Goal: Task Accomplishment & Management: Manage account settings

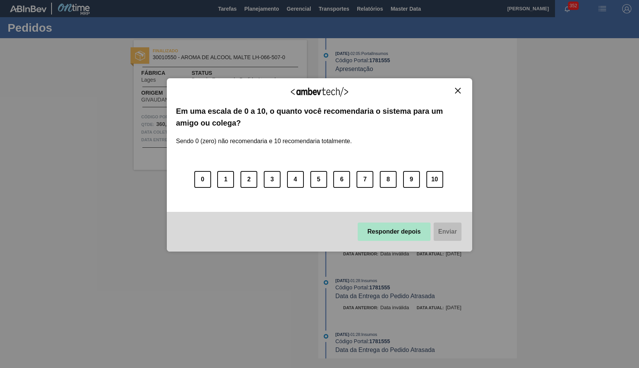
click at [376, 232] on button "Responder depois" at bounding box center [394, 232] width 73 height 18
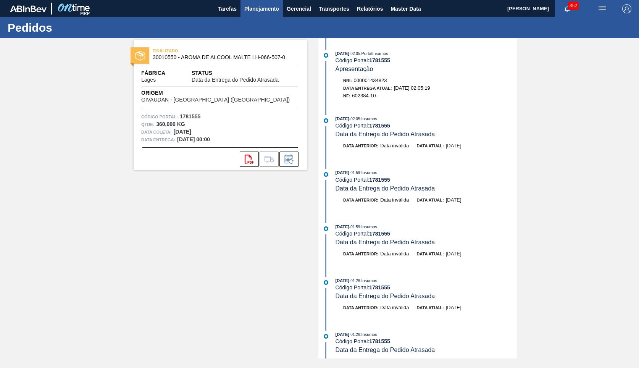
click at [258, 10] on span "Planejamento" at bounding box center [261, 8] width 35 height 9
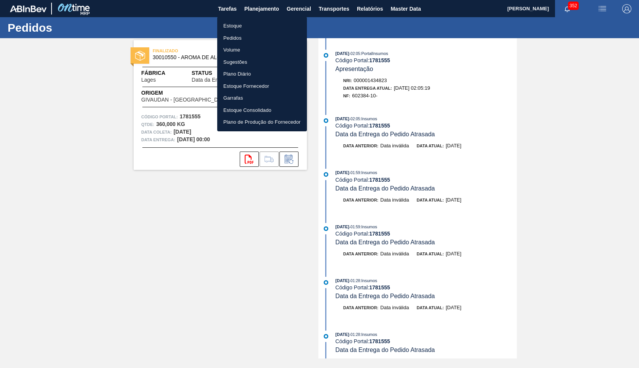
click at [241, 24] on li "Estoque" at bounding box center [262, 26] width 90 height 12
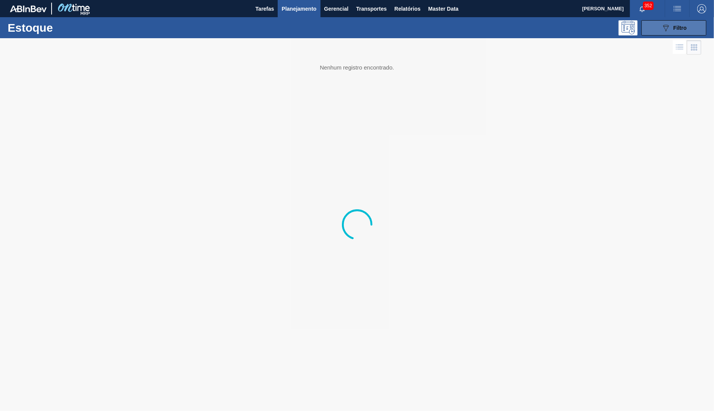
click at [639, 22] on button "089F7B8B-B2A5-4AFE-B5C0-19BA573D28AC Filtro" at bounding box center [673, 27] width 65 height 15
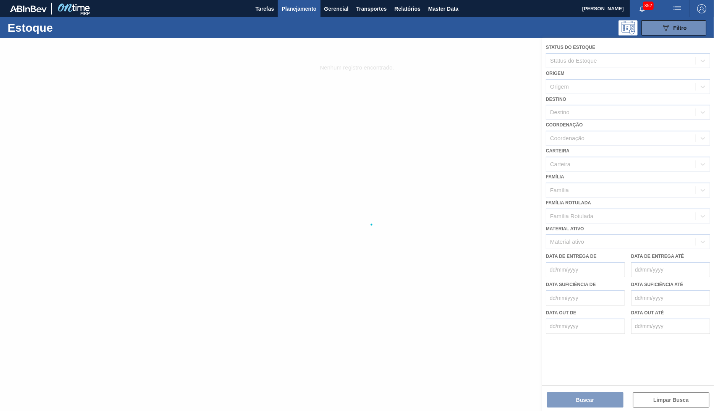
click at [599, 211] on div at bounding box center [357, 224] width 714 height 373
click at [578, 216] on div at bounding box center [357, 224] width 714 height 373
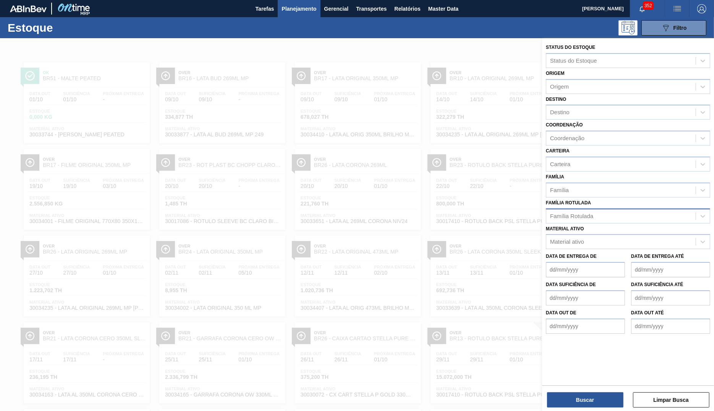
click at [608, 211] on div "Família Rotulada" at bounding box center [620, 215] width 149 height 11
type Rotulada "qrc"
click at [567, 204] on div "Família Rotulada Use Up and Down to choose options, press Enter to select the c…" at bounding box center [628, 210] width 164 height 26
click at [568, 218] on div "Família Rotulada" at bounding box center [620, 215] width 149 height 11
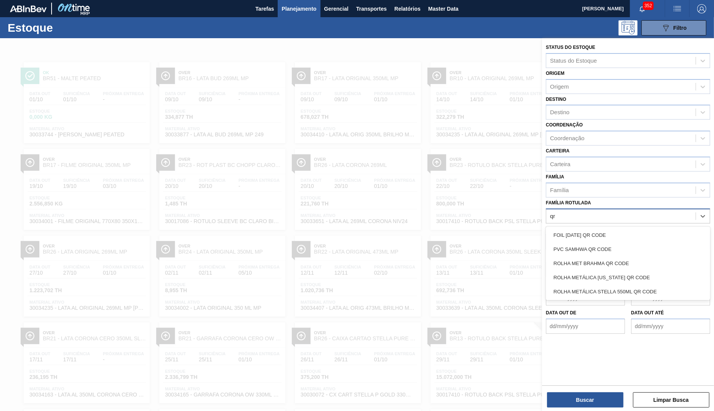
type Rotulada "qr co"
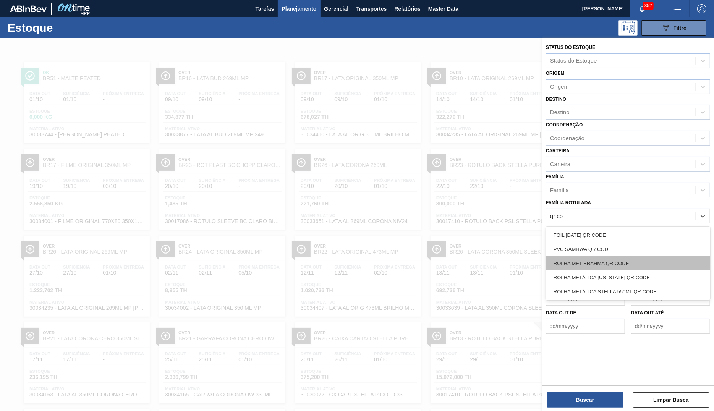
click at [586, 267] on div "ROLHA MET BRAHMA QR CODE" at bounding box center [628, 263] width 164 height 14
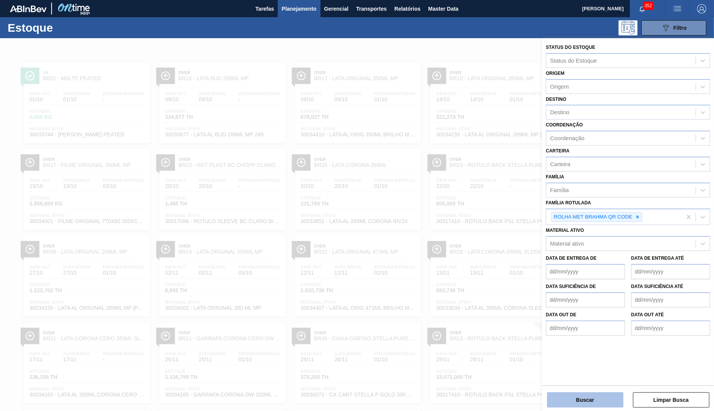
click at [608, 368] on button "Buscar" at bounding box center [585, 399] width 76 height 15
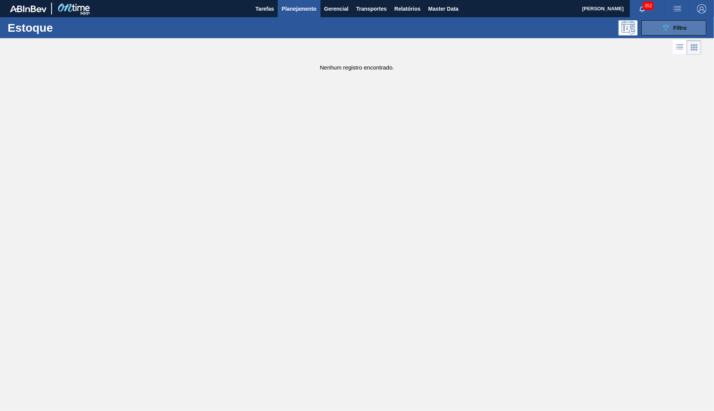
click at [639, 22] on button "089F7B8B-B2A5-4AFE-B5C0-19BA573D28AC Filtro" at bounding box center [673, 27] width 65 height 15
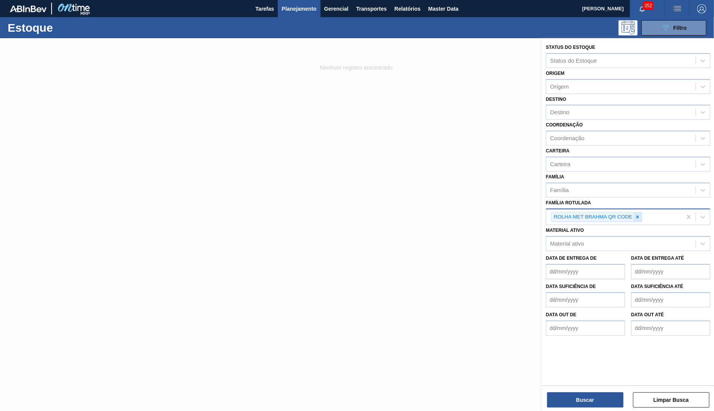
click at [635, 212] on div at bounding box center [637, 217] width 8 height 10
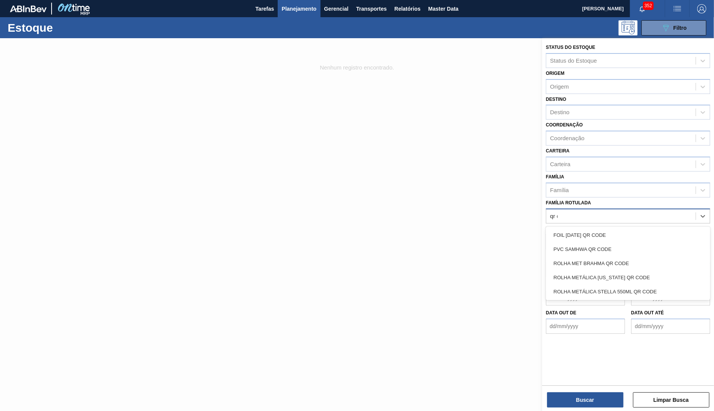
type Rotulada "qr co"
click at [606, 259] on div "ROLHA MET BRAHMA QR CODE" at bounding box center [628, 263] width 164 height 14
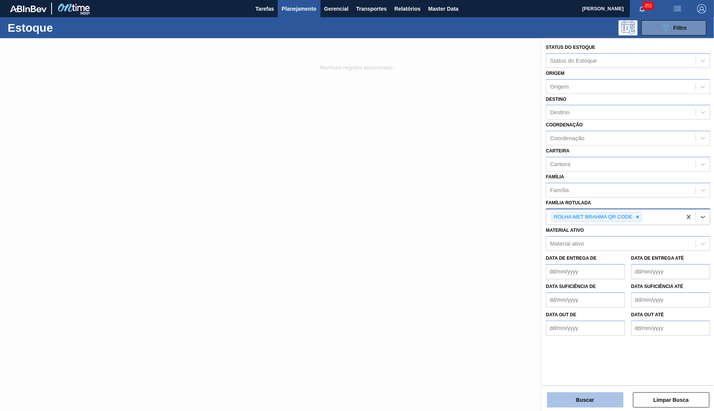
click at [590, 368] on button "Buscar" at bounding box center [585, 399] width 76 height 15
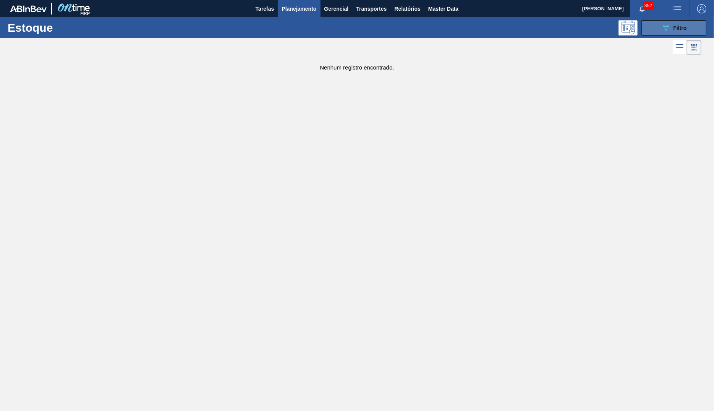
click at [639, 34] on button "089F7B8B-B2A5-4AFE-B5C0-19BA573D28AC Filtro" at bounding box center [673, 27] width 65 height 15
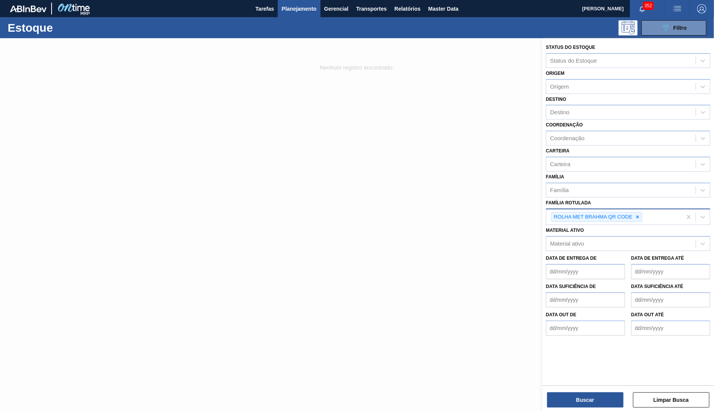
click at [639, 13] on img "button" at bounding box center [701, 8] width 9 height 9
click at [639, 71] on div at bounding box center [684, 68] width 6 height 6
checkbox input "true"
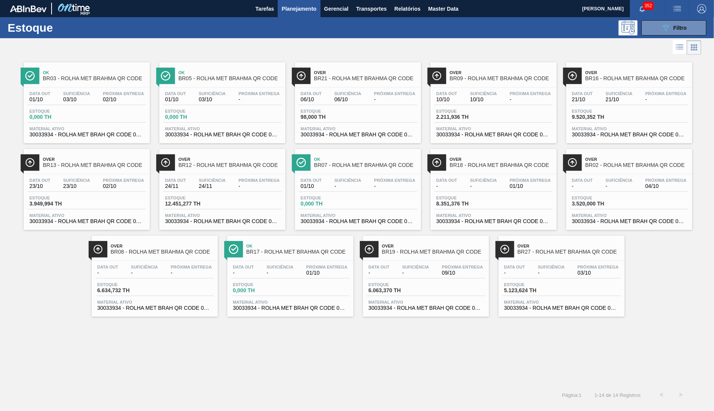
click at [94, 99] on div "Data out 01/10 Suficiência 03/10 Próxima Entrega 02/10" at bounding box center [86, 98] width 118 height 14
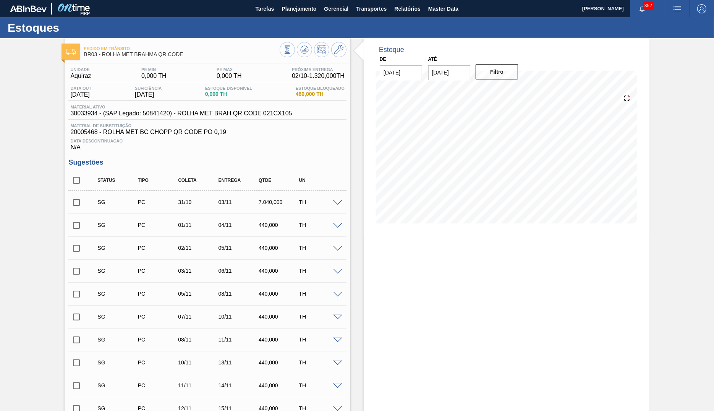
type input "[DATE]"
type input "15/10/2025"
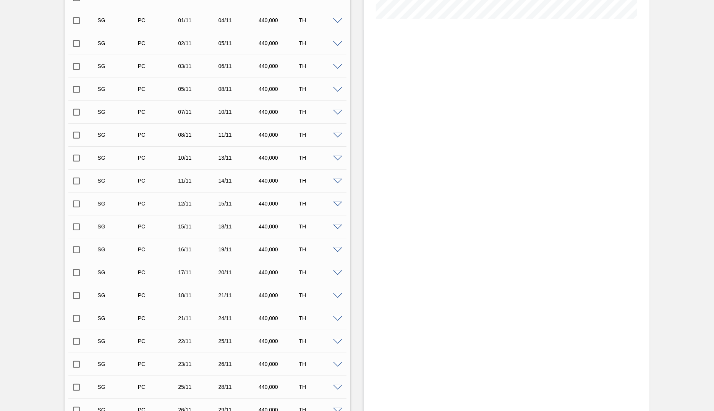
scroll to position [352, 0]
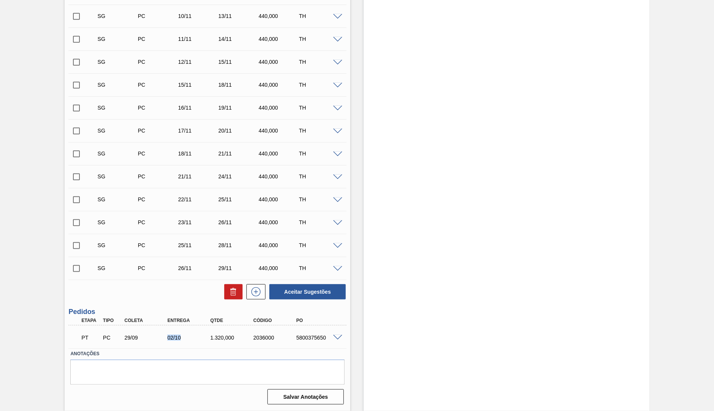
drag, startPoint x: 166, startPoint y: 336, endPoint x: 191, endPoint y: 337, distance: 24.1
click at [191, 337] on div "02/10" at bounding box center [189, 337] width 48 height 6
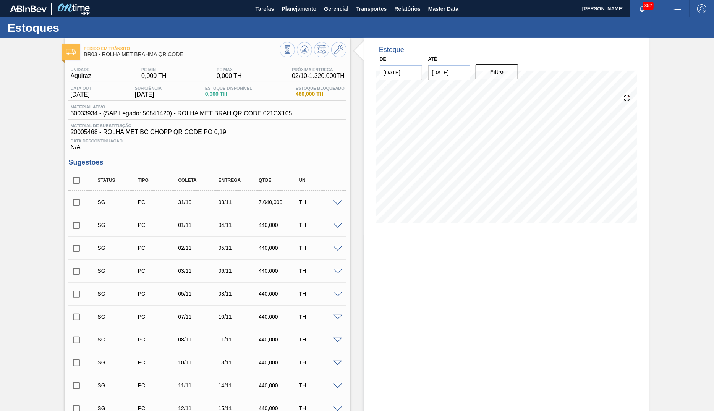
scroll to position [163, 0]
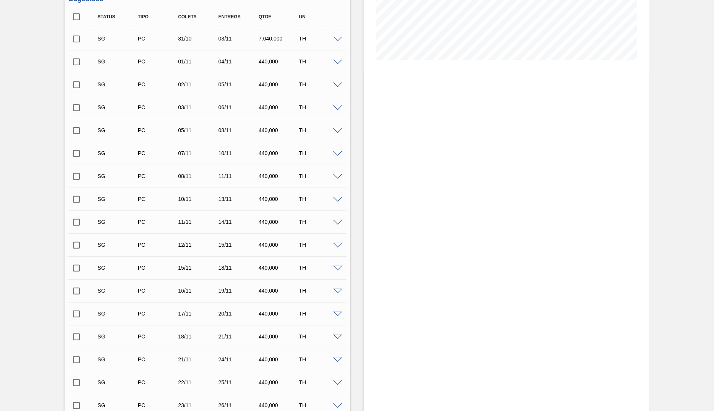
click at [625, 241] on div "Estoque De 01/10/2025 Até 15/10/2025 Filtro 03/10 Projeção de Estoque -679.988 …" at bounding box center [506, 234] width 286 height 719
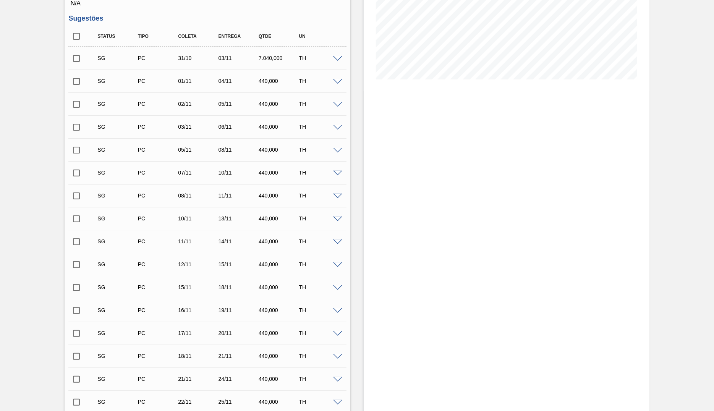
scroll to position [0, 0]
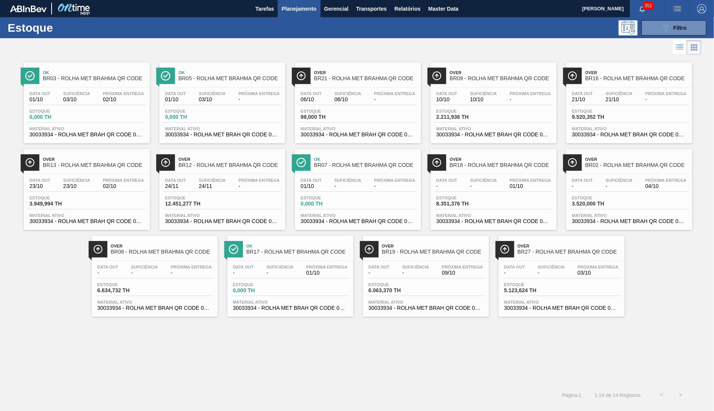
click at [109, 168] on span "BR13 - ROLHA MET BRAHMA QR CODE" at bounding box center [94, 165] width 103 height 6
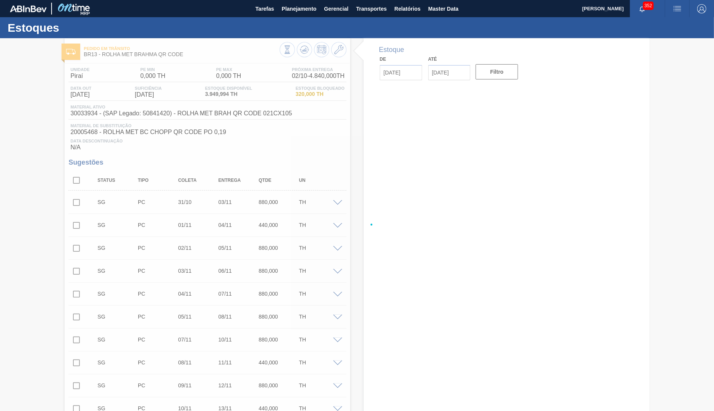
type input "01/10/2025"
type input "15/10/2025"
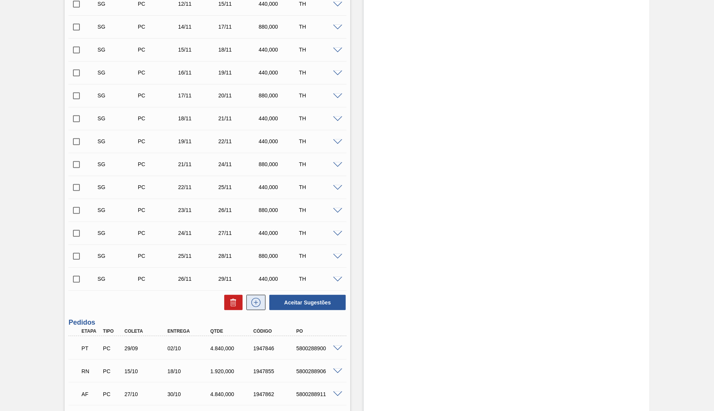
scroll to position [558, 0]
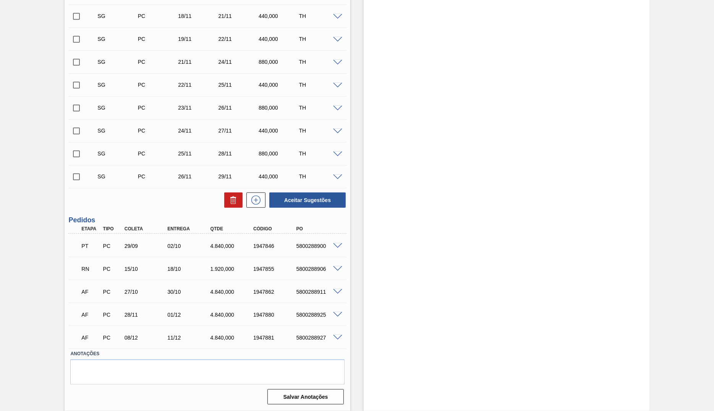
click at [308, 248] on div "5800288900" at bounding box center [318, 246] width 48 height 6
click at [336, 273] on div "RN PC 15/10 18/10 1.920,000 1947855 5800288906" at bounding box center [207, 267] width 278 height 19
click at [339, 267] on span at bounding box center [337, 269] width 9 height 6
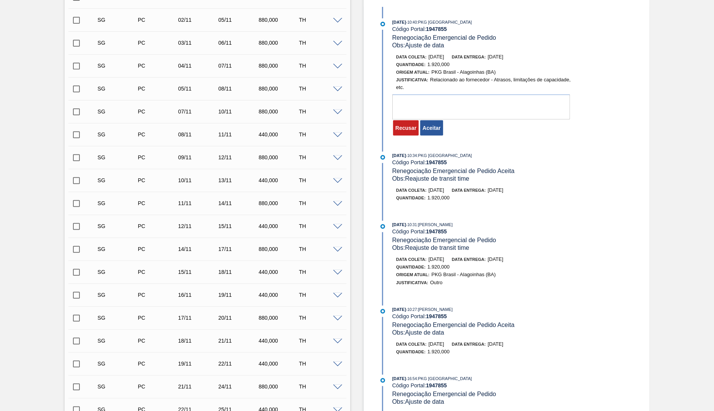
scroll to position [67, 0]
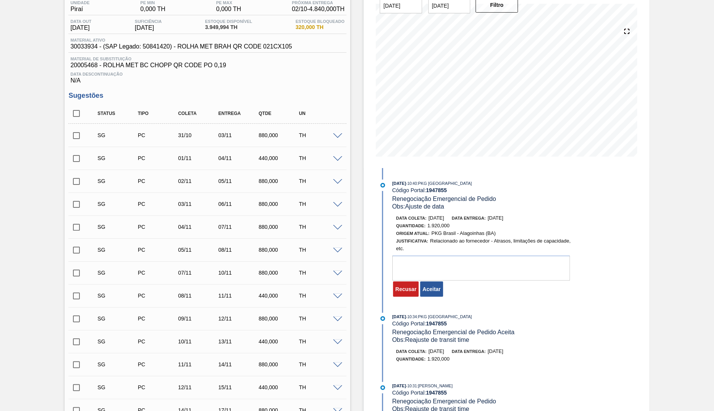
drag, startPoint x: 496, startPoint y: 220, endPoint x: 528, endPoint y: 213, distance: 32.6
click at [528, 213] on div "30/09/2025 - 10:40 : PKG Brasil Código Portal: 1947855 Renegociação Emergencial…" at bounding box center [475, 240] width 197 height 122
click at [467, 209] on div "Obs: Ajuste de data" at bounding box center [482, 207] width 181 height 8
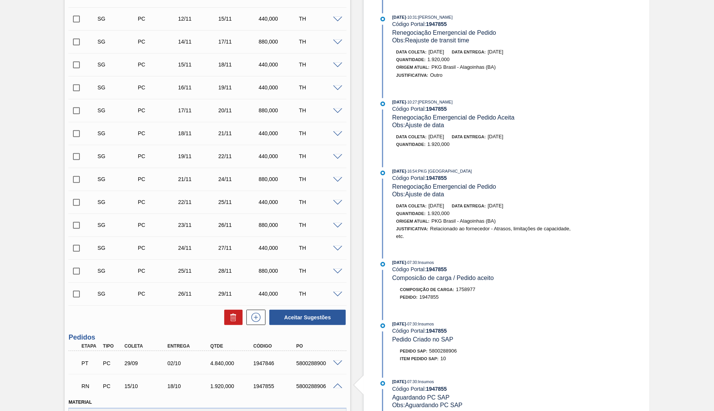
scroll to position [558, 0]
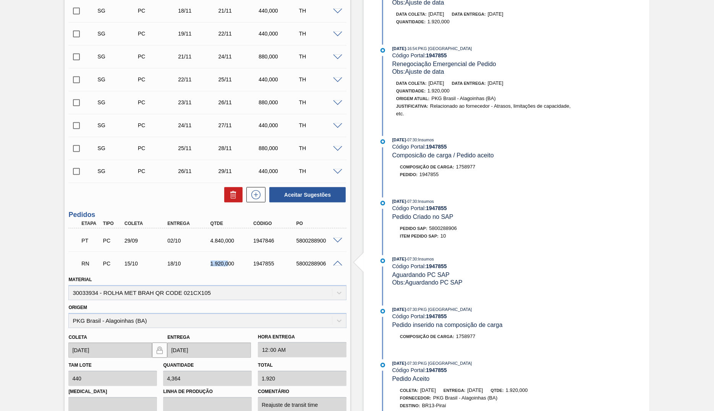
drag, startPoint x: 205, startPoint y: 267, endPoint x: 305, endPoint y: 270, distance: 99.3
click at [229, 266] on div "1.920,000" at bounding box center [226, 263] width 43 height 6
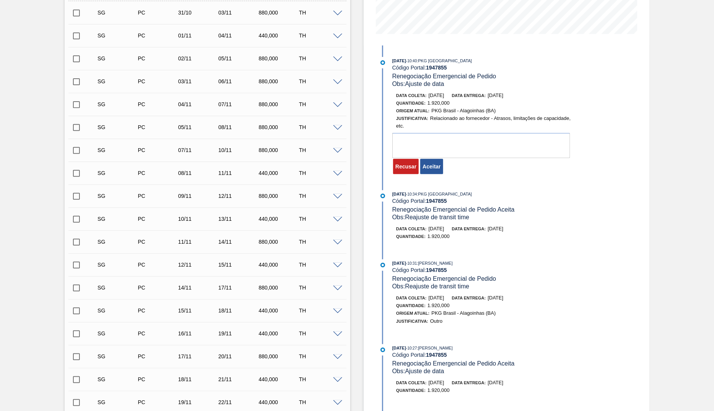
scroll to position [26, 0]
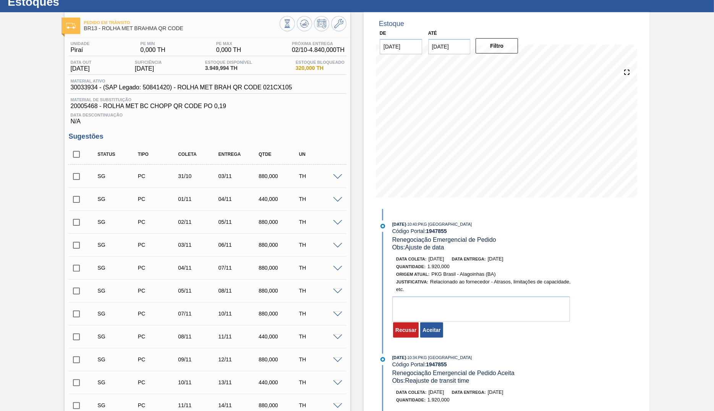
click at [431, 342] on div "30/09/2025 - 10:40 : PKG Brasil Código Portal: 1947855 Renegociação Emergencial…" at bounding box center [475, 281] width 197 height 122
click at [431, 337] on button "Aceitar" at bounding box center [431, 329] width 23 height 15
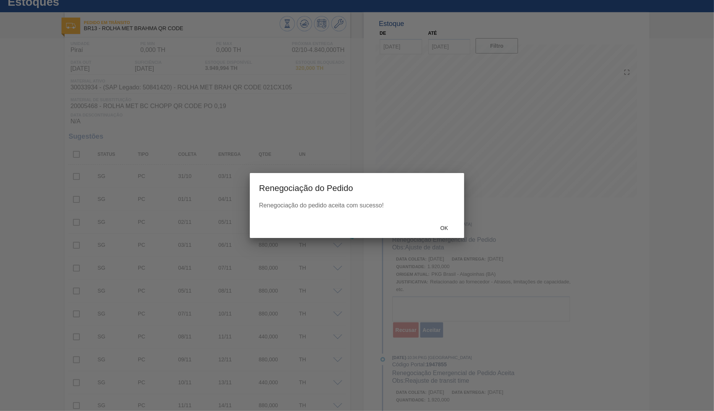
click at [442, 224] on div "Ok" at bounding box center [444, 228] width 34 height 14
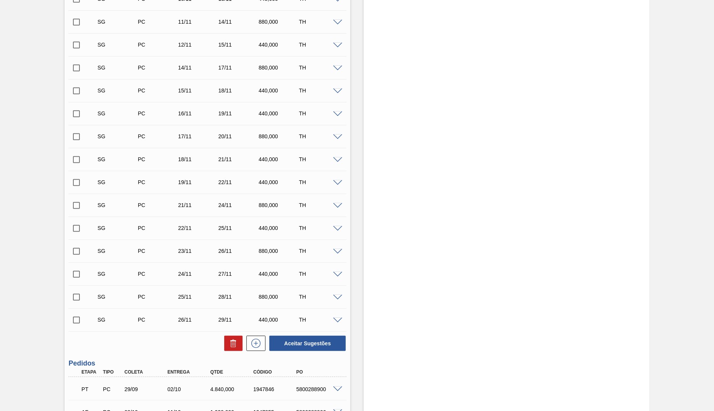
scroll to position [558, 0]
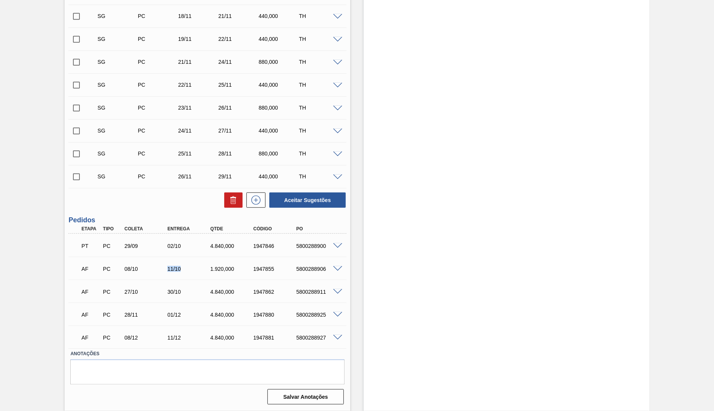
drag, startPoint x: 161, startPoint y: 265, endPoint x: 186, endPoint y: 259, distance: 25.9
click at [186, 259] on div "AF PC 08/10 11/10 1.920,000 1947855 5800288906" at bounding box center [207, 267] width 278 height 19
click at [309, 239] on div "PT PC 29/09 02/10 4.840,000 1947846 5800288900" at bounding box center [205, 244] width 258 height 15
copy div "5800288900"
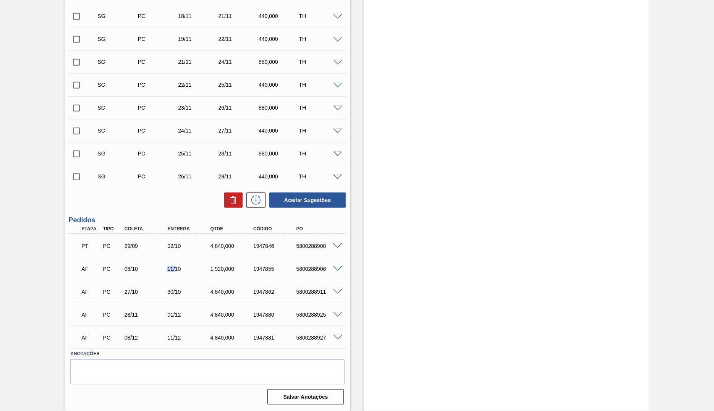
drag, startPoint x: 167, startPoint y: 271, endPoint x: 178, endPoint y: 266, distance: 11.8
click at [178, 266] on div "11/10" at bounding box center [183, 269] width 43 height 6
drag, startPoint x: 290, startPoint y: 245, endPoint x: 328, endPoint y: 241, distance: 37.6
click at [299, 243] on div "1947846" at bounding box center [275, 246] width 48 height 6
click at [307, 270] on div "5800288906" at bounding box center [318, 269] width 48 height 6
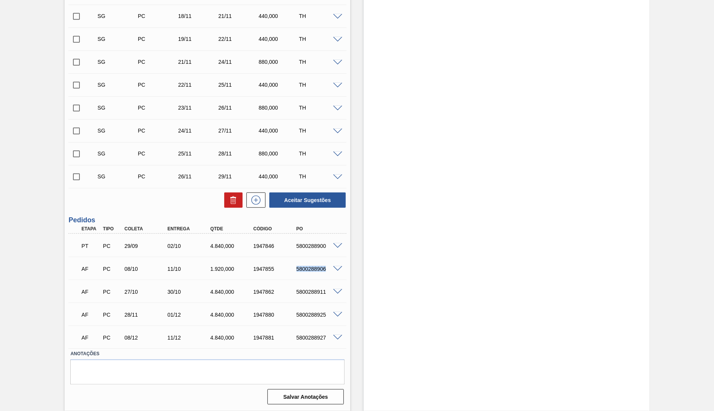
click at [307, 270] on div "5800288906" at bounding box center [318, 269] width 48 height 6
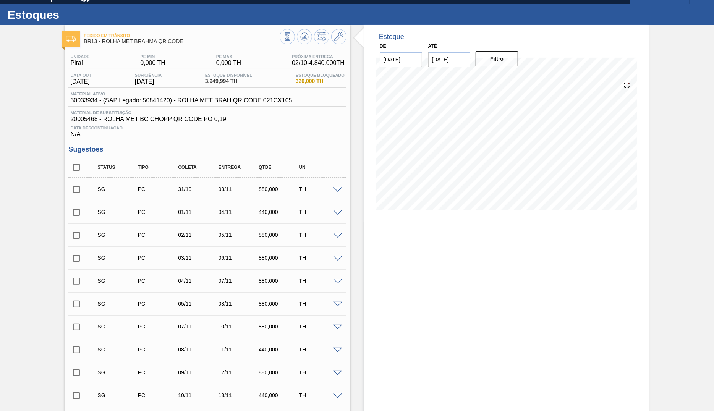
scroll to position [0, 0]
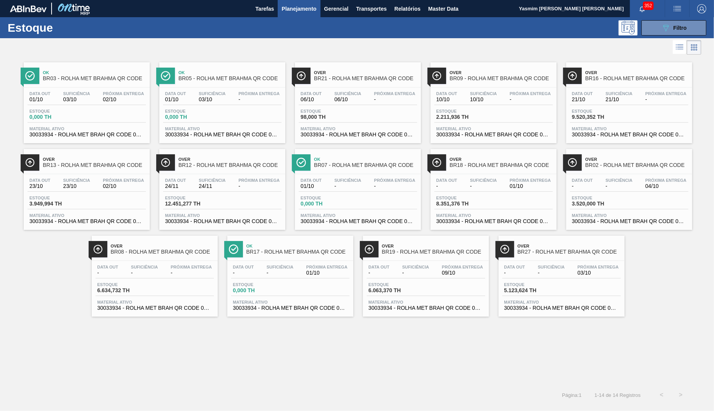
click at [120, 182] on span "Próxima Entrega" at bounding box center [123, 180] width 41 height 5
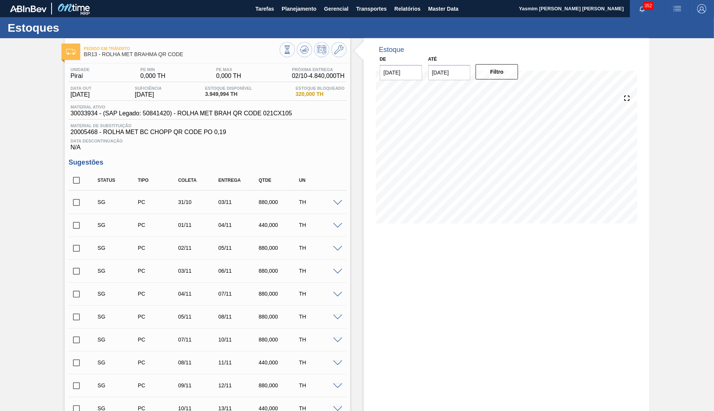
type input "[DATE]"
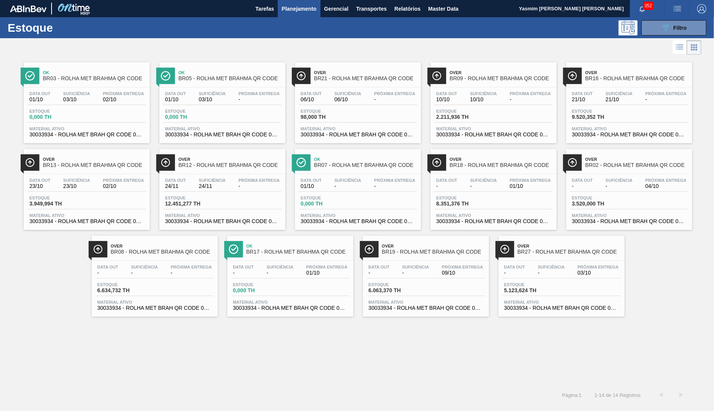
click at [134, 107] on div "Data out 01/10 Suficiência 03/10 Próxima Entrega 02/10 Estoque 0,000 TH Materia…" at bounding box center [87, 113] width 126 height 52
click at [439, 186] on span "-" at bounding box center [446, 186] width 21 height 6
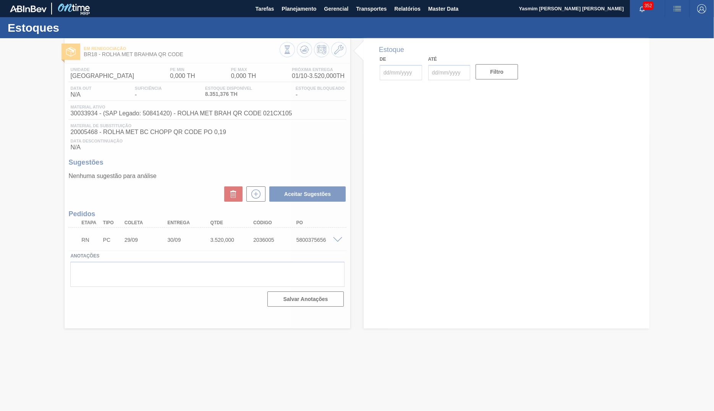
type input "[DATE]"
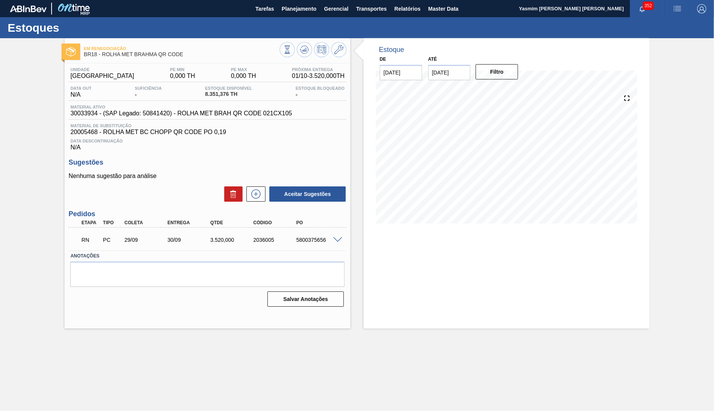
click at [339, 243] on span at bounding box center [337, 240] width 9 height 6
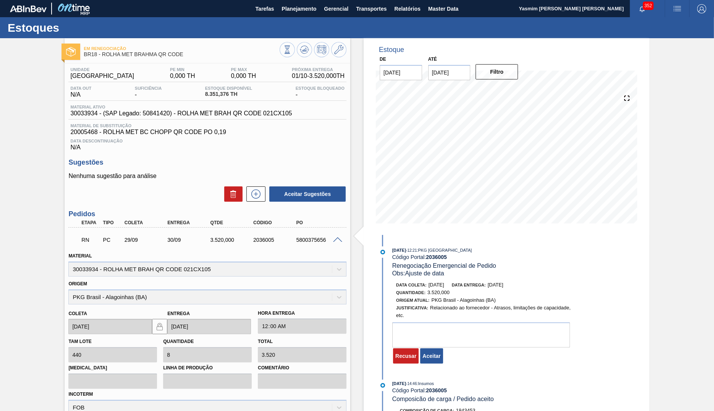
drag, startPoint x: 501, startPoint y: 287, endPoint x: 531, endPoint y: 284, distance: 30.7
click at [531, 284] on div "Data coleta: 03/10/2025 Data entrega: 04/10/2025" at bounding box center [486, 285] width 181 height 8
drag, startPoint x: 438, startPoint y: 365, endPoint x: 433, endPoint y: 357, distance: 9.8
click at [438, 363] on button "Aceitar" at bounding box center [431, 355] width 23 height 15
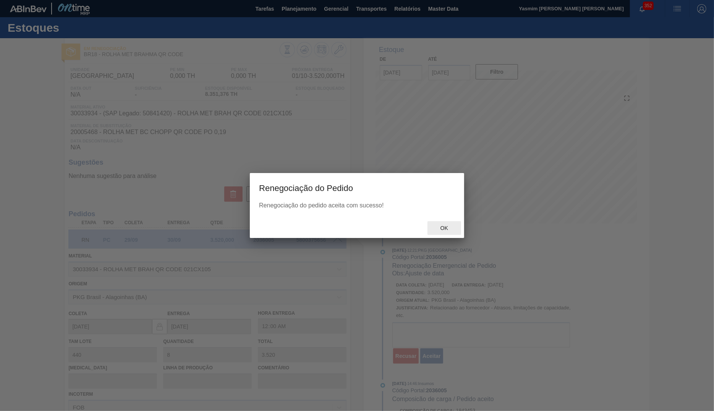
click at [439, 228] on span "Ok" at bounding box center [444, 228] width 20 height 6
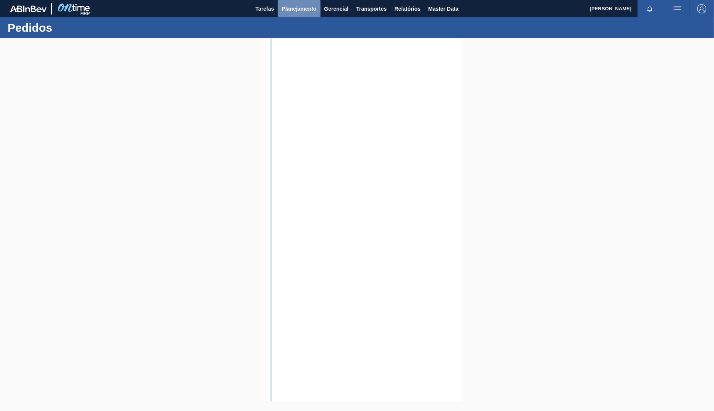
click at [300, 8] on span "Planejamento" at bounding box center [298, 8] width 35 height 9
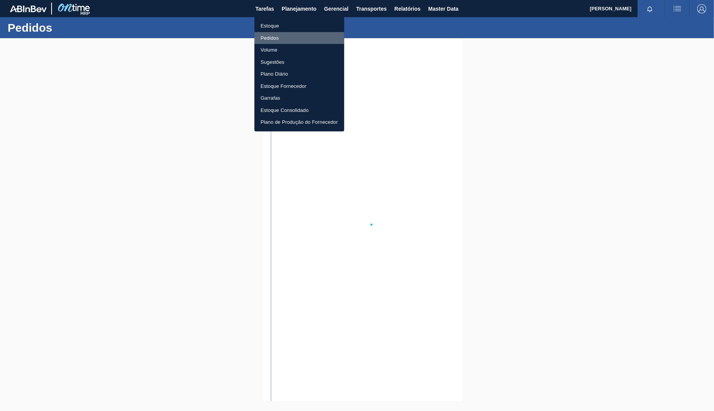
click at [281, 36] on li "Pedidos" at bounding box center [299, 38] width 90 height 12
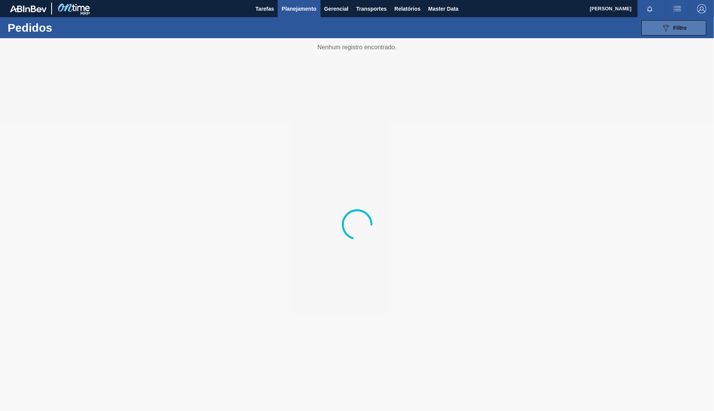
click at [675, 24] on div "089F7B8B-B2A5-4AFE-B5C0-19BA573D28AC Filtro" at bounding box center [674, 27] width 26 height 9
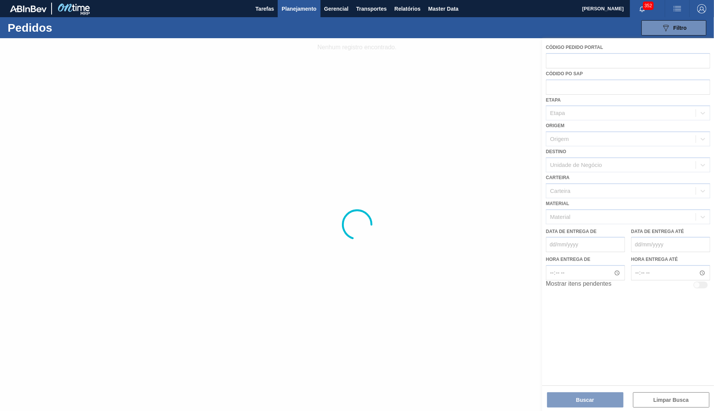
click at [564, 88] on div at bounding box center [357, 224] width 714 height 373
click at [560, 92] on div at bounding box center [357, 224] width 714 height 373
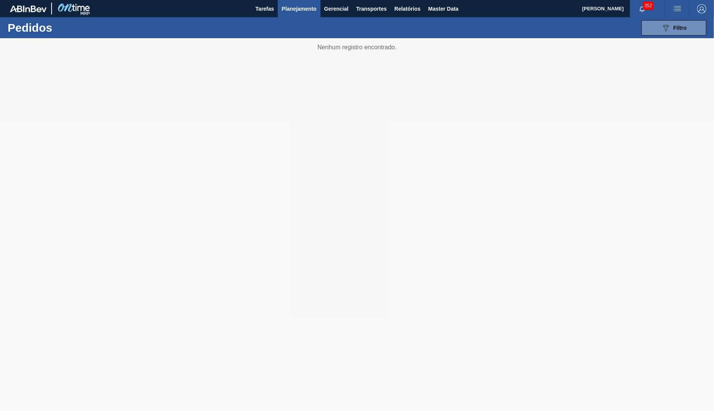
click at [344, 280] on div at bounding box center [357, 224] width 714 height 373
click at [300, 5] on span "Planejamento" at bounding box center [298, 8] width 35 height 9
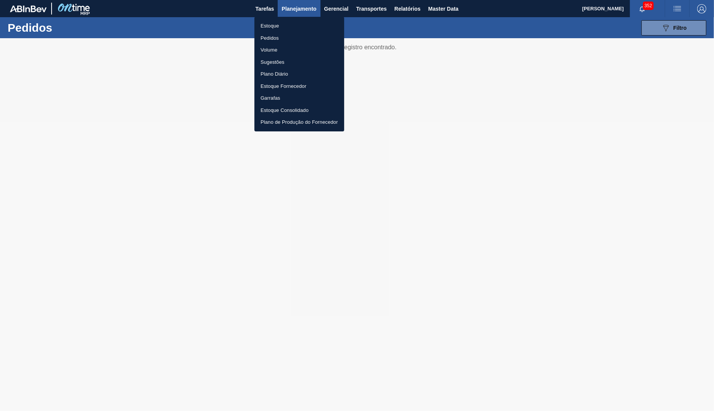
click at [276, 39] on li "Pedidos" at bounding box center [299, 38] width 90 height 12
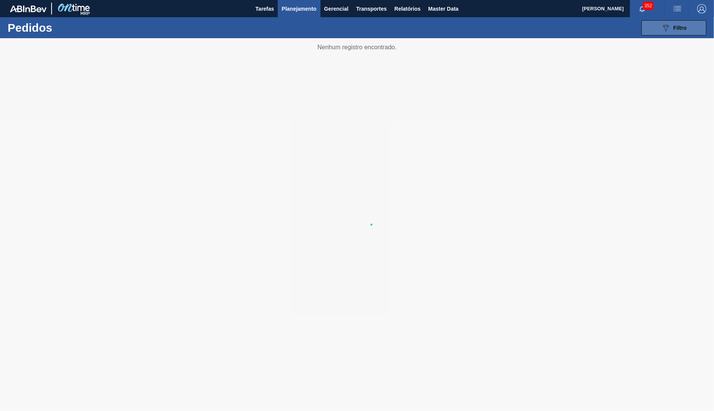
click at [645, 27] on button "089F7B8B-B2A5-4AFE-B5C0-19BA573D28AC Filtro" at bounding box center [673, 27] width 65 height 15
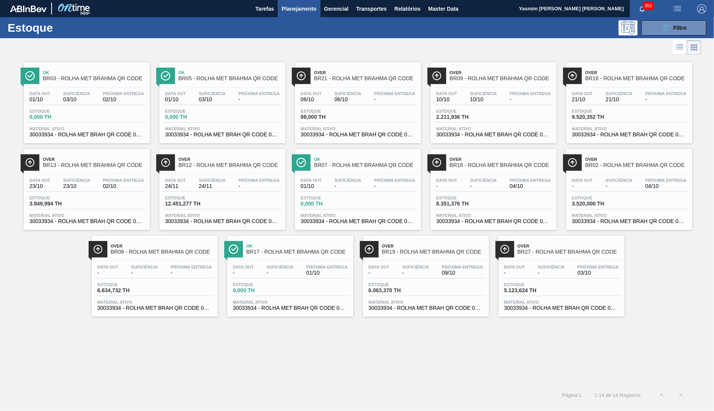
click at [607, 173] on div "Over BR02 - ROLHA MET BRAHMA QR CODE Data out - Suficiência - Próxima Entrega 0…" at bounding box center [629, 189] width 126 height 81
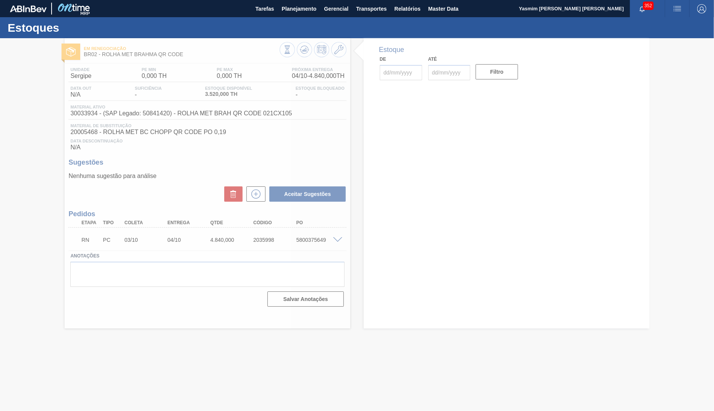
type input "[DATE]"
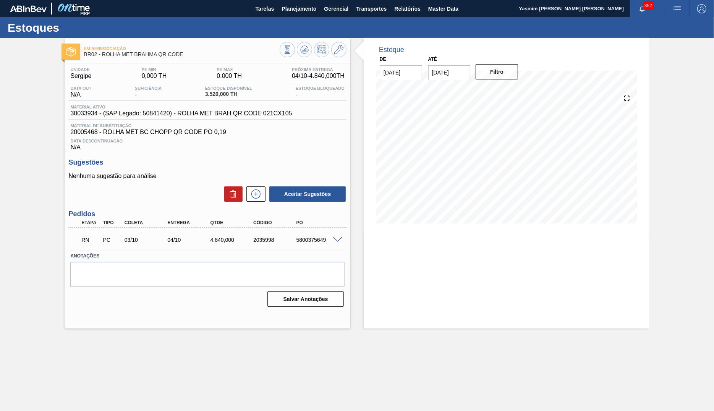
click at [340, 238] on div "RN PC 03/10 04/10 4.840,000 2035998 5800375649" at bounding box center [207, 238] width 278 height 19
click at [342, 248] on div "RN PC 03/10 04/10 4.840,000 2035998 5800375649" at bounding box center [207, 238] width 278 height 19
click at [337, 242] on span at bounding box center [337, 240] width 9 height 6
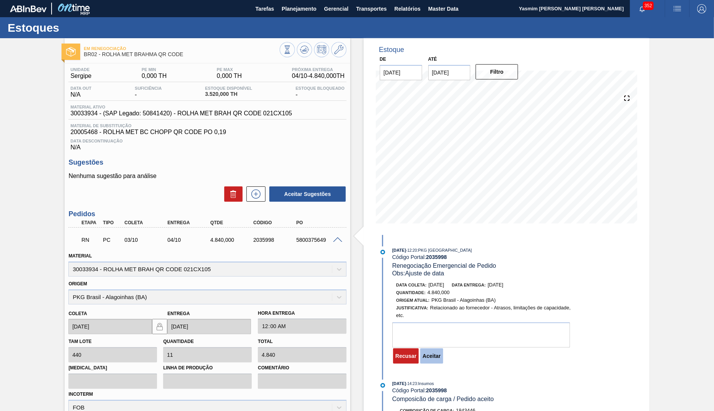
click at [441, 363] on button "Aceitar" at bounding box center [431, 355] width 23 height 15
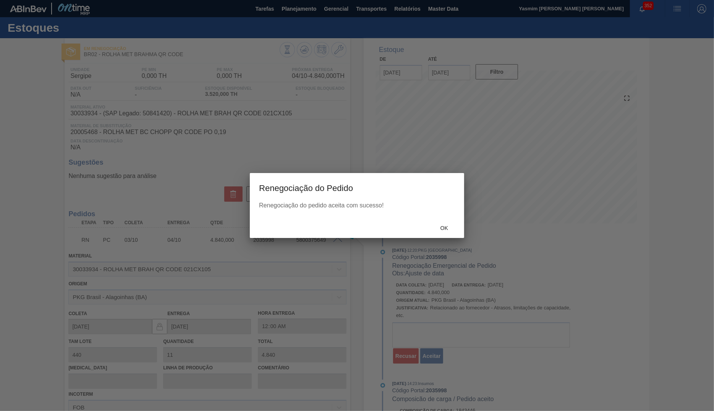
click at [442, 237] on div "Ok" at bounding box center [357, 228] width 214 height 20
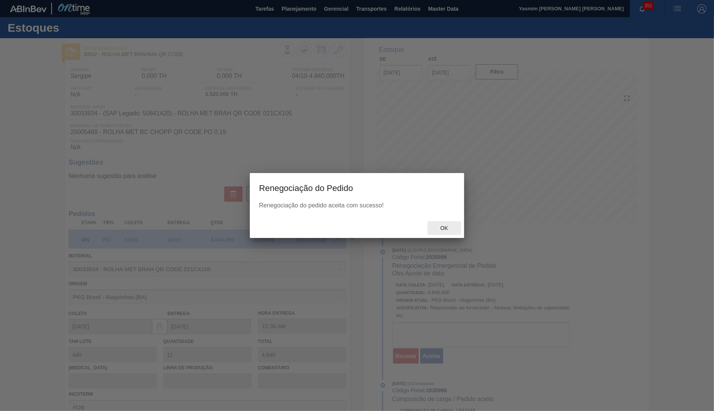
click at [446, 228] on span "Ok" at bounding box center [444, 228] width 20 height 6
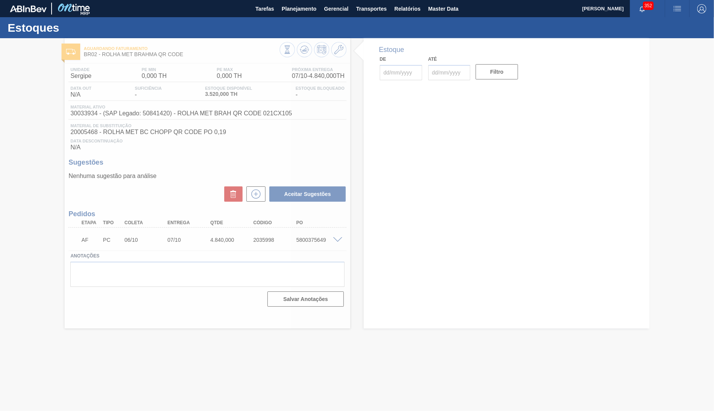
type input "[DATE]"
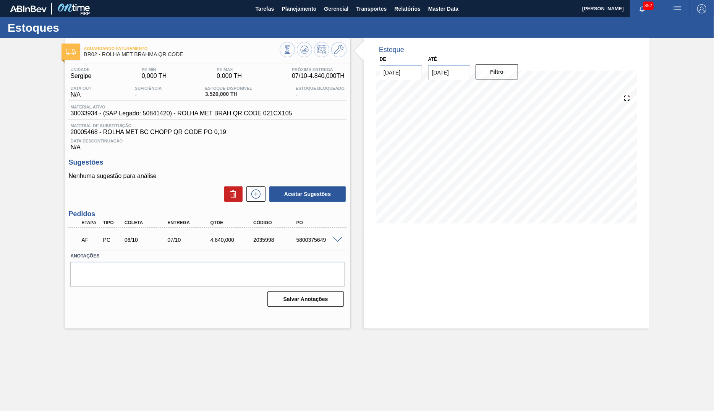
click at [312, 242] on div "AF PC 06/10 07/10 4.840,000 2035998 5800375649" at bounding box center [205, 238] width 258 height 15
click at [169, 243] on div "07/10" at bounding box center [189, 240] width 48 height 6
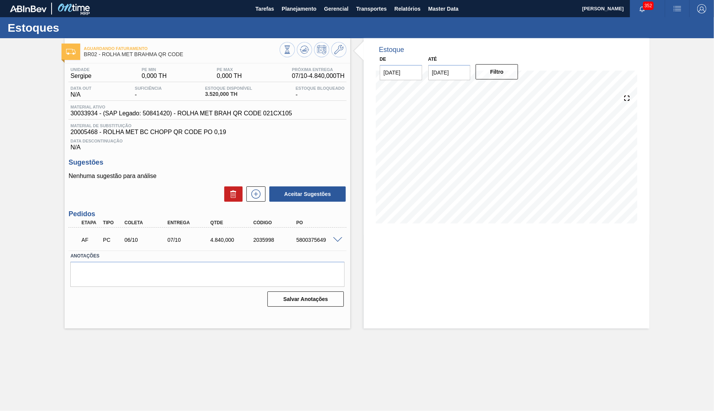
click at [169, 243] on div "07/10" at bounding box center [189, 240] width 48 height 6
click at [213, 241] on div "AF PC 06/10 07/10 4.840,000 2035998 5800375649" at bounding box center [205, 238] width 258 height 15
drag, startPoint x: 122, startPoint y: 252, endPoint x: 139, endPoint y: 246, distance: 18.1
click at [139, 246] on div "AF PC 06/10 07/10 4.840,000 2035998 5800375649" at bounding box center [205, 238] width 258 height 15
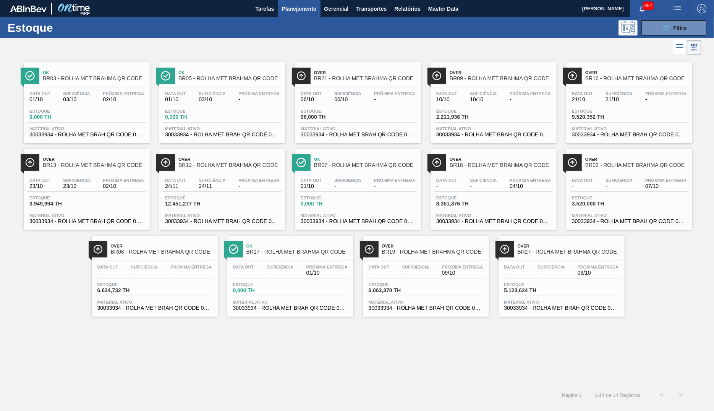
click at [309, 262] on div "Ok BR17 - ROLHA MET BRAHMA QR CODE Data out - Suficiência - Próxima Entrega 01/…" at bounding box center [290, 276] width 126 height 81
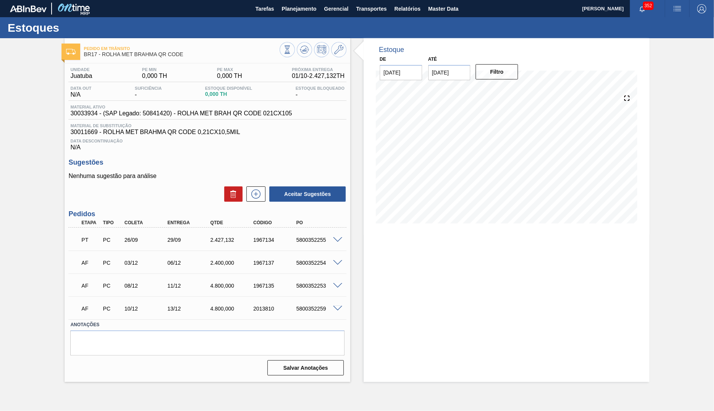
click at [0, 158] on div "Pedido em Trânsito BR17 - ROLHA MET BRAHMA QR CODE Unidade Juatuba PE MIN 0,000…" at bounding box center [357, 210] width 714 height 344
drag, startPoint x: 166, startPoint y: 273, endPoint x: 189, endPoint y: 270, distance: 23.8
click at [189, 270] on div "AF PC 03/12 06/12 2.400,000 1967137 5800352254" at bounding box center [205, 261] width 258 height 15
drag, startPoint x: 162, startPoint y: 296, endPoint x: 184, endPoint y: 291, distance: 22.3
click at [184, 291] on div "AF PC 08/12 11/12 4.800,000 1967135 5800352253" at bounding box center [205, 284] width 258 height 15
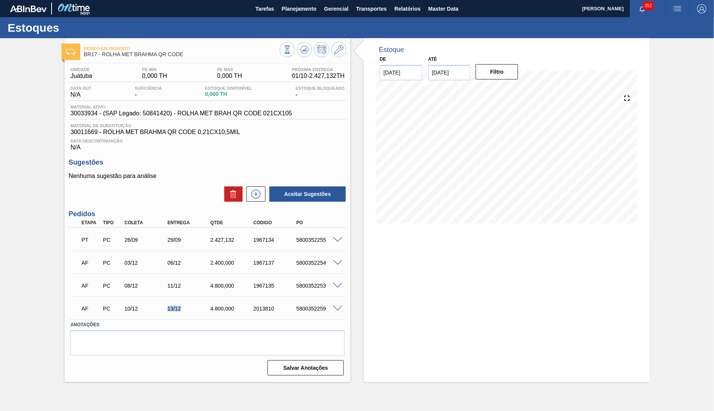
drag, startPoint x: 174, startPoint y: 315, endPoint x: 187, endPoint y: 313, distance: 13.0
click at [187, 313] on div "AF PC 10/12 13/12 4.800,000 2013810 5800352259" at bounding box center [205, 307] width 258 height 15
drag, startPoint x: 160, startPoint y: 266, endPoint x: 190, endPoint y: 262, distance: 30.2
click at [171, 262] on div "03/12" at bounding box center [147, 263] width 48 height 6
drag, startPoint x: 161, startPoint y: 284, endPoint x: 189, endPoint y: 282, distance: 27.9
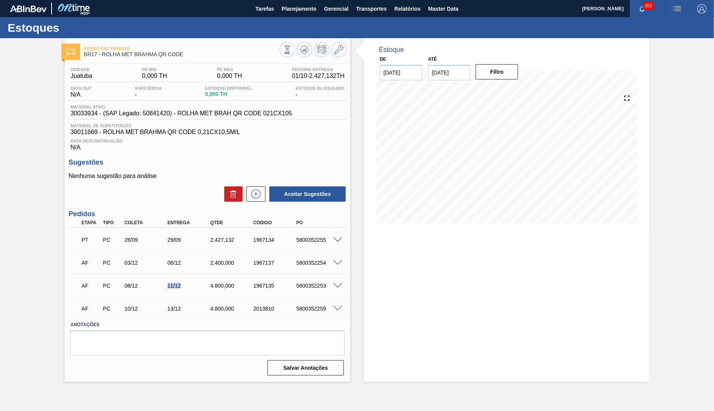
click at [189, 282] on div "AF PC 08/12 11/12 4.800,000 1967135 5800352253" at bounding box center [207, 284] width 278 height 19
drag, startPoint x: 173, startPoint y: 308, endPoint x: 194, endPoint y: 313, distance: 21.2
click at [194, 313] on div "AF PC 10/12 13/12 4.800,000 2013810 5800352259" at bounding box center [205, 307] width 258 height 15
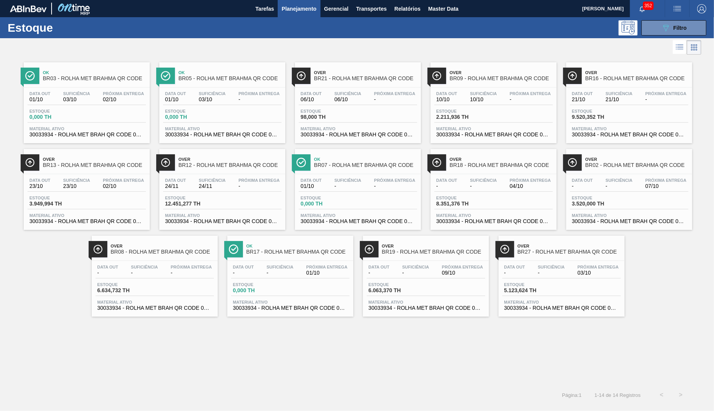
click at [431, 258] on div "Over BR19 - ROLHA MET BRAHMA QR CODE" at bounding box center [433, 249] width 103 height 17
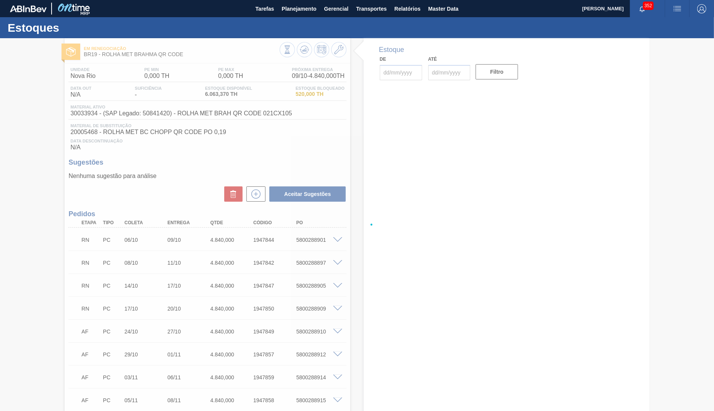
type input "[DATE]"
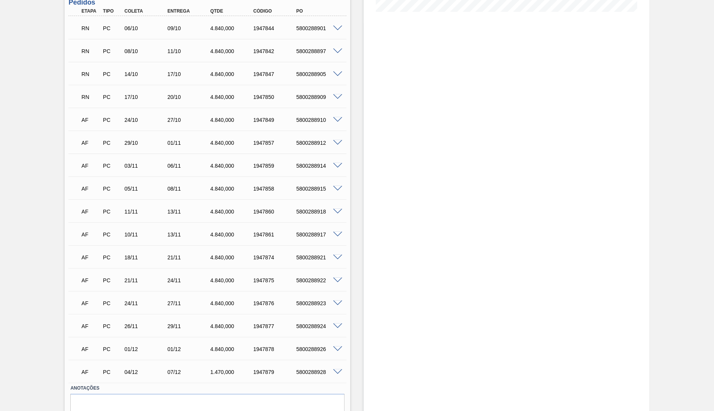
scroll to position [129, 0]
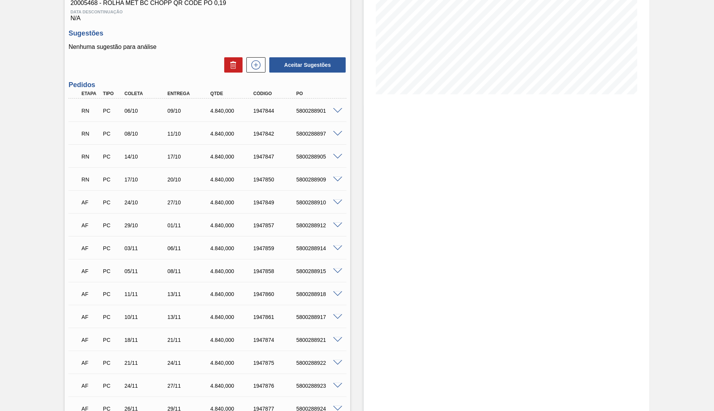
click at [335, 114] on span at bounding box center [337, 111] width 9 height 6
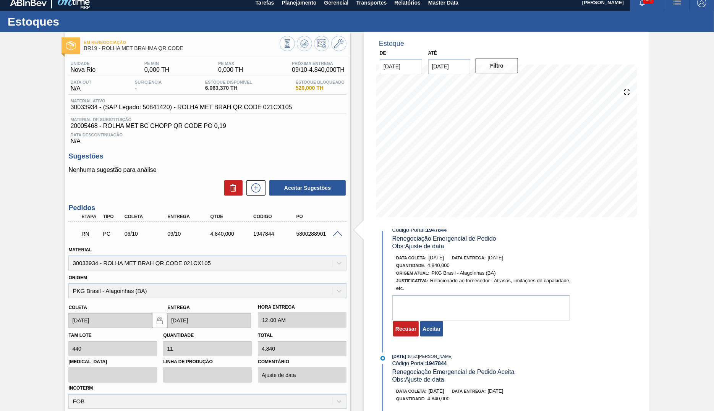
scroll to position [0, 0]
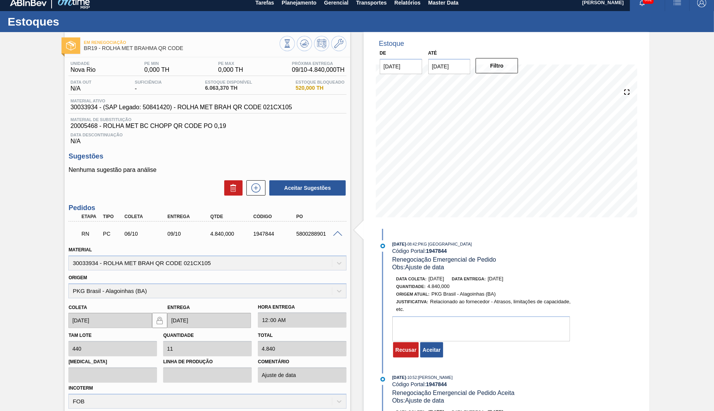
drag, startPoint x: 499, startPoint y: 278, endPoint x: 525, endPoint y: 276, distance: 25.3
click at [525, 276] on div "Data coleta: 03/10/2025 Data entrega: 06/10/2025" at bounding box center [486, 279] width 181 height 8
click at [425, 346] on div "Recusar Aceitar" at bounding box center [419, 349] width 55 height 17
click at [427, 355] on button "Aceitar" at bounding box center [431, 349] width 23 height 15
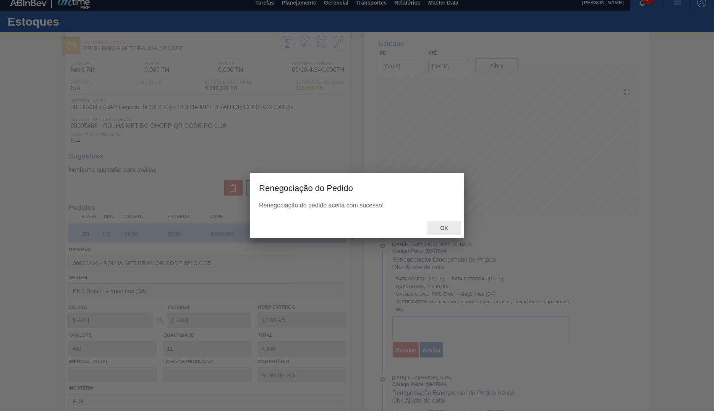
click at [454, 233] on div "Ok" at bounding box center [444, 228] width 34 height 14
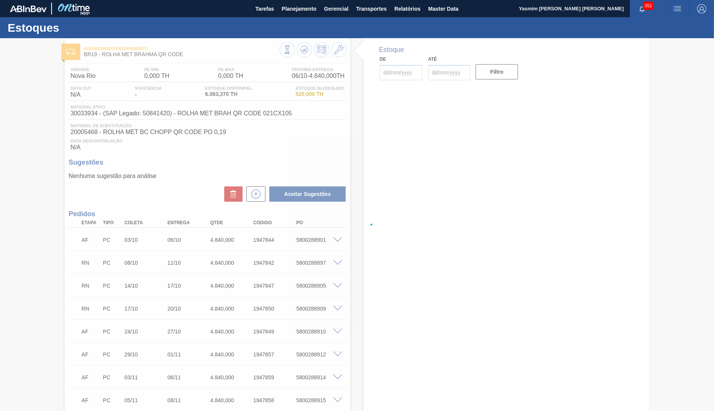
type input "[DATE]"
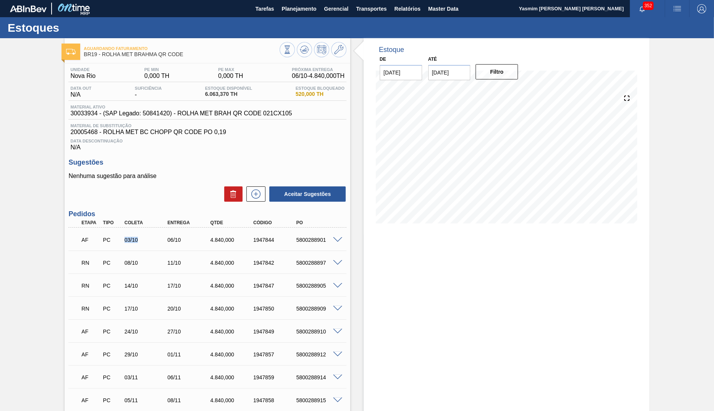
drag, startPoint x: 121, startPoint y: 244, endPoint x: 152, endPoint y: 236, distance: 32.0
click at [152, 236] on div "AF PC 03/10 06/10 4.840,000 1947844 5800288901" at bounding box center [207, 238] width 278 height 19
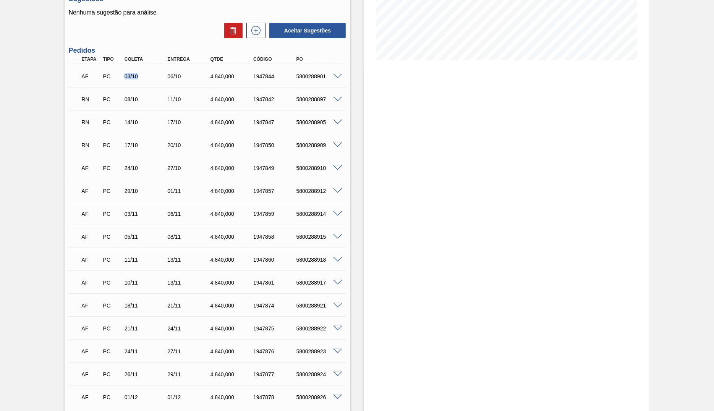
click at [336, 102] on span at bounding box center [337, 100] width 9 height 6
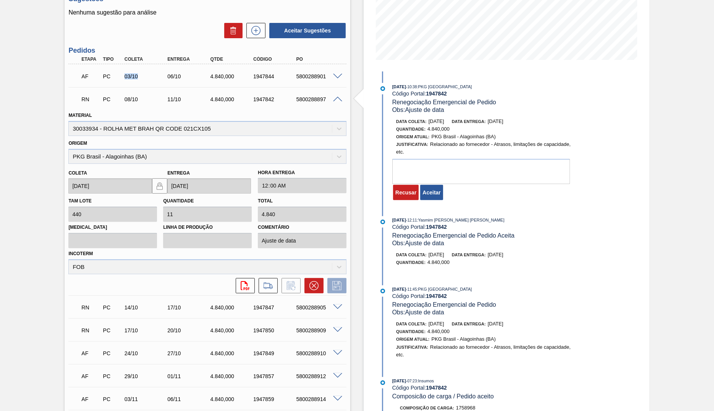
scroll to position [0, 0]
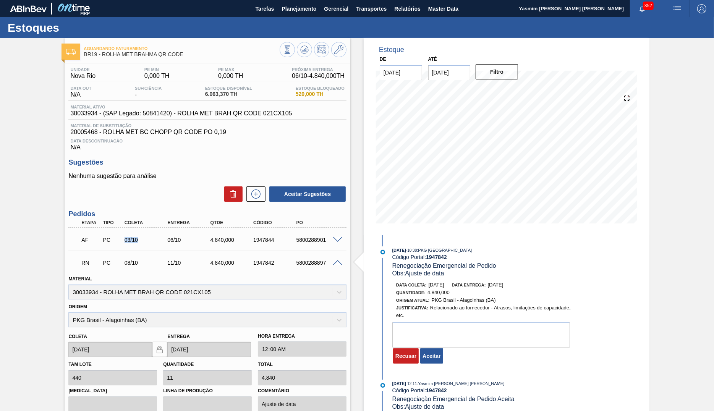
click at [314, 247] on div "AF PC 03/10 06/10 4.840,000 1947844 5800288901" at bounding box center [205, 238] width 258 height 15
copy div "5800288901"
click at [308, 243] on div "5800288901" at bounding box center [318, 240] width 48 height 6
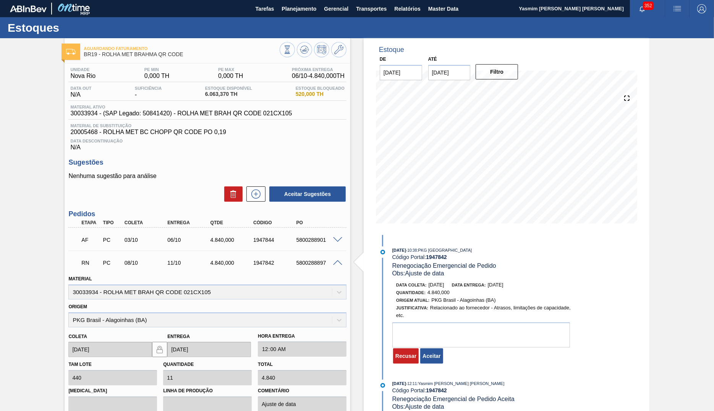
click at [308, 243] on div "5800288901" at bounding box center [318, 240] width 48 height 6
click at [431, 357] on button "Aceitar" at bounding box center [431, 355] width 23 height 15
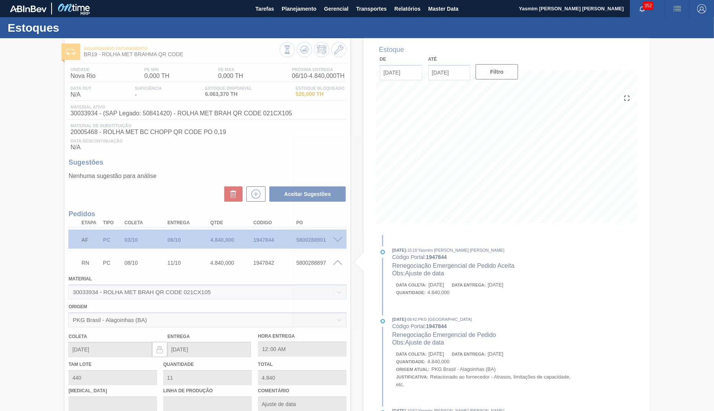
type input "[DATE]"
type input "09/10/2025"
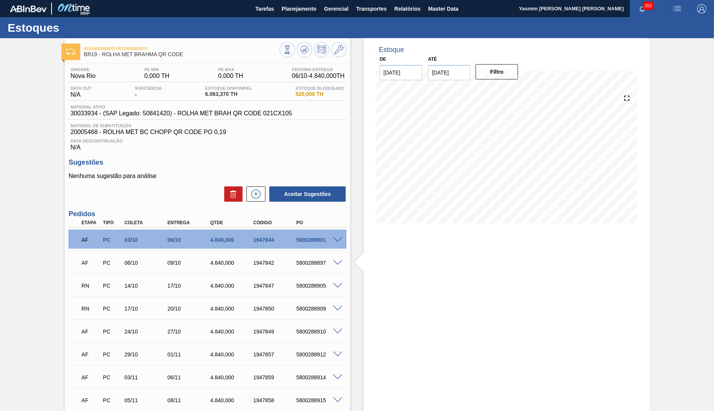
click at [337, 266] on span at bounding box center [337, 263] width 9 height 6
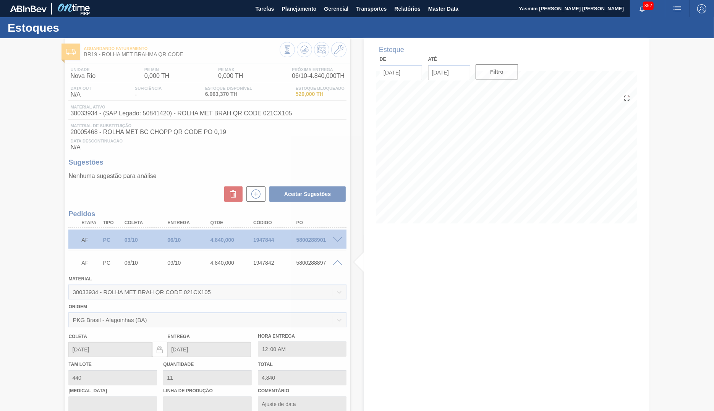
click at [334, 264] on div at bounding box center [357, 224] width 714 height 373
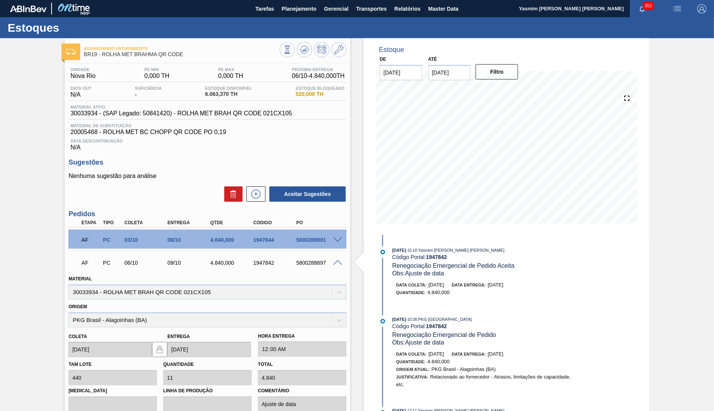
click at [336, 265] on div at bounding box center [338, 262] width 15 height 6
click at [336, 266] on span at bounding box center [337, 263] width 9 height 6
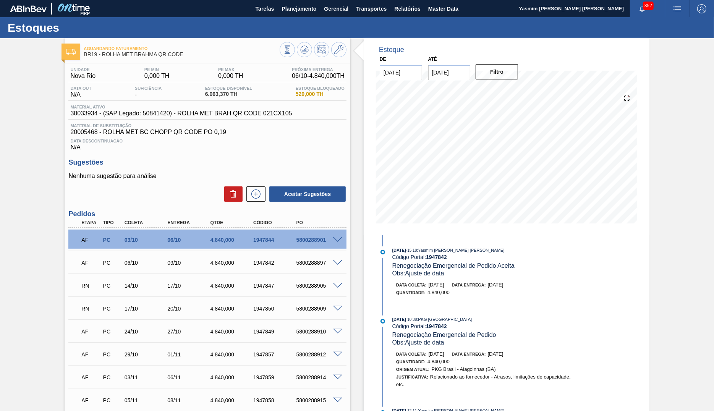
click at [337, 289] on div "5800288905" at bounding box center [318, 286] width 48 height 6
click at [339, 287] on div "RN PC 14/10 17/10 4.840,000 1947847 5800288905" at bounding box center [207, 284] width 278 height 19
click at [334, 289] on div "5800288905" at bounding box center [318, 286] width 48 height 6
click at [341, 288] on div at bounding box center [338, 285] width 15 height 6
click at [336, 288] on span at bounding box center [337, 286] width 9 height 6
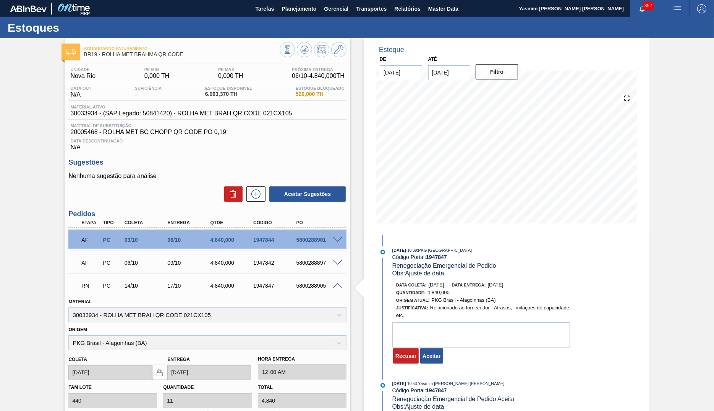
scroll to position [82, 0]
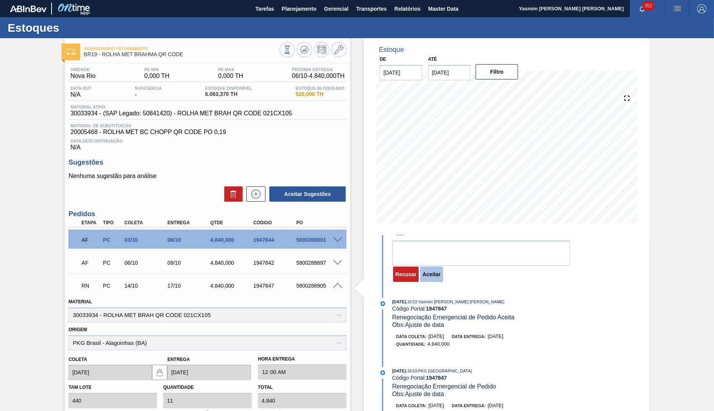
click at [442, 276] on button "Aceitar" at bounding box center [431, 273] width 23 height 15
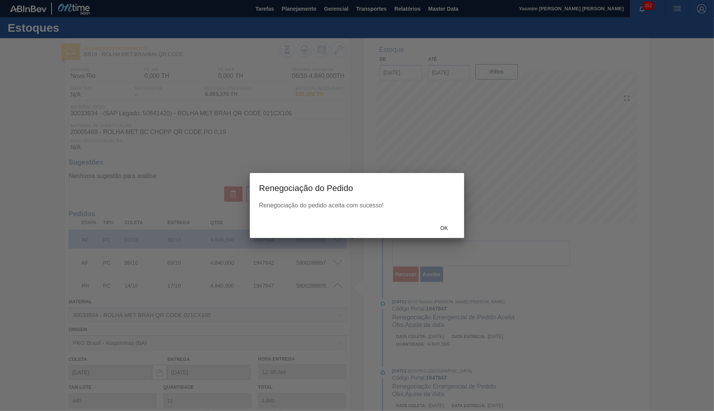
scroll to position [152, 0]
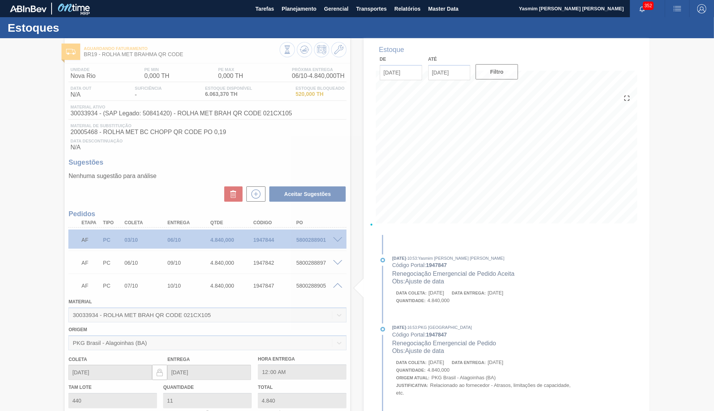
type input "07/10/2025"
type input "10/10/2025"
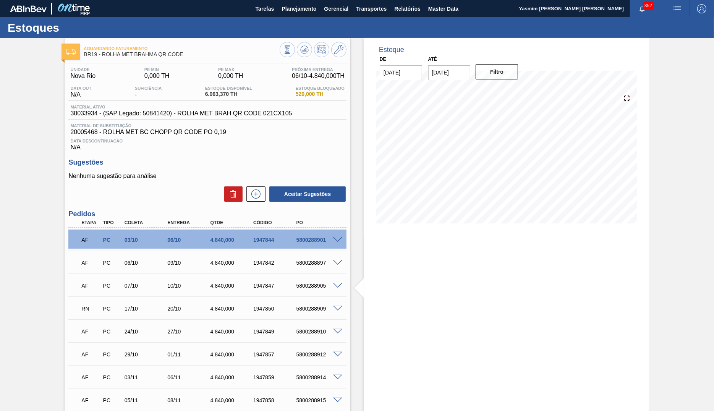
click at [334, 312] on span at bounding box center [337, 309] width 9 height 6
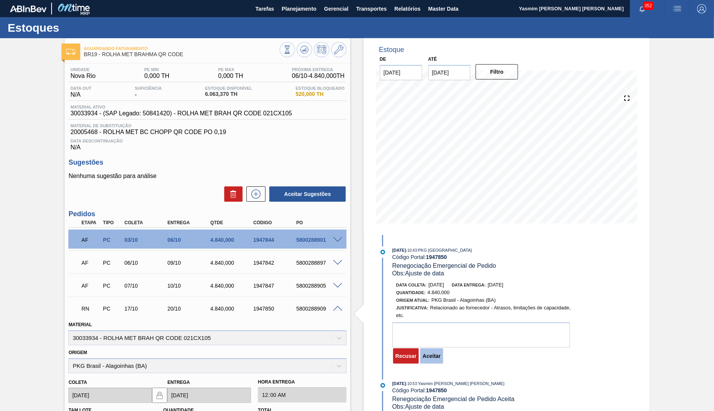
click at [435, 359] on button "Aceitar" at bounding box center [431, 355] width 23 height 15
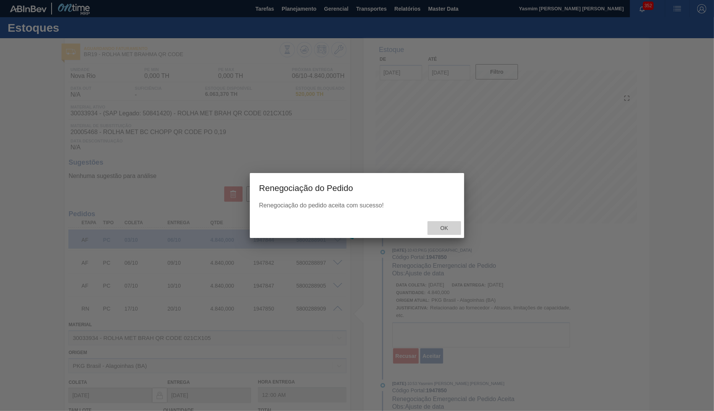
click at [450, 223] on div "Ok" at bounding box center [444, 228] width 34 height 14
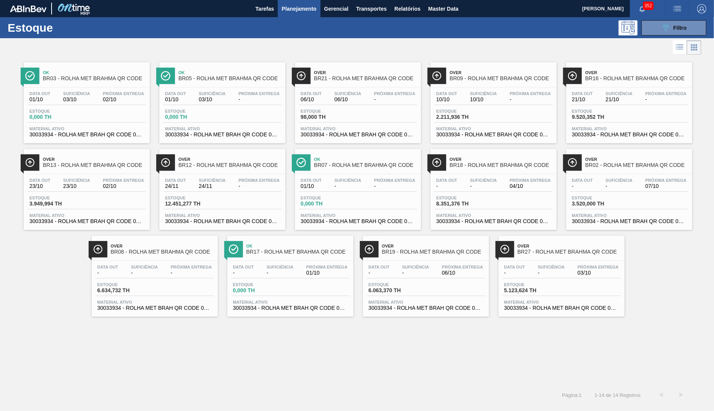
click at [555, 255] on span "BR27 - ROLHA MET BRAHMA QR CODE" at bounding box center [568, 252] width 103 height 6
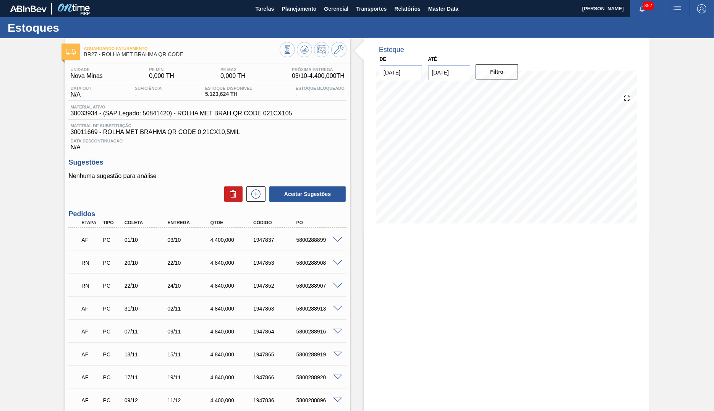
scroll to position [68, 0]
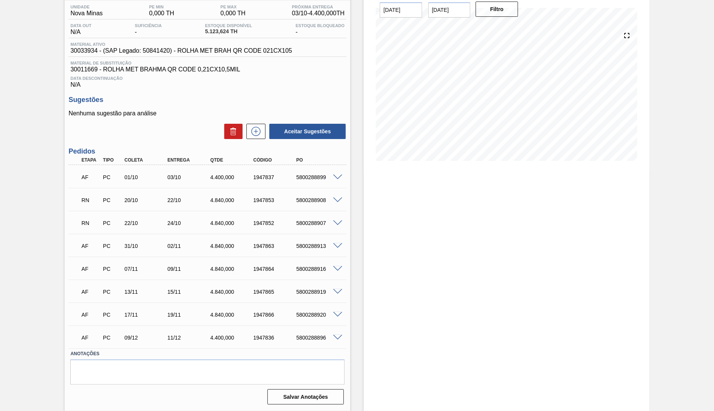
click at [337, 200] on span at bounding box center [337, 200] width 9 height 6
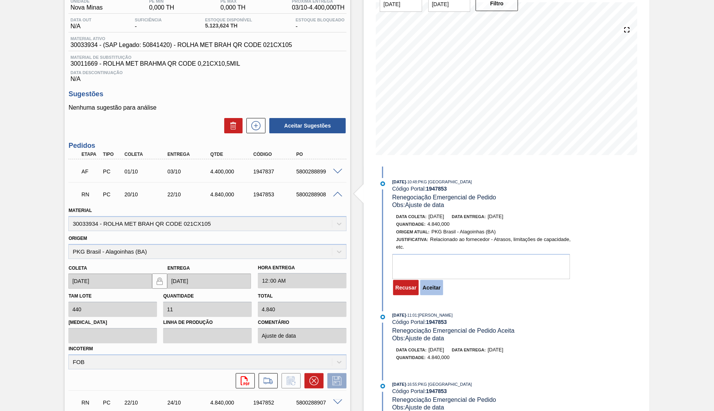
click at [441, 291] on button "Aceitar" at bounding box center [431, 287] width 23 height 15
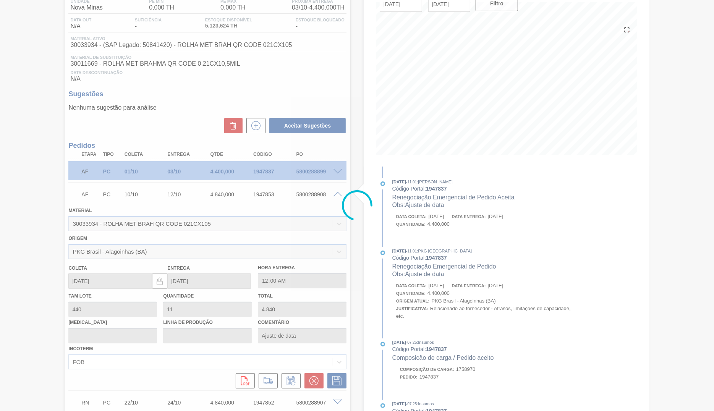
type input "[DATE]"
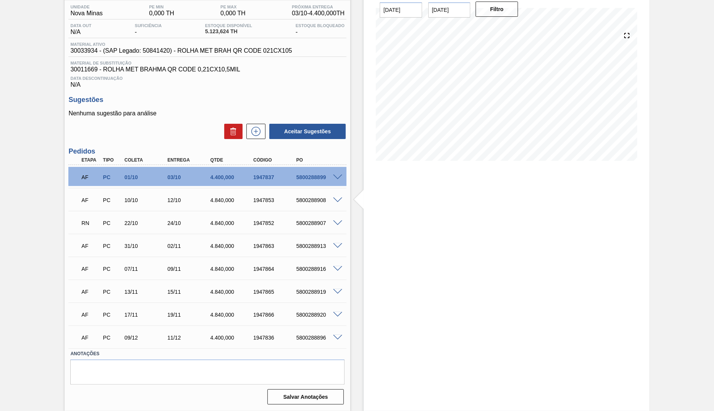
click at [336, 215] on div "RN PC 22/10 24/10 4.840,000 1947852 5800288907" at bounding box center [207, 222] width 278 height 19
click at [335, 219] on div "RN PC 22/10 24/10 4.840,000 1947852 5800288907" at bounding box center [207, 222] width 278 height 19
click at [337, 223] on span at bounding box center [337, 223] width 9 height 6
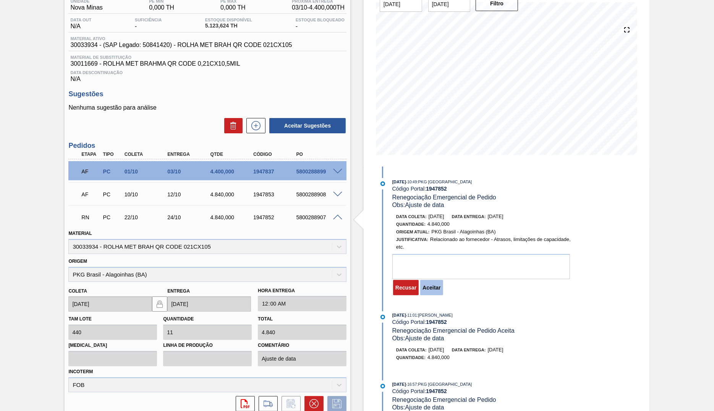
click at [442, 293] on button "Aceitar" at bounding box center [431, 287] width 23 height 15
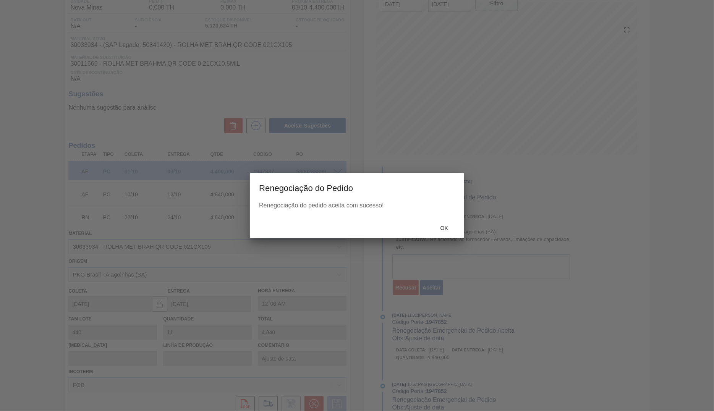
click at [449, 227] on span "Ok" at bounding box center [444, 228] width 20 height 6
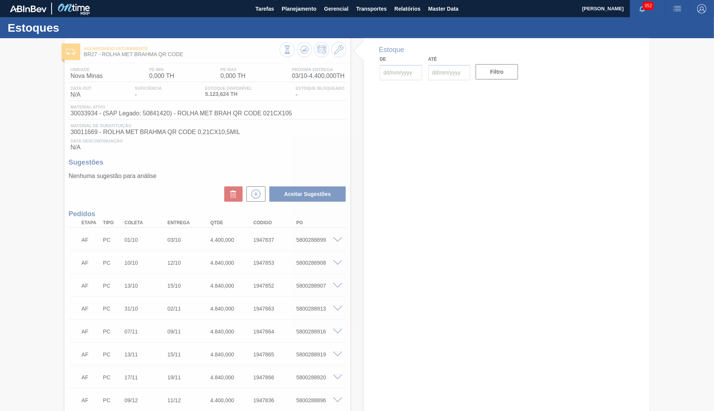
type input "[DATE]"
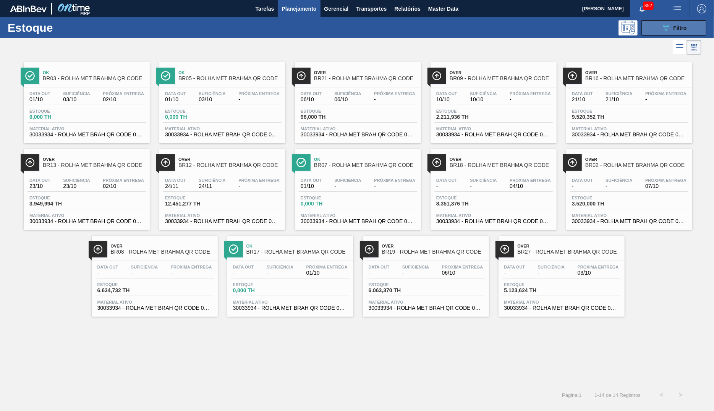
click at [672, 27] on div "089F7B8B-B2A5-4AFE-B5C0-19BA573D28AC Filtro" at bounding box center [674, 27] width 26 height 9
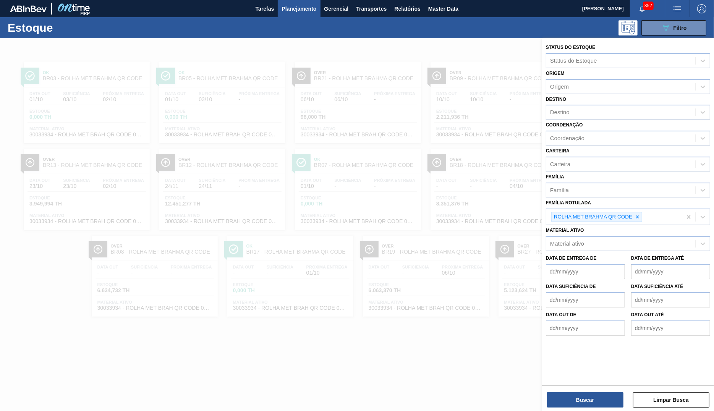
click at [452, 241] on div at bounding box center [357, 243] width 714 height 411
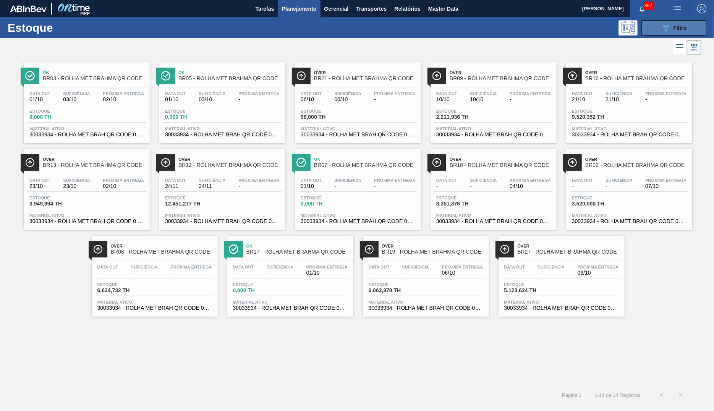
click at [660, 26] on button "089F7B8B-B2A5-4AFE-B5C0-19BA573D28AC Filtro" at bounding box center [673, 27] width 65 height 15
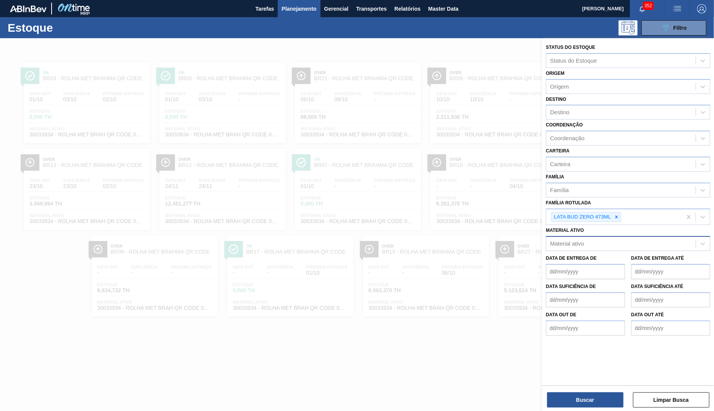
click at [611, 236] on div "Material ativo" at bounding box center [628, 243] width 164 height 15
drag, startPoint x: 607, startPoint y: 211, endPoint x: 613, endPoint y: 214, distance: 6.7
click at [608, 212] on div "LATA BUD ZERO 473ML" at bounding box center [581, 217] width 61 height 10
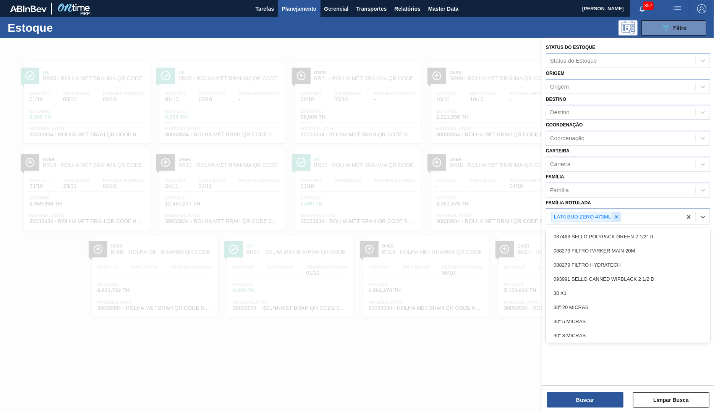
click at [615, 215] on icon at bounding box center [616, 216] width 5 height 5
click at [613, 216] on div "Família Rotulada" at bounding box center [620, 215] width 149 height 11
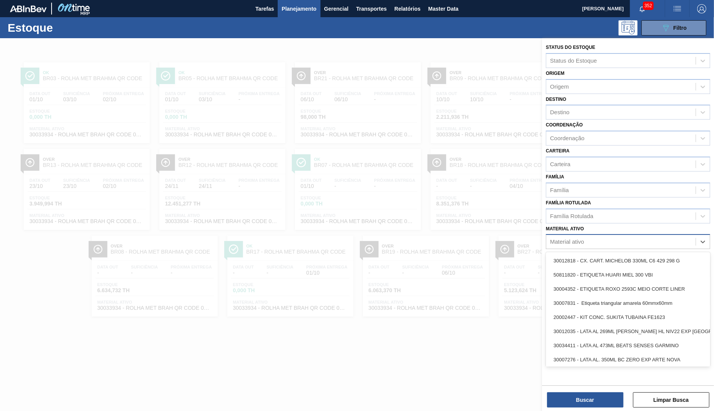
click at [606, 239] on div "Material ativo" at bounding box center [620, 241] width 149 height 11
paste ativo "30029328"
type ativo "30029328"
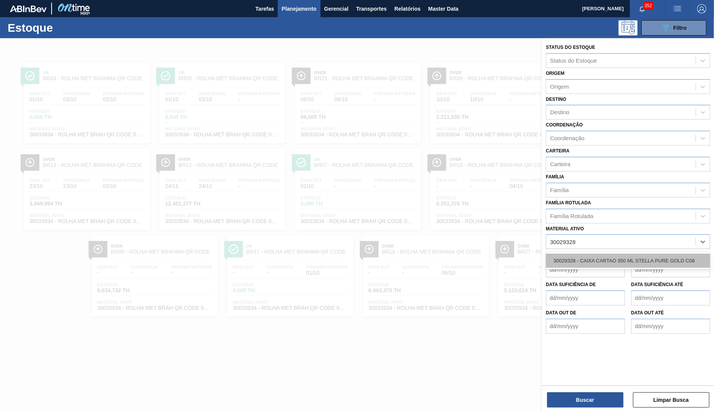
click at [597, 255] on div "30029328 - CAIXA CARTAO 350 ML STELLA PURE GOLD C08" at bounding box center [628, 261] width 164 height 14
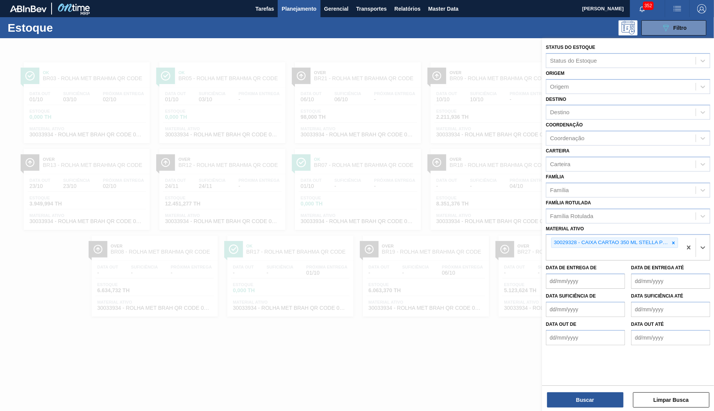
click at [580, 385] on div "Status do Estoque Status do Estoque Origem Origem Destino Destino Coordenação C…" at bounding box center [628, 225] width 172 height 374
click at [580, 395] on button "Buscar" at bounding box center [585, 399] width 76 height 15
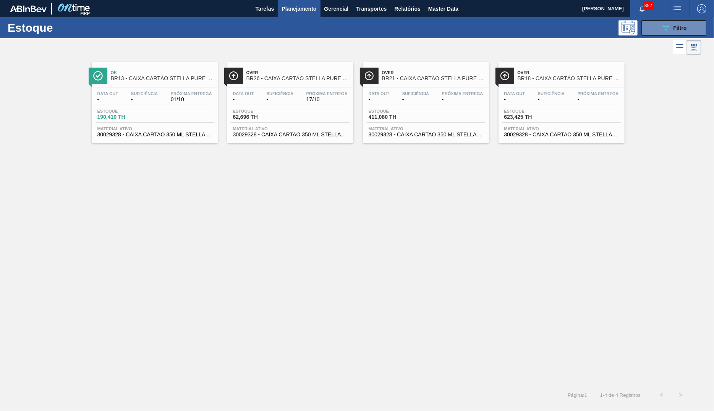
click at [273, 83] on div "Over BR26 - CAIXA CARTÃO STELLA PURE GOLD 350ML" at bounding box center [297, 75] width 103 height 17
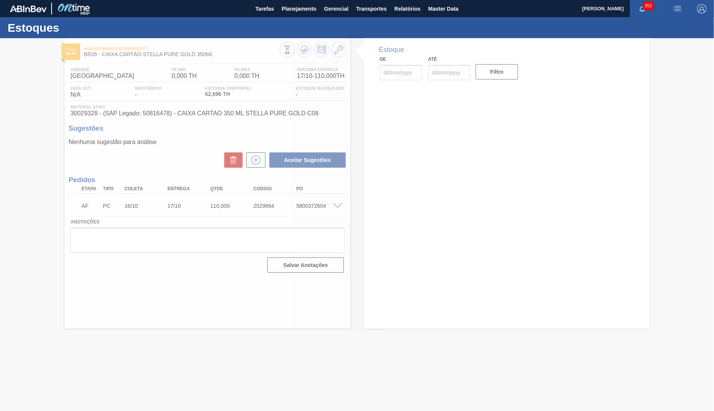
type input "[DATE]"
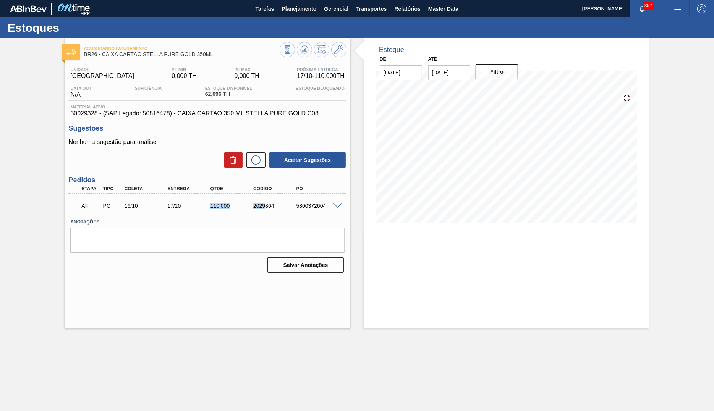
drag, startPoint x: 206, startPoint y: 206, endPoint x: 264, endPoint y: 209, distance: 58.1
click at [264, 209] on div "AF PC 16/10 17/10 110,000 2029864 5800372604" at bounding box center [205, 204] width 258 height 15
click at [435, 73] on input "[DATE]" at bounding box center [449, 72] width 42 height 15
click at [496, 162] on div "31" at bounding box center [499, 165] width 10 height 10
type input "31/10/2025"
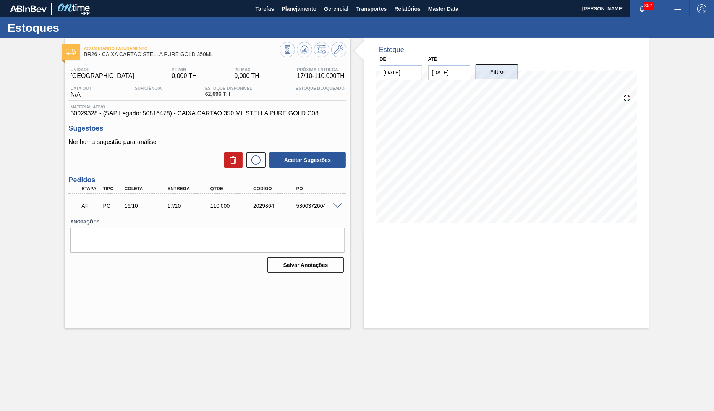
click at [497, 73] on button "Filtro" at bounding box center [496, 71] width 42 height 15
drag, startPoint x: 194, startPoint y: 208, endPoint x: 147, endPoint y: 200, distance: 47.6
click at [165, 203] on div "17/10" at bounding box center [189, 206] width 48 height 6
copy div "17/10"
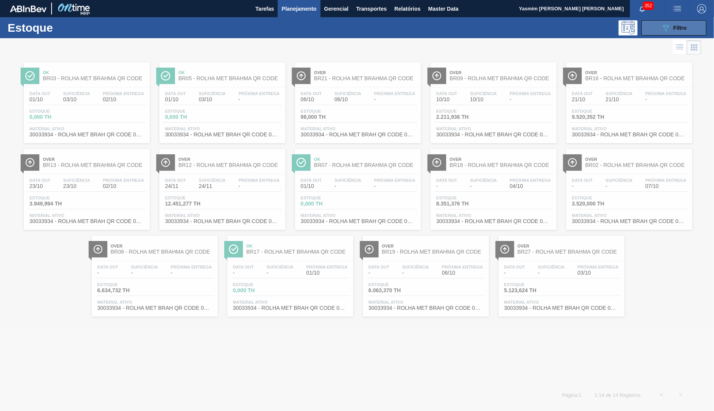
click at [675, 23] on button "089F7B8B-B2A5-4AFE-B5C0-19BA573D28AC Filtro" at bounding box center [673, 27] width 65 height 15
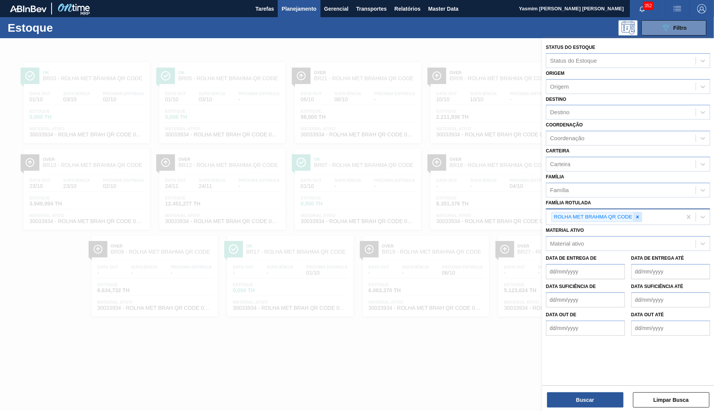
click at [637, 216] on icon at bounding box center [637, 216] width 5 height 5
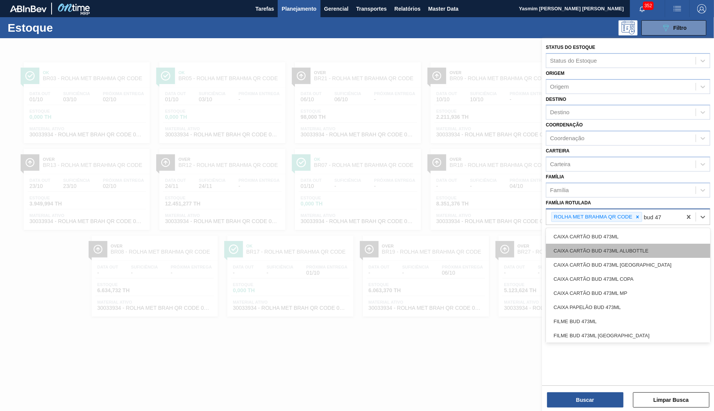
type Rotulada "bud 473"
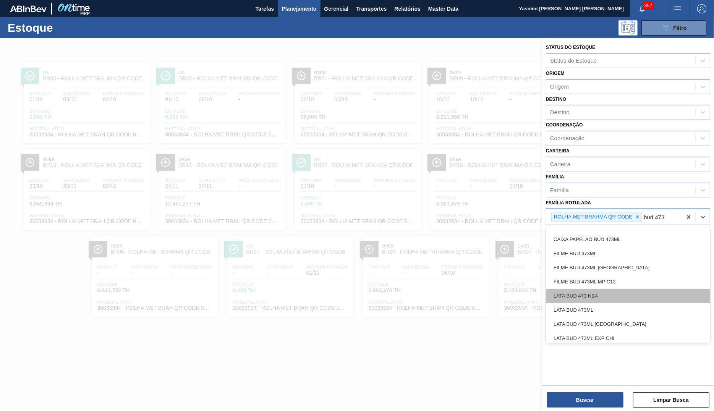
scroll to position [82, 0]
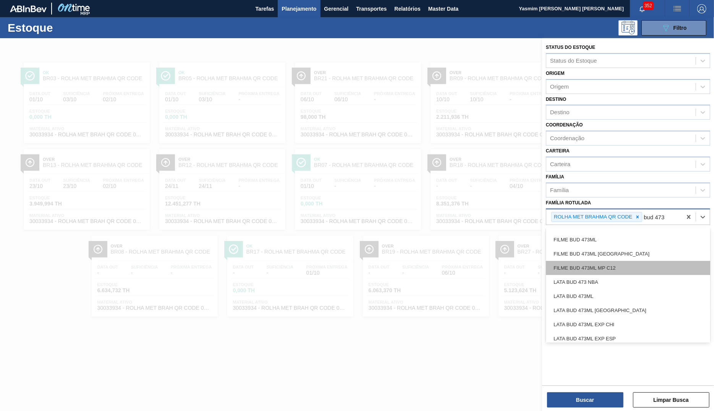
click at [633, 267] on div "FILME BUD 473ML MP C12" at bounding box center [628, 268] width 164 height 14
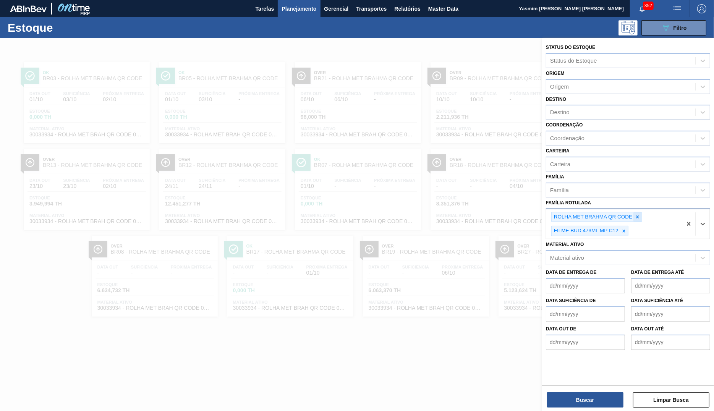
click at [641, 212] on div at bounding box center [637, 217] width 8 height 10
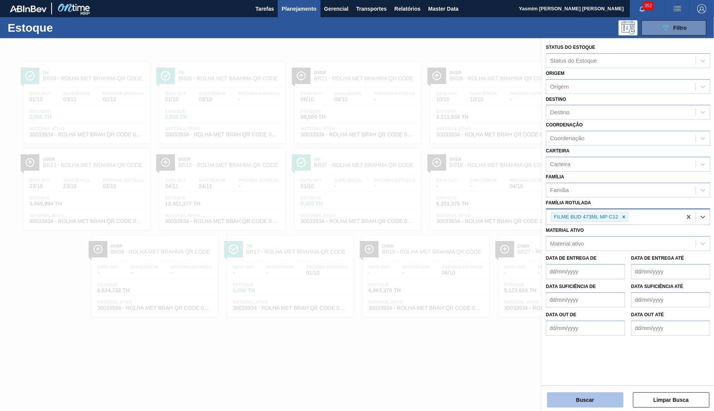
click at [596, 401] on button "Buscar" at bounding box center [585, 399] width 76 height 15
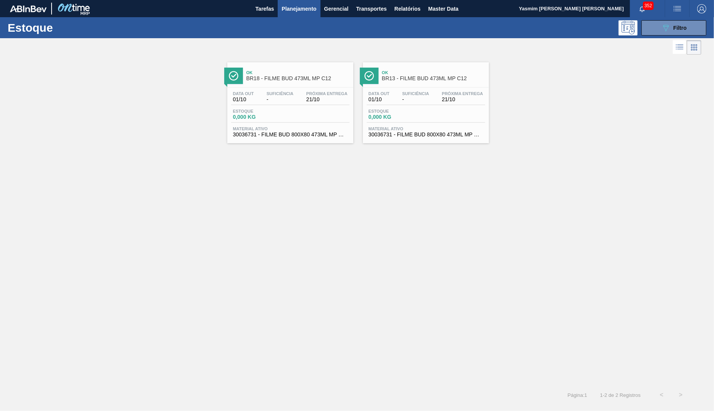
click at [283, 116] on span "0,000 KG" at bounding box center [259, 117] width 53 height 6
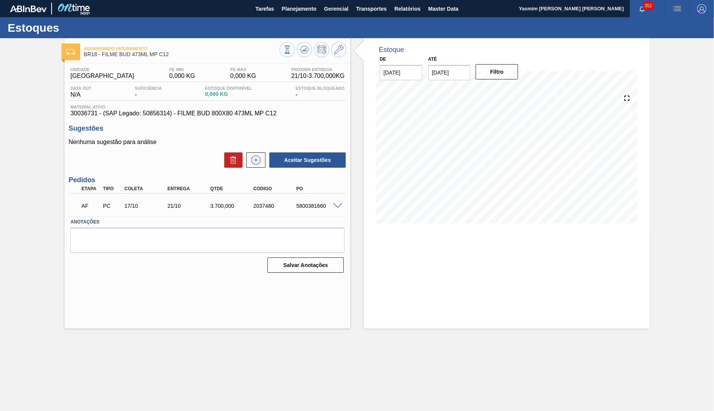
click at [240, 116] on span "30036731 - (SAP Legado: 50856314) - FILME BUD 800X80 473ML MP C12" at bounding box center [207, 113] width 274 height 7
click at [291, 11] on span "Planejamento" at bounding box center [298, 8] width 35 height 9
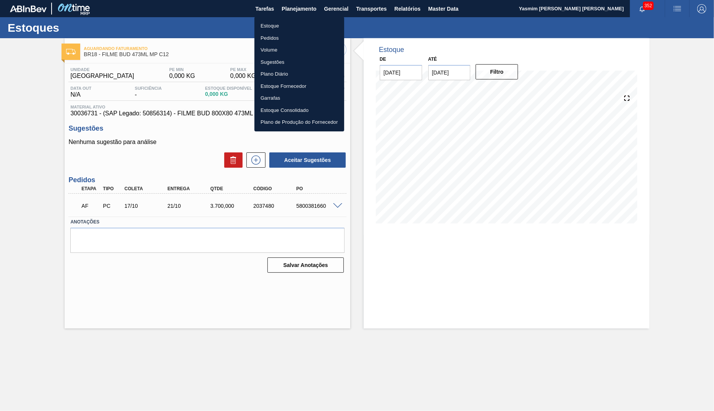
click at [287, 25] on li "Estoque" at bounding box center [299, 26] width 90 height 12
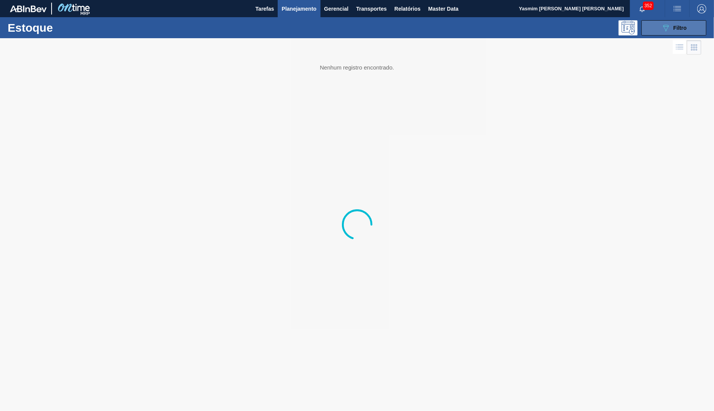
click at [654, 22] on button "089F7B8B-B2A5-4AFE-B5C0-19BA573D28AC Filtro" at bounding box center [673, 27] width 65 height 15
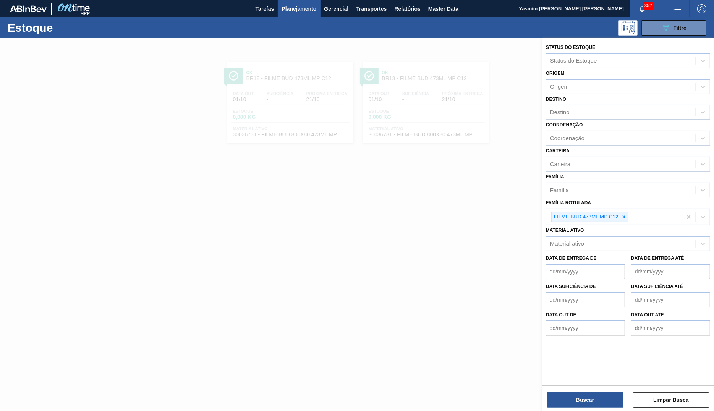
click at [626, 216] on icon at bounding box center [623, 216] width 5 height 5
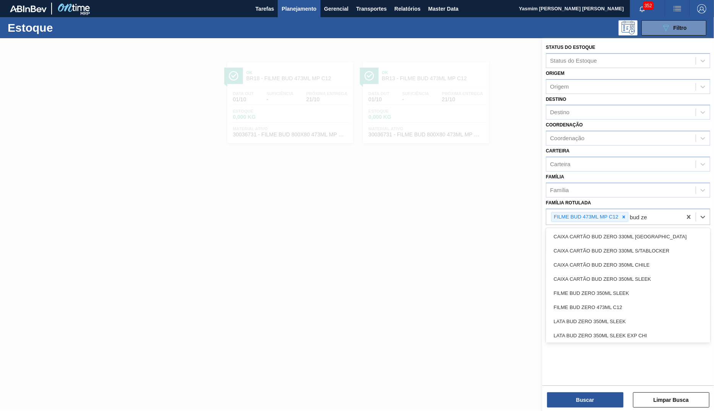
type Rotulada "bud zer"
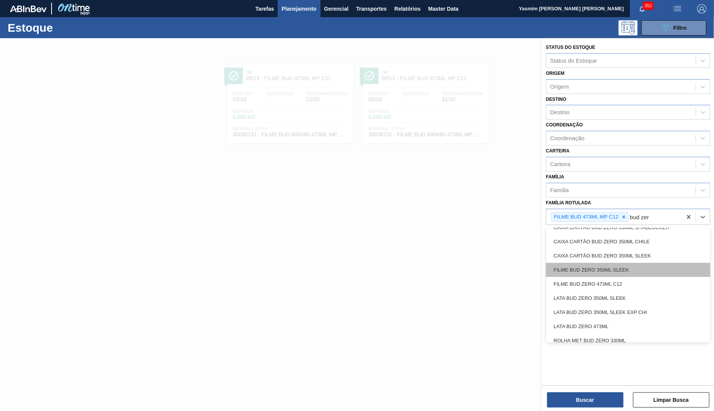
scroll to position [41, 0]
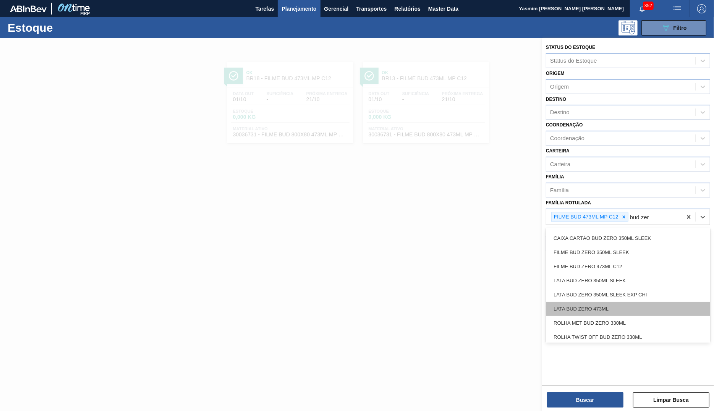
click at [638, 305] on div "LATA BUD ZERO 473ML" at bounding box center [628, 309] width 164 height 14
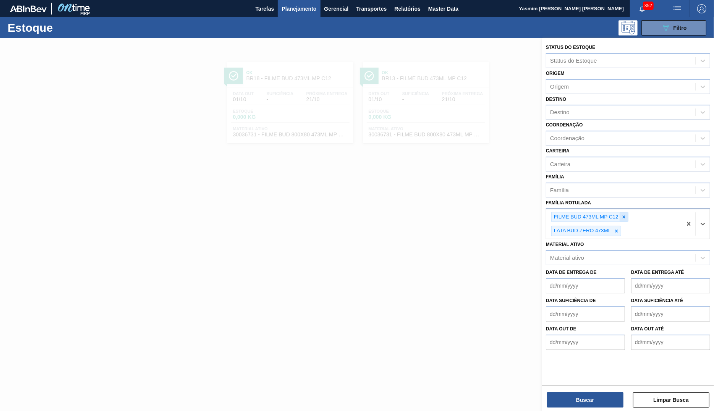
click at [623, 214] on icon at bounding box center [623, 216] width 5 height 5
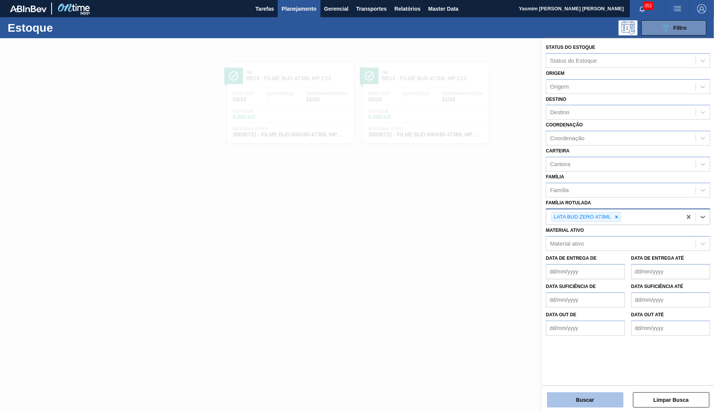
click at [593, 392] on button "Buscar" at bounding box center [585, 399] width 76 height 15
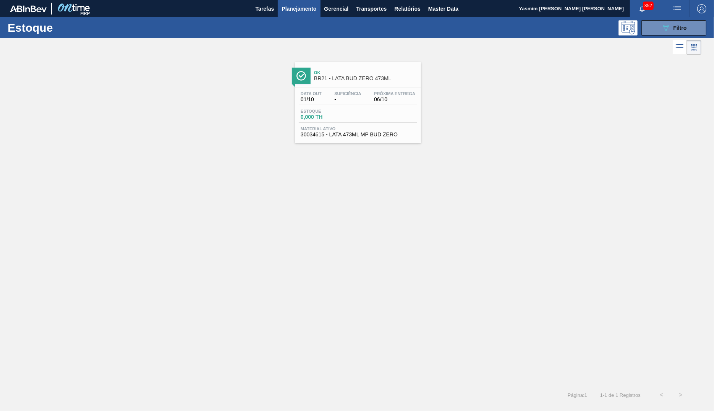
click at [381, 77] on span "BR21 - LATA BUD ZERO 473ML" at bounding box center [365, 79] width 103 height 6
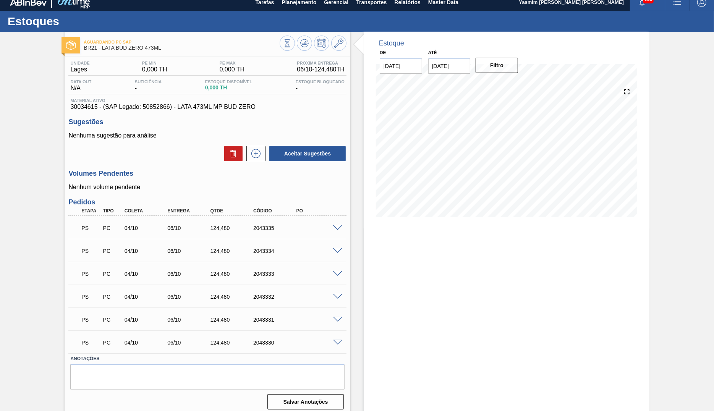
scroll to position [16, 0]
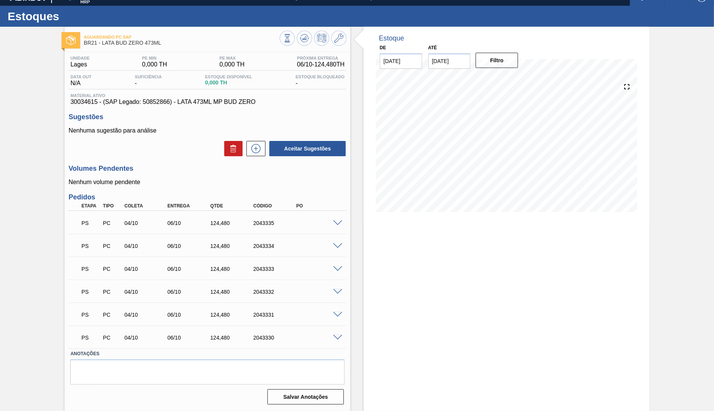
click at [171, 101] on span "30034615 - (SAP Legado: 50852866) - LATA 473ML MP BUD ZERO" at bounding box center [207, 102] width 274 height 7
click at [172, 100] on span "30034615 - (SAP Legado: 50852866) - LATA 473ML MP BUD ZERO" at bounding box center [207, 102] width 274 height 7
copy span ")"
click at [172, 100] on span "30034615 - (SAP Legado: 50852866) - LATA 473ML MP BUD ZERO" at bounding box center [207, 102] width 274 height 7
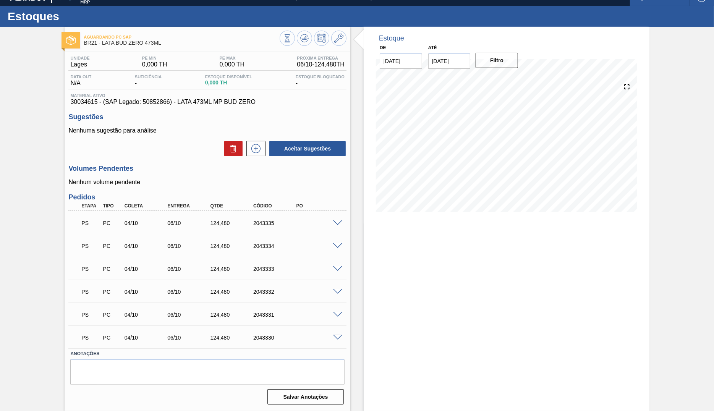
click at [172, 100] on span "30034615 - (SAP Legado: 50852866) - LATA 473ML MP BUD ZERO" at bounding box center [207, 102] width 274 height 7
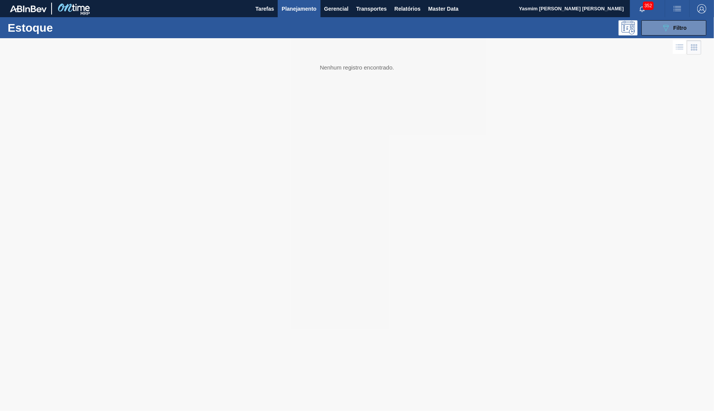
click at [690, 36] on div "Estoque 089F7B8B-B2A5-4AFE-B5C0-19BA573D28AC Filtro" at bounding box center [357, 27] width 714 height 21
click at [688, 24] on button "089F7B8B-B2A5-4AFE-B5C0-19BA573D28AC Filtro" at bounding box center [673, 27] width 65 height 15
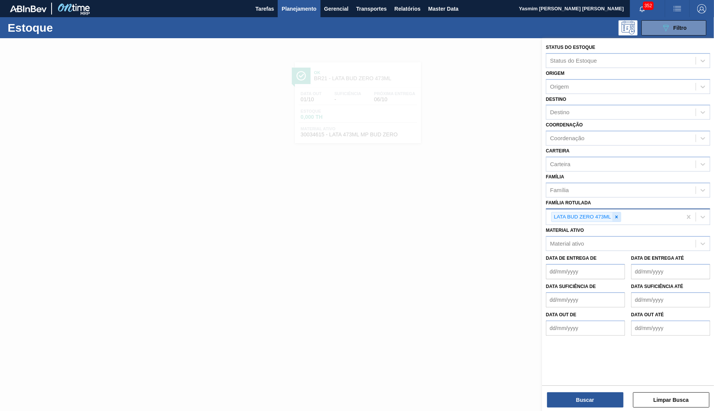
click at [616, 220] on div at bounding box center [616, 217] width 8 height 10
click at [617, 216] on div "Família Rotulada" at bounding box center [620, 215] width 149 height 11
click at [618, 202] on div "Família Rotulada LATA BUD ZERO 473ML" at bounding box center [628, 211] width 164 height 28
drag, startPoint x: 615, startPoint y: 215, endPoint x: 610, endPoint y: 226, distance: 12.3
click at [617, 215] on icon at bounding box center [616, 216] width 5 height 5
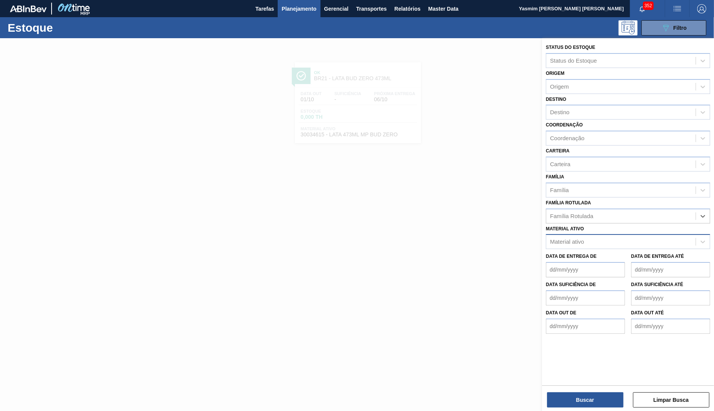
click at [602, 237] on div "Material ativo" at bounding box center [620, 241] width 149 height 11
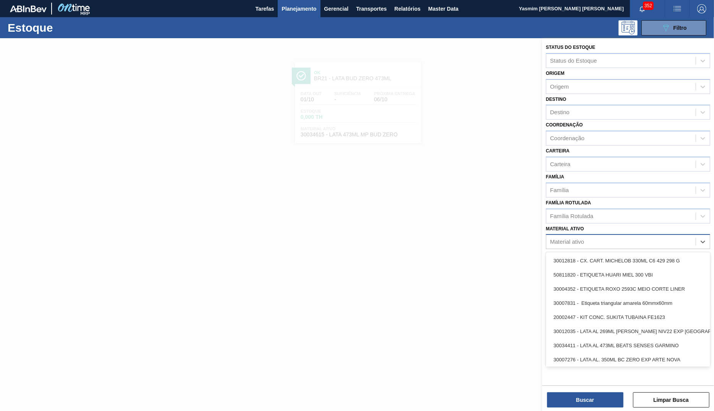
click at [589, 241] on div "Material ativo" at bounding box center [620, 241] width 149 height 11
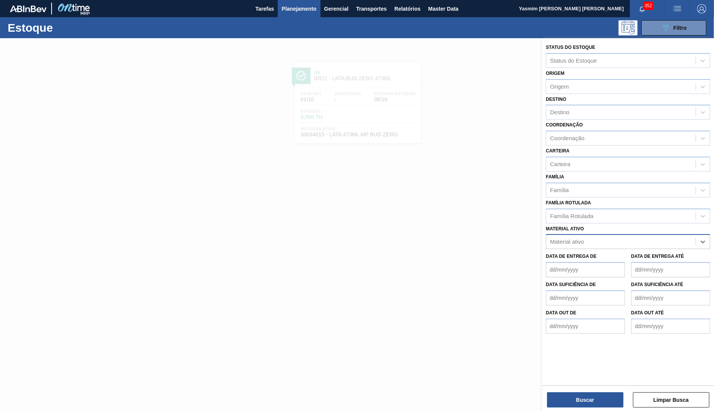
paste ativo "v"
type ativo "v"
paste ativo "30003188"
type ativo "30003188"
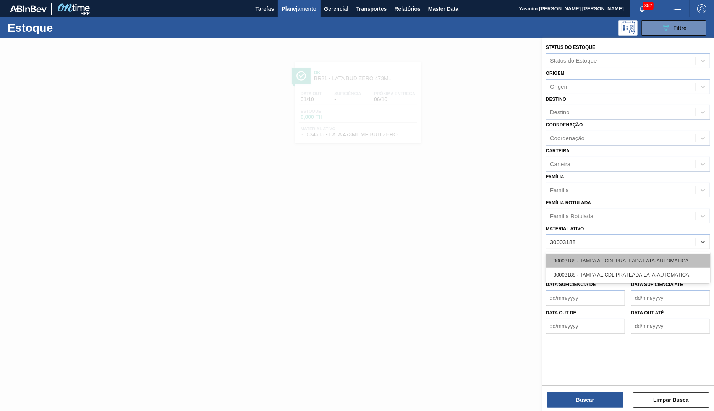
click at [599, 260] on div "30003188 - TAMPA AL.CDL PRATEADA LATA-AUTOMATICA" at bounding box center [628, 261] width 164 height 14
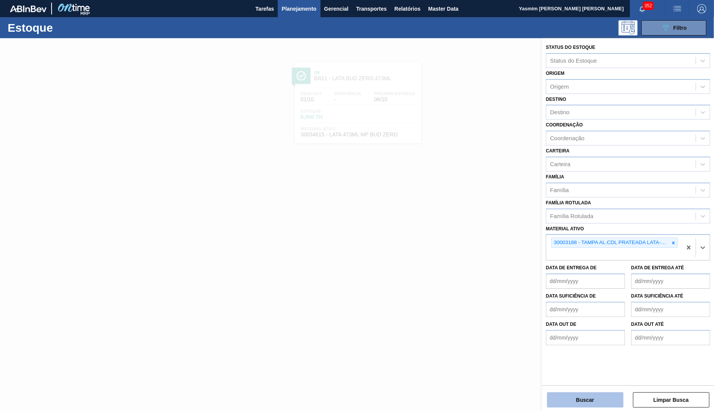
click at [562, 402] on button "Buscar" at bounding box center [585, 399] width 76 height 15
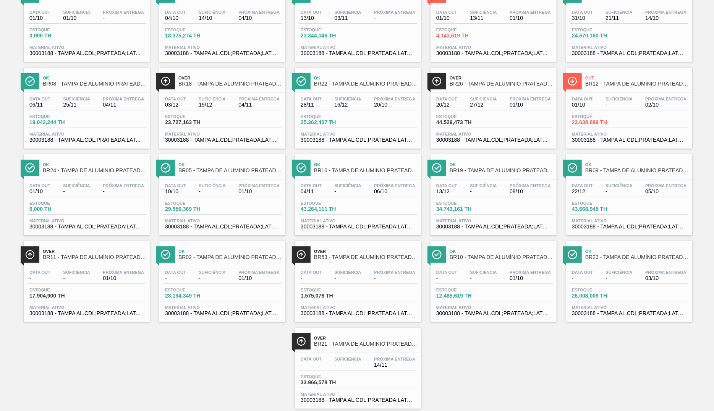
scroll to position [82, 0]
click at [308, 316] on span "30003188 - TAMPA AL.CDL;PRATEADA;LATA-AUTOMATICA;" at bounding box center [357, 313] width 115 height 6
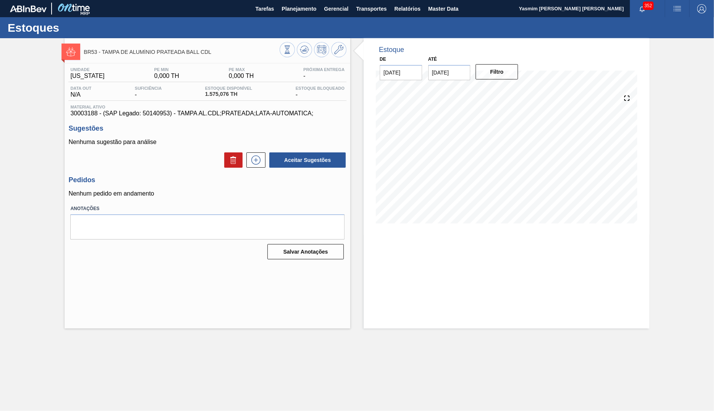
click at [273, 109] on span "Material ativo" at bounding box center [207, 107] width 274 height 5
click at [281, 114] on span "30003188 - (SAP Legado: 50140953) - TAMPA AL.CDL;PRATEADA;LATA-AUTOMATICA;" at bounding box center [207, 113] width 274 height 7
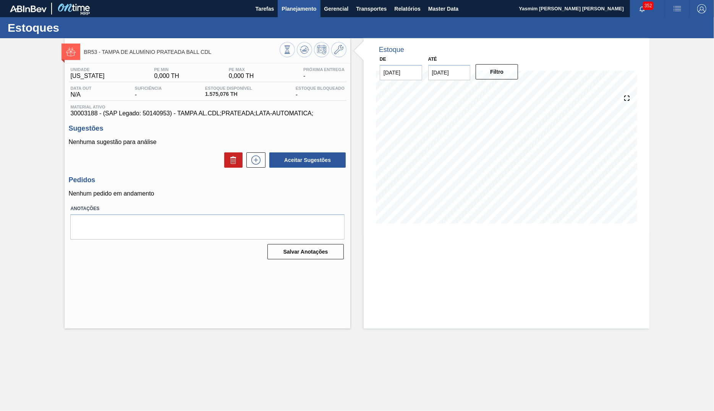
click at [302, 11] on span "Planejamento" at bounding box center [298, 8] width 35 height 9
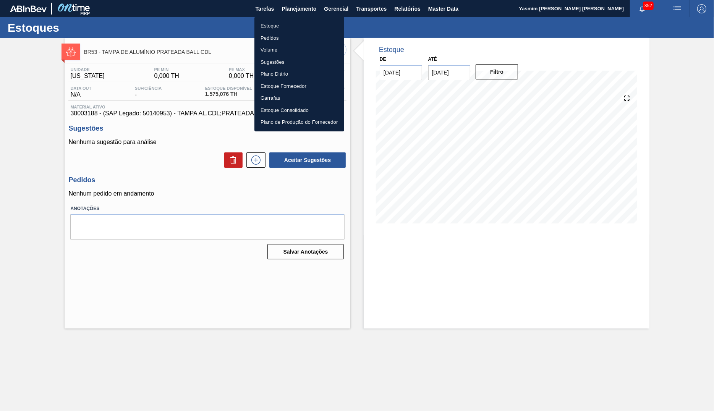
click at [287, 33] on li "Pedidos" at bounding box center [299, 38] width 90 height 12
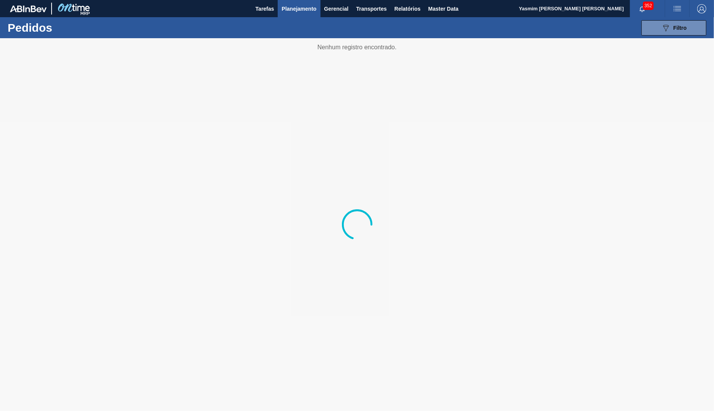
click at [301, 12] on span "Planejamento" at bounding box center [298, 8] width 35 height 9
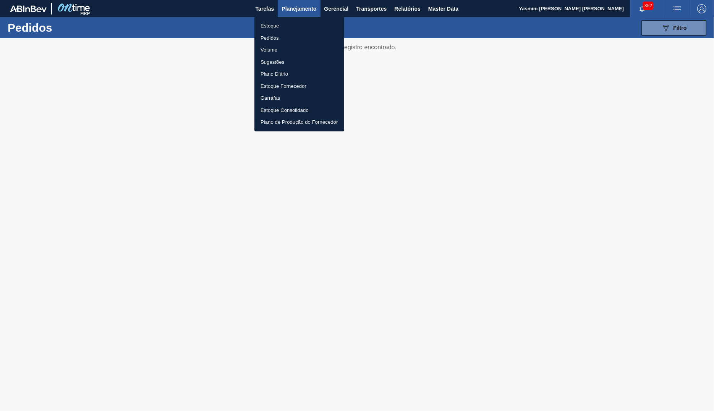
click at [275, 24] on li "Estoque" at bounding box center [299, 26] width 90 height 12
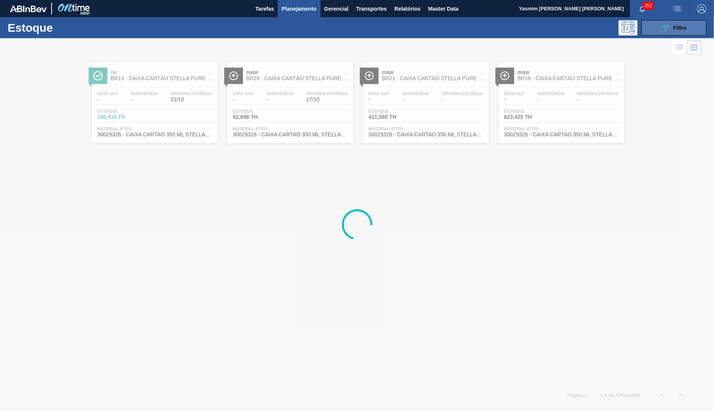
click at [673, 24] on div "089F7B8B-B2A5-4AFE-B5C0-19BA573D28AC Filtro" at bounding box center [674, 27] width 26 height 9
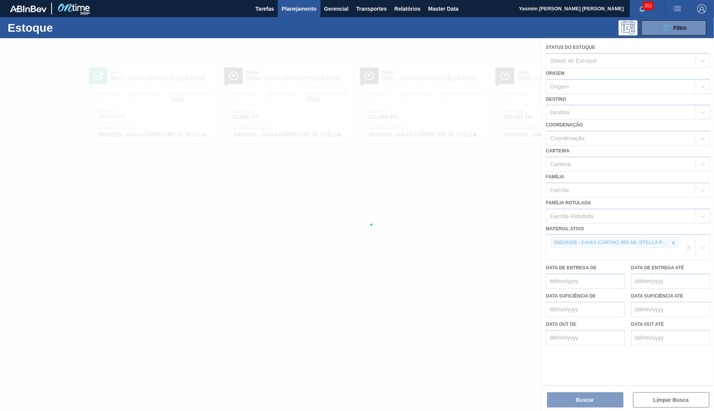
click at [672, 235] on div "30029328 - CAIXA CARTAO 350 ML STELLA PURE GOLD C08" at bounding box center [614, 247] width 136 height 25
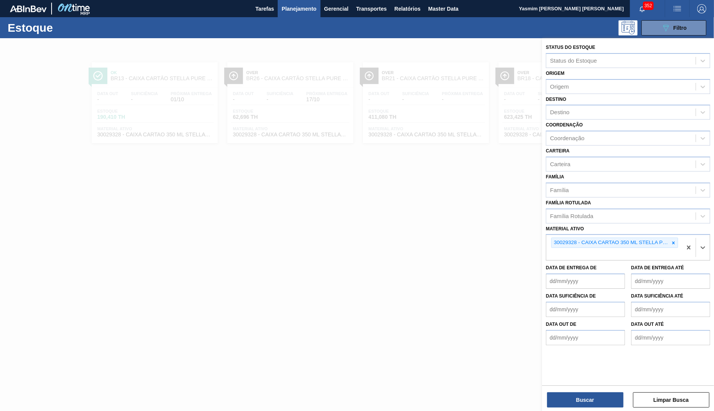
click at [672, 235] on div "30029328 - CAIXA CARTAO 350 ML STELLA PURE GOLD C08" at bounding box center [614, 247] width 136 height 25
click at [670, 238] on div at bounding box center [673, 243] width 8 height 10
paste ativo "30029056"
type ativo "30029056"
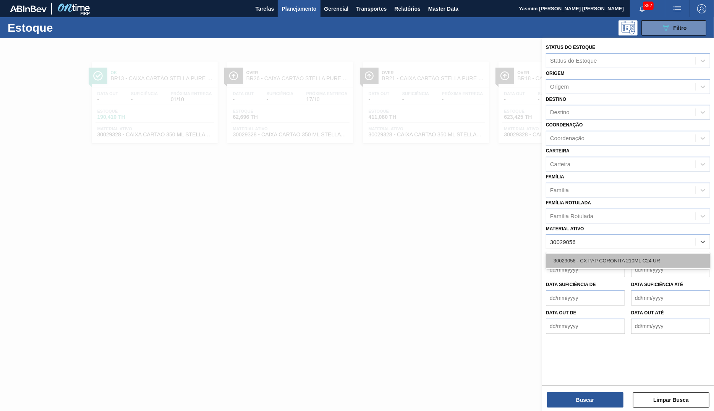
click at [599, 263] on div "30029056 - CX PAP CORONITA 210ML C24 UR" at bounding box center [628, 261] width 164 height 14
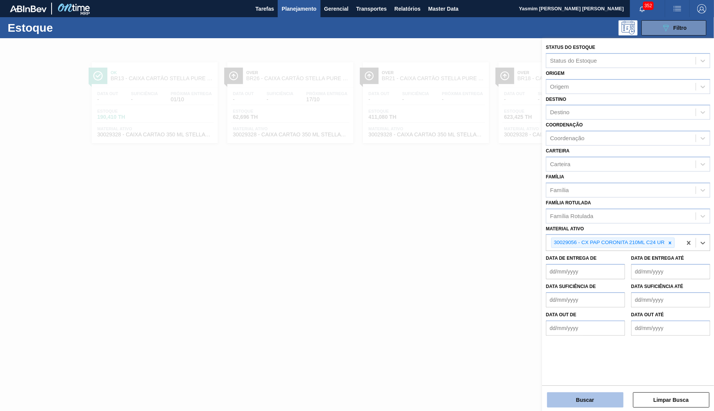
click at [596, 406] on button "Buscar" at bounding box center [585, 399] width 76 height 15
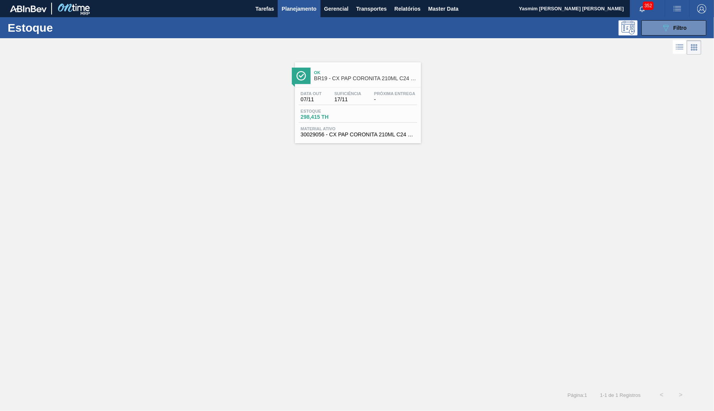
click at [404, 135] on span "30029056 - CX PAP CORONITA 210ML C24 UR" at bounding box center [357, 135] width 115 height 6
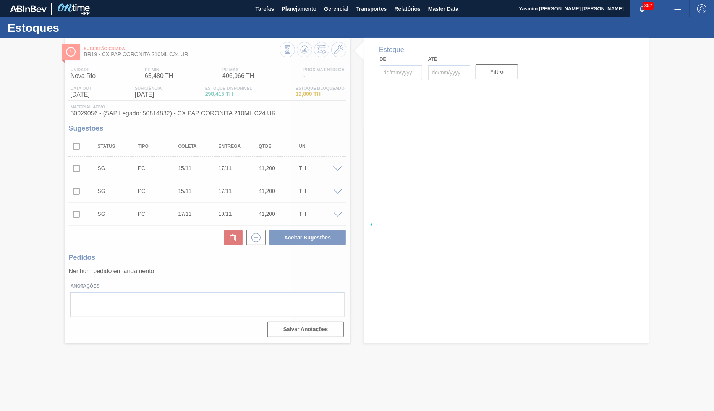
type input "01/10/2025"
type input "31/10/2025"
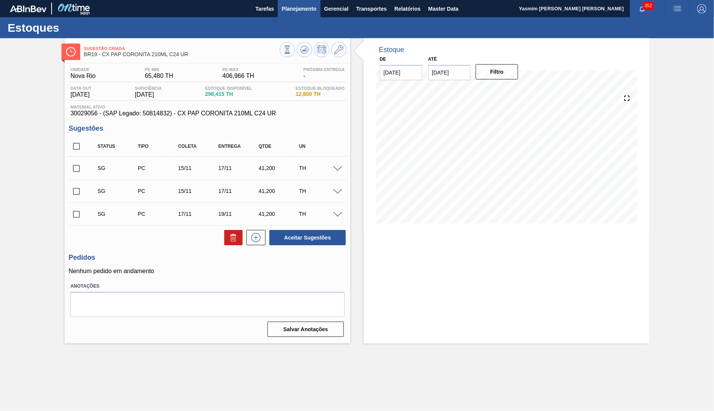
click at [285, 12] on span "Planejamento" at bounding box center [298, 8] width 35 height 9
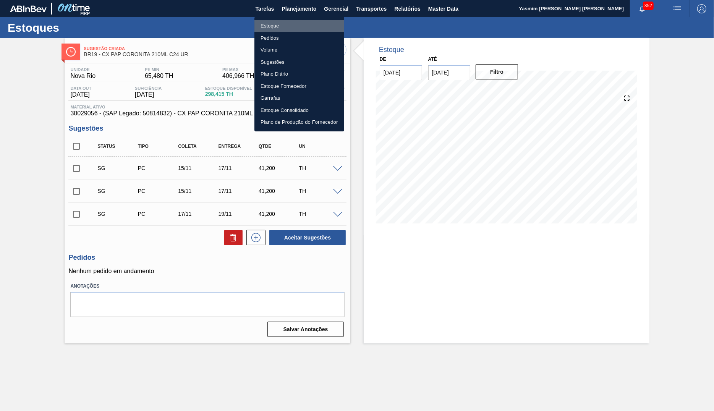
click at [263, 28] on li "Estoque" at bounding box center [299, 26] width 90 height 12
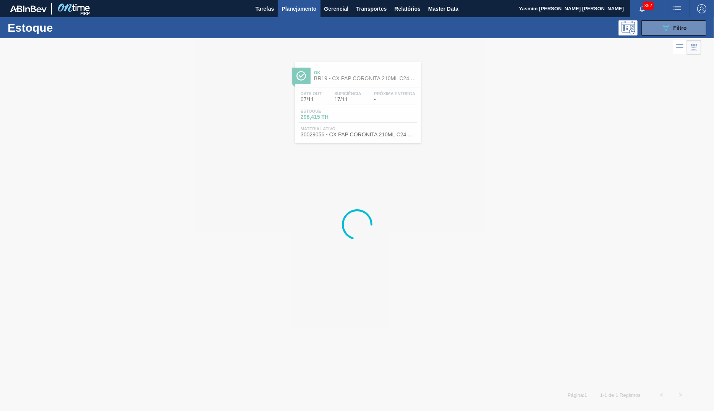
click at [679, 19] on div "Estoque 089F7B8B-B2A5-4AFE-B5C0-19BA573D28AC Filtro" at bounding box center [357, 27] width 714 height 21
click at [678, 23] on button "089F7B8B-B2A5-4AFE-B5C0-19BA573D28AC Filtro" at bounding box center [673, 27] width 65 height 15
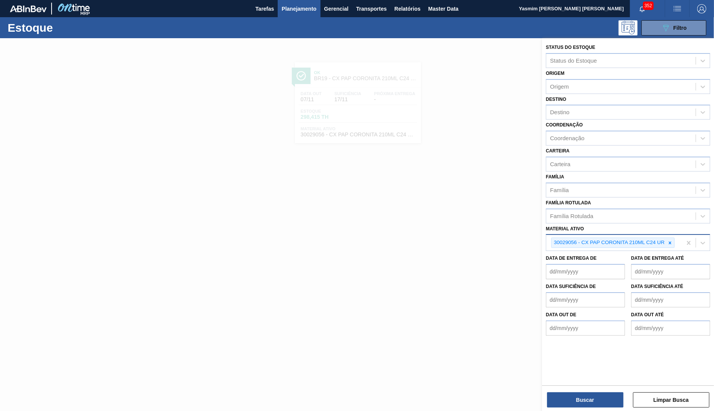
click at [674, 245] on div "30029056 - CX PAP CORONITA 210ML C24 UR" at bounding box center [612, 242] width 123 height 10
click at [669, 241] on icon at bounding box center [669, 242] width 5 height 5
paste ativo "FILME CONT 800X60 BC 473 MP C12 429"
type ativo "FILME CONT 800X60 BC 473 MP C12 429"
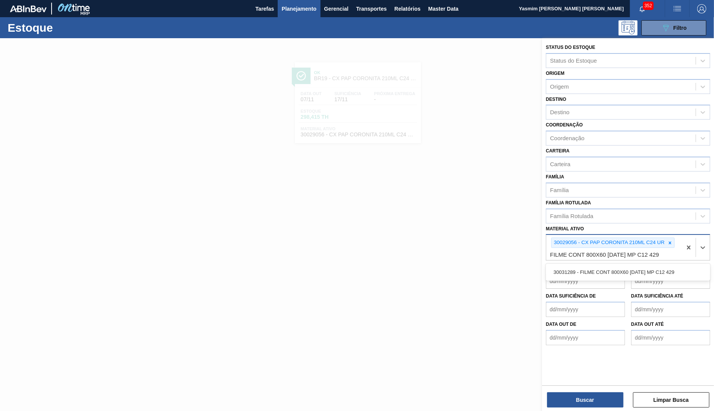
drag, startPoint x: 610, startPoint y: 274, endPoint x: 615, endPoint y: 268, distance: 8.2
click at [610, 274] on div "30031289 - FILME CONT 800X60 BC 473 MP C12 429" at bounding box center [628, 272] width 164 height 14
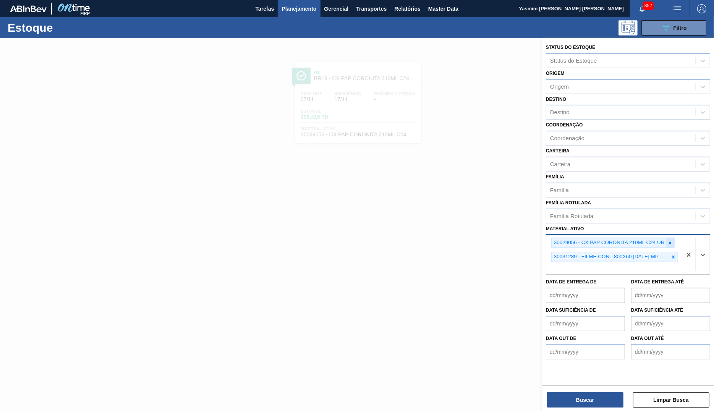
click at [673, 240] on div at bounding box center [669, 243] width 8 height 10
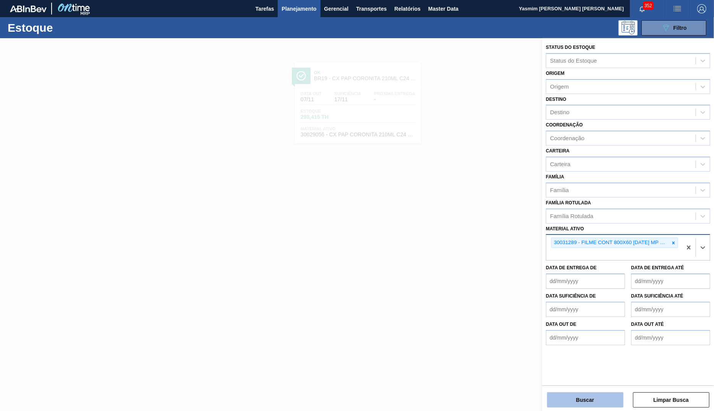
click at [590, 400] on button "Buscar" at bounding box center [585, 399] width 76 height 15
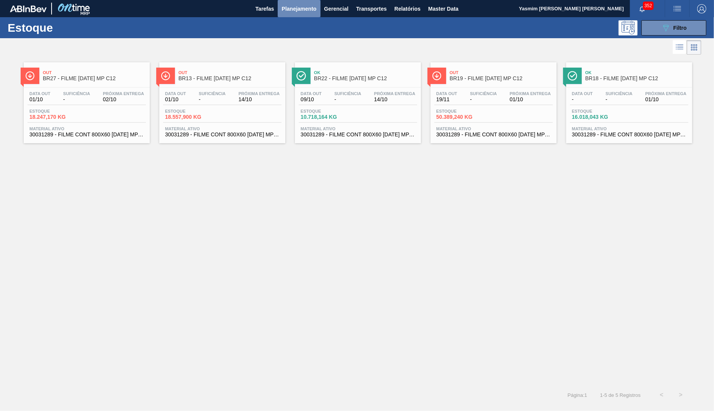
click at [313, 6] on span "Planejamento" at bounding box center [298, 8] width 35 height 9
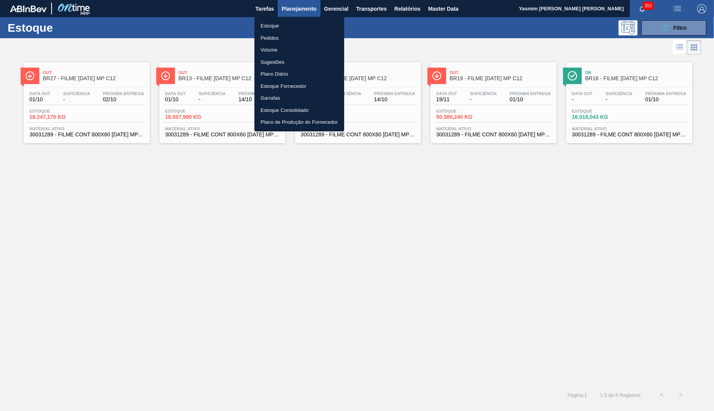
click at [268, 37] on li "Pedidos" at bounding box center [299, 38] width 90 height 12
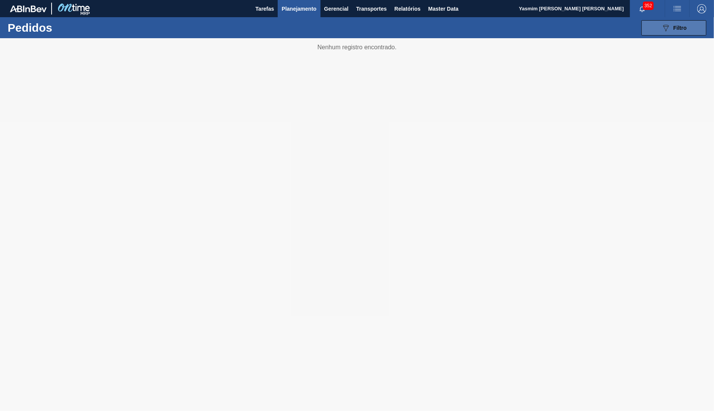
click at [658, 32] on button "089F7B8B-B2A5-4AFE-B5C0-19BA573D28AC Filtro" at bounding box center [673, 27] width 65 height 15
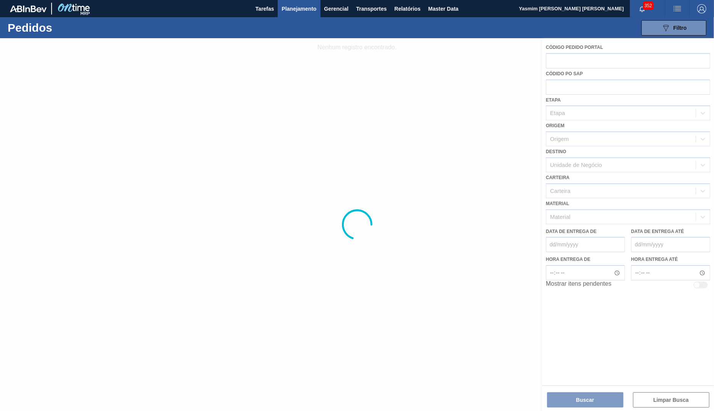
click at [284, 8] on span "Planejamento" at bounding box center [298, 8] width 35 height 9
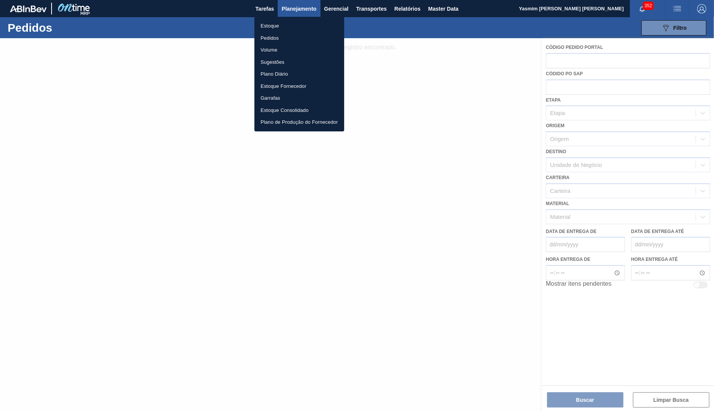
click at [270, 39] on li "Pedidos" at bounding box center [299, 38] width 90 height 12
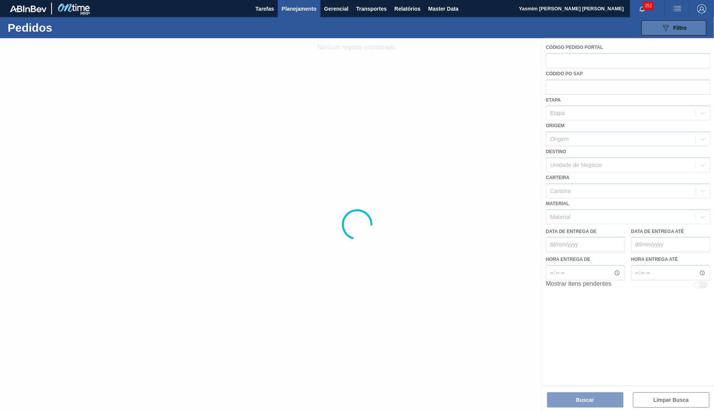
click at [701, 34] on button "089F7B8B-B2A5-4AFE-B5C0-19BA573D28AC Filtro" at bounding box center [673, 27] width 65 height 15
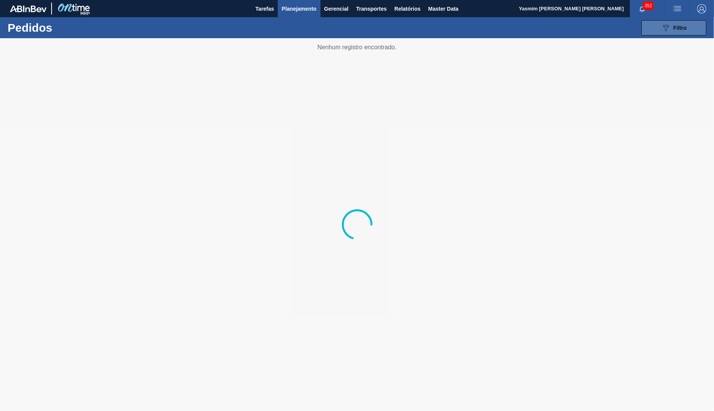
click at [687, 26] on button "089F7B8B-B2A5-4AFE-B5C0-19BA573D28AC Filtro" at bounding box center [673, 27] width 65 height 15
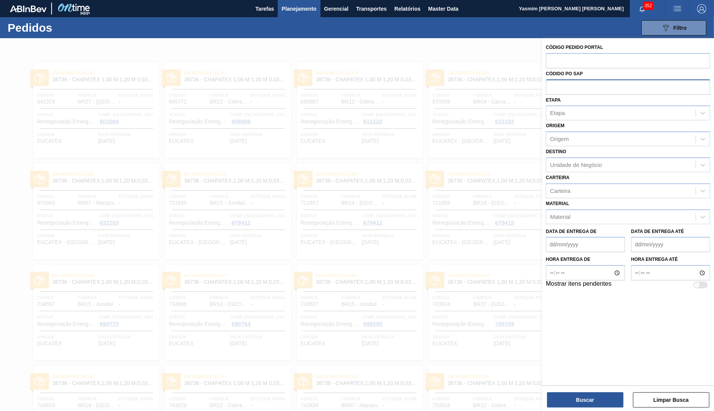
click at [589, 81] on input "text" at bounding box center [628, 86] width 164 height 15
paste input "text"
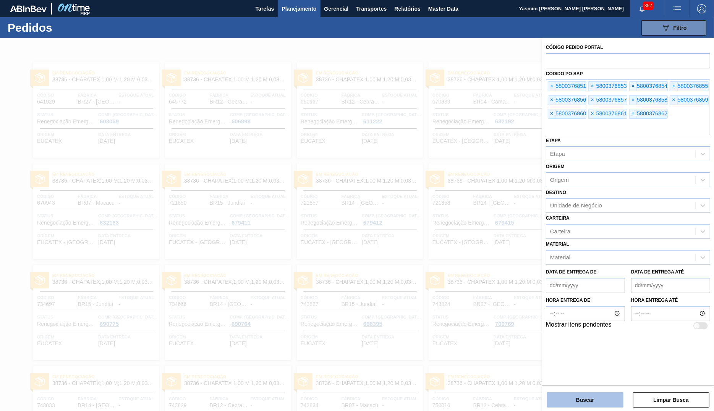
click at [578, 404] on button "Buscar" at bounding box center [585, 399] width 76 height 15
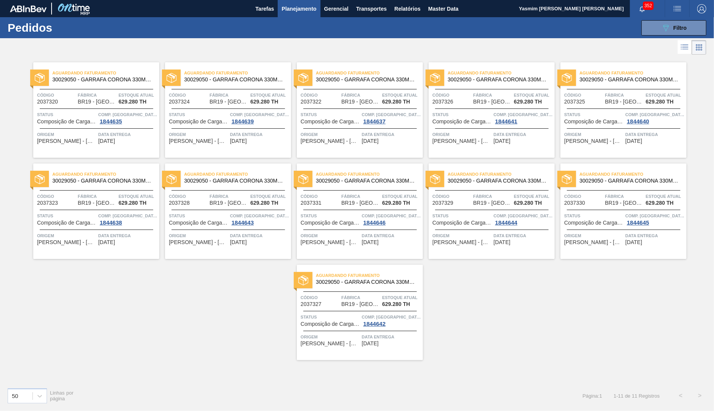
click at [675, 53] on div at bounding box center [357, 47] width 714 height 18
click at [681, 47] on icon at bounding box center [684, 46] width 9 height 9
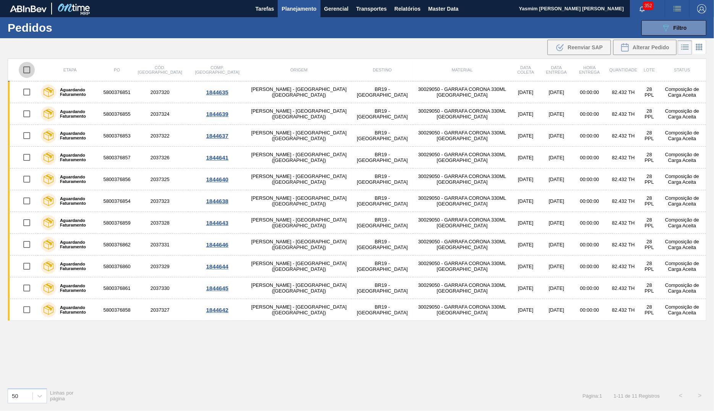
click at [30, 71] on input "checkbox" at bounding box center [27, 70] width 16 height 16
checkbox input "true"
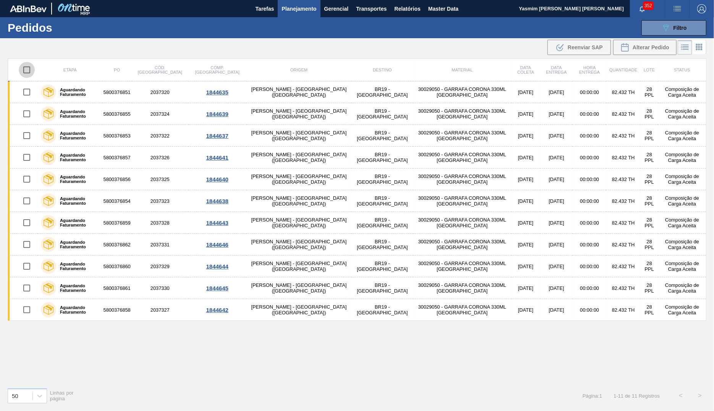
checkbox input "true"
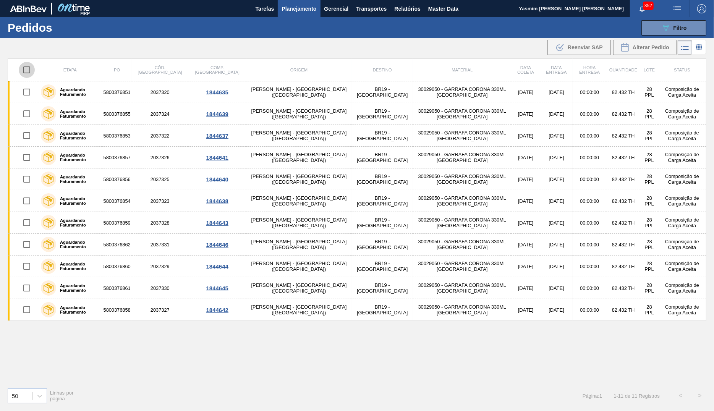
checkbox input "true"
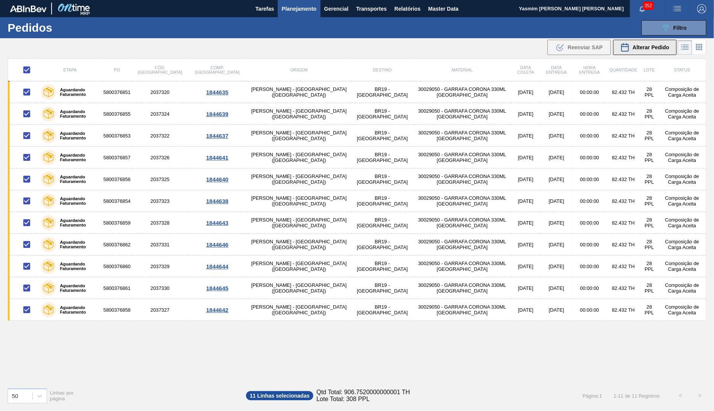
click at [644, 51] on div "Alterar Pedido" at bounding box center [644, 47] width 49 height 9
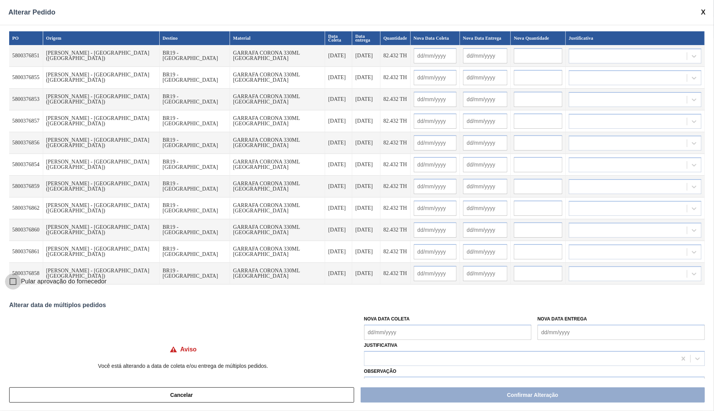
click at [16, 275] on input "Pular aprovação do fornecedor" at bounding box center [13, 281] width 16 height 16
checkbox input "true"
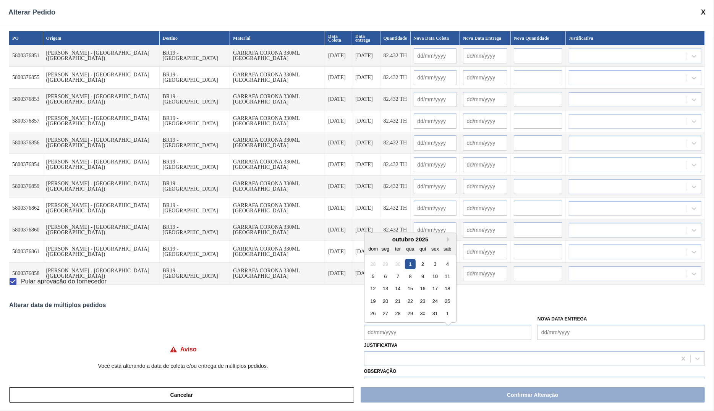
click at [426, 333] on Coleta "Nova Data Coleta" at bounding box center [447, 332] width 167 height 15
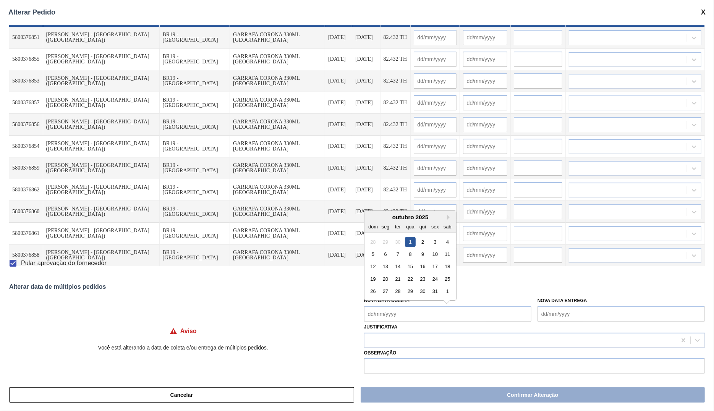
scroll to position [22, 0]
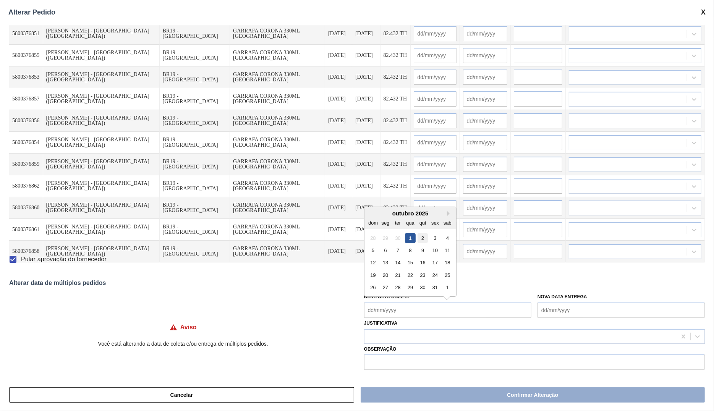
click at [425, 237] on div "2" at bounding box center [422, 238] width 10 height 10
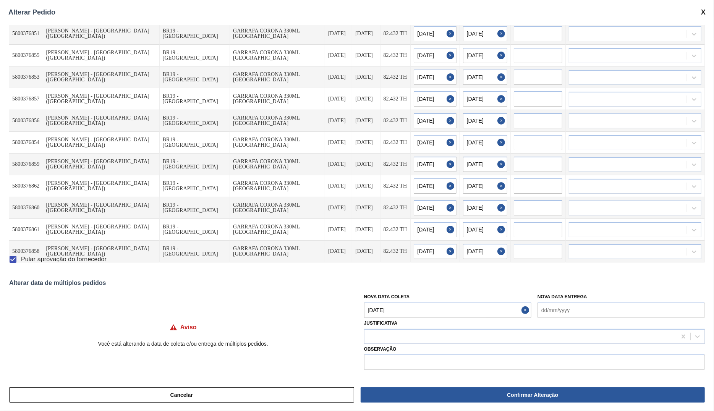
type input "02/10/2025"
type input "03/10/2025"
type input "02/10/2025"
type input "03/10/2025"
type input "02/10/2025"
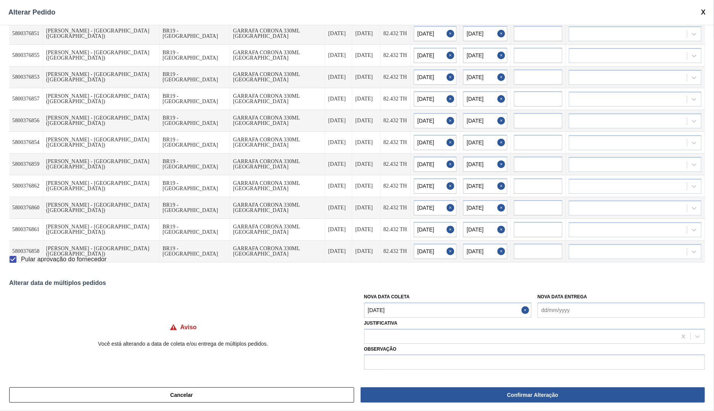
type input "03/10/2025"
type input "02/10/2025"
type input "03/10/2025"
type input "02/10/2025"
type input "03/10/2025"
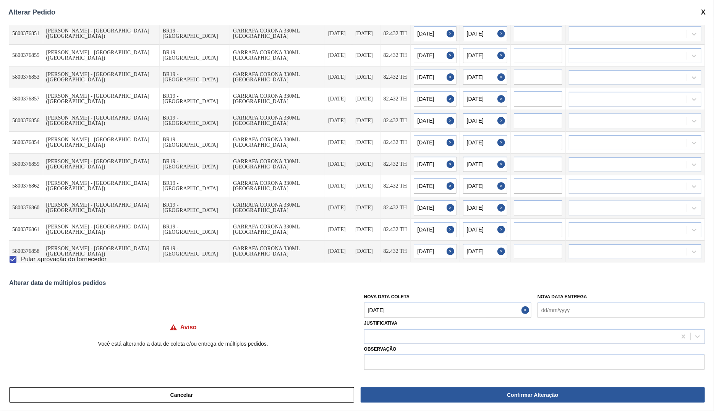
type input "02/10/2025"
type input "03/10/2025"
type input "02/10/2025"
type input "03/10/2025"
type input "02/10/2025"
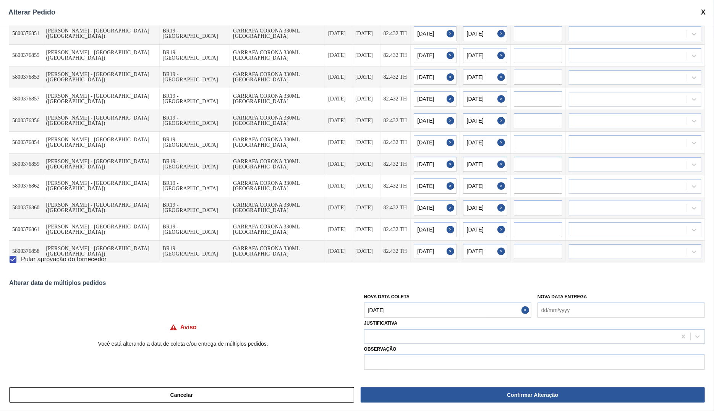
type input "03/10/2025"
type input "02/10/2025"
type input "03/10/2025"
type input "02/10/2025"
type input "03/10/2025"
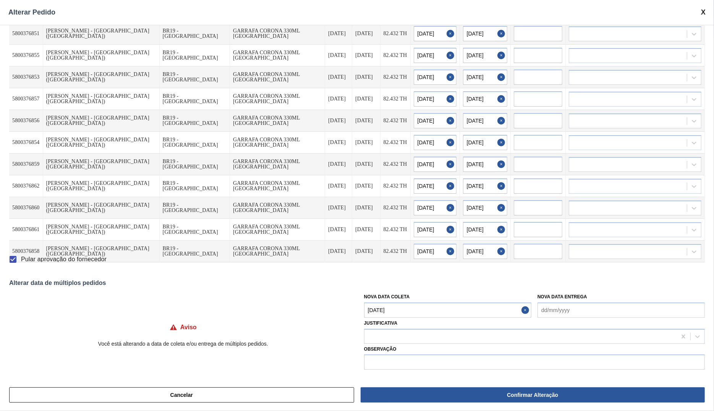
type input "02/10/2025"
type input "03/10/2025"
type Coleta "02/10/2025"
click at [395, 344] on div at bounding box center [534, 336] width 341 height 15
type input "outr"
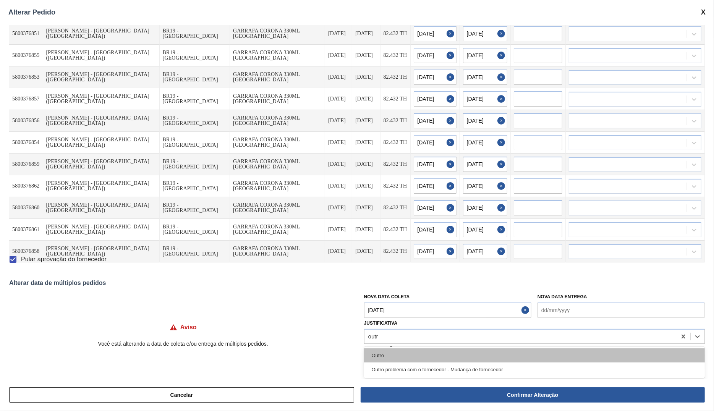
click at [399, 357] on div "Outro" at bounding box center [534, 355] width 341 height 14
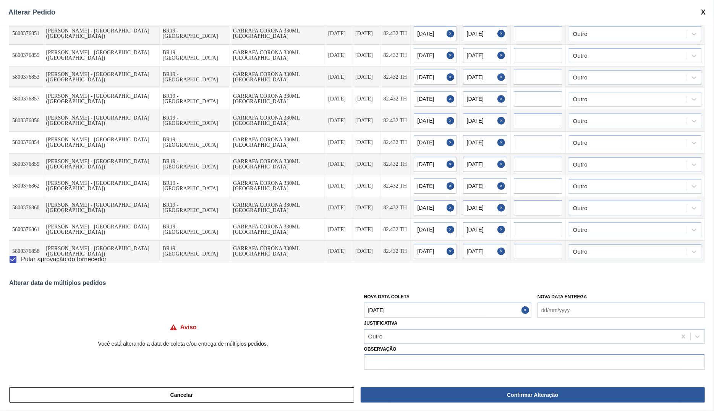
click at [395, 366] on input "text" at bounding box center [534, 361] width 341 height 15
type input "Ajuste de coleta para ZL"
click at [381, 308] on Coleta "02/10/2025" at bounding box center [447, 309] width 167 height 15
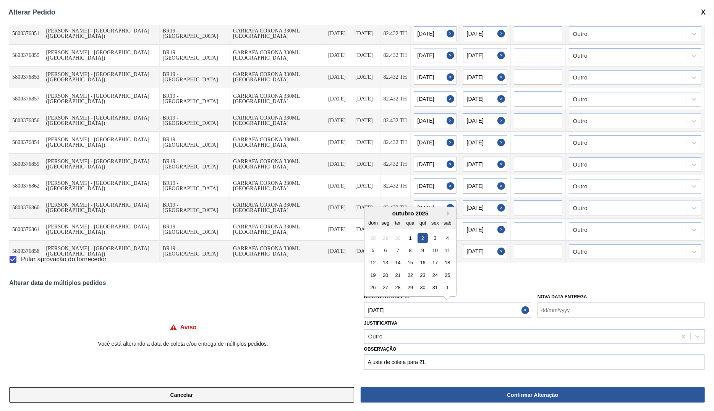
click at [307, 396] on button "Cancelar" at bounding box center [181, 394] width 345 height 15
checkbox input "false"
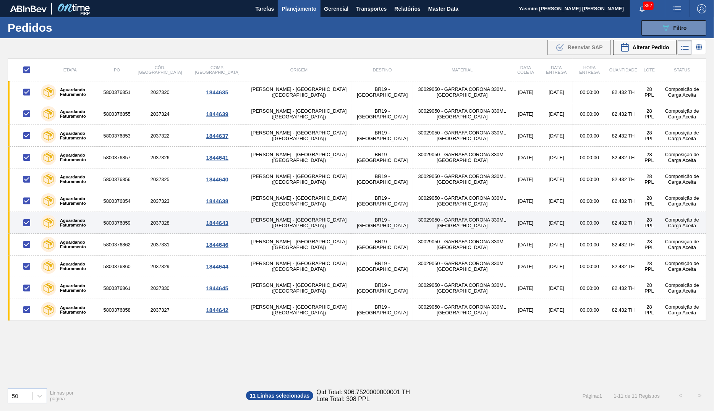
click at [25, 224] on input "checkbox" at bounding box center [27, 223] width 16 height 16
checkbox input "false"
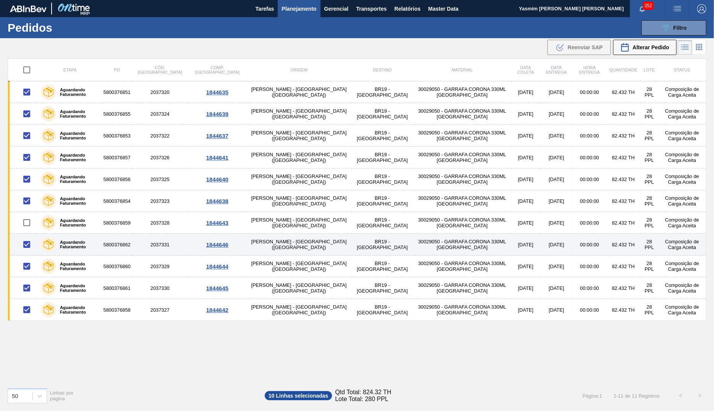
click at [25, 248] on input "checkbox" at bounding box center [27, 244] width 16 height 16
checkbox input "false"
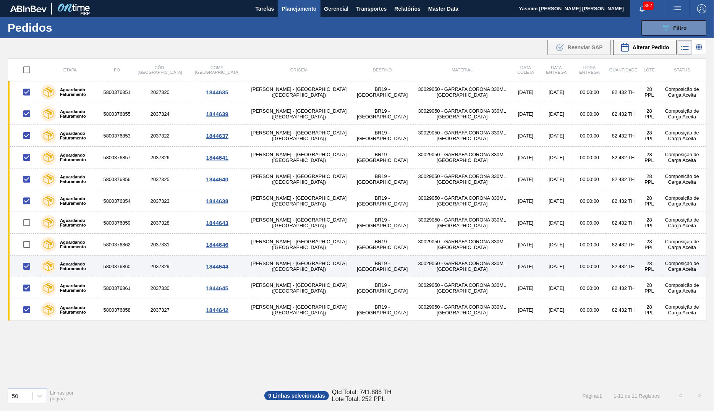
click at [29, 273] on input "checkbox" at bounding box center [27, 266] width 16 height 16
checkbox input "false"
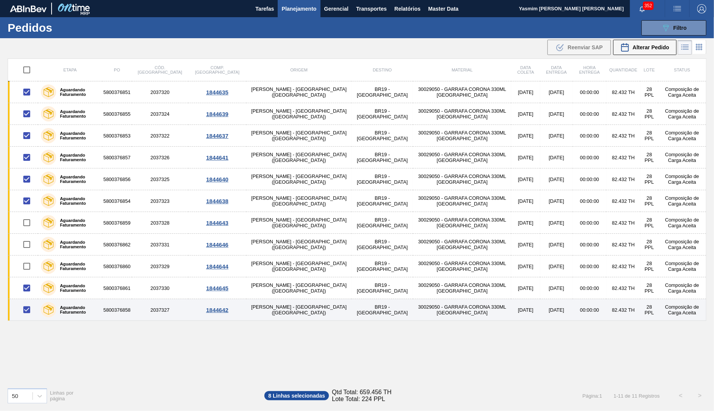
click at [26, 307] on input "checkbox" at bounding box center [27, 310] width 16 height 16
checkbox input "false"
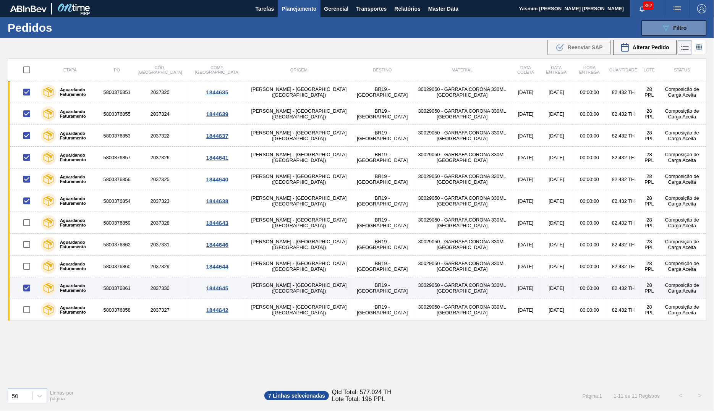
click at [26, 285] on input "checkbox" at bounding box center [27, 288] width 16 height 16
checkbox input "false"
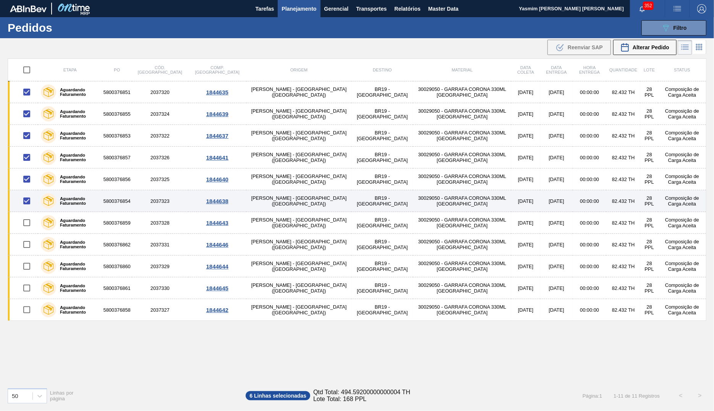
click at [31, 200] on input "checkbox" at bounding box center [27, 201] width 16 height 16
click at [28, 201] on input "checkbox" at bounding box center [27, 201] width 16 height 16
click at [28, 200] on input "checkbox" at bounding box center [27, 201] width 16 height 16
checkbox input "false"
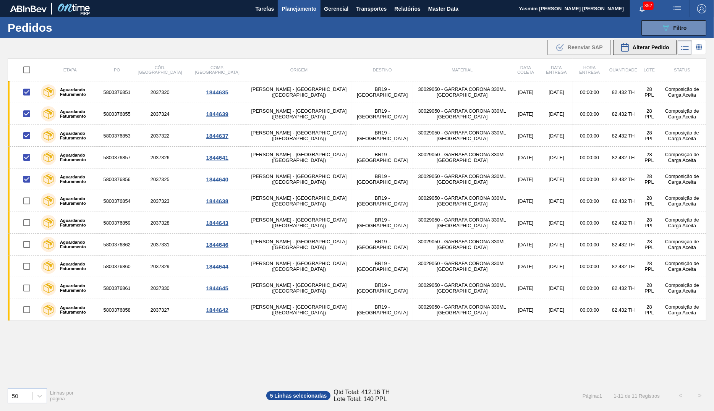
click at [652, 53] on button "Alterar Pedido" at bounding box center [644, 47] width 63 height 15
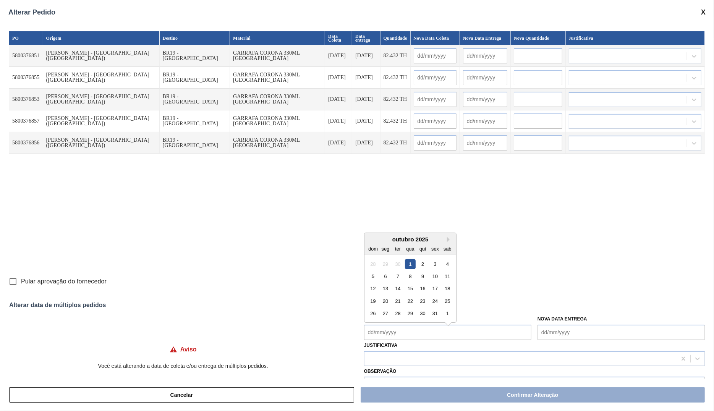
click at [401, 333] on Coleta "Nova Data Coleta" at bounding box center [447, 332] width 167 height 15
click at [421, 262] on div "2" at bounding box center [422, 260] width 10 height 10
type Coleta "02/10/2025"
type input "02/10/2025"
type input "03/10/2025"
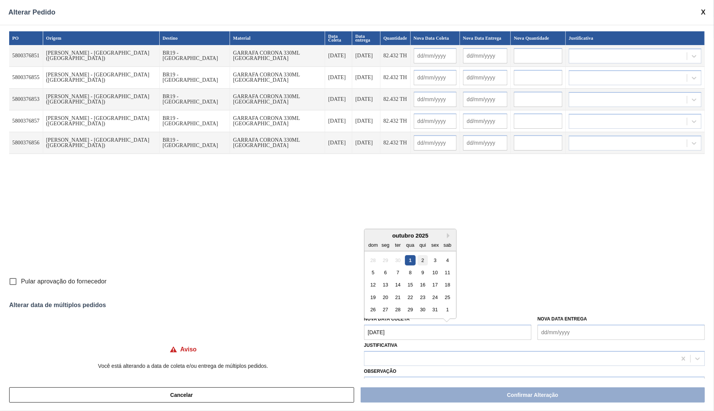
type input "02/10/2025"
type input "03/10/2025"
type input "02/10/2025"
type input "03/10/2025"
type input "02/10/2025"
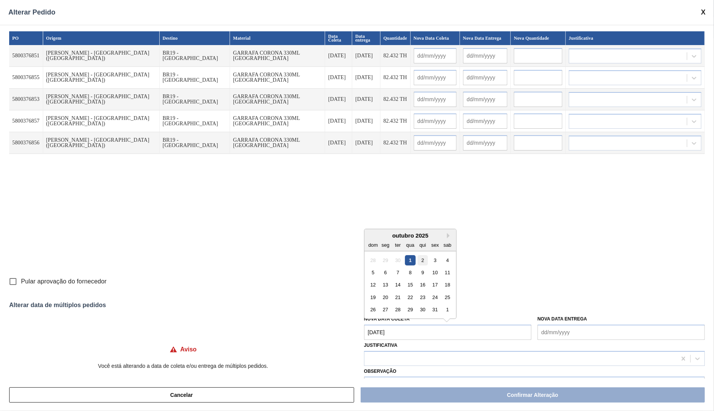
type input "03/10/2025"
type input "02/10/2025"
type input "03/10/2025"
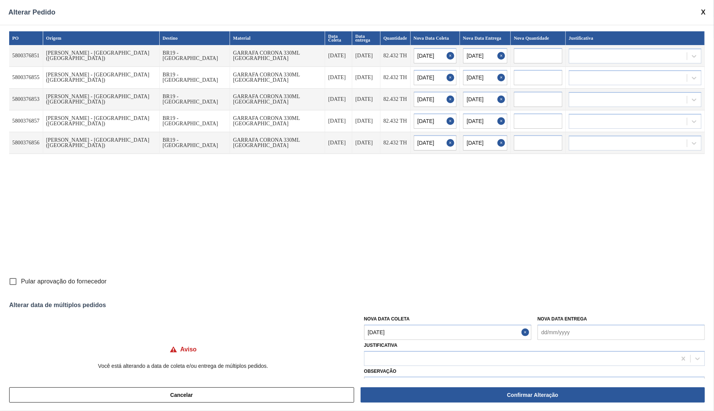
click at [39, 280] on span "Pular aprovação do fornecedor" at bounding box center [64, 281] width 86 height 9
click at [21, 280] on input "Pular aprovação do fornecedor" at bounding box center [13, 281] width 16 height 16
checkbox input "true"
click at [421, 352] on div at bounding box center [534, 358] width 341 height 15
type input "o"
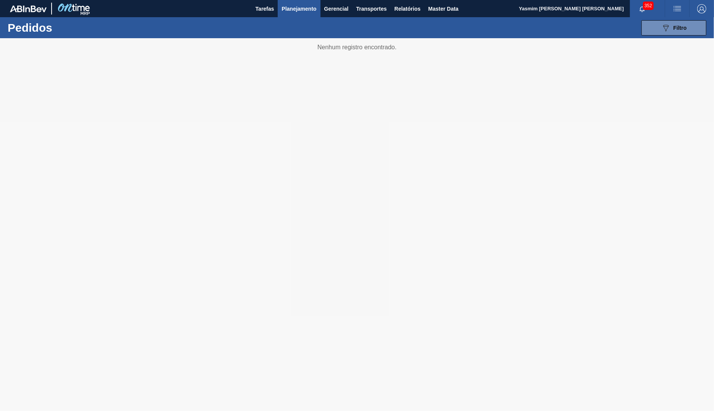
click at [292, 8] on span "Planejamento" at bounding box center [298, 8] width 35 height 9
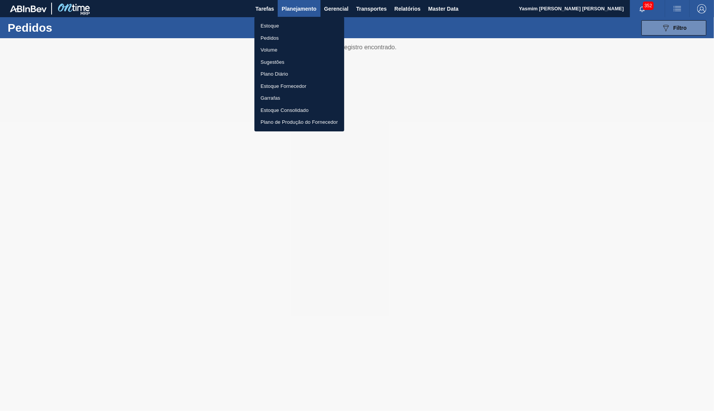
click at [279, 29] on li "Estoque" at bounding box center [299, 26] width 90 height 12
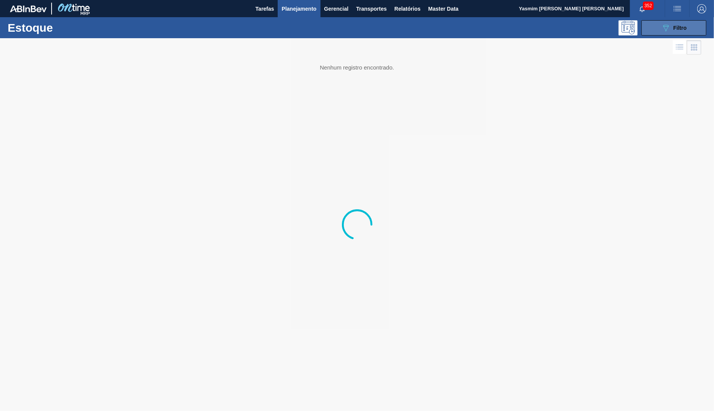
click at [670, 25] on div "089F7B8B-B2A5-4AFE-B5C0-19BA573D28AC Filtro" at bounding box center [674, 27] width 26 height 9
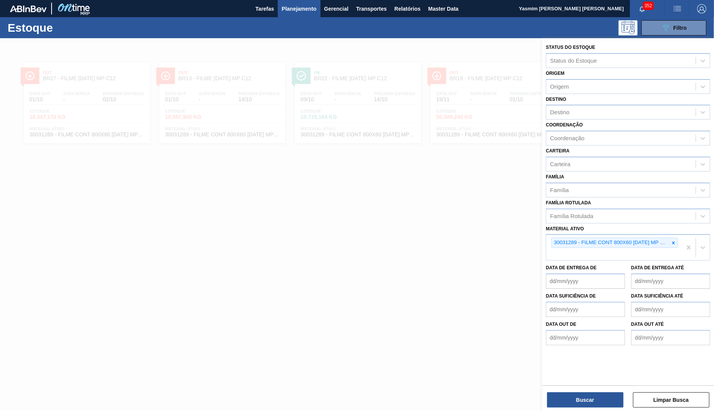
click at [673, 241] on icon at bounding box center [673, 242] width 3 height 3
click at [642, 226] on div "Material ativo 30031289 - FILME CONT 800X60 BC 473 MP C12 429" at bounding box center [628, 241] width 164 height 37
click at [676, 242] on icon at bounding box center [672, 242] width 5 height 5
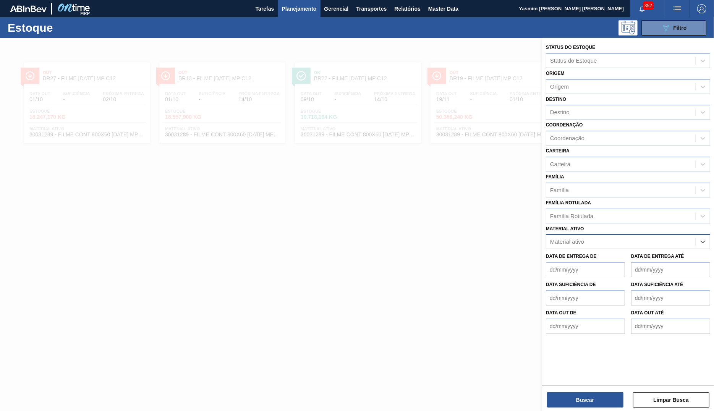
click at [642, 223] on div "Material ativo option 30031289 - FILME CONT 800X60 BC 473 MP C12 429, deselecte…" at bounding box center [628, 236] width 164 height 26
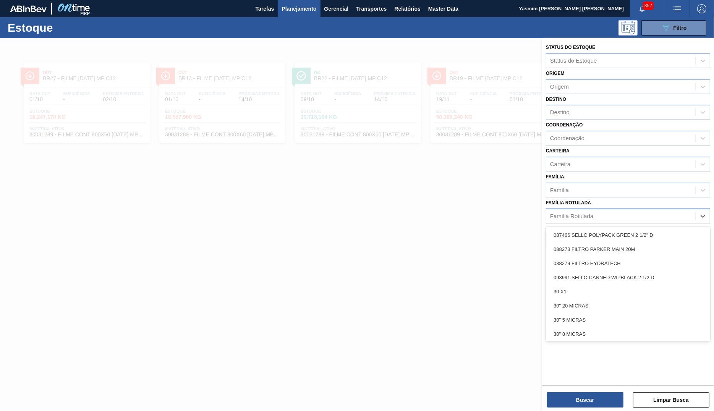
click at [625, 208] on div "Família Rotulada" at bounding box center [628, 215] width 164 height 15
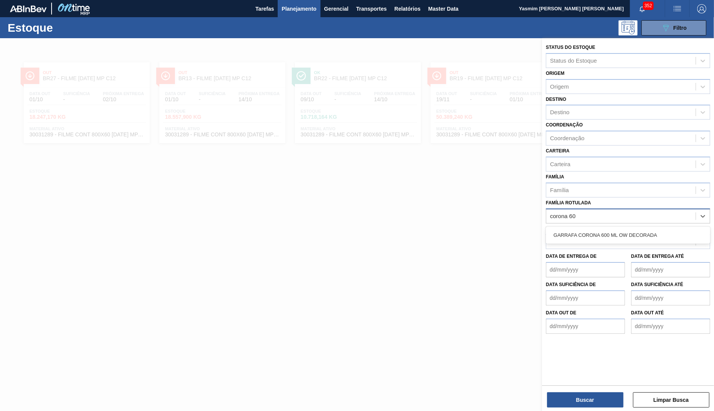
type Rotulada "corona 600"
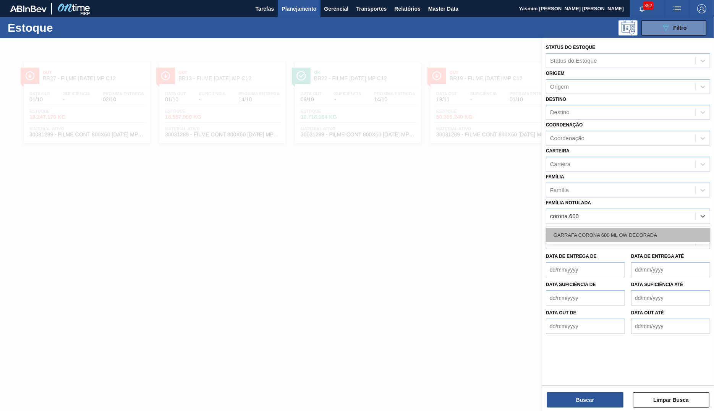
click at [606, 233] on div "GARRAFA CORONA 600 ML OW DECORADA" at bounding box center [628, 235] width 164 height 14
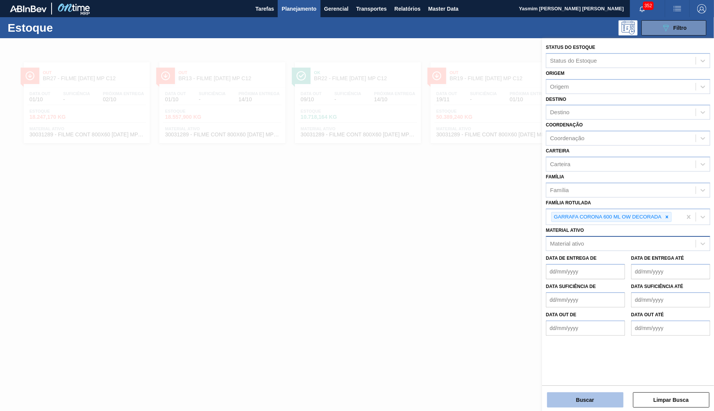
click at [587, 395] on button "Buscar" at bounding box center [585, 399] width 76 height 15
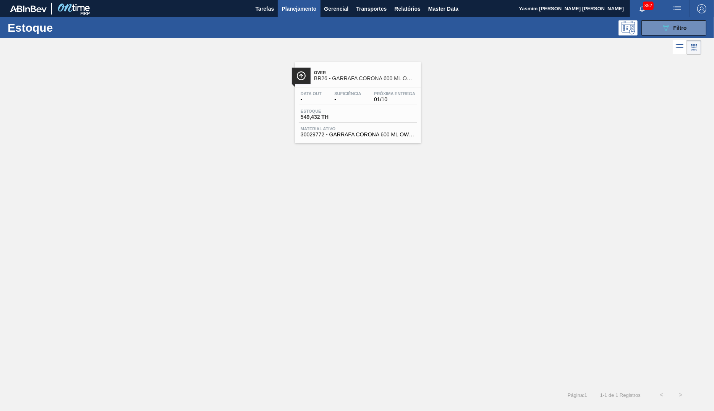
drag, startPoint x: 672, startPoint y: 54, endPoint x: 671, endPoint y: 50, distance: 3.9
click at [672, 53] on div at bounding box center [350, 47] width 701 height 18
click at [676, 48] on icon at bounding box center [679, 46] width 9 height 9
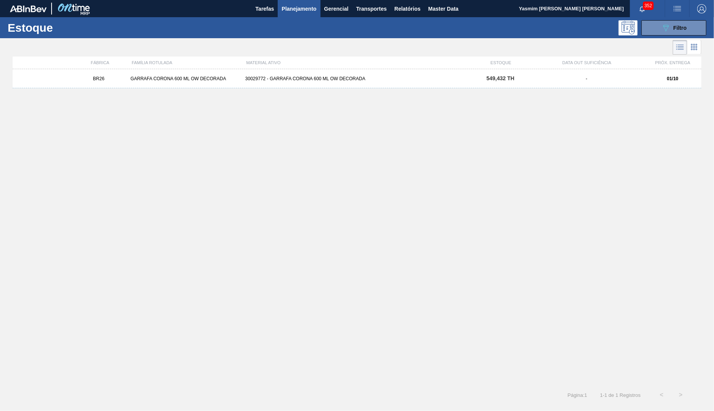
click at [277, 107] on div "BR26 GARRAFA CORONA 600 ML OW DECORADA 30029772 - GARRAFA CORONA 600 ML OW DECO…" at bounding box center [357, 225] width 688 height 312
click at [293, 88] on div "BR26 GARRAFA CORONA 600 ML OW DECORADA 30029772 - GARRAFA CORONA 600 ML OW DECO…" at bounding box center [357, 78] width 688 height 19
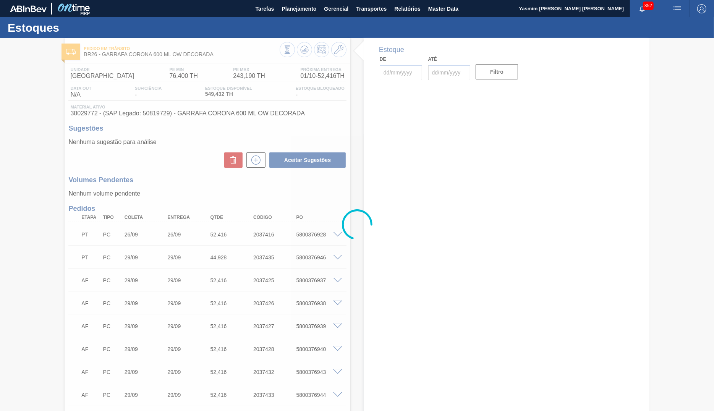
type input "01/10/2025"
type input "31/10/2025"
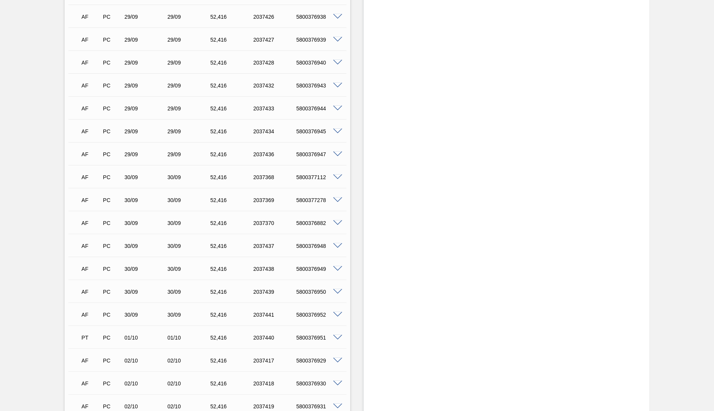
scroll to position [245, 0]
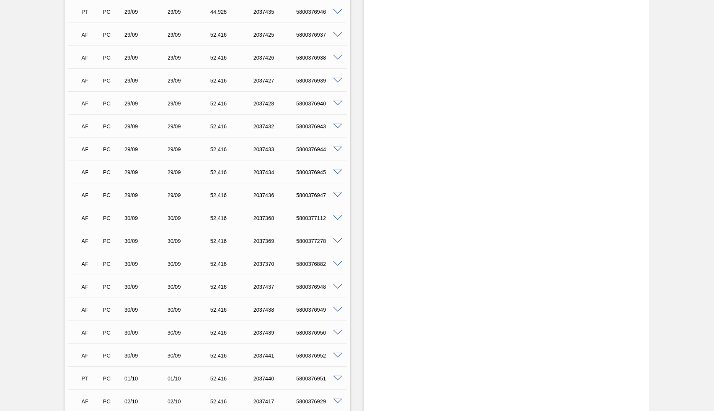
click at [310, 107] on div "5800376940" at bounding box center [318, 103] width 48 height 6
copy div "5800376940"
click at [344, 66] on div "AF PC 29/09 29/09 52,416 2037426 5800376938" at bounding box center [207, 56] width 278 height 19
click at [310, 127] on div "AF PC 29/09 29/09 52,416 2037432 5800376943" at bounding box center [205, 125] width 258 height 15
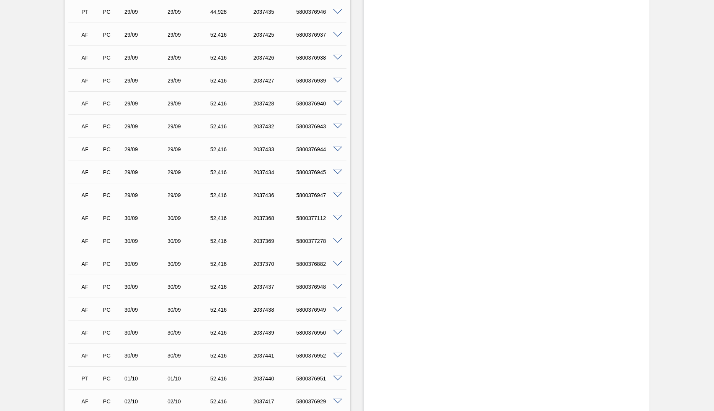
click at [322, 76] on div "AF PC 29/09 29/09 52,416 2037427 5800376939" at bounding box center [207, 79] width 278 height 19
click at [310, 57] on div "AF PC 29/09 29/09 52,416 2037426 5800376938" at bounding box center [205, 56] width 258 height 15
copy div "5800376938"
click at [291, 84] on div "2037427" at bounding box center [275, 81] width 48 height 6
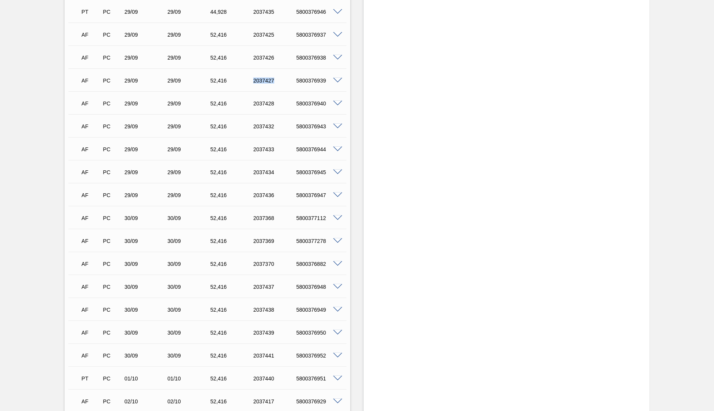
click at [291, 84] on div "2037427" at bounding box center [275, 81] width 48 height 6
click at [317, 80] on div "AF PC 29/09 29/09 52,416 2037427 5800376939" at bounding box center [205, 79] width 258 height 15
copy div "5800376939"
click at [318, 91] on div "AF PC 29/09 29/09 52,416 2037427 5800376939 Material 30029772 - GARRAFA CORONA …" at bounding box center [207, 79] width 278 height 23
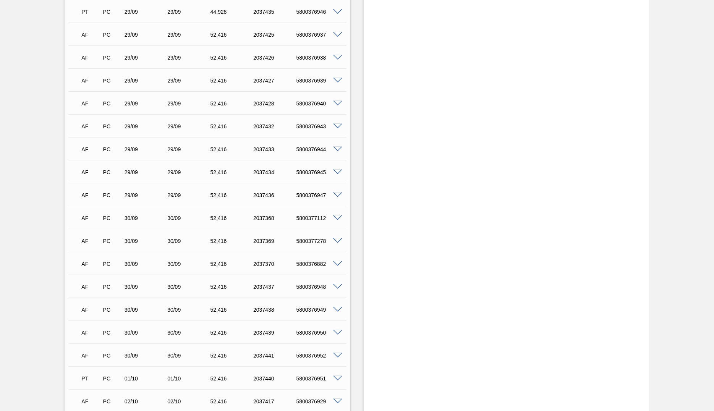
click at [314, 96] on div "AF PC 29/09 29/09 52,416 2037428 5800376940 Material 30029772 - GARRAFA CORONA …" at bounding box center [207, 102] width 278 height 23
copy div "5800376940"
click at [318, 126] on div "AF PC 29/09 29/09 52,416 2037432 5800376943" at bounding box center [205, 125] width 258 height 15
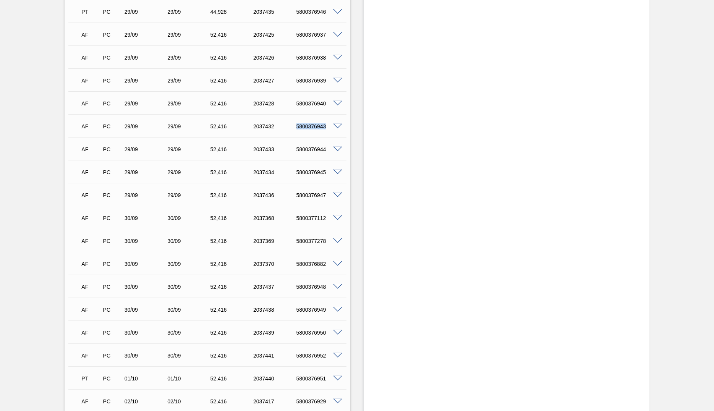
copy div "5800376943"
click at [315, 147] on div "AF PC 29/09 29/09 52,416 2037433 5800376944" at bounding box center [205, 148] width 258 height 15
copy div "5800376944"
click at [315, 147] on div "AF PC 29/09 29/09 52,416 2037433 5800376944" at bounding box center [205, 148] width 258 height 15
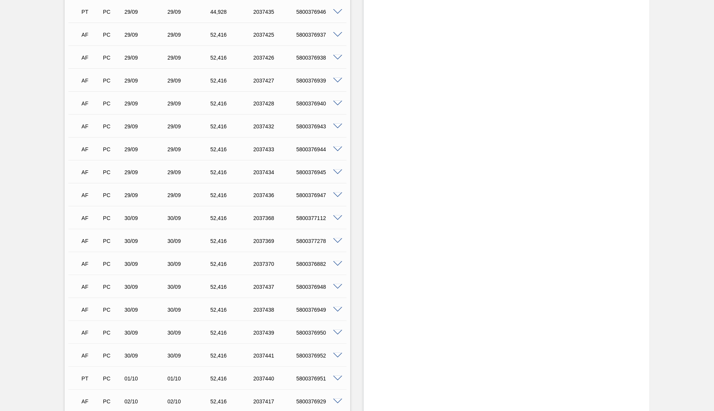
click at [307, 183] on div "AF PC 29/09 29/09 52,416 2037434 5800376945 Material 30029772 - GARRAFA CORONA …" at bounding box center [207, 171] width 278 height 23
click at [307, 181] on div "AF PC 29/09 29/09 52,416 2037434 5800376945" at bounding box center [207, 171] width 278 height 19
click at [312, 175] on div "5800376945" at bounding box center [318, 172] width 48 height 6
copy div "5800376945"
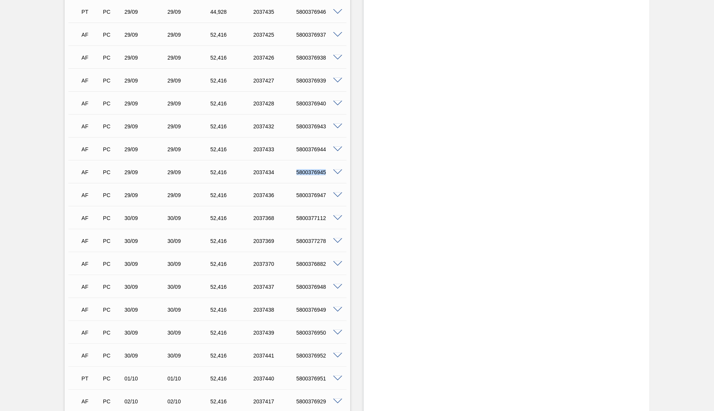
click at [322, 198] on div "5800376947" at bounding box center [318, 195] width 48 height 6
click at [236, 149] on div "AF PC 29/09 29/09 52,416 2037433 5800376944" at bounding box center [205, 148] width 258 height 15
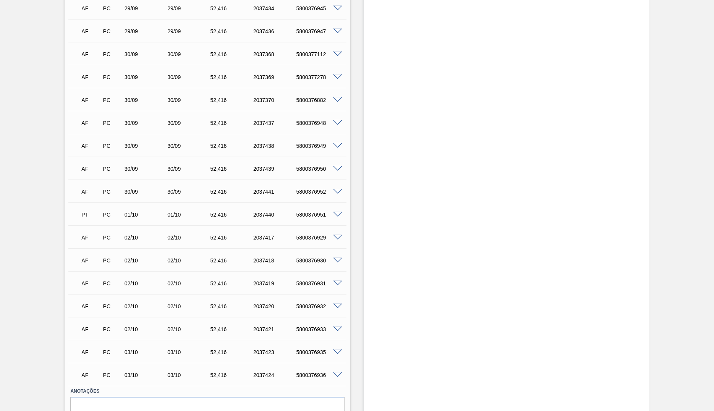
scroll to position [451, 0]
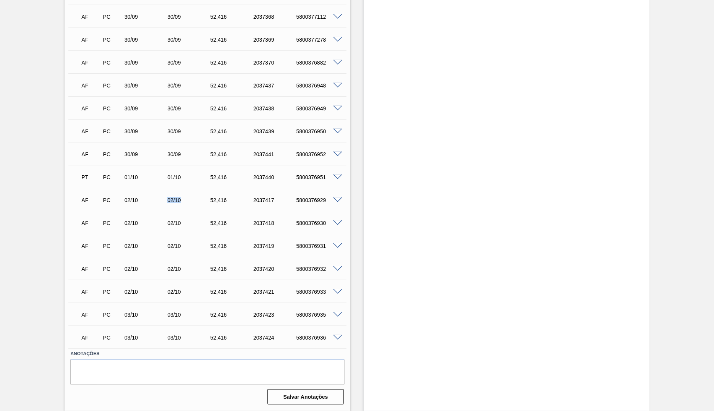
drag, startPoint x: 176, startPoint y: 195, endPoint x: 172, endPoint y: 220, distance: 25.2
click at [184, 195] on div "AF PC 02/10 02/10 52,416 2037417 5800376929" at bounding box center [205, 199] width 258 height 15
click at [163, 236] on div "AF PC 02/10 02/10 52,416 2037419 5800376931" at bounding box center [207, 245] width 278 height 19
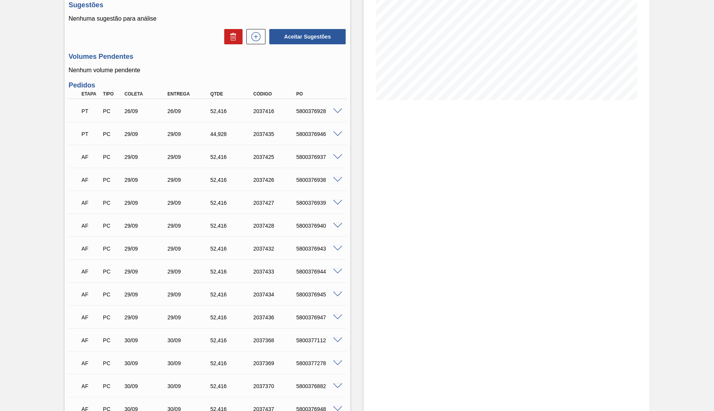
scroll to position [0, 0]
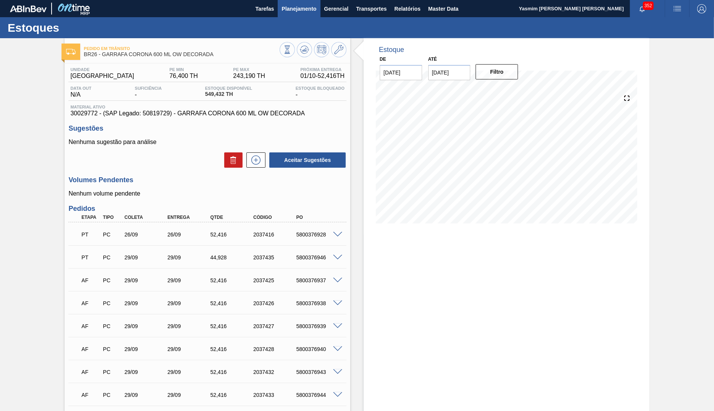
click at [310, 12] on span "Planejamento" at bounding box center [298, 8] width 35 height 9
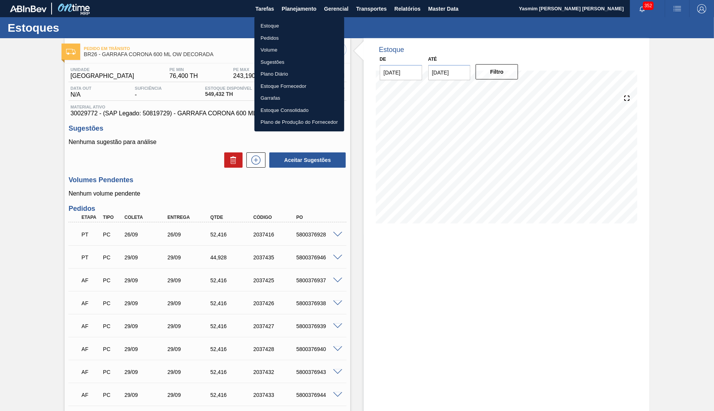
click at [286, 19] on ul "Estoque Pedidos Volume Sugestões Plano Diário Estoque Fornecedor Garrafas Estoq…" at bounding box center [299, 74] width 90 height 115
click at [291, 25] on li "Estoque" at bounding box center [299, 26] width 90 height 12
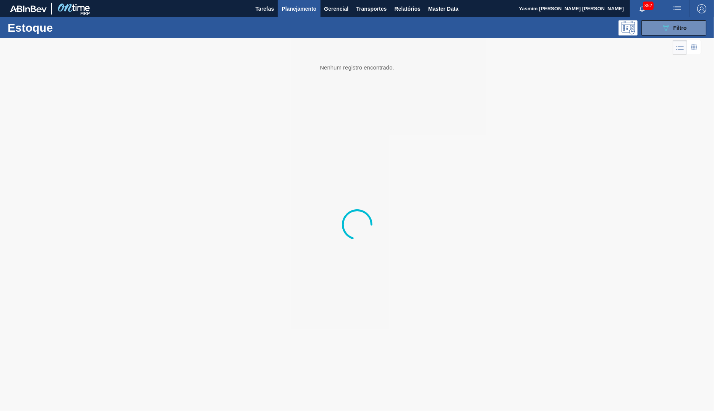
click at [295, 4] on button "Planejamento" at bounding box center [299, 8] width 42 height 17
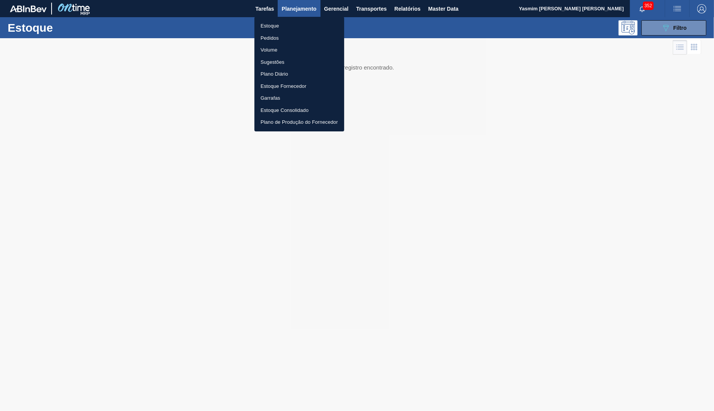
click at [286, 33] on li "Pedidos" at bounding box center [299, 38] width 90 height 12
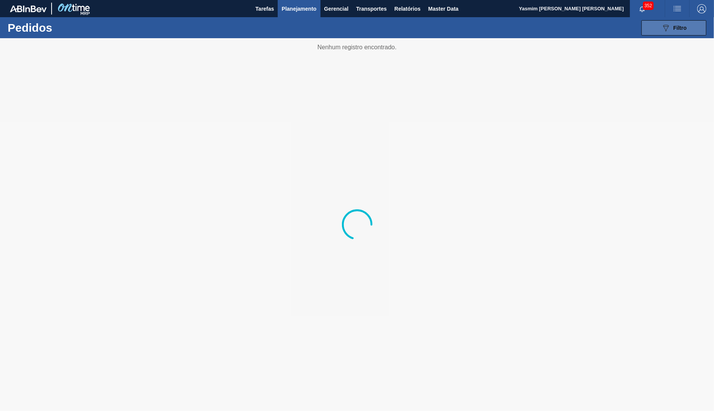
click at [643, 27] on button "089F7B8B-B2A5-4AFE-B5C0-19BA573D28AC Filtro" at bounding box center [673, 27] width 65 height 15
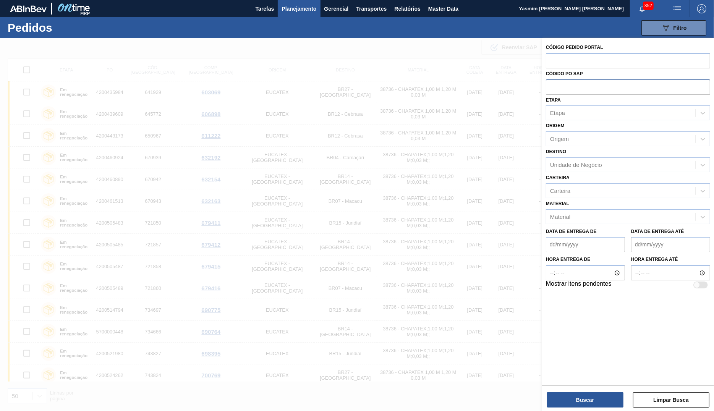
click at [609, 92] on input "text" at bounding box center [628, 86] width 164 height 15
click at [608, 92] on input "text" at bounding box center [628, 86] width 164 height 15
click at [586, 200] on div "Material Material" at bounding box center [628, 211] width 164 height 26
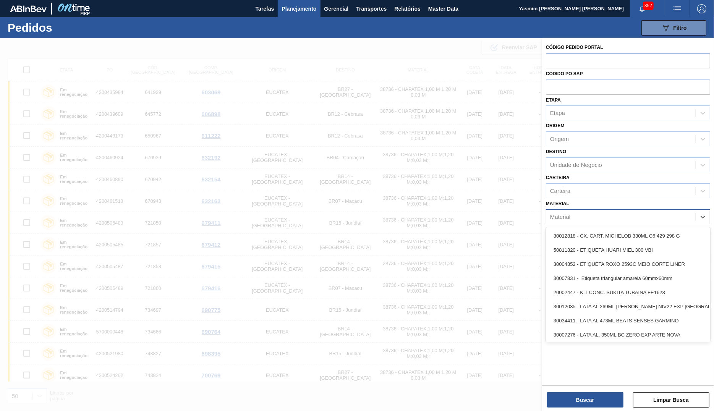
click at [581, 212] on div "Material" at bounding box center [620, 216] width 149 height 11
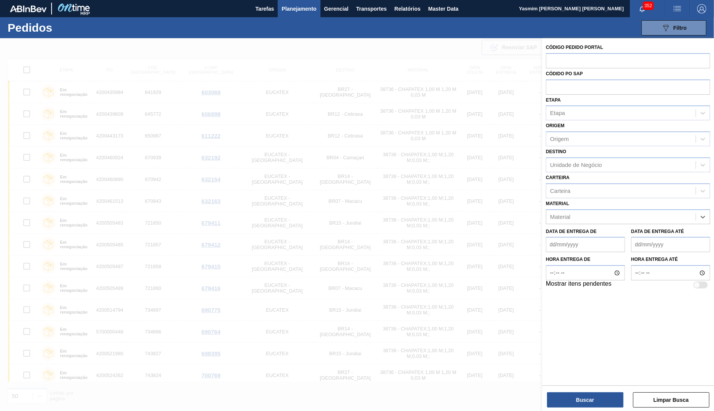
click at [572, 78] on div "Códido PO SAP" at bounding box center [628, 81] width 164 height 26
click at [582, 84] on input "text" at bounding box center [628, 86] width 164 height 15
paste input "text"
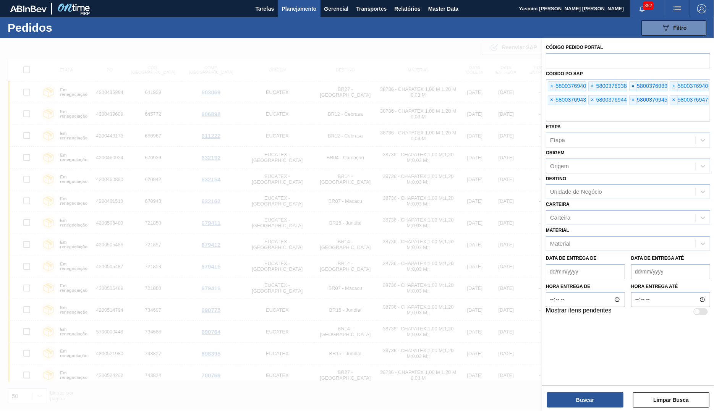
click at [604, 409] on div "Código Pedido Portal Códido PO SAP × 5800376940 × 5800376938 × 5800376939 × 580…" at bounding box center [628, 225] width 172 height 374
click at [602, 399] on button "Buscar" at bounding box center [585, 399] width 76 height 15
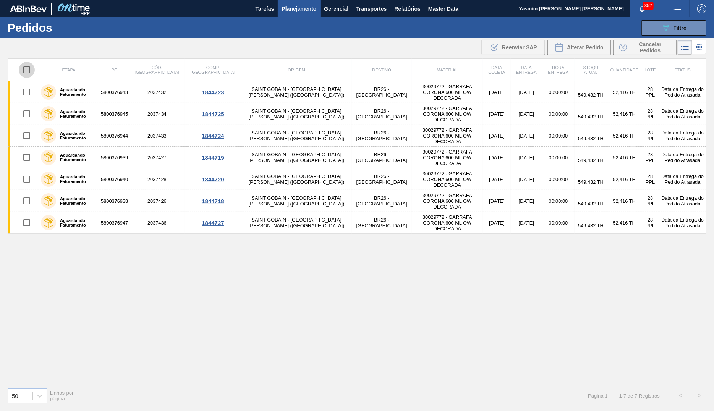
click at [32, 70] on input "checkbox" at bounding box center [27, 70] width 16 height 16
checkbox input "true"
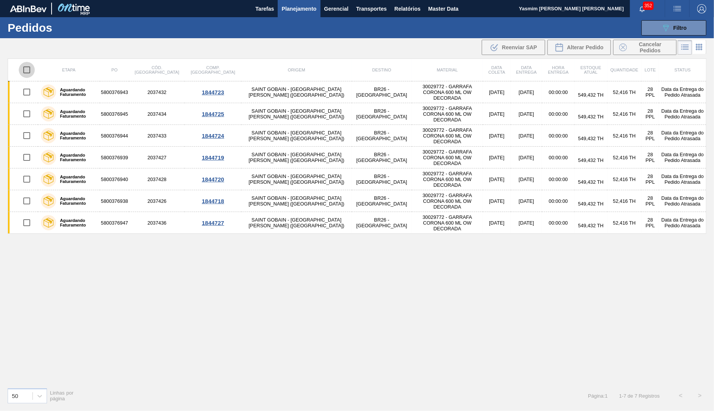
checkbox input "true"
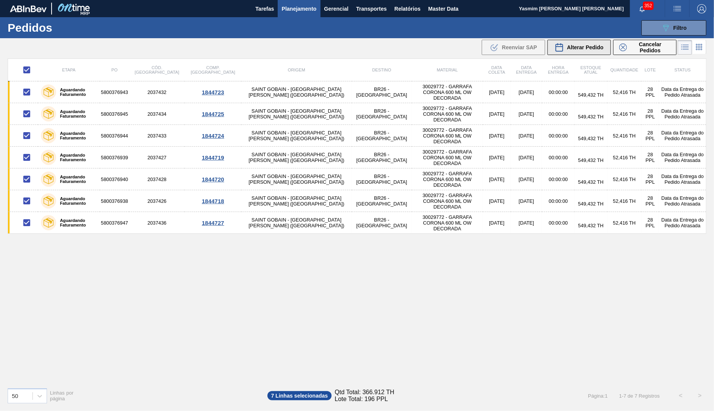
click at [564, 45] on div "Alterar Pedido" at bounding box center [578, 47] width 49 height 9
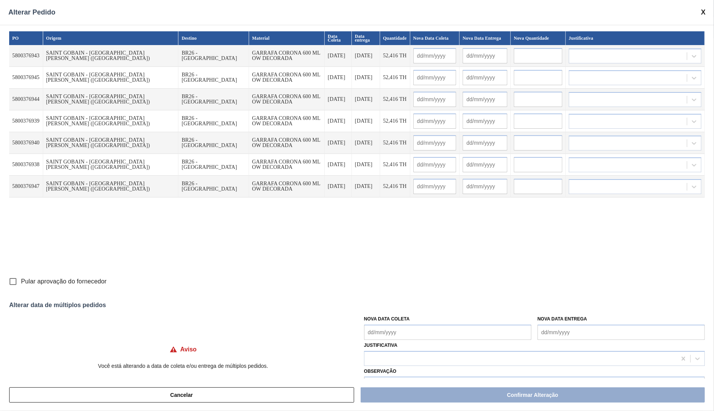
click at [41, 278] on span "Pular aprovação do fornecedor" at bounding box center [64, 281] width 86 height 9
click at [21, 278] on input "Pular aprovação do fornecedor" at bounding box center [13, 281] width 16 height 16
checkbox input "true"
click at [466, 325] on div "Nova Data Coleta" at bounding box center [447, 326] width 167 height 26
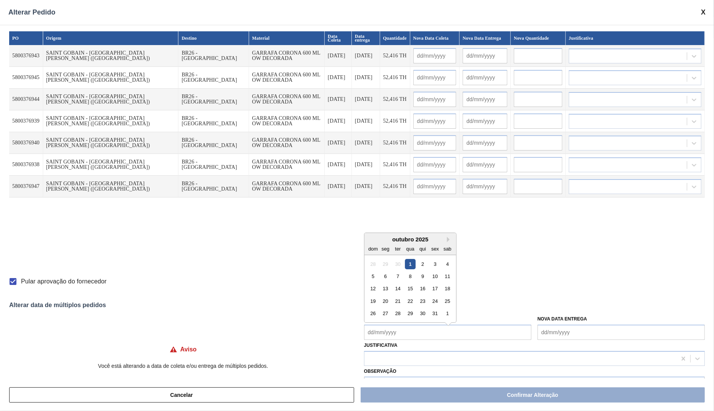
click at [424, 336] on Coleta "Nova Data Coleta" at bounding box center [447, 332] width 167 height 15
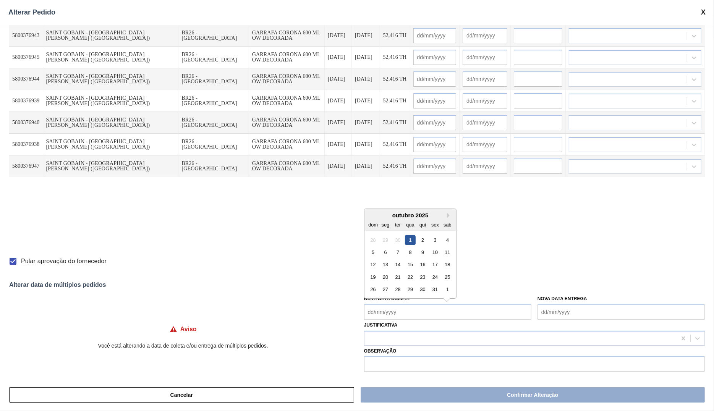
scroll to position [22, 0]
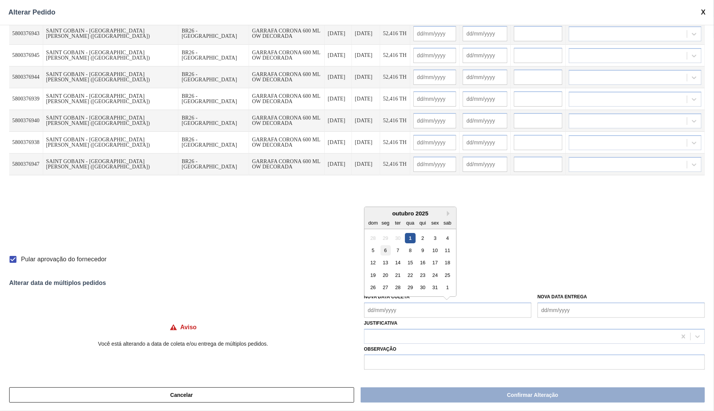
click at [384, 250] on div "6" at bounding box center [385, 250] width 10 height 10
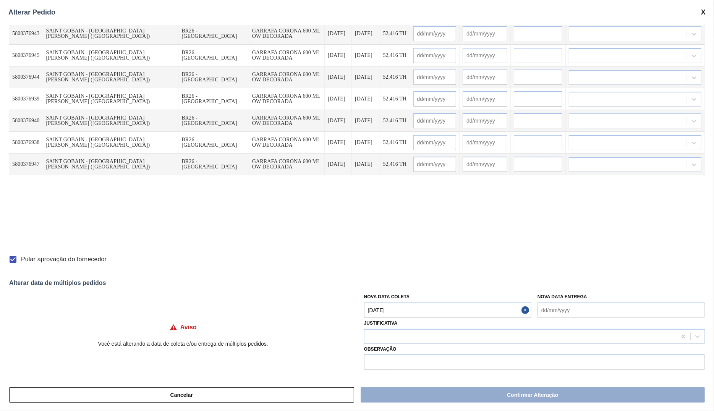
type Coleta "[DATE]"
type input "[DATE]"
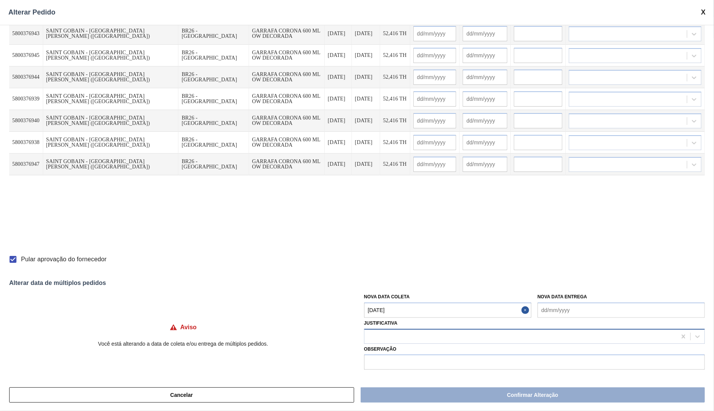
type input "[DATE]"
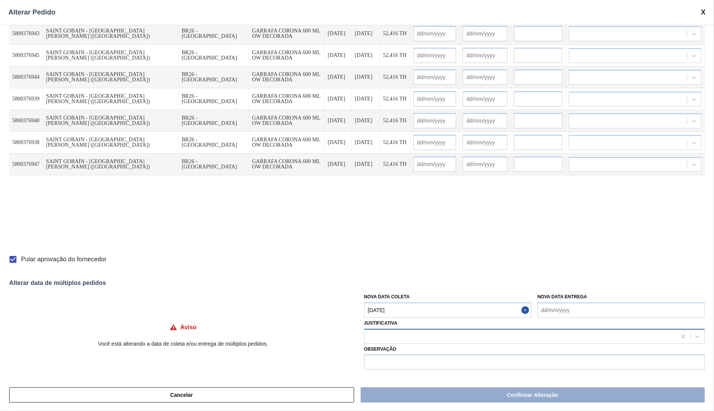
type input "[DATE]"
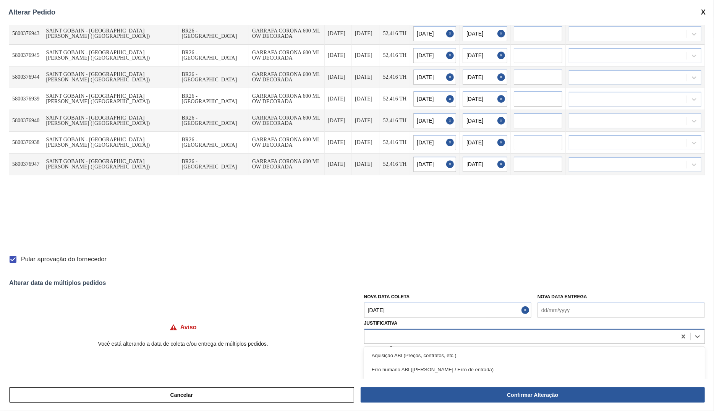
click at [416, 336] on div at bounding box center [520, 336] width 312 height 11
type input "ou"
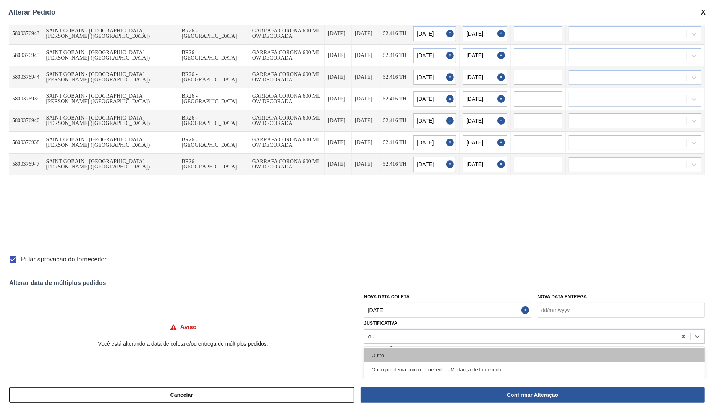
click at [403, 353] on div "Outro" at bounding box center [534, 355] width 341 height 14
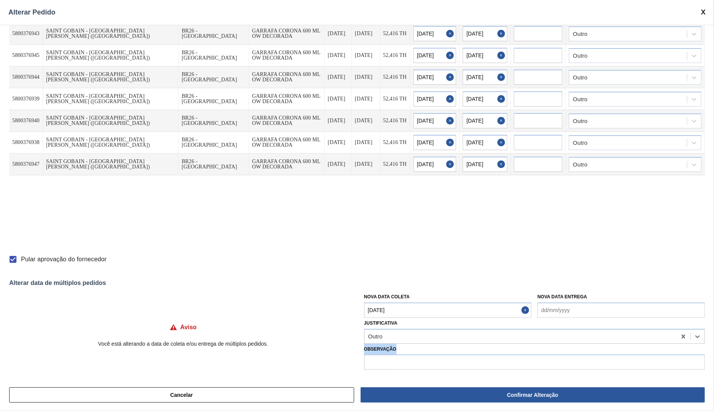
click at [403, 354] on label "Observação" at bounding box center [534, 349] width 341 height 11
click at [401, 362] on input "text" at bounding box center [534, 361] width 341 height 15
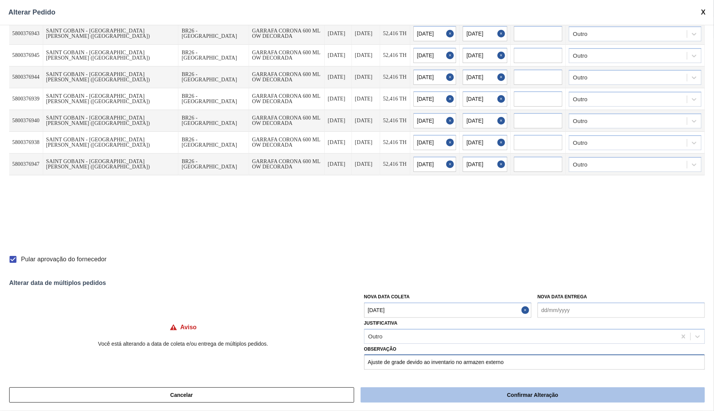
type input "Ajuste de grade devido ao inventario no armazen externo"
click at [525, 392] on button "Confirmar Alteração" at bounding box center [532, 394] width 344 height 15
checkbox input "false"
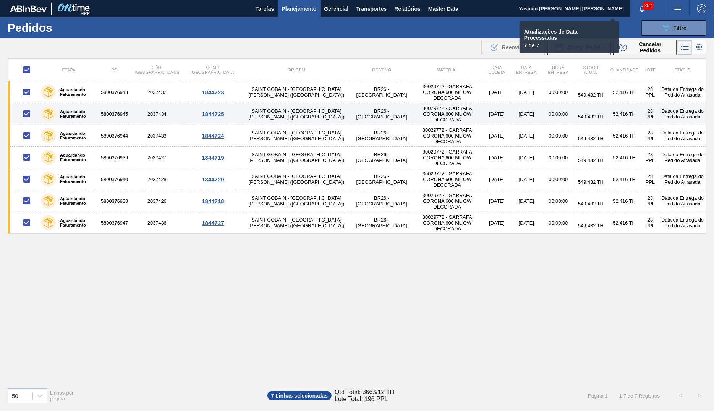
checkbox input "false"
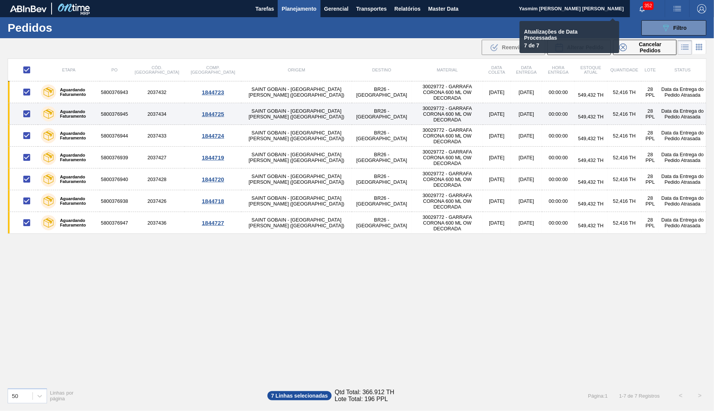
checkbox input "false"
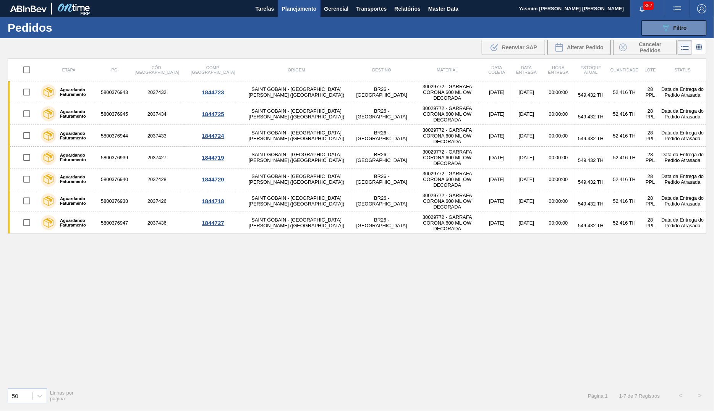
click at [312, 12] on span "Planejamento" at bounding box center [298, 8] width 35 height 9
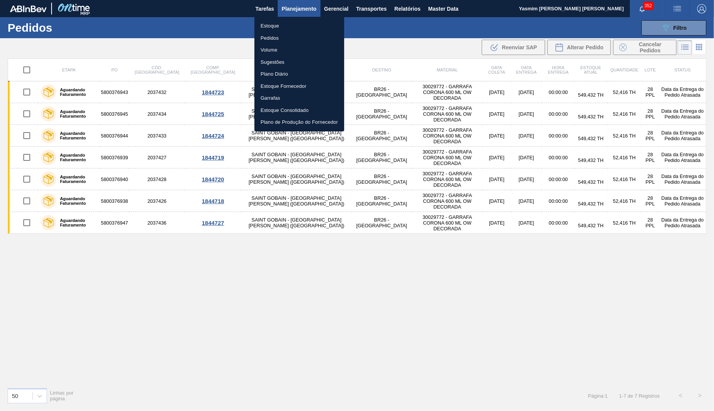
click at [287, 25] on li "Estoque" at bounding box center [299, 26] width 90 height 12
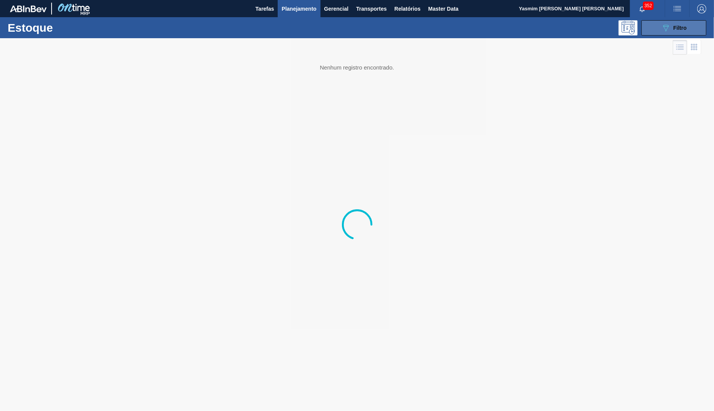
click at [665, 29] on icon "089F7B8B-B2A5-4AFE-B5C0-19BA573D28AC" at bounding box center [665, 27] width 9 height 9
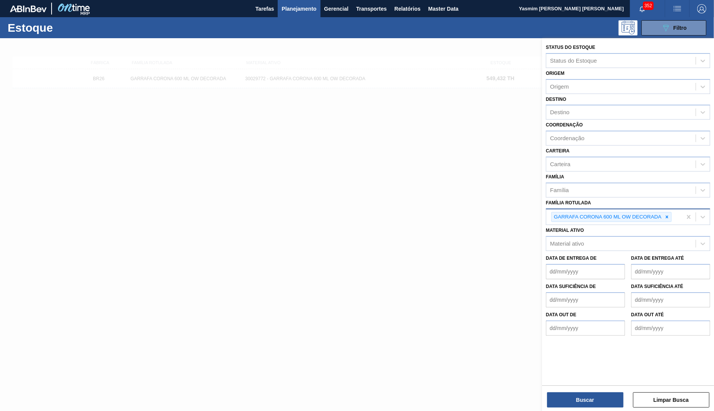
click at [672, 211] on div "GARRAFA CORONA 600 ML OW DECORADA" at bounding box center [614, 217] width 136 height 16
click at [671, 213] on div "GARRAFA CORONA 600 ML OW DECORADA" at bounding box center [611, 217] width 120 height 10
click at [667, 214] on icon at bounding box center [666, 216] width 5 height 5
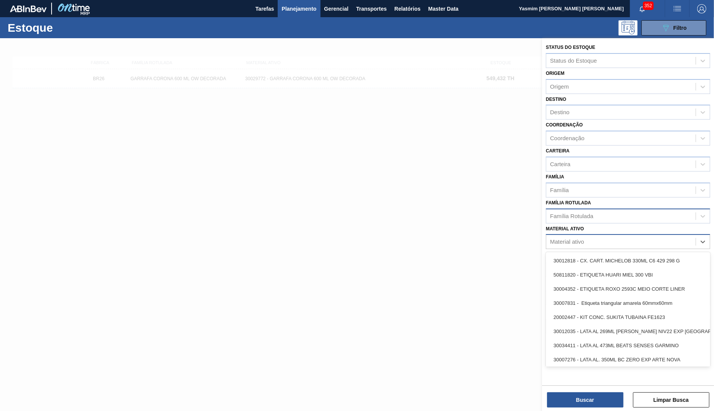
click at [622, 245] on div "Material ativo" at bounding box center [628, 241] width 164 height 15
type ativo "quilmes"
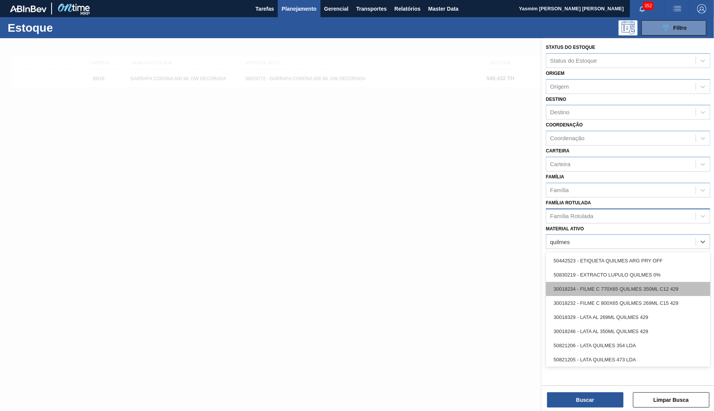
click at [673, 290] on div "30018234 - FILME C 770X65 QUILMES 350ML C12 429" at bounding box center [628, 289] width 164 height 14
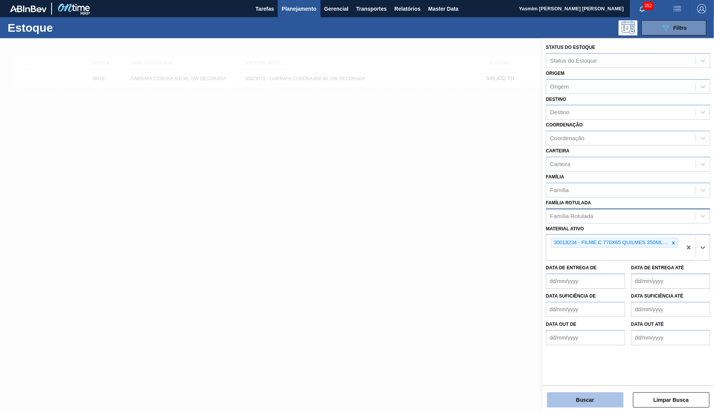
click at [602, 404] on button "Buscar" at bounding box center [585, 399] width 76 height 15
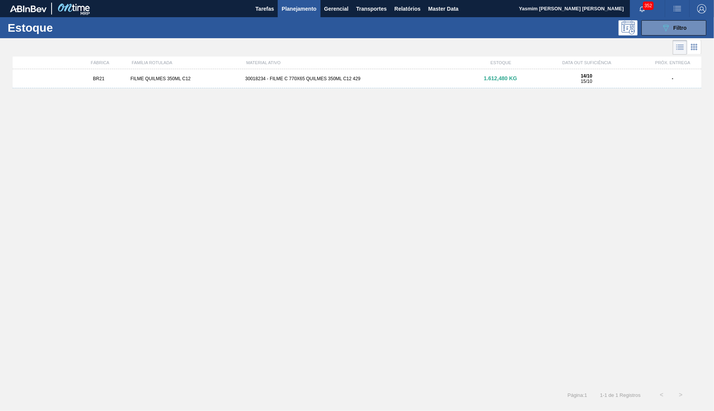
click at [367, 73] on div "BR21 FILME QUILMES 350ML C12 30018234 - FILME C 770X65 QUILMES 350ML C12 429 1.…" at bounding box center [357, 78] width 688 height 19
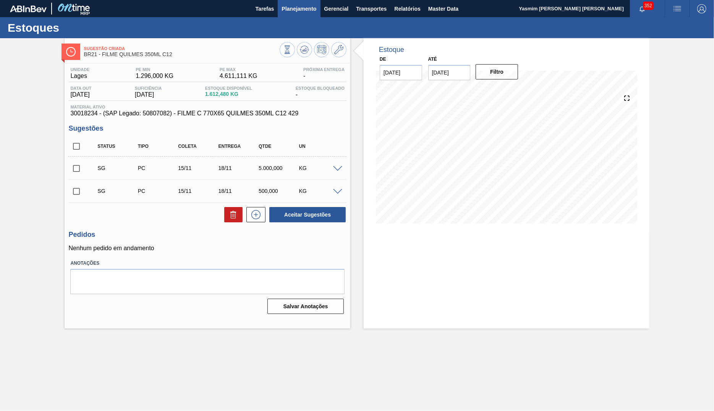
click at [292, 6] on span "Planejamento" at bounding box center [298, 8] width 35 height 9
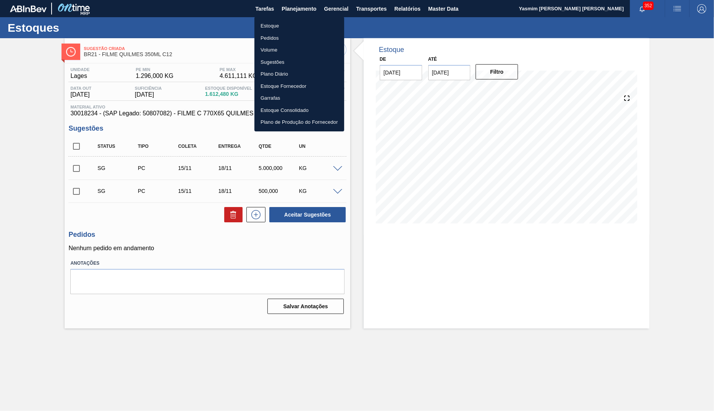
click at [501, 165] on div at bounding box center [357, 205] width 714 height 411
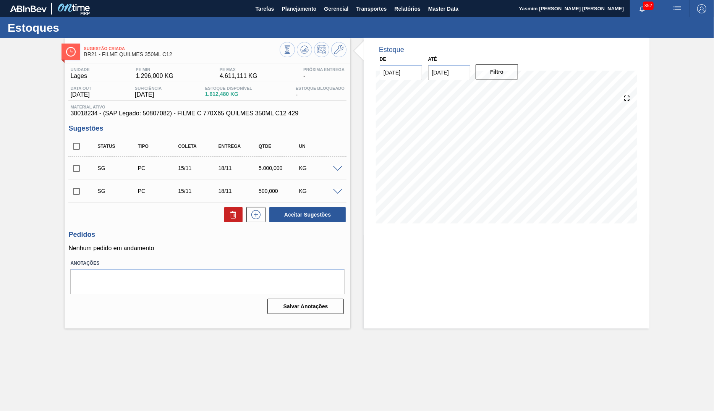
click at [502, 0] on body "Tarefas Planejamento Gerencial Transportes Relatórios Master Data Yasmim Ferrei…" at bounding box center [357, 0] width 714 height 0
click at [247, 117] on span "30018234 - (SAP Legado: 50807082) - FILME C 770X65 QUILMES 350ML C12 429" at bounding box center [207, 113] width 274 height 7
click at [78, 116] on span "30018234 - (SAP Legado: 50807082) - FILME C 770X65 QUILMES 350ML C12 429" at bounding box center [207, 113] width 274 height 7
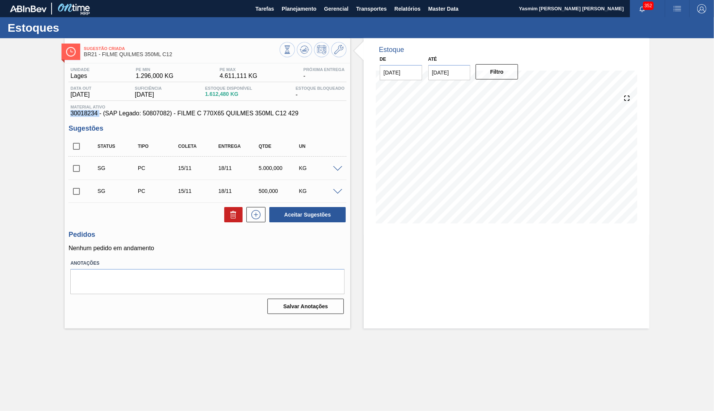
drag, startPoint x: 99, startPoint y: 113, endPoint x: 59, endPoint y: 117, distance: 39.9
click at [59, 117] on div "Sugestão Criada BR21 - FILME QUILMES 350ML C12 Unidade Lages PE MIN 1.296,000 K…" at bounding box center [357, 183] width 714 height 290
copy span "30018234"
click at [223, 136] on div "Sugestões Status Tipo Coleta Entrega Qtde UN SG PC 15/11 18/11 5.000,000 KG Mat…" at bounding box center [207, 173] width 278 height 99
click at [234, 117] on span "30018234 - (SAP Legado: 50807082) - FILME C 770X65 QUILMES 350ML C12 429" at bounding box center [207, 113] width 274 height 7
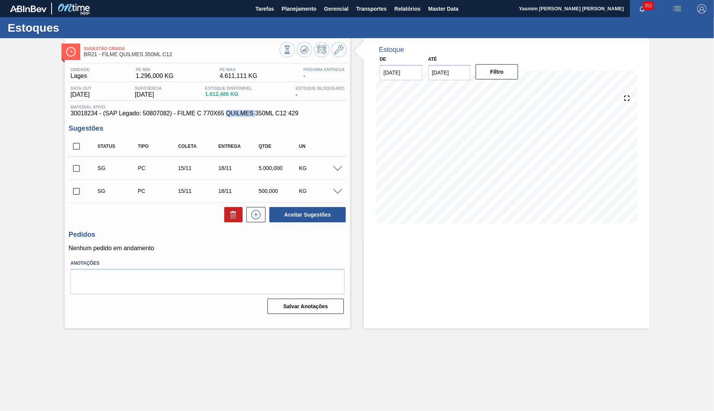
click at [234, 117] on span "30018234 - (SAP Legado: 50807082) - FILME C 770X65 QUILMES 350ML C12 429" at bounding box center [207, 113] width 274 height 7
click at [544, 300] on div "Estoque De 01/10/2025 Até 31/10/2025 Filtro 29/10 Projeção de Estoque -47.521 N…" at bounding box center [506, 183] width 286 height 290
click at [442, 57] on div "Até 31/10/2025" at bounding box center [449, 67] width 42 height 26
drag, startPoint x: 102, startPoint y: 116, endPoint x: 68, endPoint y: 119, distance: 33.7
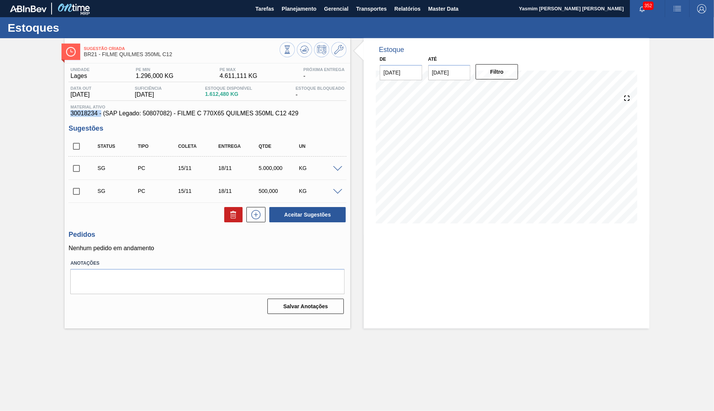
click at [68, 119] on div "Unidade Lages PE MIN 1.296,000 KG PE MAX 4.611,111 KG Próxima Entrega - Data ou…" at bounding box center [208, 189] width 286 height 253
copy span "30018234 -"
click at [470, 245] on div "Estoque De 01/10/2025 Até 31/10/2025 Filtro 31/10 Projeção de Estoque -47.521 N…" at bounding box center [506, 183] width 286 height 290
click at [336, 172] on span at bounding box center [337, 169] width 9 height 6
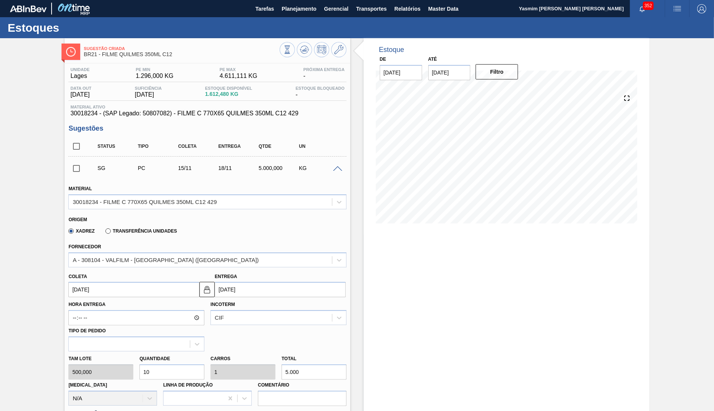
click at [233, 109] on span "Material ativo" at bounding box center [207, 107] width 274 height 5
click at [244, 114] on span "30018234 - (SAP Legado: 50807082) - FILME C 770X65 QUILMES 350ML C12 429" at bounding box center [207, 113] width 274 height 7
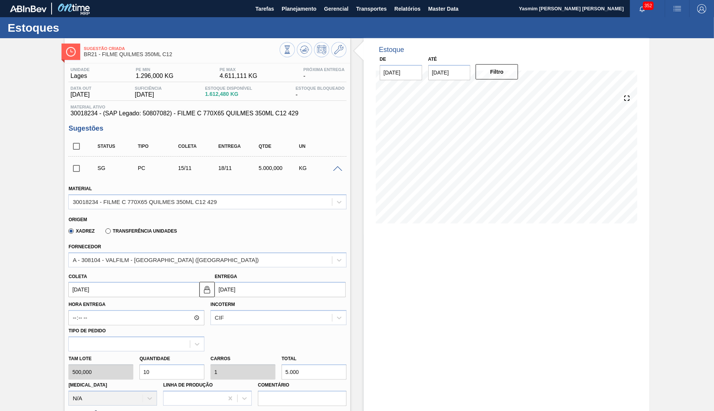
click at [244, 114] on span "30018234 - (SAP Legado: 50807082) - FILME C 770X65 QUILMES 350ML C12 429" at bounding box center [207, 113] width 274 height 7
click at [90, 109] on span "Material ativo" at bounding box center [207, 107] width 274 height 5
click at [100, 113] on span "30018234 - (SAP Legado: 50807082) - FILME C 770X65 QUILMES 350ML C12 429" at bounding box center [207, 113] width 274 height 7
drag, startPoint x: 99, startPoint y: 115, endPoint x: 68, endPoint y: 113, distance: 30.2
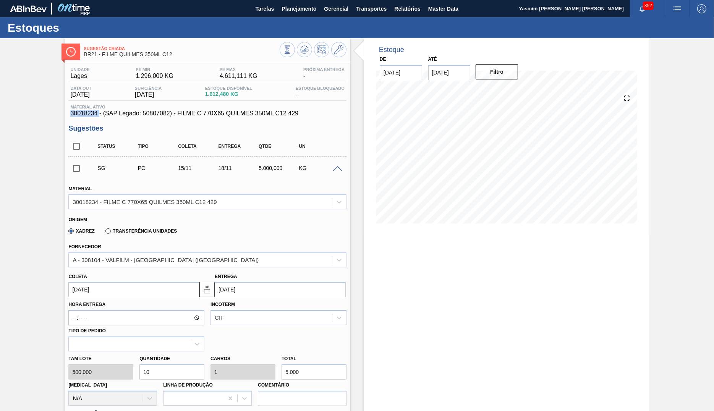
click at [68, 113] on div "Unidade Lages PE MIN 1.296,000 KG PE MAX 4.611,111 KG Próxima Entrega - Data ou…" at bounding box center [208, 332] width 286 height 538
copy span "30018234"
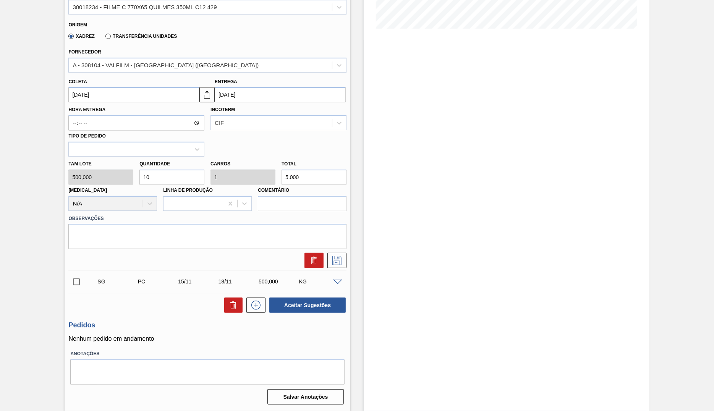
scroll to position [35, 0]
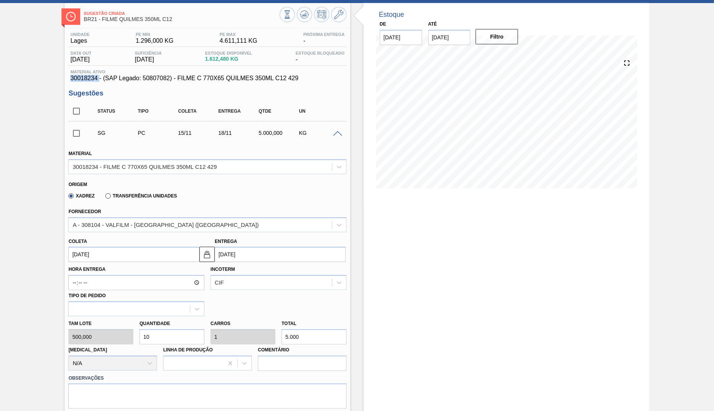
drag, startPoint x: 231, startPoint y: 60, endPoint x: 190, endPoint y: 61, distance: 41.7
click at [205, 61] on span "1.612,480 KG" at bounding box center [228, 59] width 47 height 6
click at [209, 61] on div "Estoque Disponível 1.612,480 KG" at bounding box center [228, 57] width 51 height 12
drag, startPoint x: 235, startPoint y: 62, endPoint x: 200, endPoint y: 58, distance: 35.7
click at [205, 58] on span "1.612,480 KG" at bounding box center [228, 59] width 47 height 6
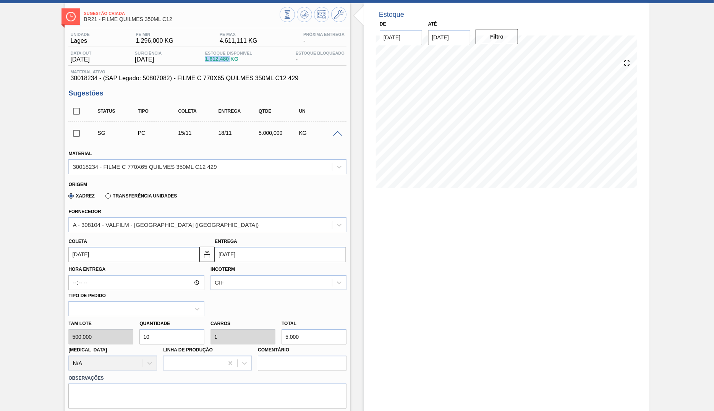
scroll to position [117, 0]
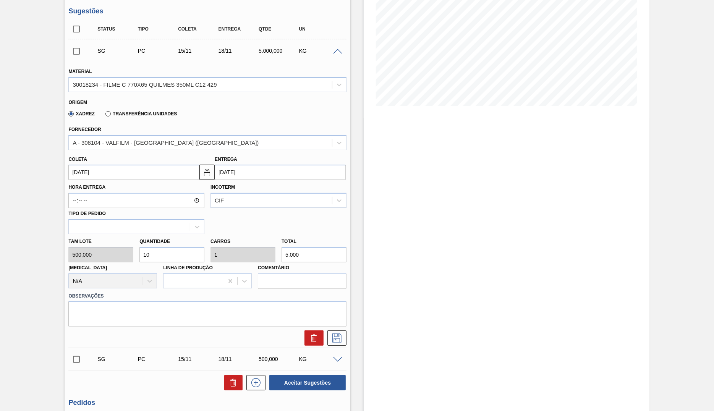
click at [124, 157] on div "Coleta 15/11/2025 Entrega 18/11/2025" at bounding box center [207, 166] width 284 height 28
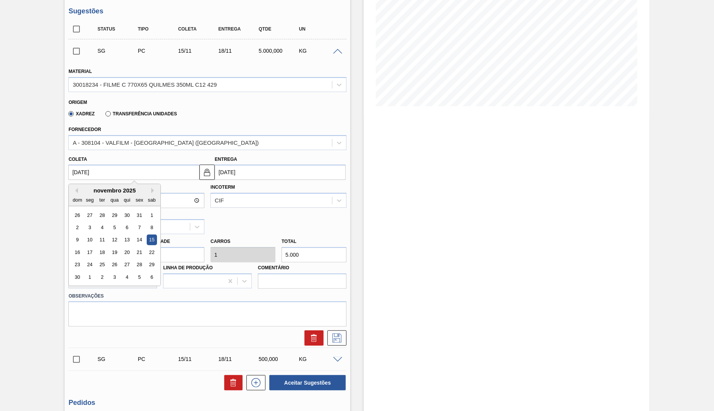
click at [117, 171] on input "[DATE]" at bounding box center [133, 172] width 131 height 15
type input "0"
type input "04/01/2000"
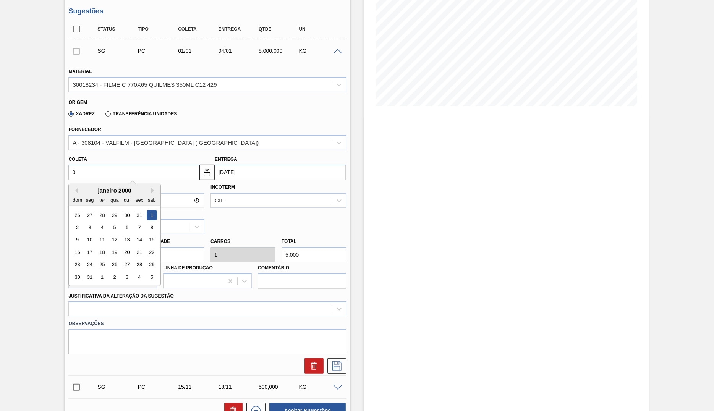
type input "01"
type input "04/10/2025"
type input "01/1"
type input "04/01/2025"
type input "01/11"
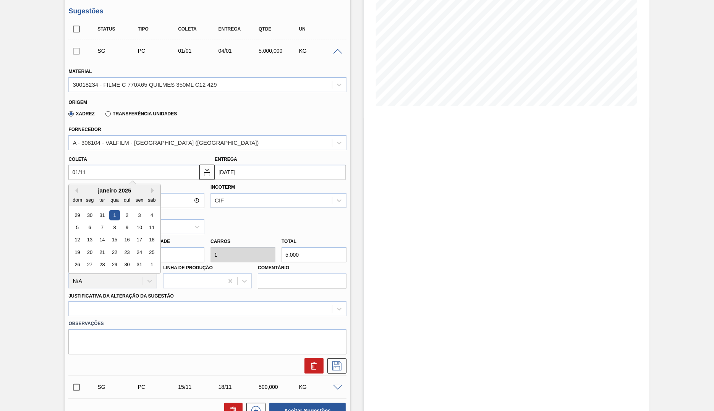
type input "04/11/2025"
type input "[DATE]"
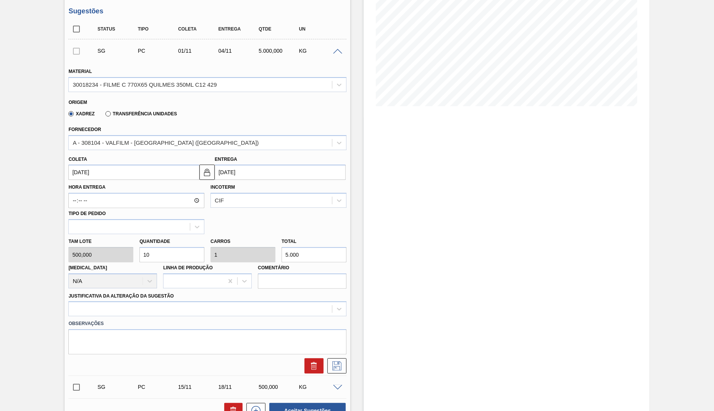
click at [141, 186] on label "Hora Entrega" at bounding box center [136, 187] width 136 height 11
click at [141, 193] on input "Hora Entrega" at bounding box center [136, 200] width 136 height 15
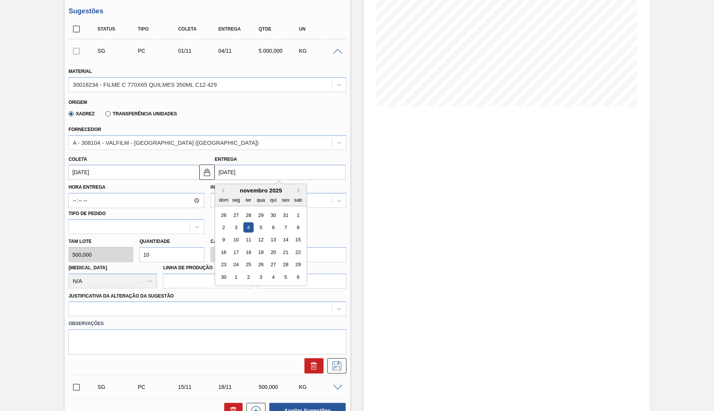
click at [229, 171] on input "04/11/2025" at bounding box center [280, 172] width 131 height 15
click at [307, 131] on div "Fornecedor A - 308104 - VALFILM - ITAMONTE (MG)" at bounding box center [207, 137] width 278 height 26
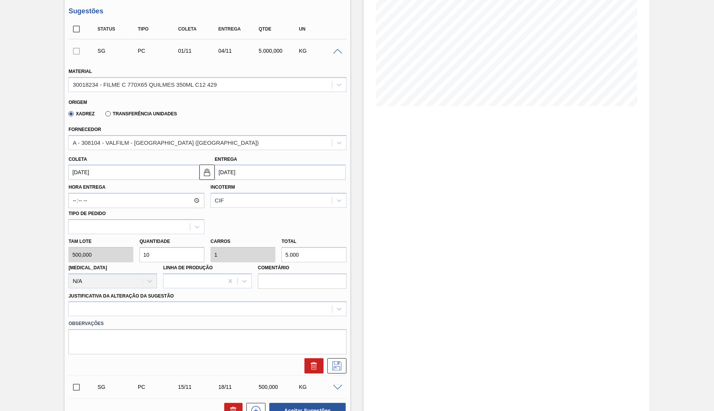
drag, startPoint x: 310, startPoint y: 257, endPoint x: 248, endPoint y: 254, distance: 62.7
click at [281, 254] on input "5.000" at bounding box center [313, 254] width 65 height 15
paste input "3"
type input "6"
type input "0,6"
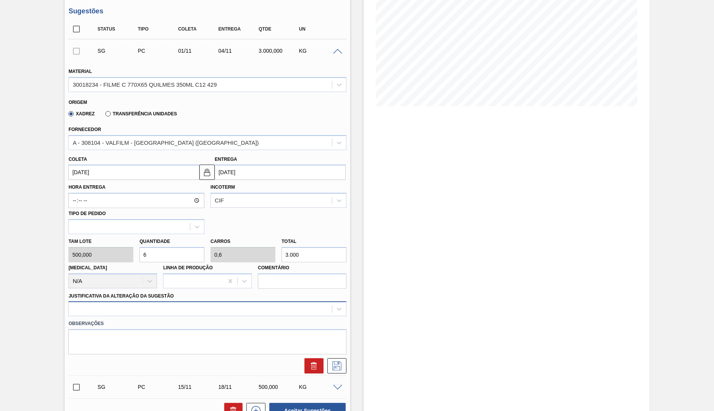
type input "3.000"
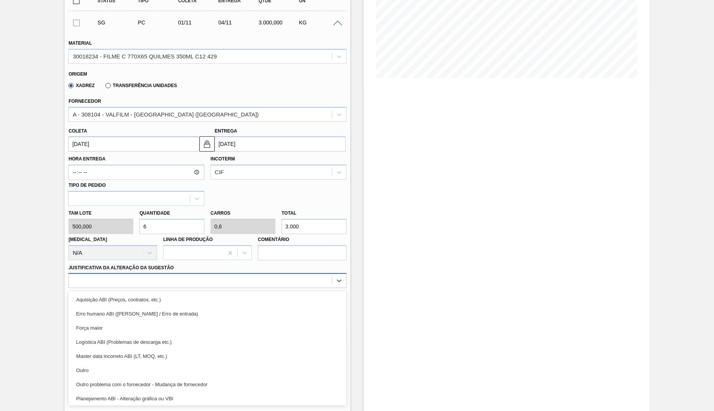
click at [190, 288] on div "option Erro humano ABI (Cálculo / Erro de entrada) focused, 2 of 18. 18 results…" at bounding box center [207, 280] width 278 height 15
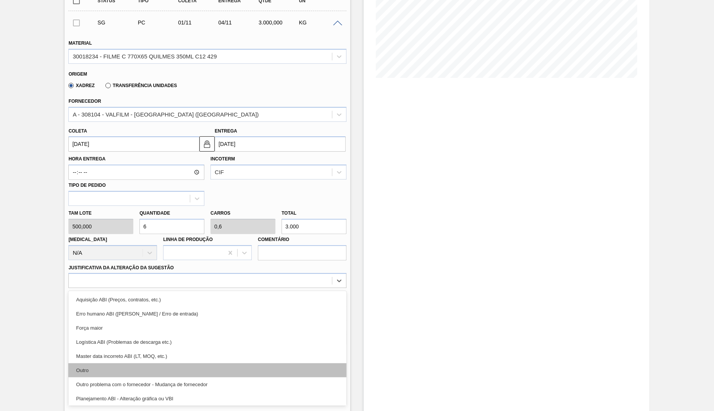
click at [102, 368] on div "Outro" at bounding box center [207, 370] width 278 height 14
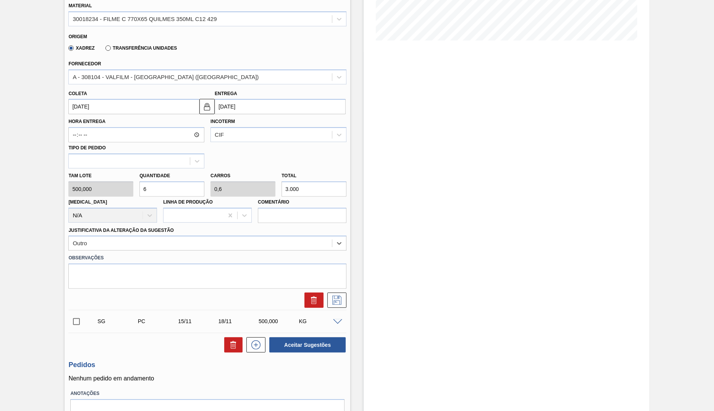
scroll to position [227, 0]
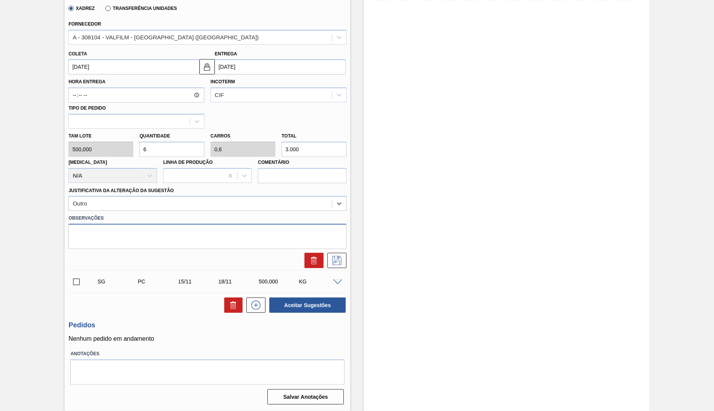
click at [320, 247] on textarea at bounding box center [207, 236] width 278 height 25
click at [347, 263] on div at bounding box center [207, 260] width 284 height 15
click at [345, 260] on button at bounding box center [336, 260] width 19 height 15
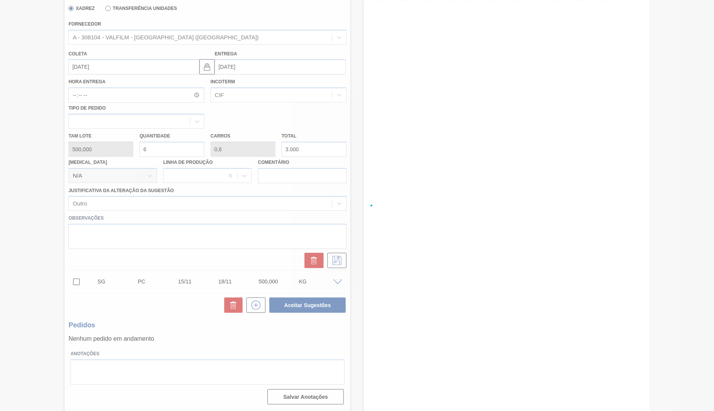
click at [329, 263] on div at bounding box center [357, 205] width 714 height 411
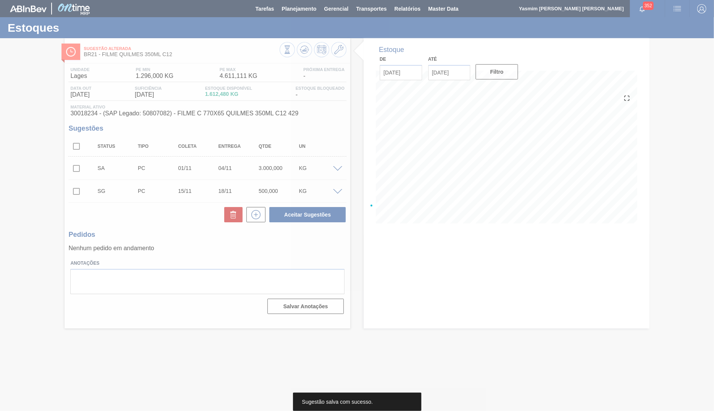
scroll to position [0, 0]
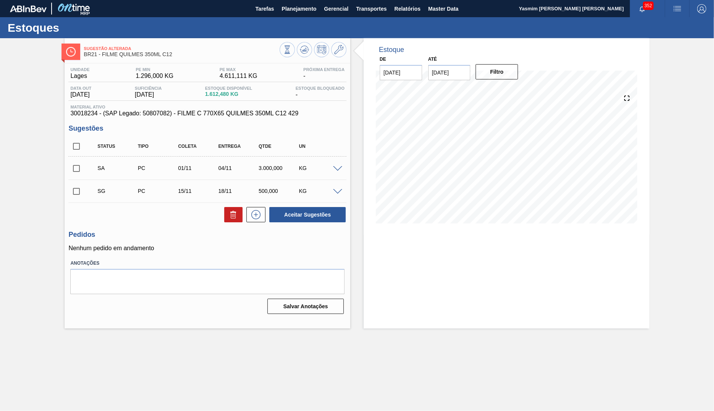
click at [77, 168] on input "checkbox" at bounding box center [76, 168] width 16 height 16
click at [304, 217] on button "Aceitar Sugestões" at bounding box center [307, 214] width 76 height 15
checkbox input "false"
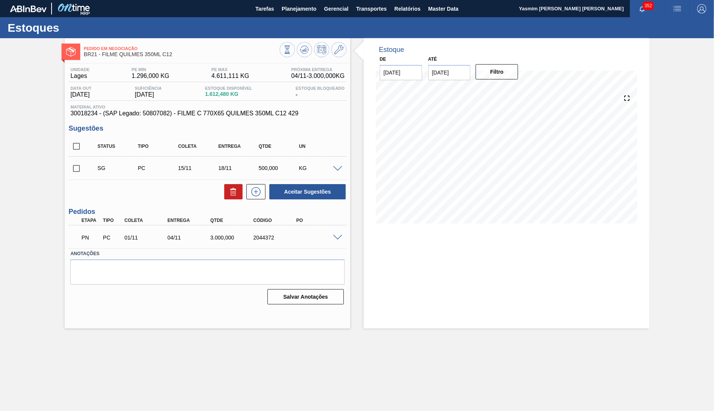
click at [264, 259] on label "Anotações" at bounding box center [207, 253] width 274 height 11
click at [274, 241] on div "2044372" at bounding box center [275, 237] width 48 height 6
click at [315, 248] on div "PN PC 01/11 04/11 3.000,000 2044372 Material 30018234 - FILME C 770X65 QUILMES …" at bounding box center [207, 236] width 278 height 23
click at [307, 45] on icon at bounding box center [304, 49] width 9 height 9
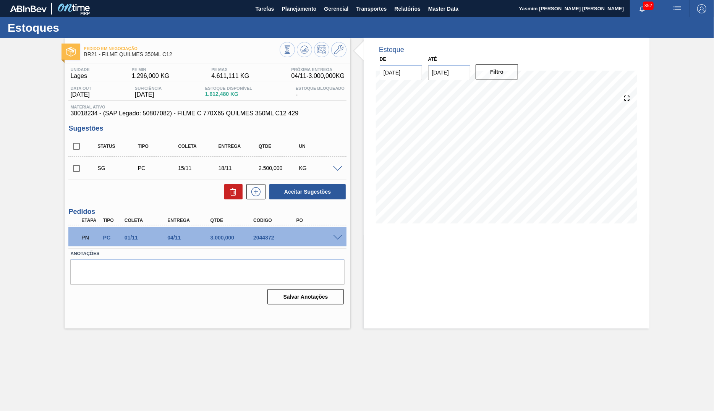
click at [207, 117] on span "30018234 - (SAP Legado: 50807082) - FILME C 770X65 QUILMES 350ML C12 429" at bounding box center [207, 113] width 274 height 7
click at [219, 241] on div "3.000,000" at bounding box center [232, 237] width 48 height 6
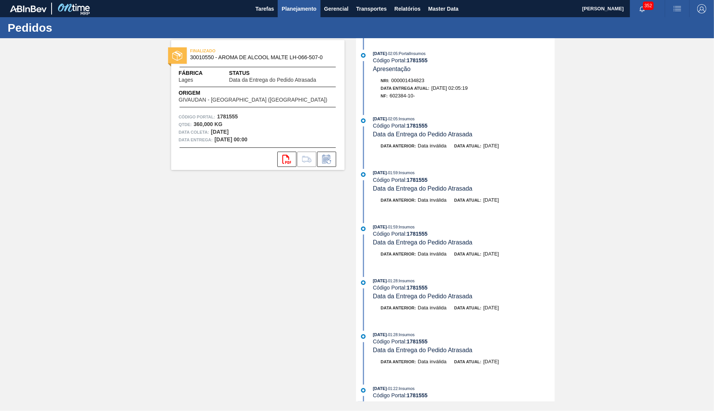
click at [311, 3] on button "Planejamento" at bounding box center [299, 8] width 42 height 17
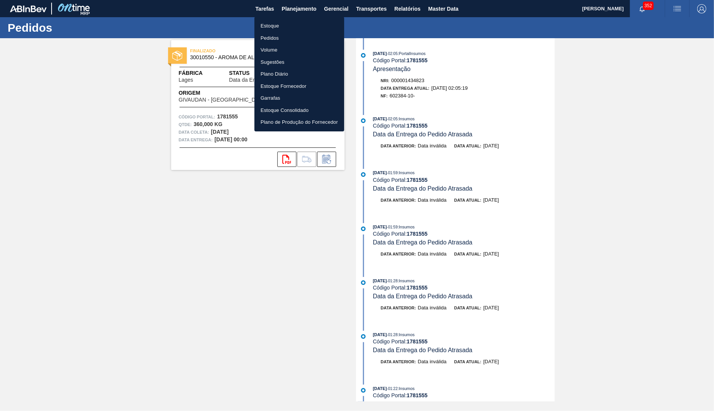
click at [270, 36] on li "Pedidos" at bounding box center [299, 38] width 90 height 12
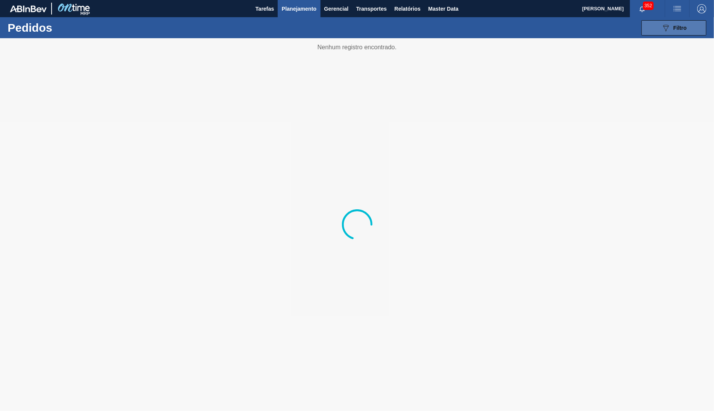
click at [663, 29] on icon "089F7B8B-B2A5-4AFE-B5C0-19BA573D28AC" at bounding box center [665, 27] width 9 height 9
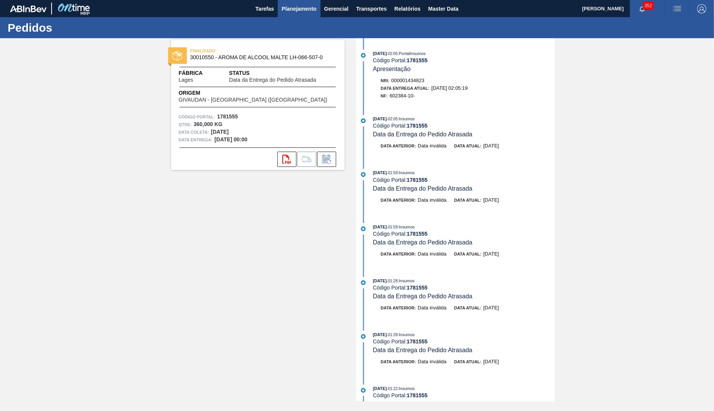
click at [303, 3] on button "Planejamento" at bounding box center [299, 8] width 42 height 17
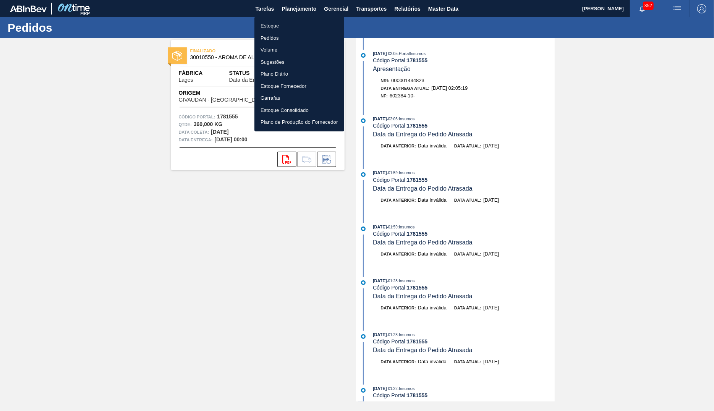
click at [277, 40] on li "Pedidos" at bounding box center [299, 38] width 90 height 12
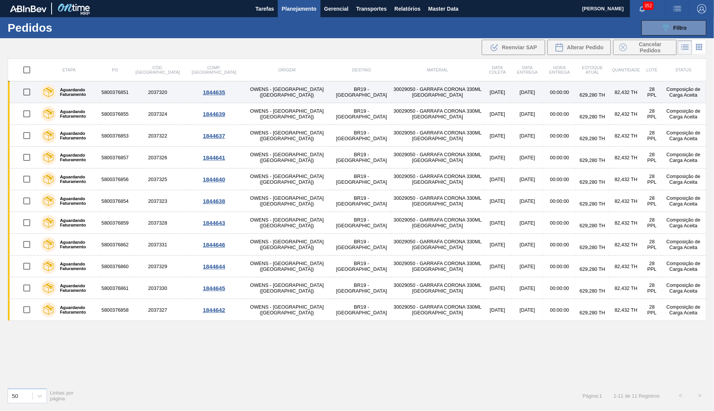
click at [24, 93] on input "checkbox" at bounding box center [27, 92] width 16 height 16
checkbox input "true"
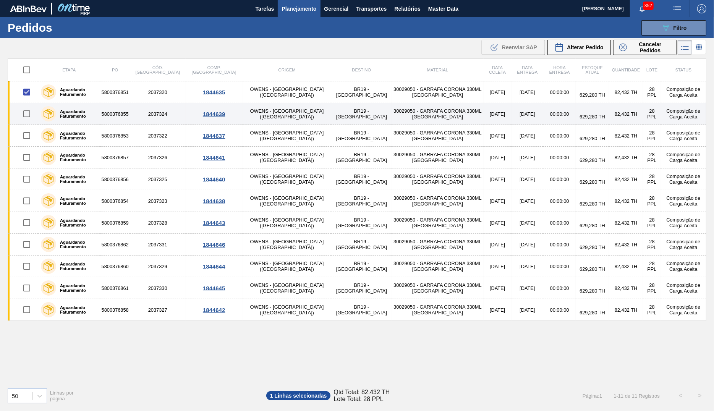
click at [24, 110] on input "checkbox" at bounding box center [27, 114] width 16 height 16
checkbox input "true"
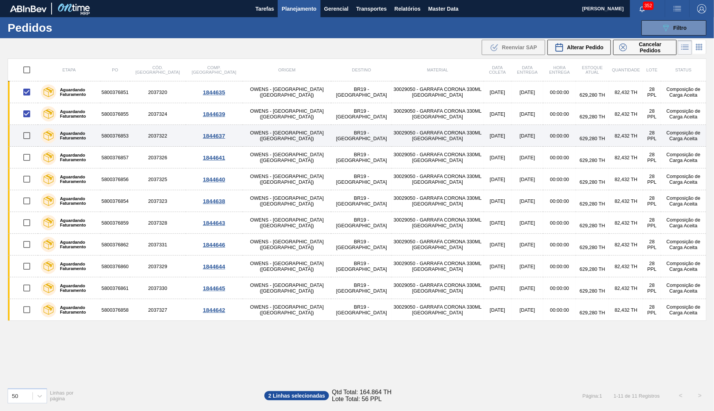
click at [26, 134] on input "checkbox" at bounding box center [27, 136] width 16 height 16
checkbox input "true"
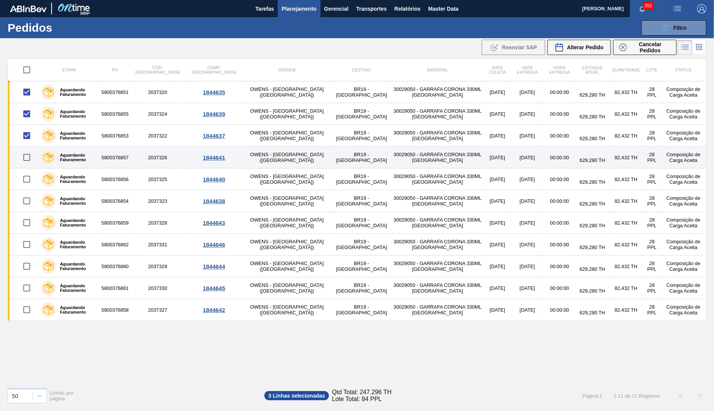
click at [29, 150] on input "checkbox" at bounding box center [27, 157] width 16 height 16
checkbox input "true"
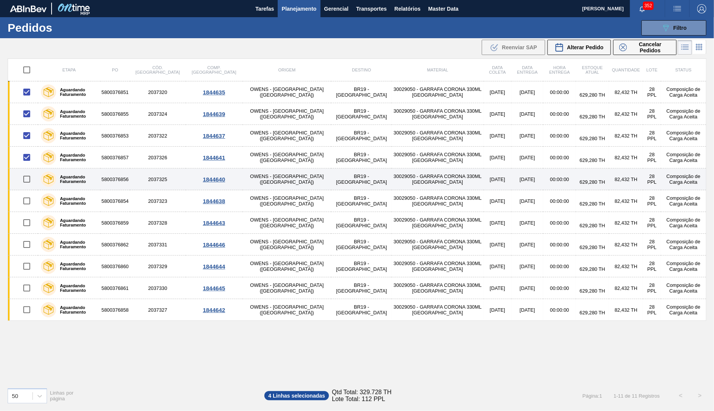
click at [28, 176] on input "checkbox" at bounding box center [27, 179] width 16 height 16
checkbox input "true"
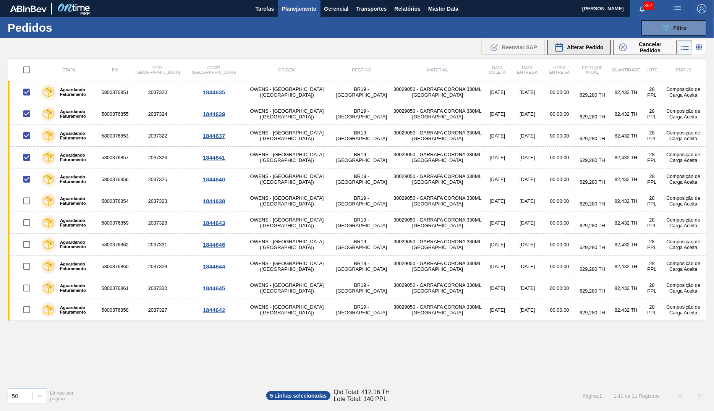
click at [592, 47] on span "Alterar Pedido" at bounding box center [585, 47] width 37 height 6
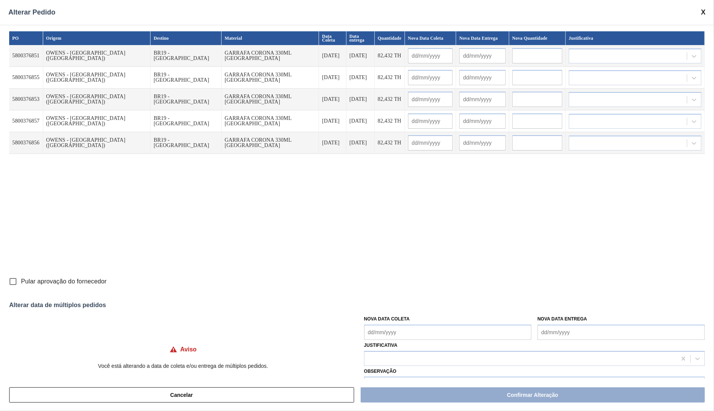
click at [395, 325] on Coleta "Nova Data Coleta" at bounding box center [447, 332] width 167 height 15
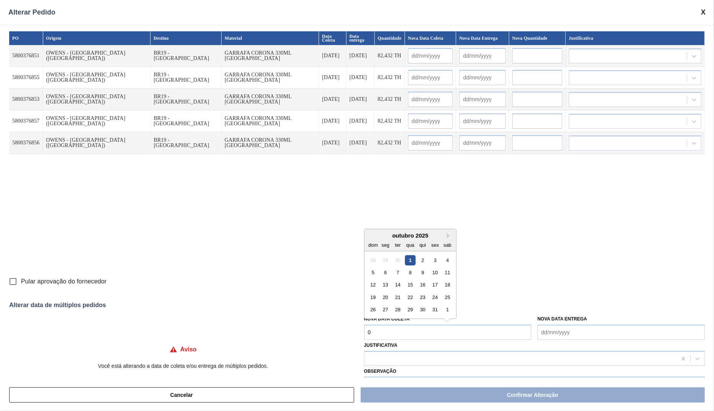
type Coleta "02"
type input "02/10/2025"
type input "03/10/2025"
type input "02/10/2025"
type input "03/10/2025"
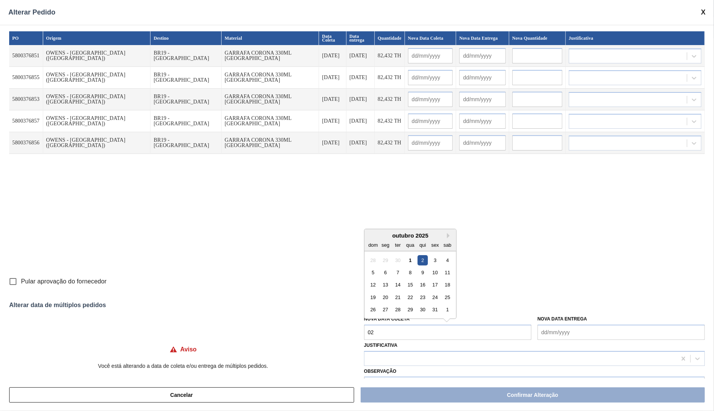
type input "02/10/2025"
type input "03/10/2025"
type input "02/10/2025"
type input "03/10/2025"
type input "02/10/2025"
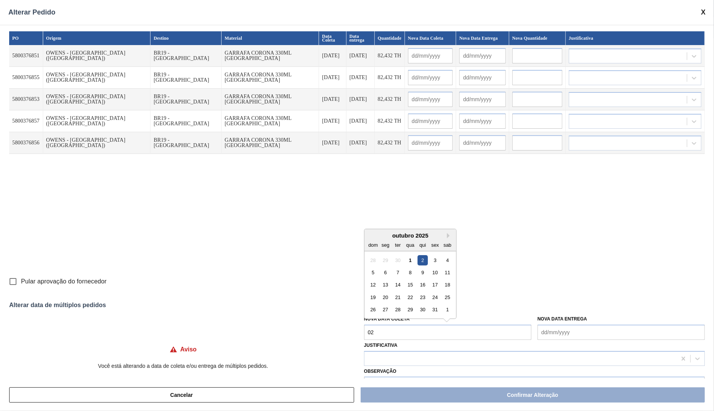
type input "03/10/2025"
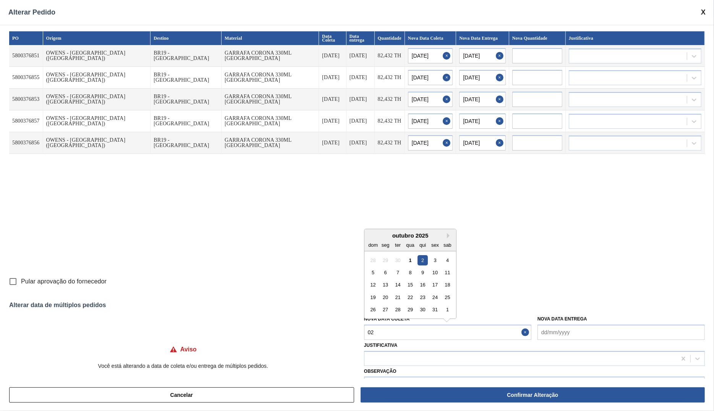
type Coleta "02/10/2025"
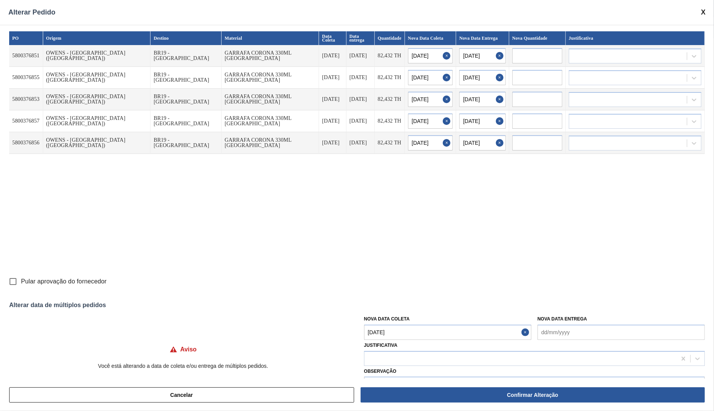
click at [22, 282] on span "Pular aprovação do fornecedor" at bounding box center [64, 281] width 86 height 9
click at [21, 282] on input "Pular aprovação do fornecedor" at bounding box center [13, 281] width 16 height 16
checkbox input "true"
click at [414, 356] on div at bounding box center [520, 358] width 312 height 11
type input "ou"
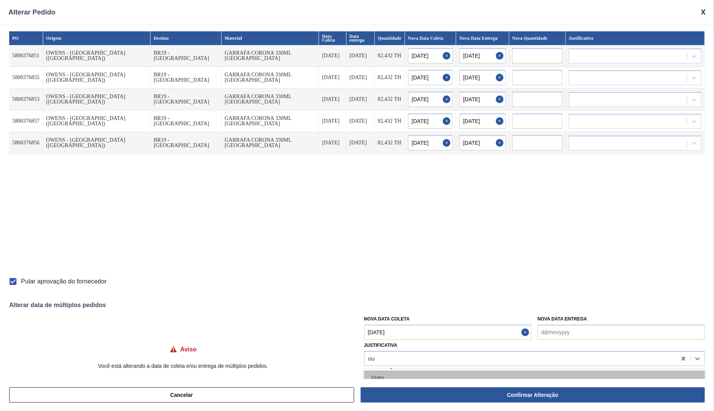
click at [403, 370] on div "Outro" at bounding box center [534, 377] width 341 height 14
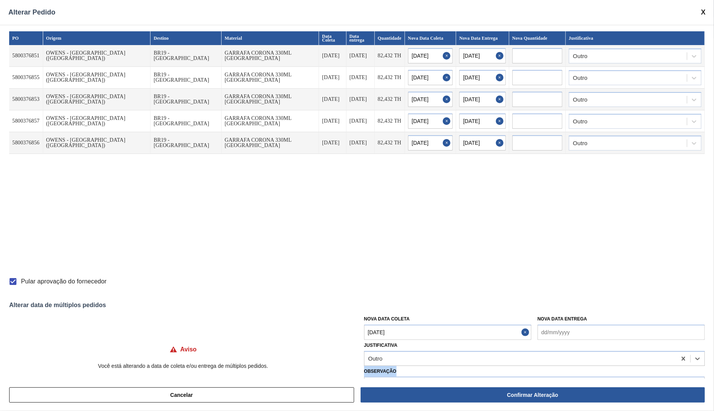
click at [403, 370] on label "Observação" at bounding box center [534, 371] width 341 height 11
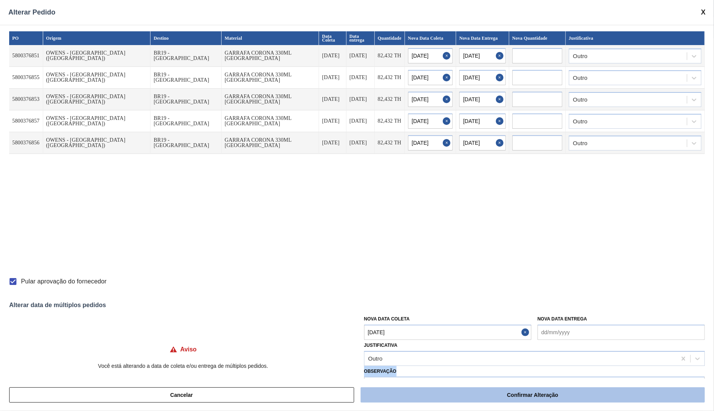
scroll to position [22, 0]
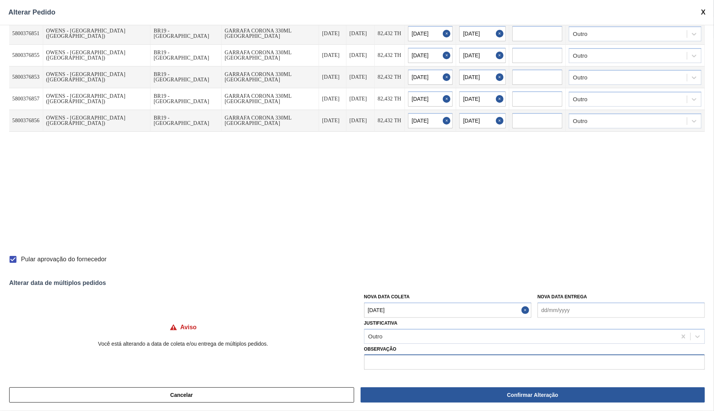
click at [476, 363] on input "text" at bounding box center [534, 361] width 341 height 15
click at [413, 362] on input "Ajuste devido a armazem externo" at bounding box center [534, 361] width 341 height 15
click at [401, 362] on input "Ajuste devido a armazem externo" at bounding box center [534, 361] width 341 height 15
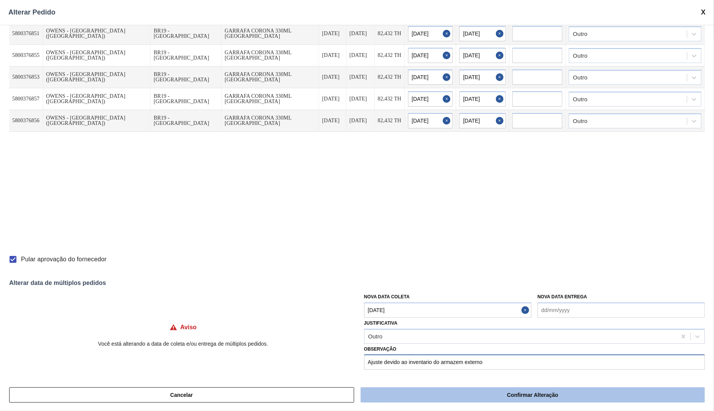
type input "Ajuste devido ao inventario do armazem externo"
click at [519, 391] on button "Confirmar Alteração" at bounding box center [532, 394] width 344 height 15
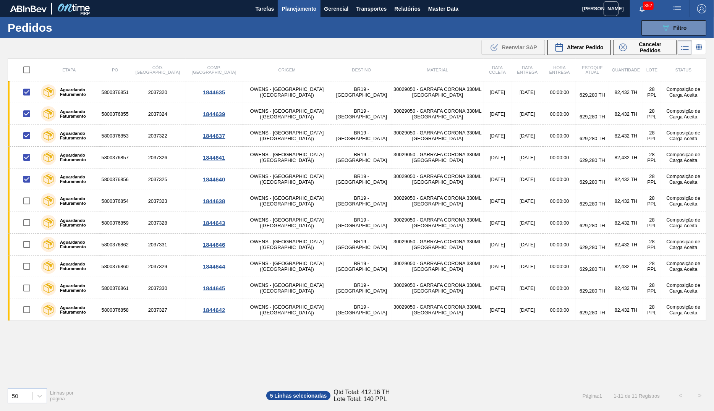
checkbox input "false"
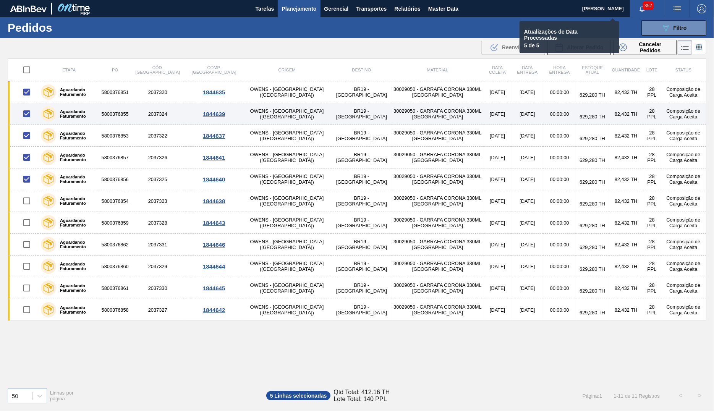
checkbox input "false"
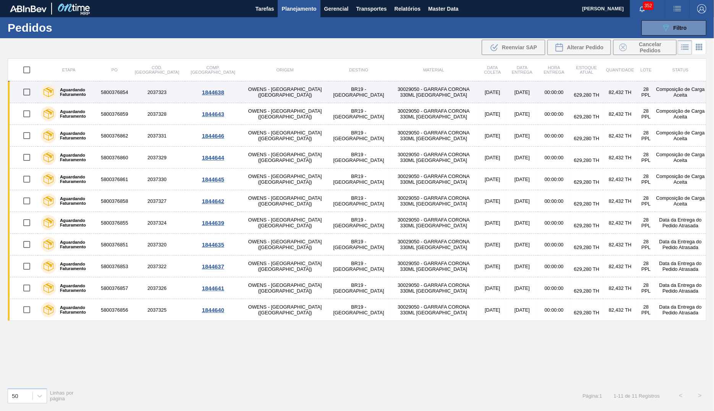
click at [28, 93] on input "checkbox" at bounding box center [27, 92] width 16 height 16
checkbox input "true"
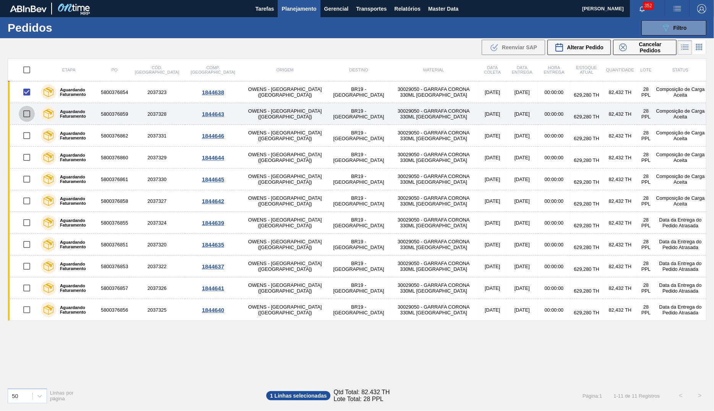
click at [28, 116] on input "checkbox" at bounding box center [27, 114] width 16 height 16
checkbox input "true"
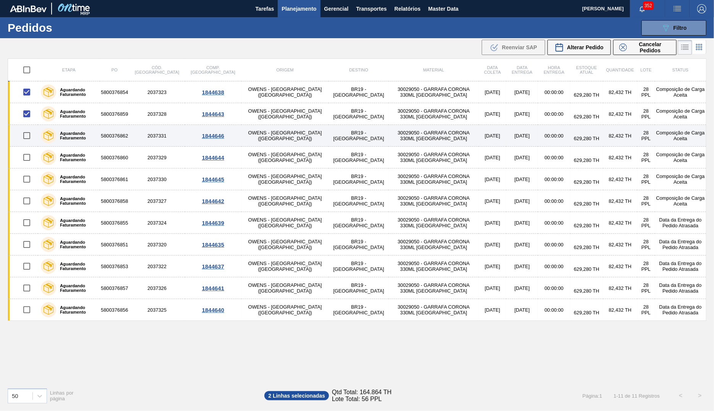
click at [29, 138] on input "checkbox" at bounding box center [27, 136] width 16 height 16
checkbox input "true"
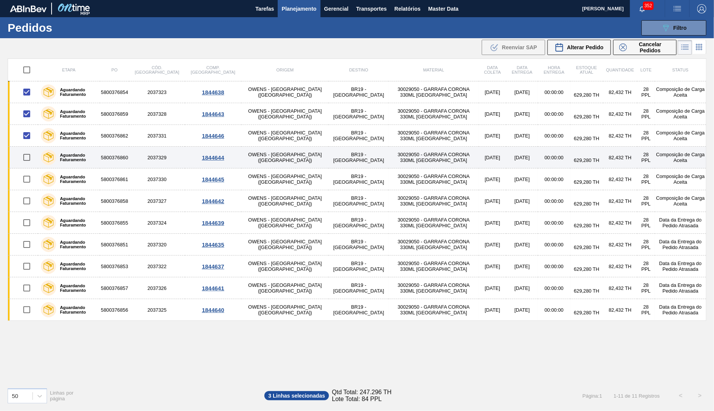
click at [26, 161] on input "checkbox" at bounding box center [27, 157] width 16 height 16
checkbox input "true"
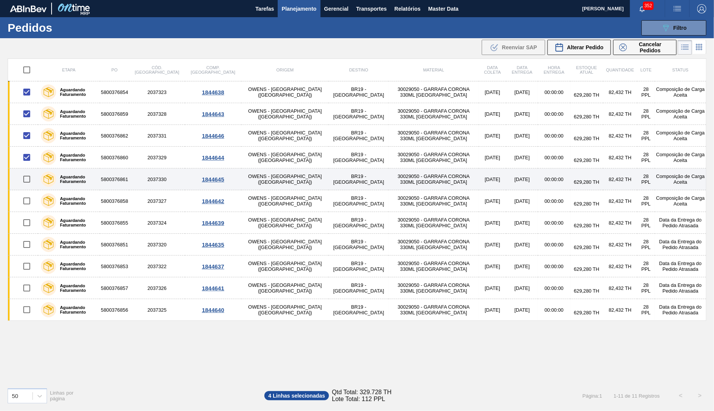
click at [24, 182] on input "checkbox" at bounding box center [27, 179] width 16 height 16
checkbox input "true"
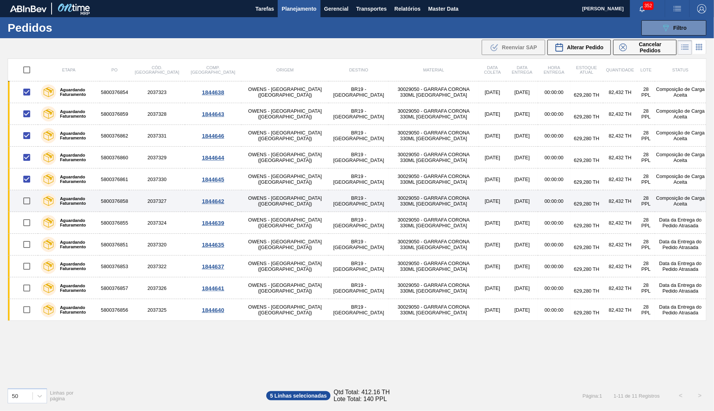
click at [27, 203] on input "checkbox" at bounding box center [27, 201] width 16 height 16
checkbox input "true"
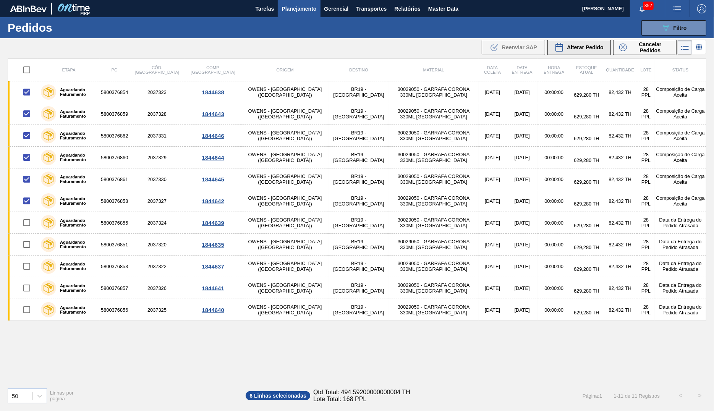
click at [594, 50] on span "Alterar Pedido" at bounding box center [585, 47] width 37 height 6
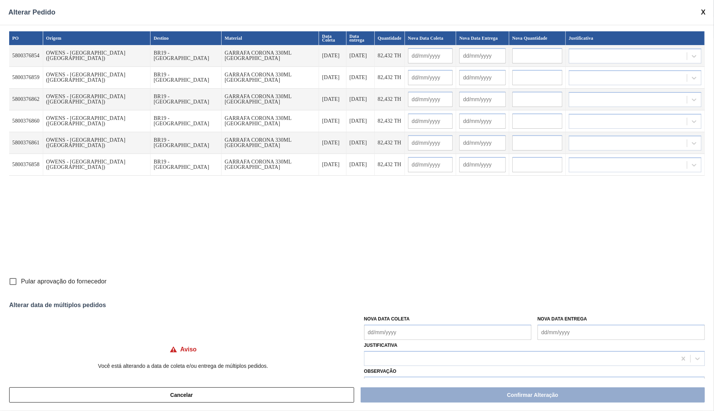
click at [416, 333] on Coleta "Nova Data Coleta" at bounding box center [447, 332] width 167 height 15
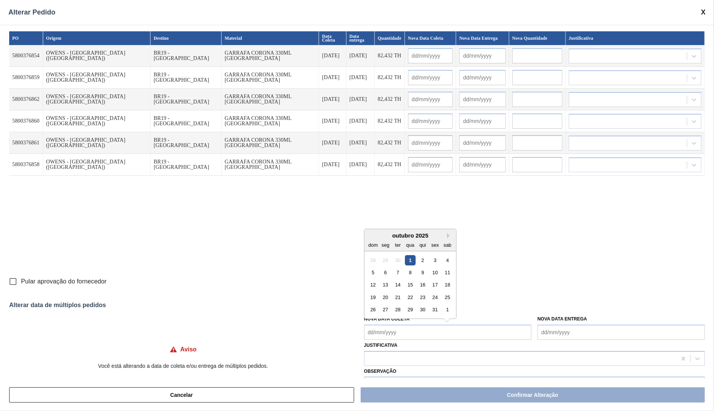
click at [433, 251] on div "outubro 2025 dom seg ter qua qui sex sab" at bounding box center [410, 240] width 92 height 22
click at [434, 259] on div "3" at bounding box center [435, 260] width 10 height 10
type Coleta "[DATE]"
type input "[DATE]"
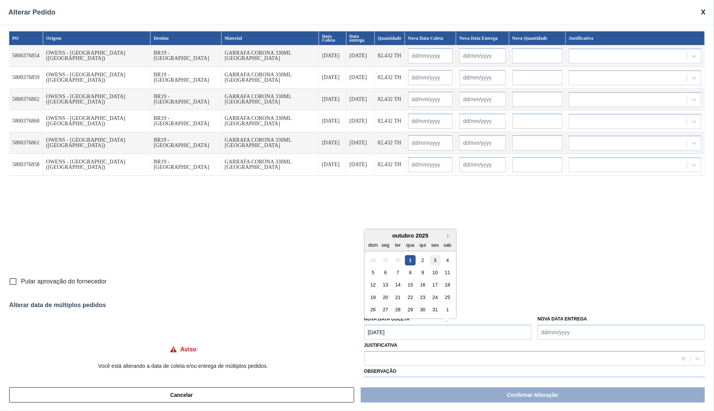
type input "[DATE]"
type input "04/10/2025"
type input "[DATE]"
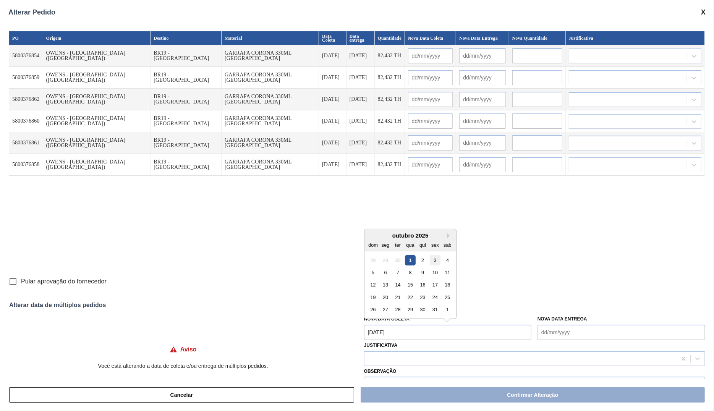
type input "04/10/2025"
type input "[DATE]"
type input "04/10/2025"
type input "[DATE]"
type input "04/10/2025"
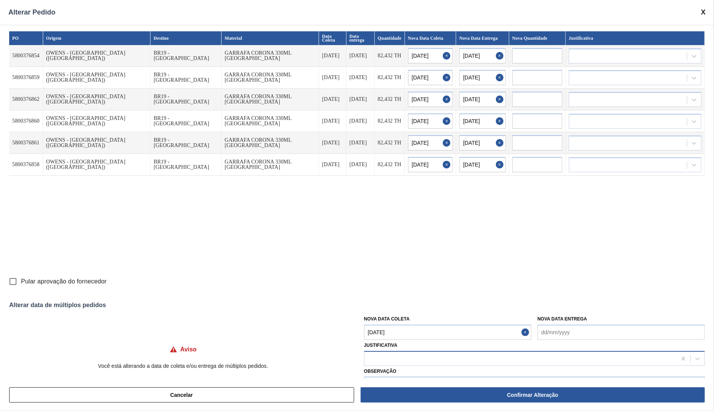
click at [405, 364] on div at bounding box center [520, 358] width 312 height 11
type input "erro"
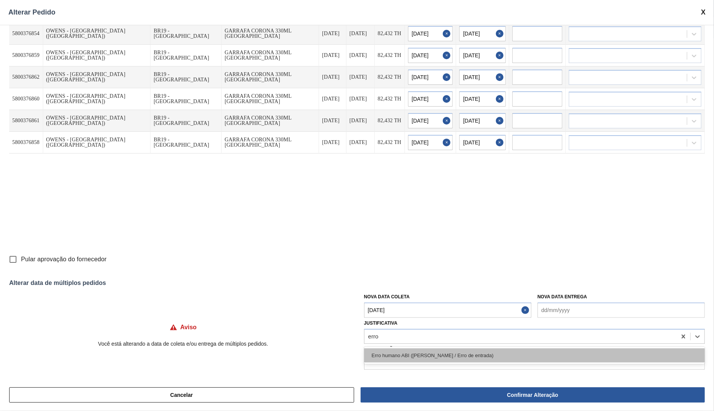
click at [433, 350] on div "Erro humano ABI (Cálculo / Erro de entrada)" at bounding box center [534, 355] width 341 height 14
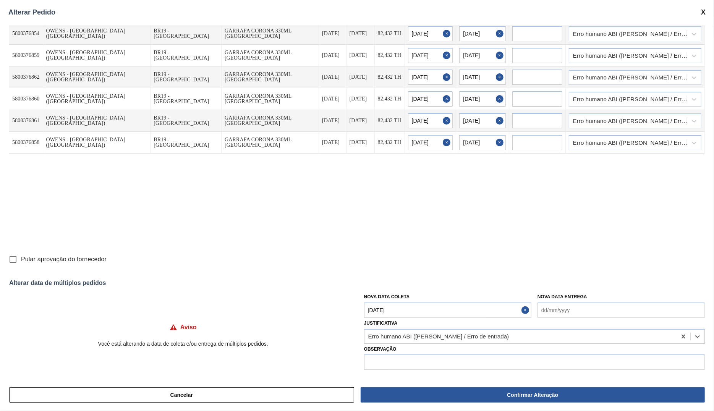
click at [22, 248] on div "PO Origem Destino Material Data Coleta Data entrega Quantidade Nova Data Coleta…" at bounding box center [356, 130] width 695 height 242
click at [34, 259] on span "Pular aprovação do fornecedor" at bounding box center [64, 259] width 86 height 9
click at [21, 259] on input "Pular aprovação do fornecedor" at bounding box center [13, 259] width 16 height 16
checkbox input "true"
click at [479, 360] on input "text" at bounding box center [534, 361] width 341 height 15
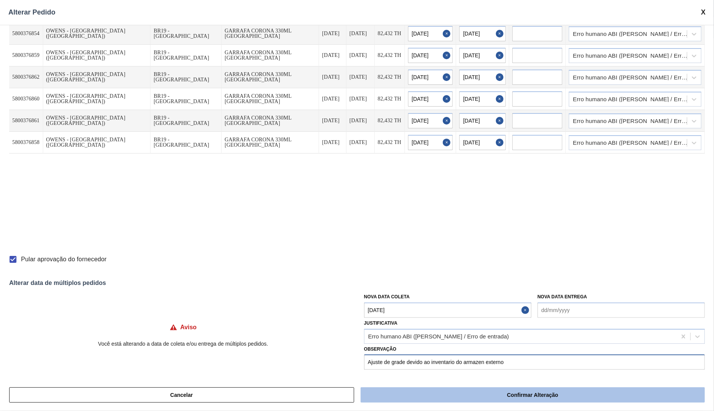
type input "Ajuste de grade devido ao inventario do armazen externo"
click at [513, 397] on button "Confirmar Alteração" at bounding box center [532, 394] width 344 height 15
checkbox input "false"
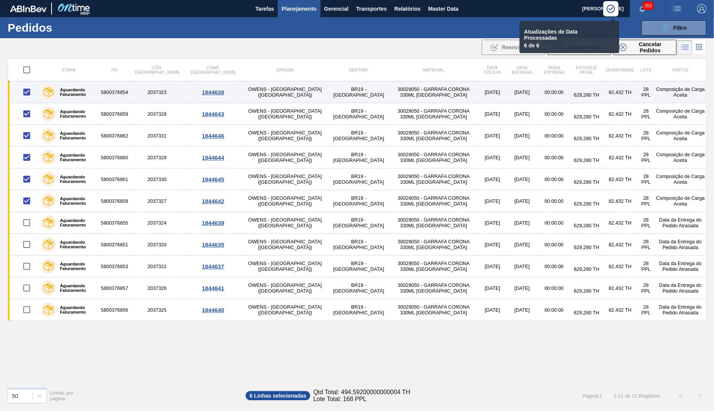
click at [328, 97] on td "BR19 - Nova Rio" at bounding box center [358, 92] width 60 height 22
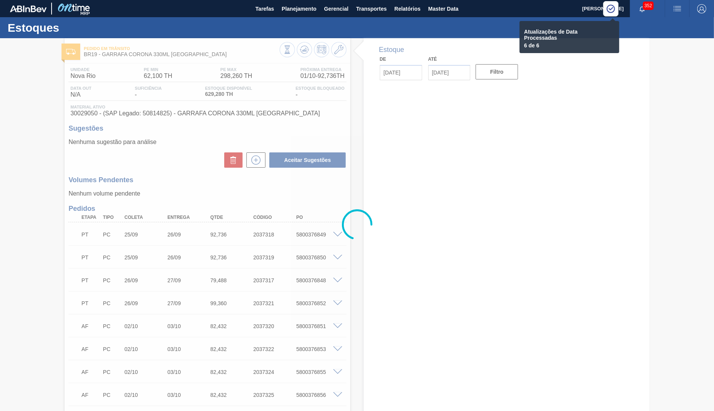
type input "[DATE]"
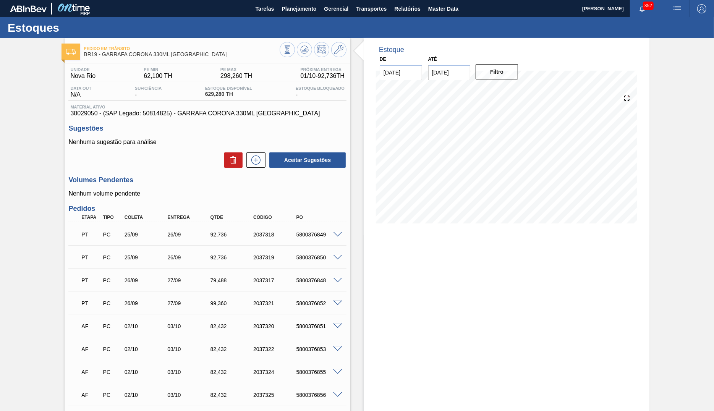
click at [239, 107] on span "Material ativo" at bounding box center [207, 107] width 274 height 5
click at [233, 125] on div "Unidade Nova Rio PE MIN 62,100 TH PE MAX 298,260 TH Próxima Entrega 01/10 - 92,…" at bounding box center [208, 343] width 286 height 561
click at [233, 116] on span "30029050 - (SAP Legado: 50814825) - GARRAFA CORONA 330ML PARAGUAI" at bounding box center [207, 113] width 274 height 7
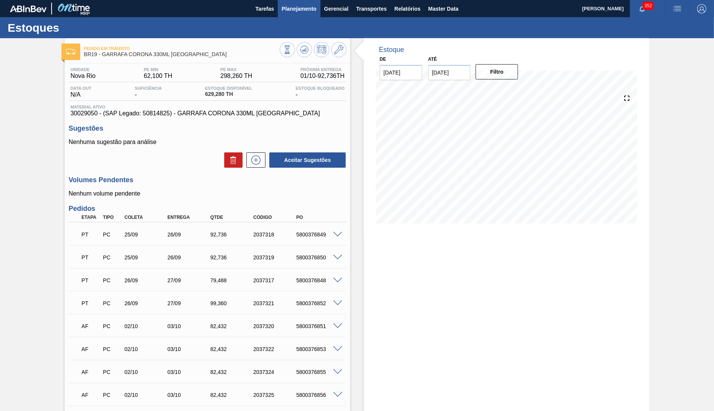
click at [301, 11] on span "Planejamento" at bounding box center [298, 8] width 35 height 9
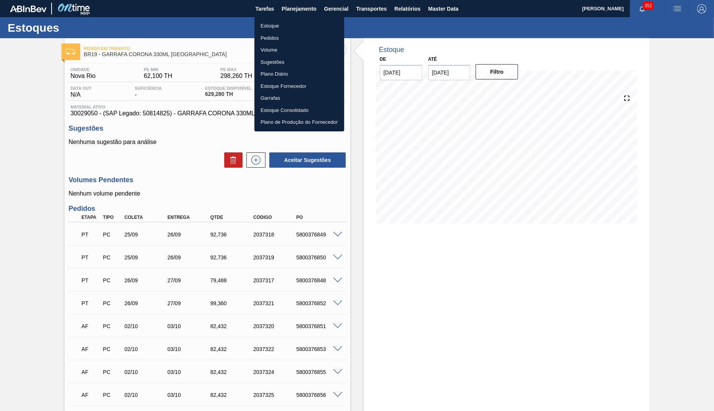
click at [289, 27] on li "Estoque" at bounding box center [299, 26] width 90 height 12
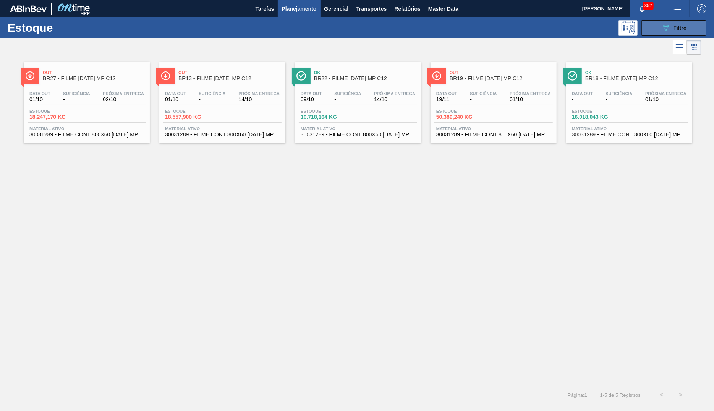
click at [665, 30] on icon "089F7B8B-B2A5-4AFE-B5C0-19BA573D28AC" at bounding box center [665, 27] width 9 height 9
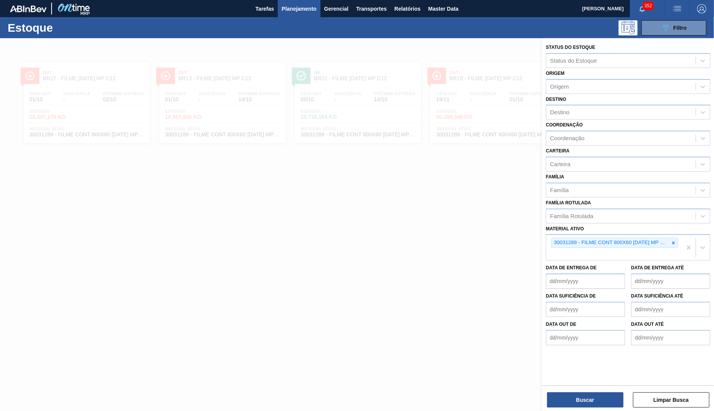
click at [306, 9] on span "Planejamento" at bounding box center [298, 8] width 35 height 9
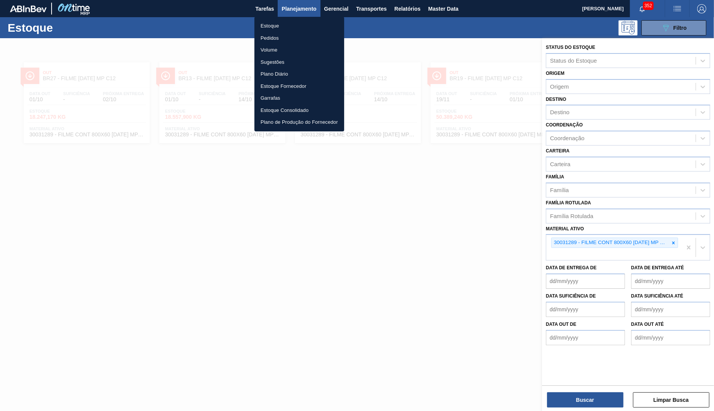
click at [275, 31] on li "Estoque" at bounding box center [299, 26] width 90 height 12
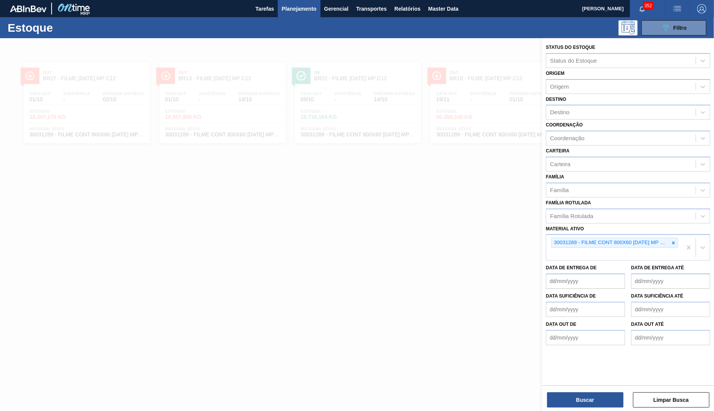
click at [304, 8] on span "Planejamento" at bounding box center [298, 8] width 35 height 9
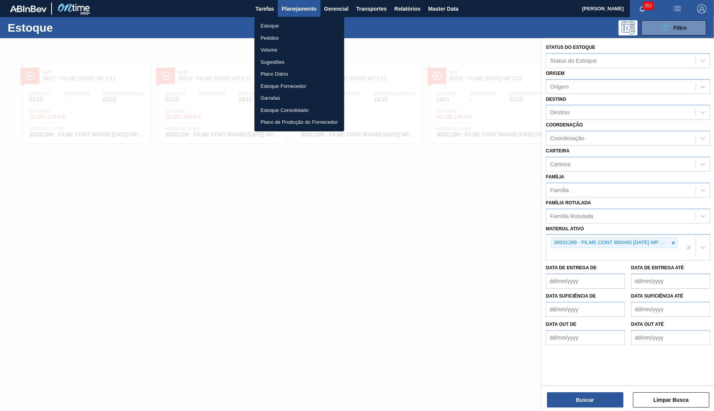
click at [277, 39] on li "Pedidos" at bounding box center [299, 38] width 90 height 12
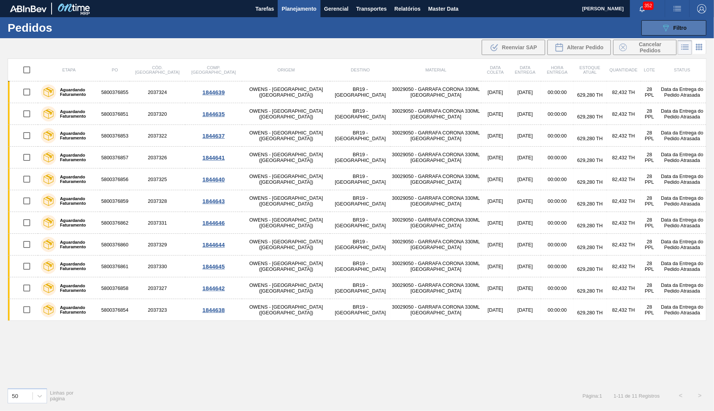
click at [679, 26] on span "Filtro" at bounding box center [679, 28] width 13 height 6
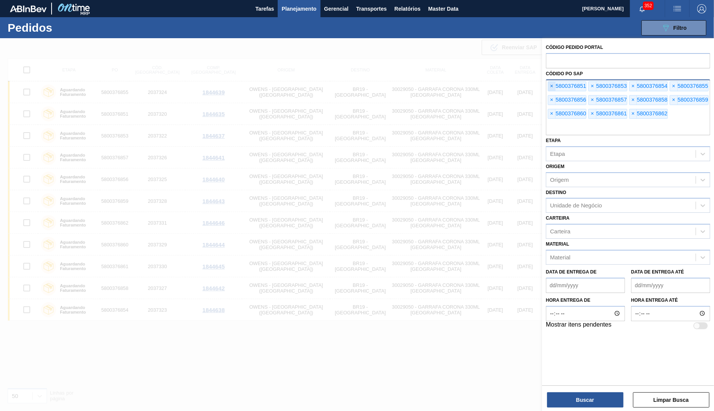
click at [551, 85] on span "×" at bounding box center [551, 86] width 7 height 9
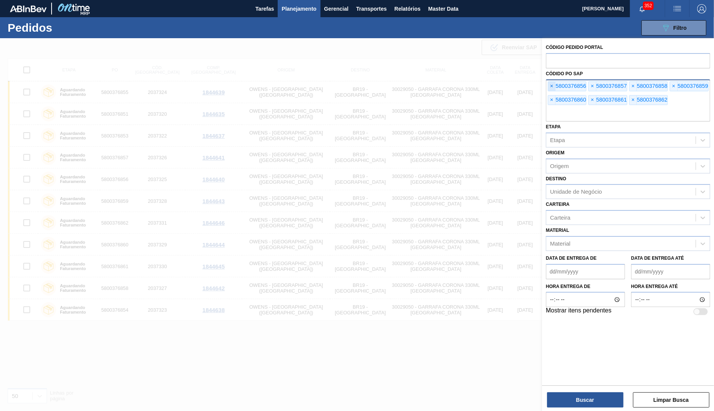
click at [551, 85] on span "×" at bounding box center [551, 86] width 7 height 9
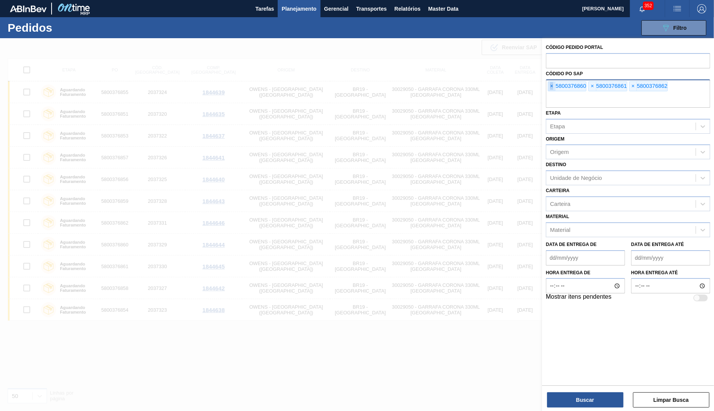
click at [551, 85] on span "×" at bounding box center [551, 86] width 7 height 9
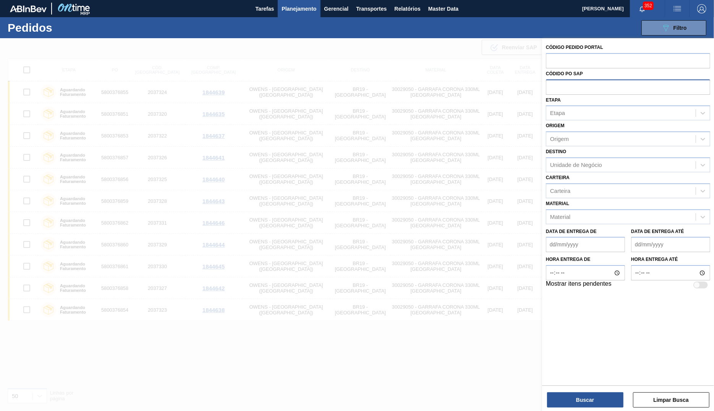
click at [551, 85] on input "text" at bounding box center [628, 86] width 164 height 15
paste input "text"
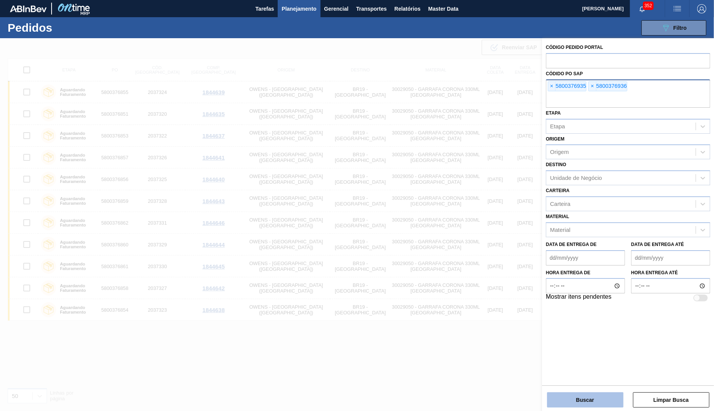
click at [573, 397] on button "Buscar" at bounding box center [585, 399] width 76 height 15
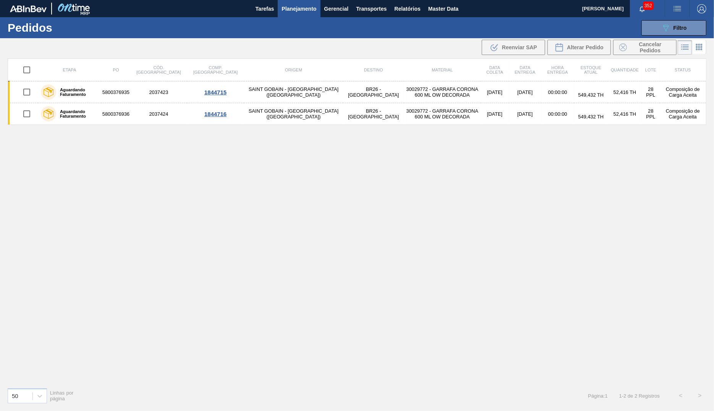
click at [31, 67] on input "checkbox" at bounding box center [27, 70] width 16 height 16
checkbox input "true"
click at [601, 48] on span "Alterar Pedido" at bounding box center [585, 47] width 37 height 6
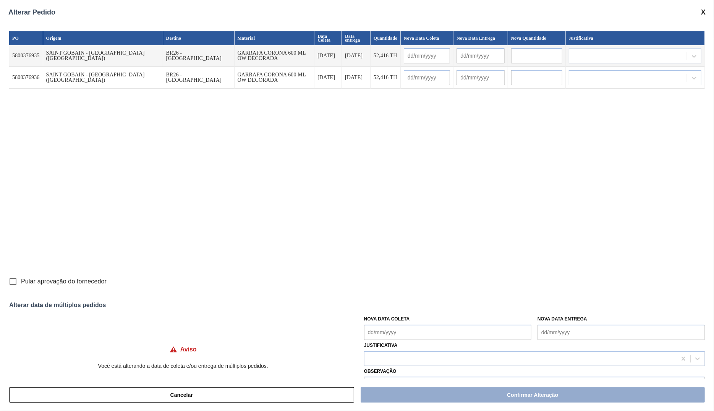
click at [405, 337] on Coleta "Nova Data Coleta" at bounding box center [447, 332] width 167 height 15
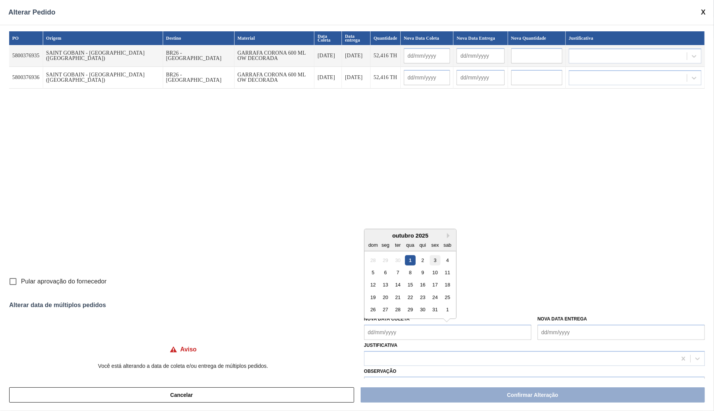
click at [433, 262] on div "3" at bounding box center [435, 260] width 10 height 10
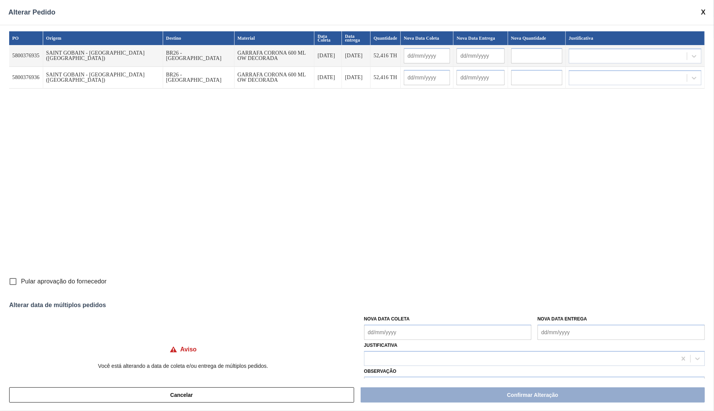
type input "[DATE]"
type Coleta "[DATE]"
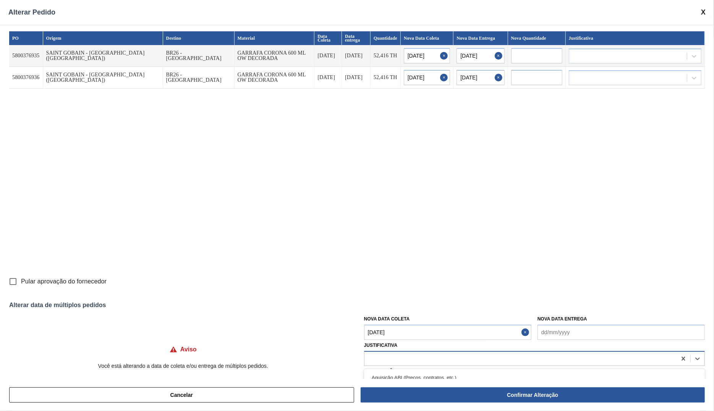
click at [385, 359] on div at bounding box center [520, 358] width 312 height 11
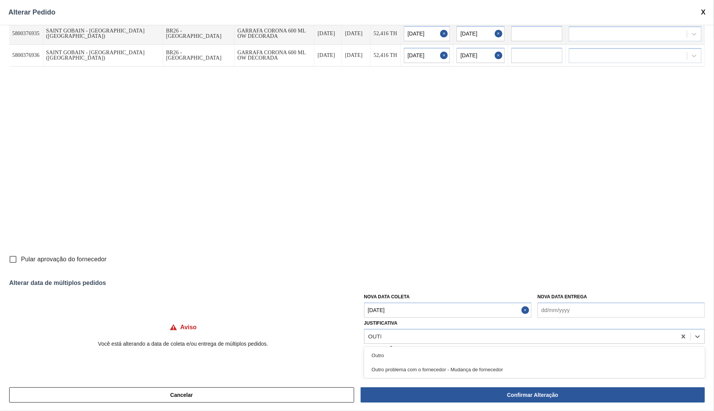
type input "OUTRO"
type input "a"
type input "'"
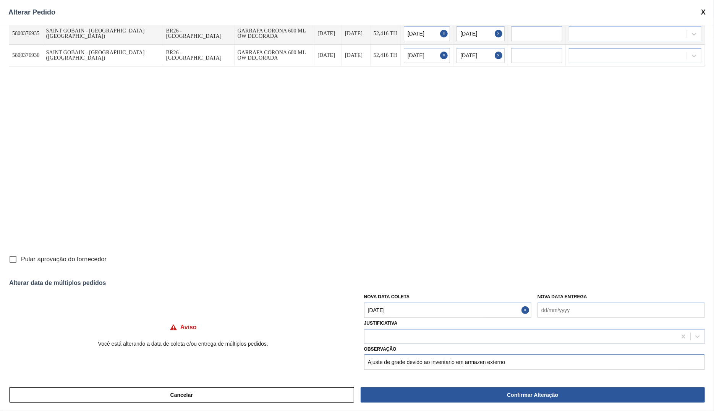
type input "Ajuste de grade devido ao inventario em armazen externo"
click at [78, 252] on label "Pular aprovação do fornecedor" at bounding box center [56, 259] width 102 height 16
click at [21, 252] on input "Pular aprovação do fornecedor" at bounding box center [13, 259] width 16 height 16
checkbox input "true"
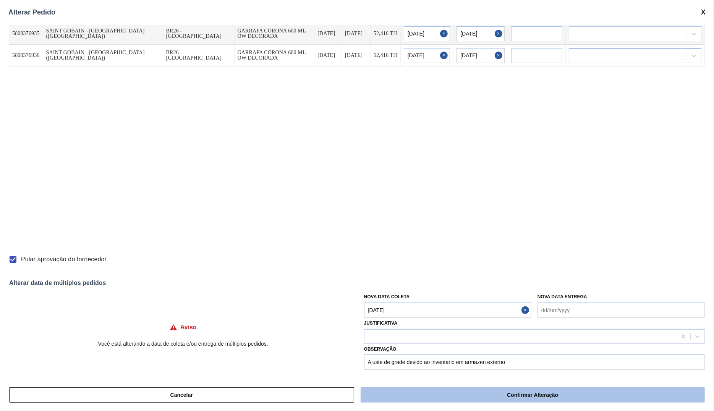
click at [493, 392] on button "Confirmar Alteração" at bounding box center [532, 394] width 344 height 15
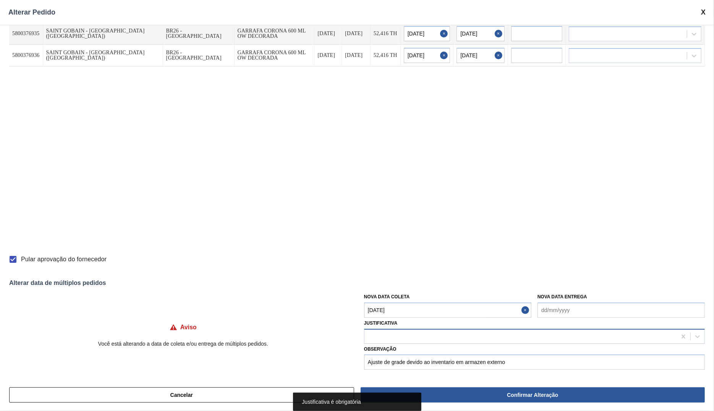
click at [405, 341] on div at bounding box center [520, 336] width 312 height 11
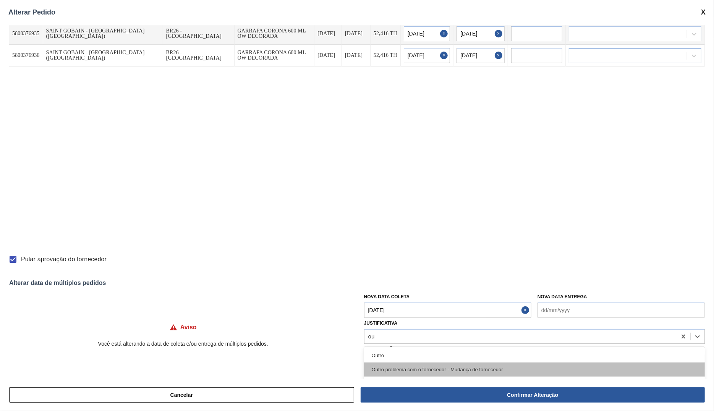
type input "o"
type input "inve"
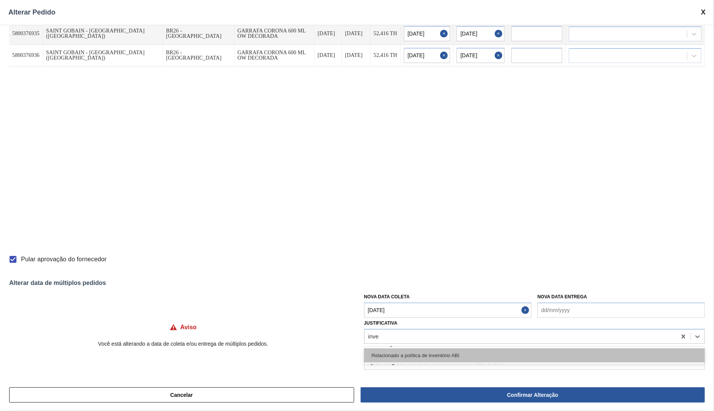
click at [454, 350] on div "Relacionado a política de inventório ABI" at bounding box center [534, 355] width 341 height 14
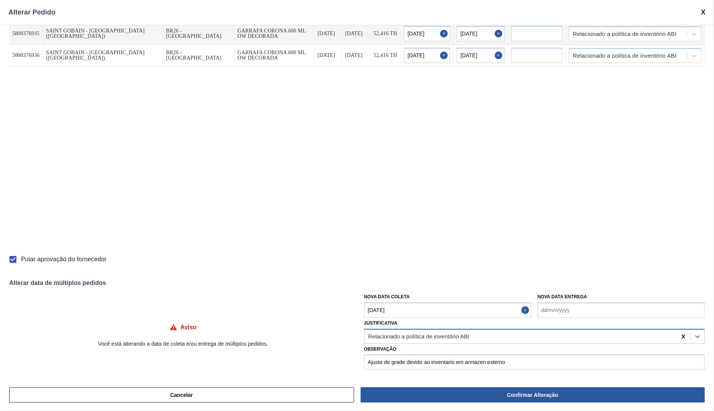
click at [684, 335] on icon at bounding box center [682, 336] width 3 height 4
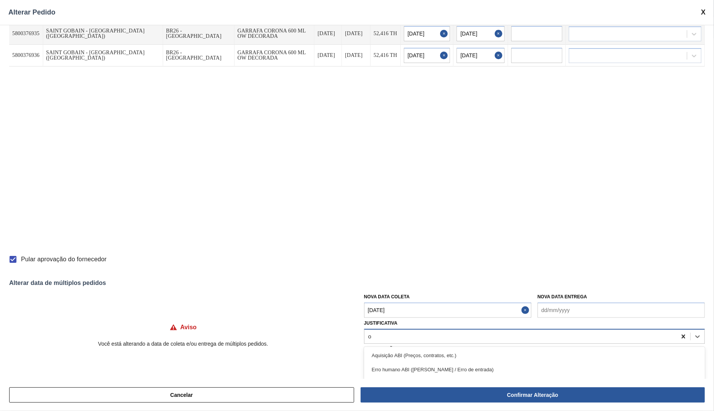
type input "ou"
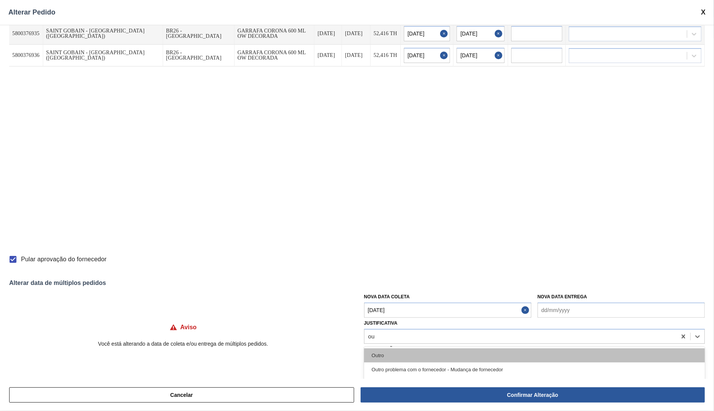
click at [560, 354] on div "Outro" at bounding box center [534, 355] width 341 height 14
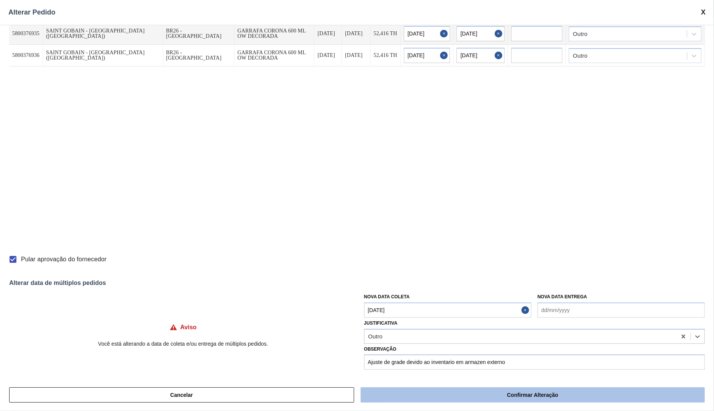
click at [536, 401] on button "Confirmar Alteração" at bounding box center [532, 394] width 344 height 15
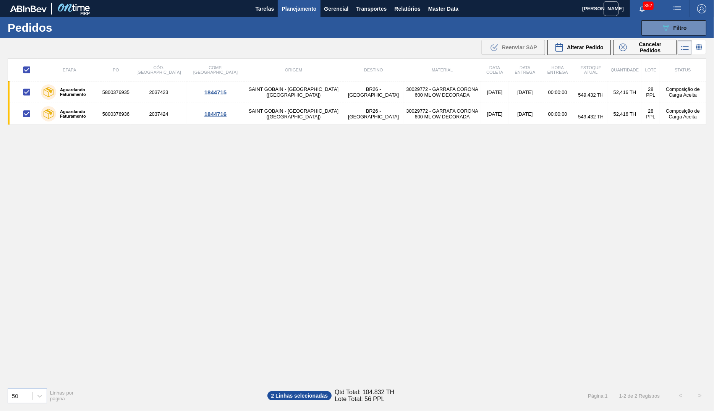
checkbox input "false"
click at [653, 27] on button "089F7B8B-B2A5-4AFE-B5C0-19BA573D28AC Filtro" at bounding box center [673, 27] width 65 height 15
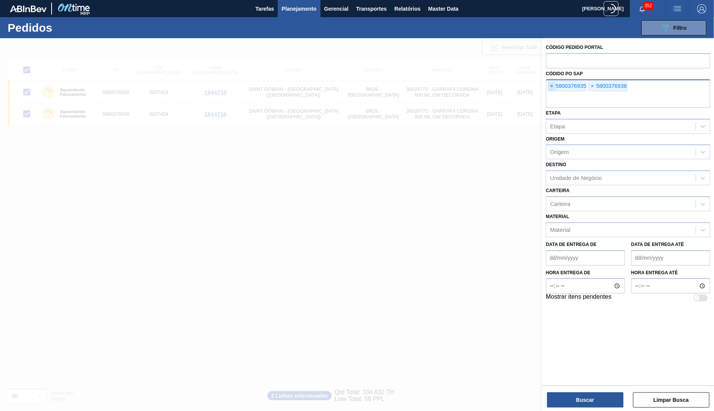
click at [553, 88] on span "×" at bounding box center [551, 86] width 7 height 9
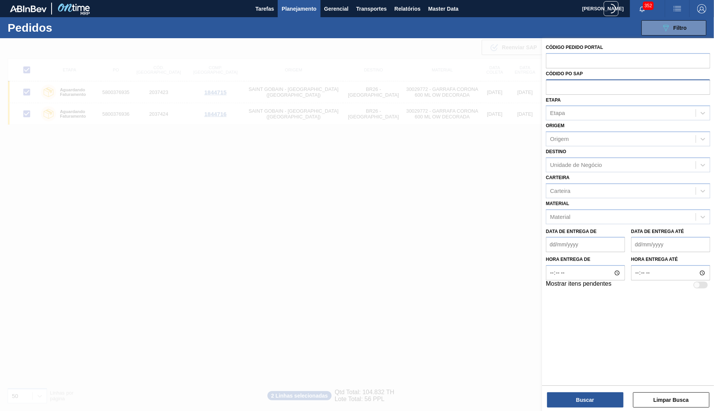
paste input "text"
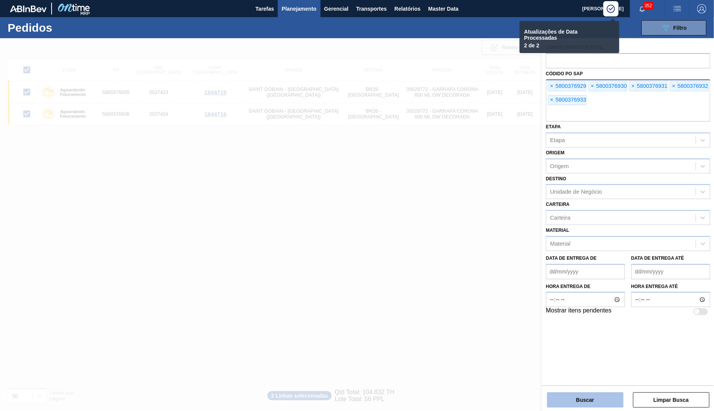
click at [575, 400] on button "Buscar" at bounding box center [585, 399] width 76 height 15
checkbox input "false"
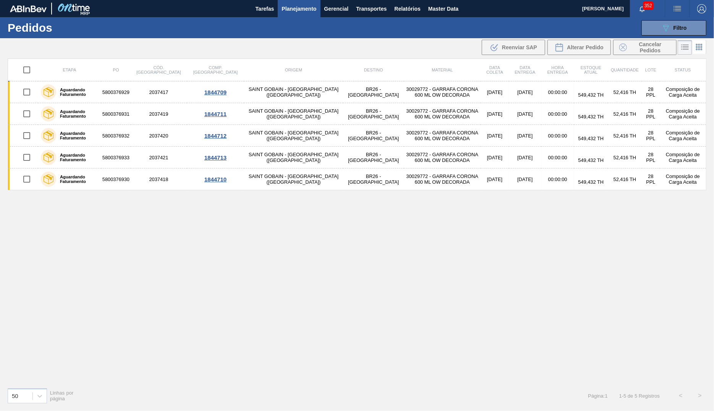
click at [673, 20] on div "089F7B8B-B2A5-4AFE-B5C0-19BA573D28AC Filtro Código Pedido Portal Códido PO SAP …" at bounding box center [415, 27] width 588 height 23
click at [664, 36] on div "089F7B8B-B2A5-4AFE-B5C0-19BA573D28AC Filtro Código Pedido Portal Códido PO SAP …" at bounding box center [415, 27] width 588 height 23
click at [672, 23] on button "089F7B8B-B2A5-4AFE-B5C0-19BA573D28AC Filtro" at bounding box center [673, 27] width 65 height 15
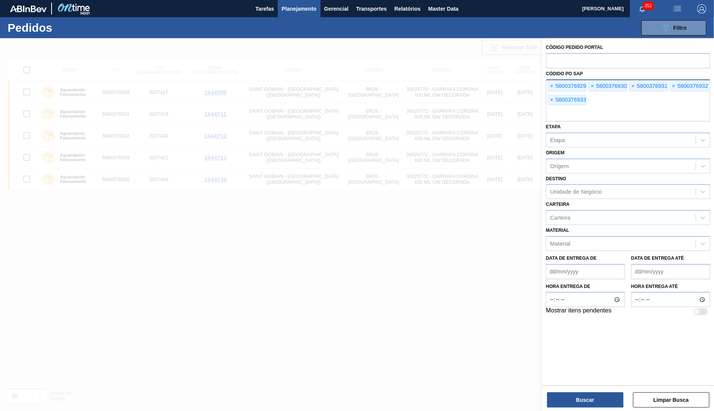
drag, startPoint x: 362, startPoint y: 165, endPoint x: 242, endPoint y: 172, distance: 119.7
click at [362, 165] on div at bounding box center [357, 243] width 714 height 411
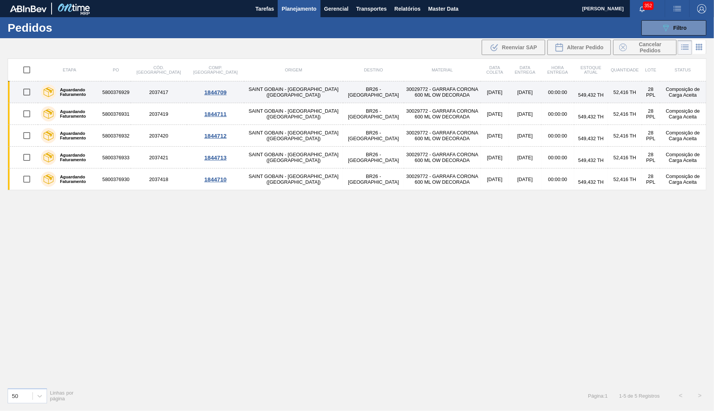
click at [22, 99] on input "checkbox" at bounding box center [27, 92] width 16 height 16
checkbox input "true"
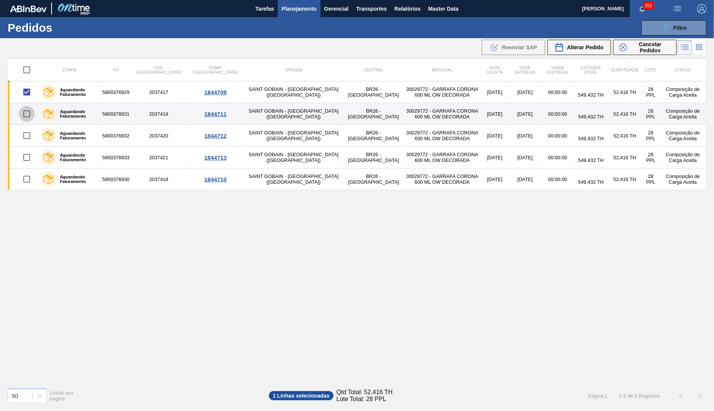
click at [24, 114] on input "checkbox" at bounding box center [27, 114] width 16 height 16
checkbox input "true"
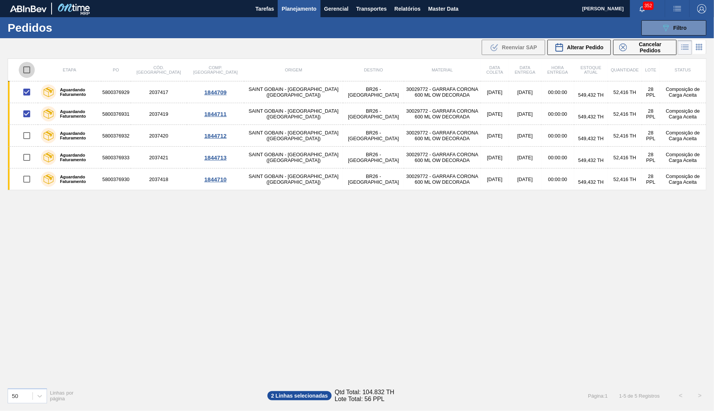
click at [22, 66] on input "checkbox" at bounding box center [27, 70] width 16 height 16
checkbox input "true"
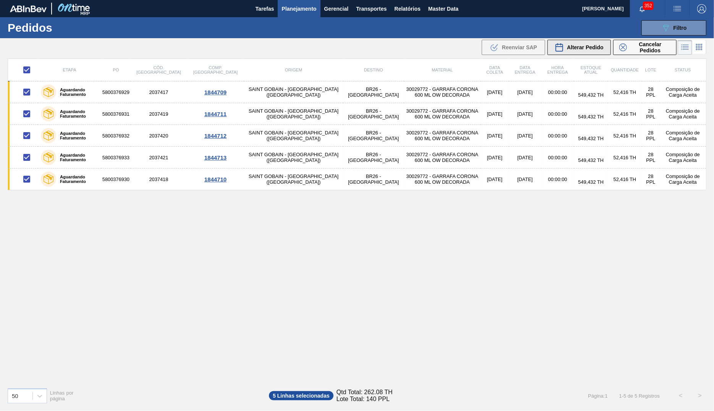
click at [601, 46] on span "Alterar Pedido" at bounding box center [585, 47] width 37 height 6
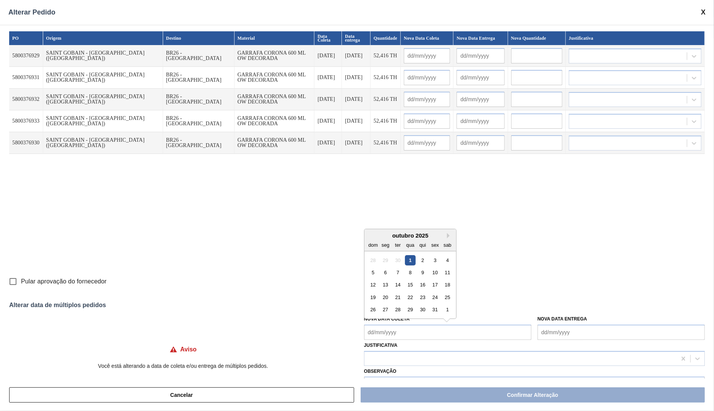
click at [409, 339] on Coleta "Nova Data Coleta" at bounding box center [447, 332] width 167 height 15
click at [425, 262] on div "2" at bounding box center [422, 260] width 10 height 10
type Coleta "02/10/2025"
type input "02/10/2025"
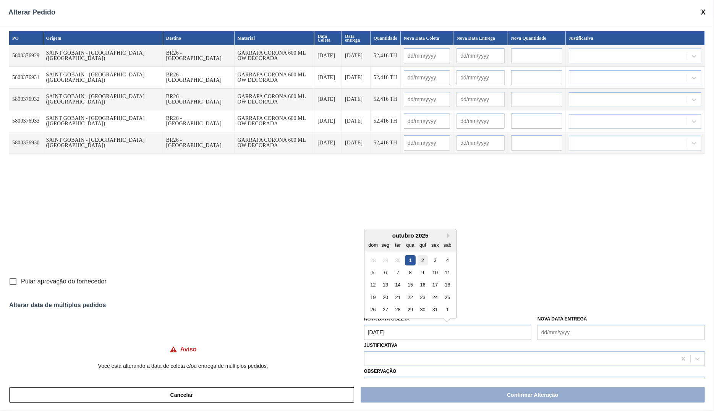
type input "02/10/2025"
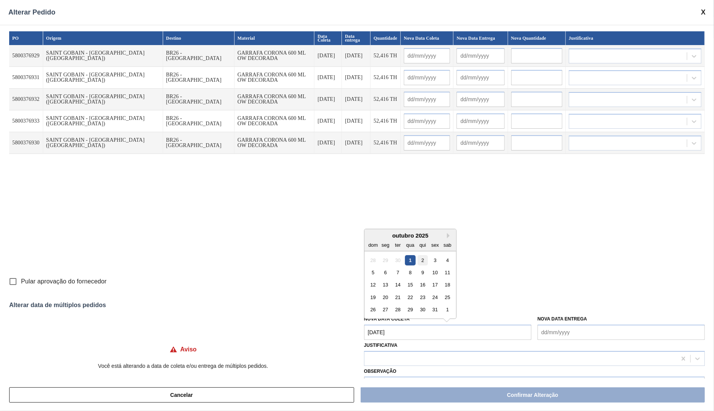
type input "02/10/2025"
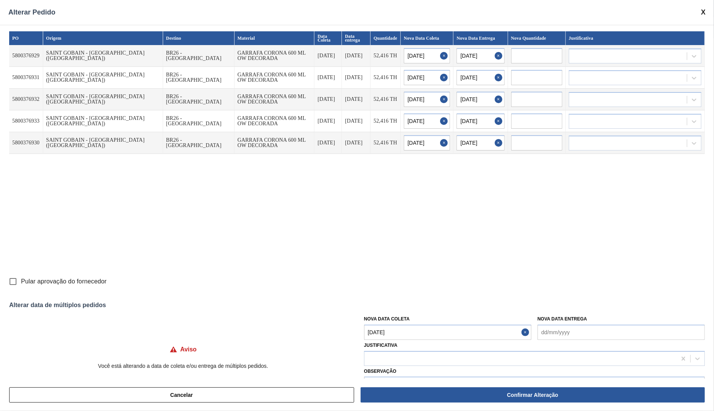
click at [80, 290] on div "PO Origem Destino Material Data Coleta Data entrega Quantidade Nova Data Coleta…" at bounding box center [357, 202] width 714 height 354
click at [74, 282] on span "Pular aprovação do fornecedor" at bounding box center [64, 281] width 86 height 9
click at [13, 280] on input "Pular aprovação do fornecedor" at bounding box center [13, 281] width 16 height 16
checkbox input "true"
click at [449, 363] on div at bounding box center [520, 358] width 312 height 11
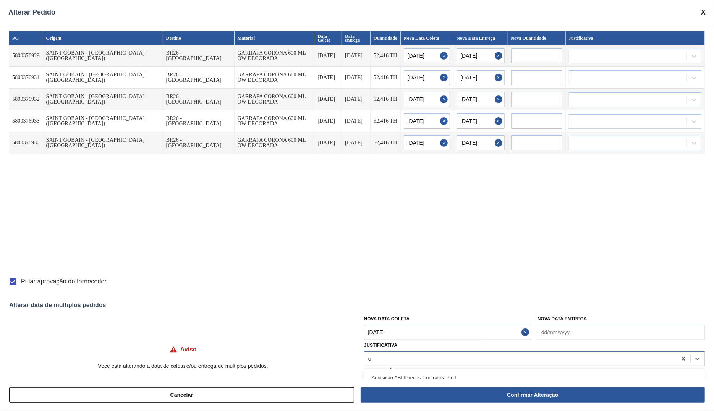
type input "ou"
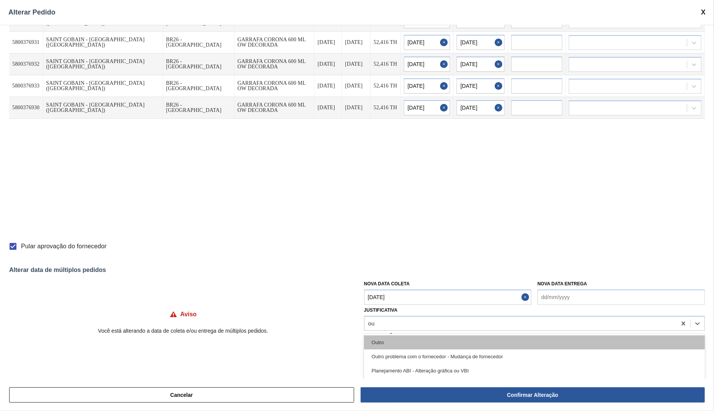
click at [402, 342] on div "Outro" at bounding box center [534, 342] width 341 height 14
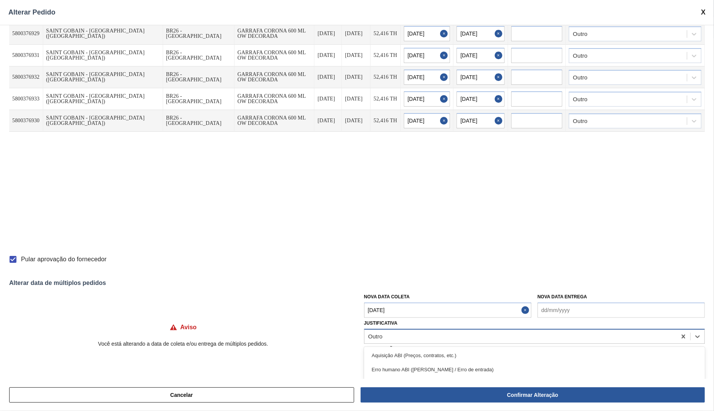
click at [404, 339] on div "Outro" at bounding box center [520, 336] width 312 height 11
click at [430, 262] on div "Pular aprovação do fornecedor" at bounding box center [356, 259] width 695 height 16
click at [396, 365] on input "text" at bounding box center [534, 361] width 341 height 15
type input "c"
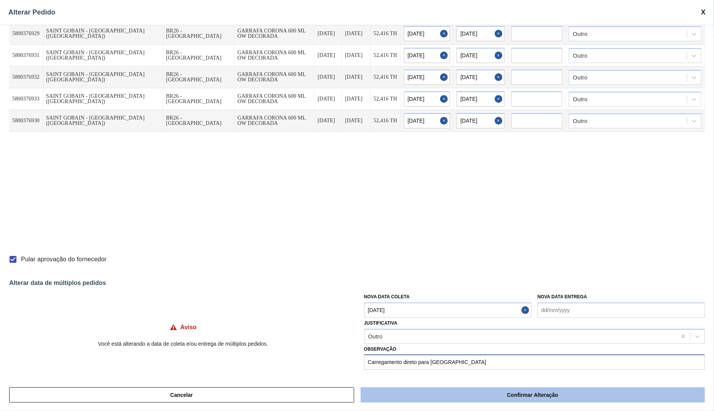
type input "Carregamento direto para Uberlandia"
click at [487, 394] on button "Confirmar Alteração" at bounding box center [532, 394] width 344 height 15
checkbox input "false"
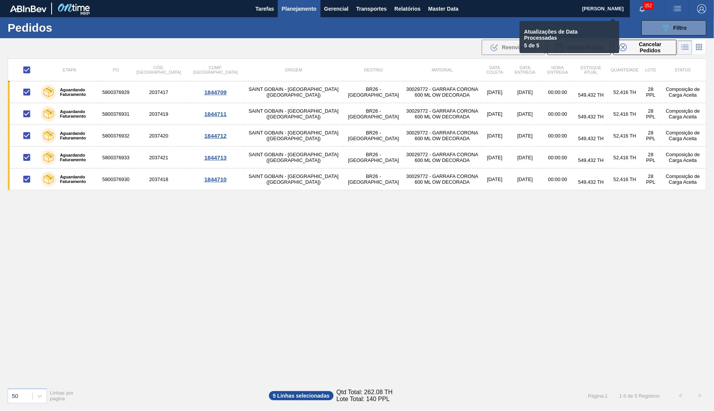
checkbox input "false"
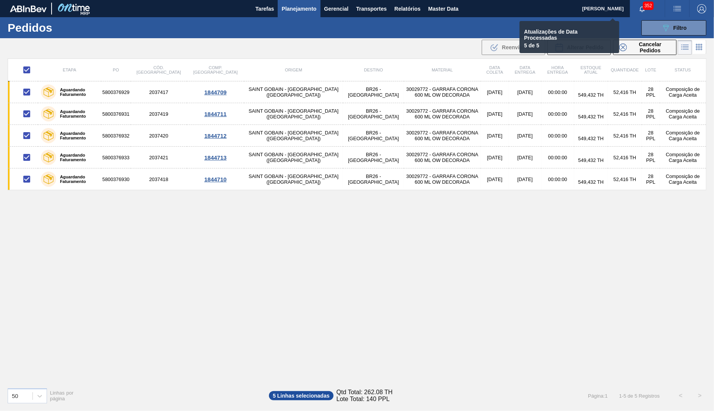
checkbox input "false"
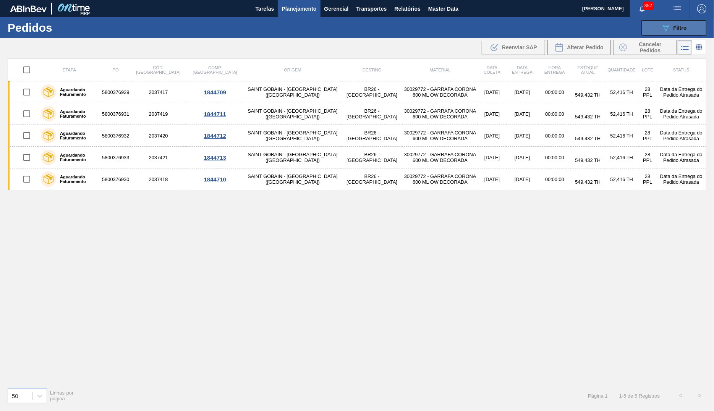
click at [683, 32] on div "089F7B8B-B2A5-4AFE-B5C0-19BA573D28AC Filtro" at bounding box center [674, 27] width 26 height 9
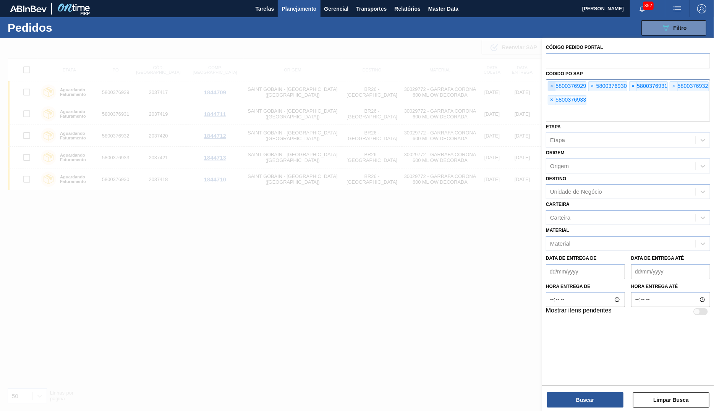
click at [553, 89] on span "×" at bounding box center [551, 86] width 7 height 9
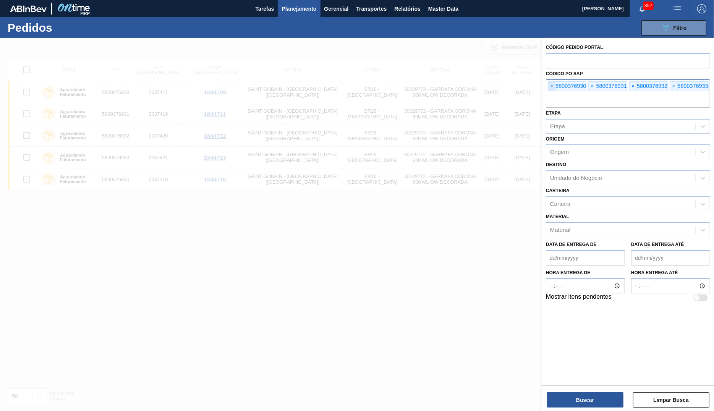
click at [553, 89] on span "×" at bounding box center [551, 86] width 7 height 9
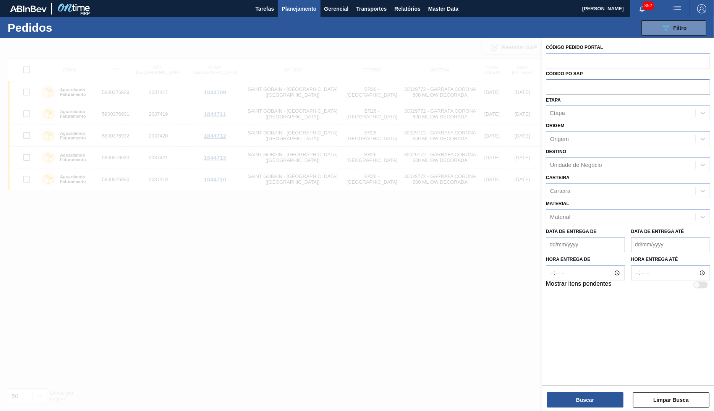
paste input "text"
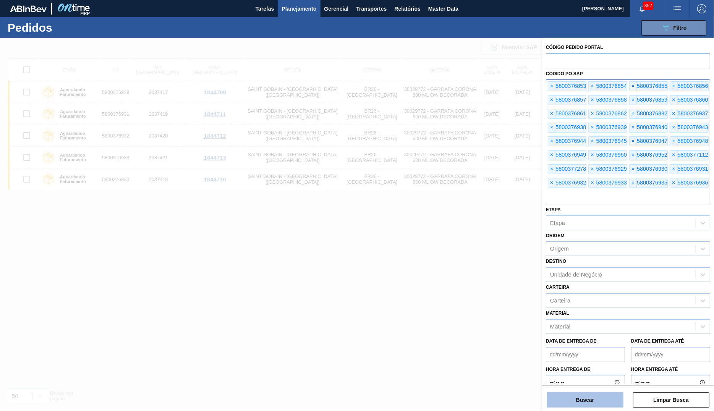
click at [580, 404] on button "Buscar" at bounding box center [585, 399] width 76 height 15
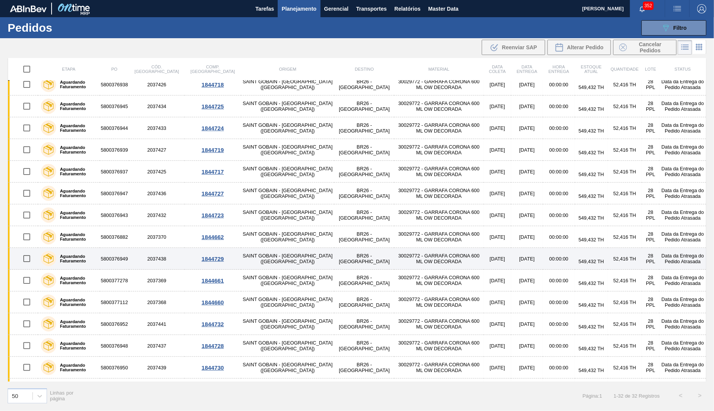
scroll to position [0, 0]
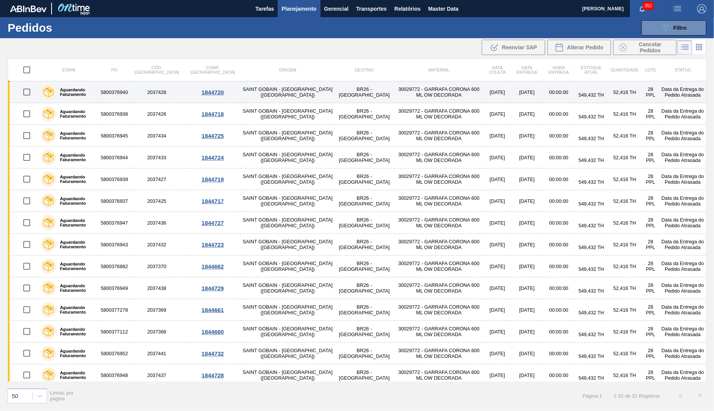
click at [399, 89] on td "30029772 - GARRAFA CORONA 600 ML OW DECORADA" at bounding box center [438, 92] width 89 height 22
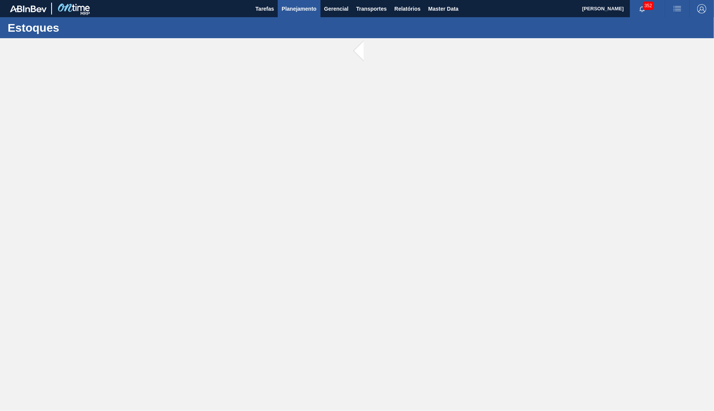
click at [304, 13] on button "Planejamento" at bounding box center [299, 8] width 42 height 17
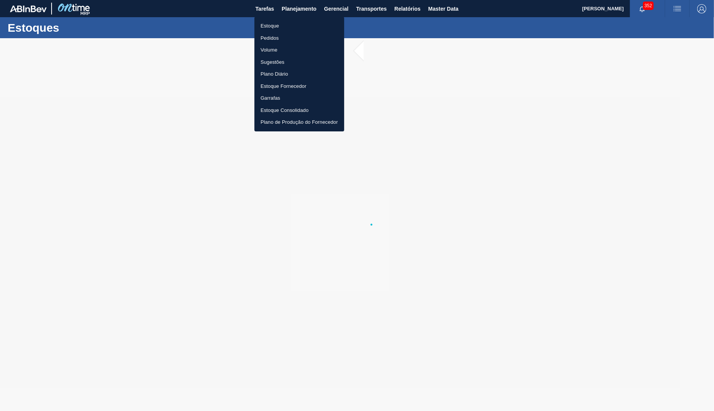
click at [272, 34] on li "Pedidos" at bounding box center [299, 38] width 90 height 12
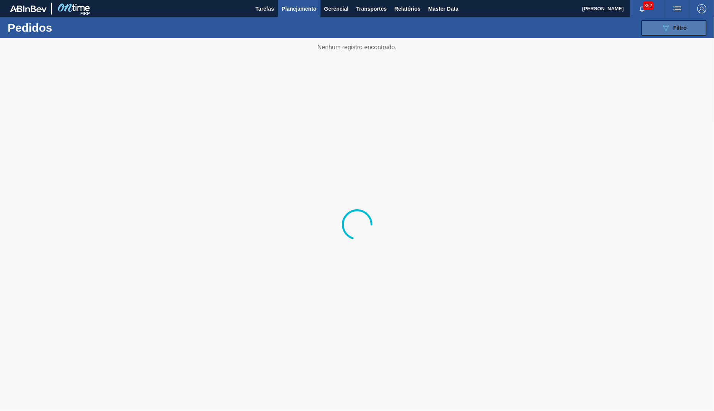
click at [652, 31] on button "089F7B8B-B2A5-4AFE-B5C0-19BA573D28AC Filtro" at bounding box center [673, 27] width 65 height 15
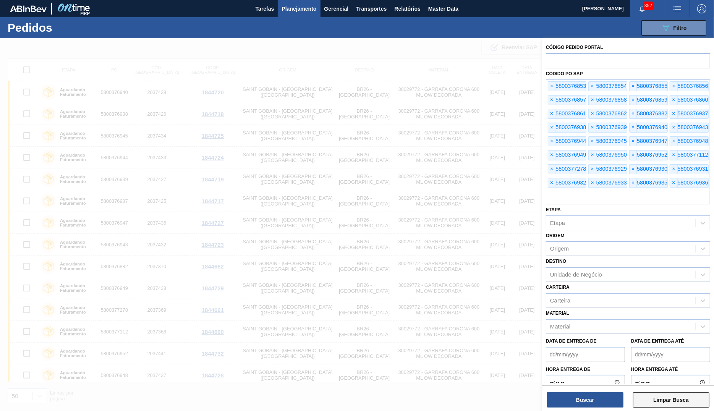
click at [653, 394] on button "Limpar Busca" at bounding box center [671, 399] width 76 height 15
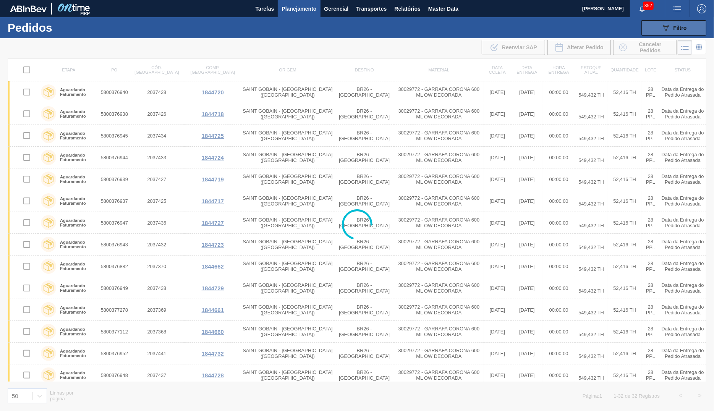
click at [677, 28] on span "Filtro" at bounding box center [679, 28] width 13 height 6
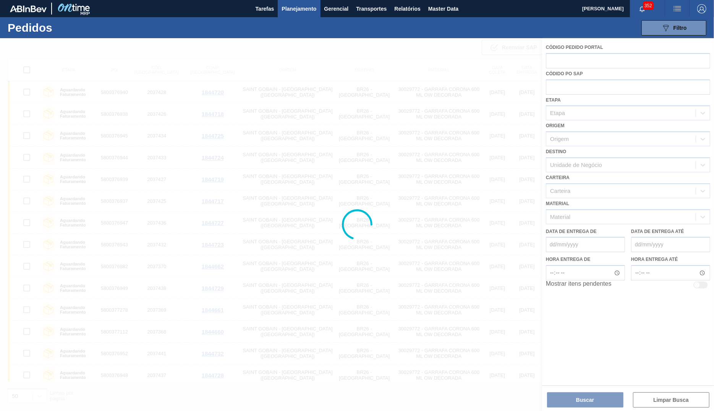
click at [561, 85] on div at bounding box center [357, 224] width 714 height 373
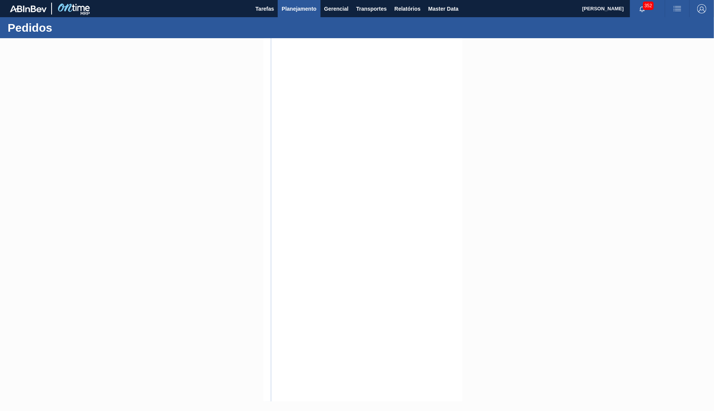
click at [309, 10] on span "Planejamento" at bounding box center [298, 8] width 35 height 9
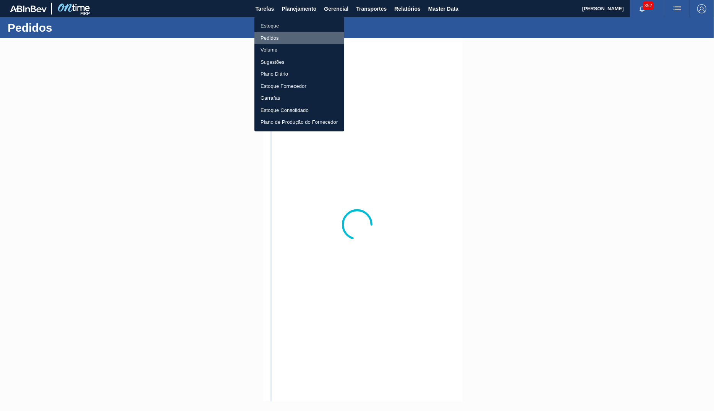
click at [263, 40] on li "Pedidos" at bounding box center [299, 38] width 90 height 12
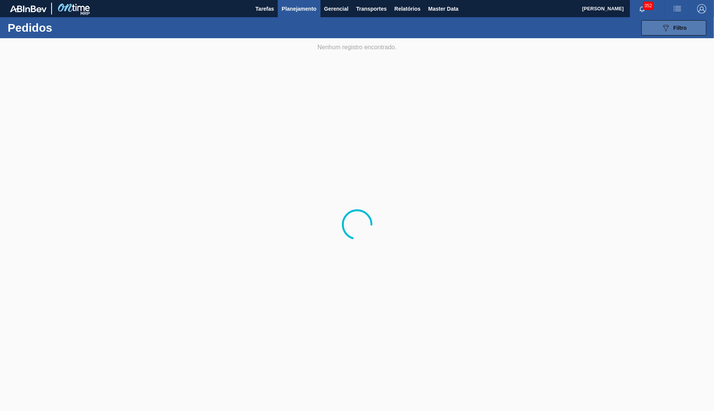
click at [658, 29] on button "089F7B8B-B2A5-4AFE-B5C0-19BA573D28AC Filtro" at bounding box center [673, 27] width 65 height 15
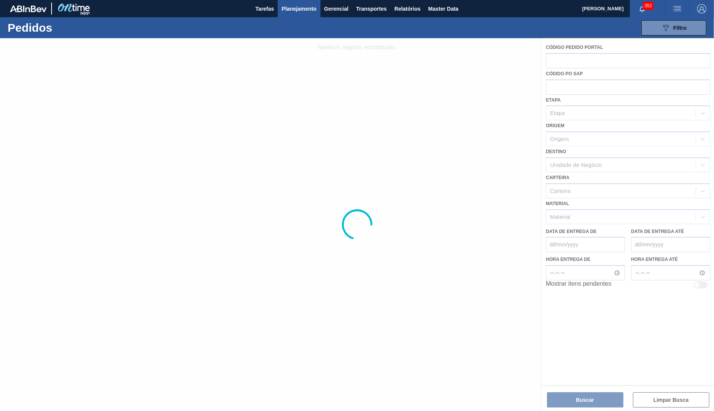
click at [542, 246] on div at bounding box center [357, 224] width 714 height 373
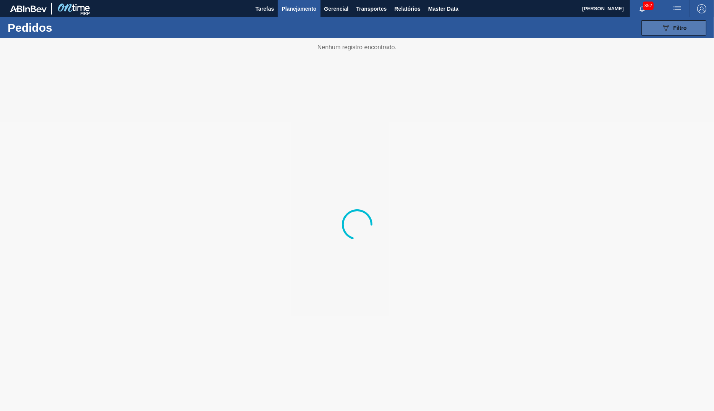
click at [654, 24] on button "089F7B8B-B2A5-4AFE-B5C0-19BA573D28AC Filtro" at bounding box center [673, 27] width 65 height 15
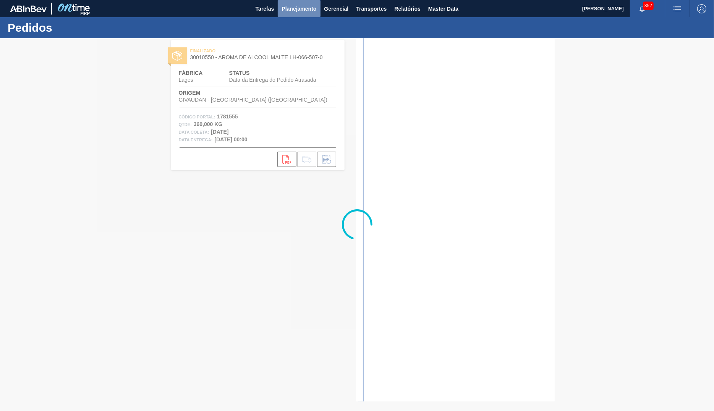
click at [293, 7] on span "Planejamento" at bounding box center [298, 8] width 35 height 9
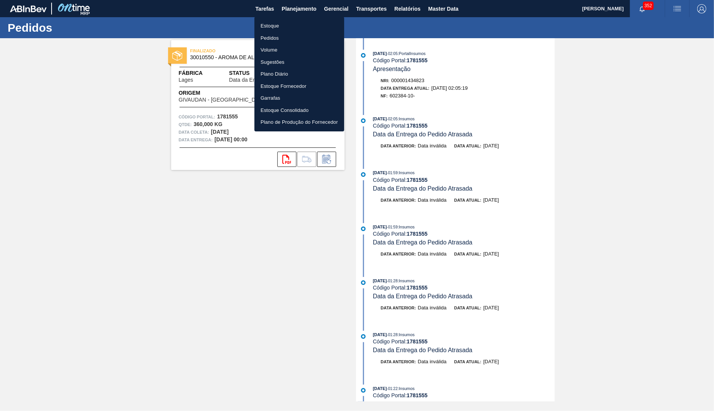
click at [271, 36] on li "Pedidos" at bounding box center [299, 38] width 90 height 12
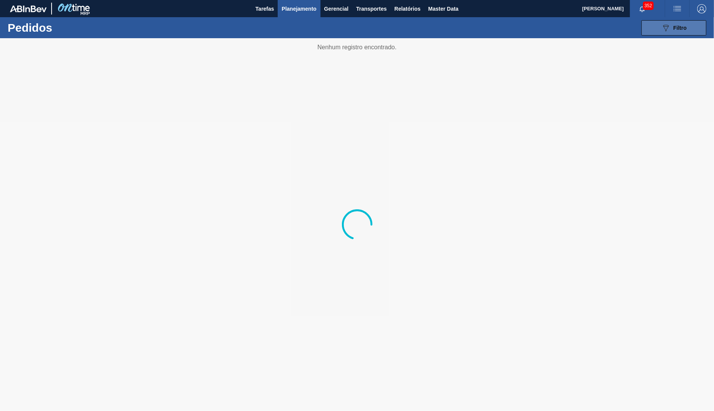
click at [686, 30] on span "Filtro" at bounding box center [679, 28] width 13 height 6
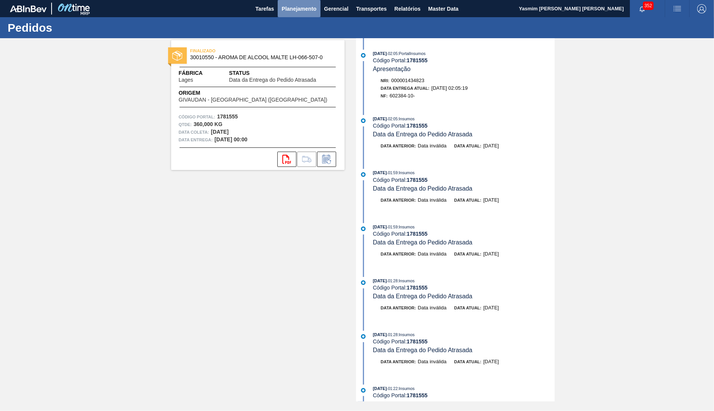
click at [308, 10] on span "Planejamento" at bounding box center [298, 8] width 35 height 9
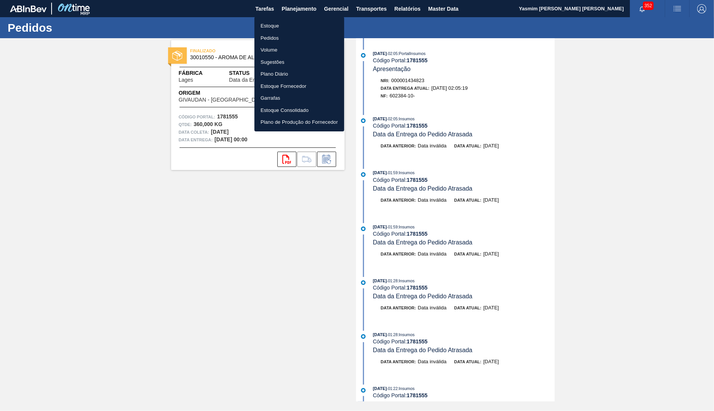
click at [278, 23] on li "Estoque" at bounding box center [299, 26] width 90 height 12
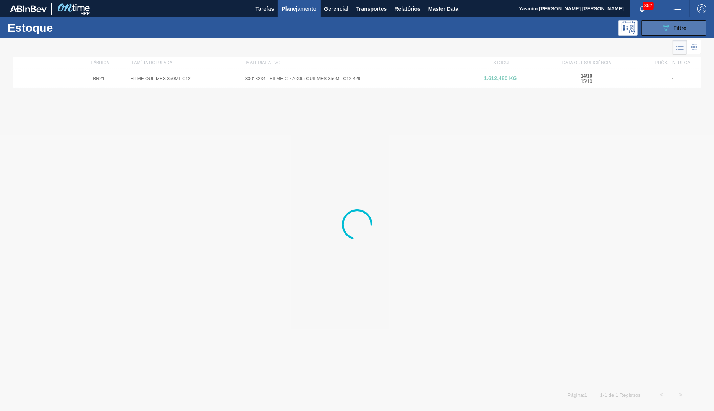
click at [672, 24] on div "089F7B8B-B2A5-4AFE-B5C0-19BA573D28AC Filtro" at bounding box center [674, 27] width 26 height 9
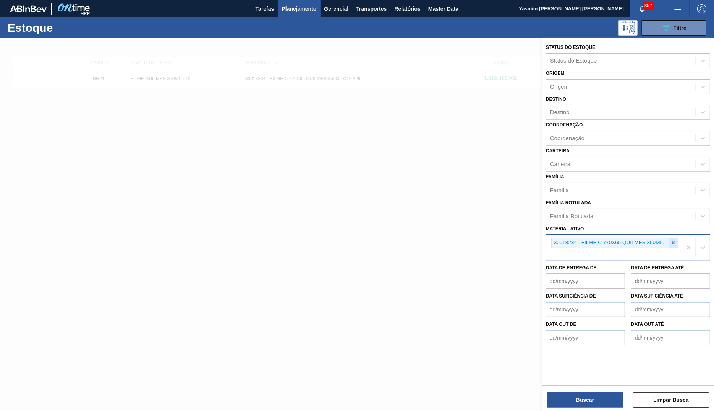
click at [677, 239] on div at bounding box center [673, 243] width 8 height 10
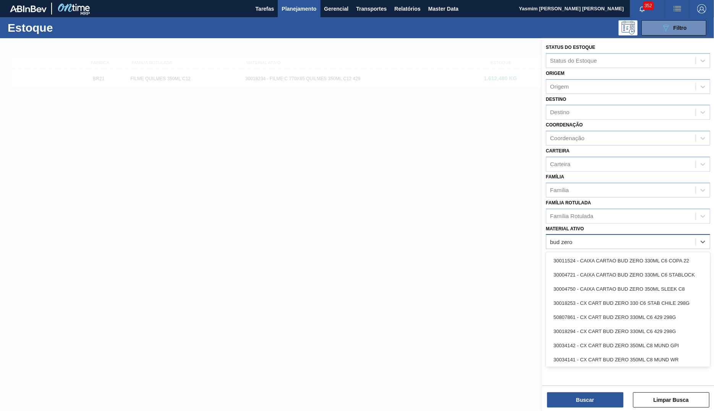
type ativo "bud zero 47"
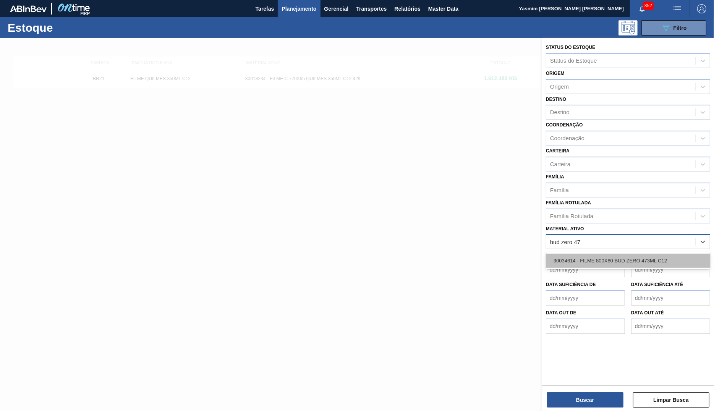
click at [675, 259] on div "30034614 - FILME 800X80 BUD ZERO 473ML C12" at bounding box center [628, 261] width 164 height 14
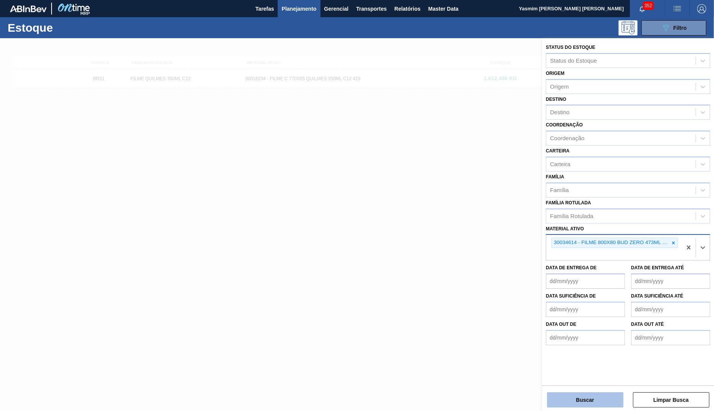
click at [601, 400] on button "Buscar" at bounding box center [585, 399] width 76 height 15
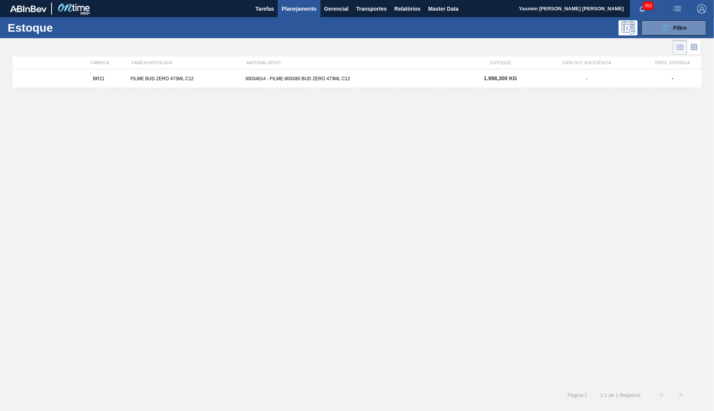
click at [381, 81] on div "30034614 - FILME 800X80 BUD ZERO 473ML C12" at bounding box center [356, 78] width 229 height 5
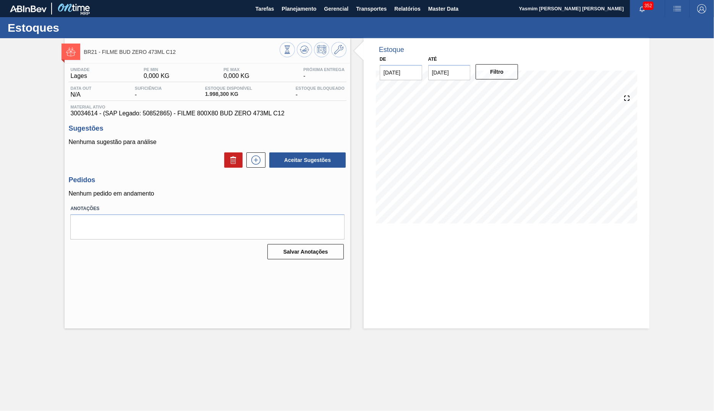
click at [242, 115] on span "30034614 - (SAP Legado: 50852865) - FILME 800X80 BUD ZERO 473ML C12" at bounding box center [207, 113] width 274 height 7
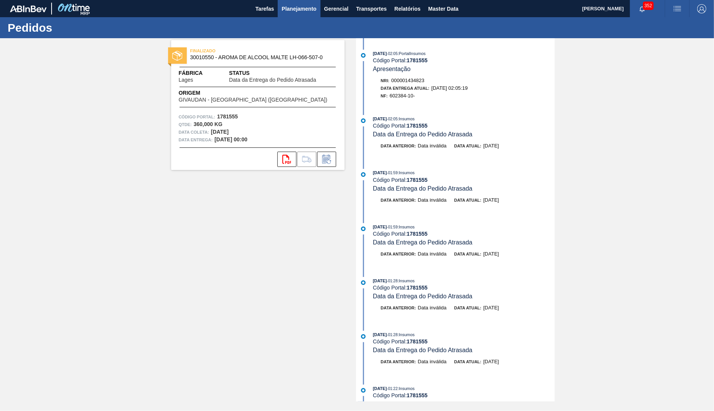
click at [289, 9] on span "Planejamento" at bounding box center [298, 8] width 35 height 9
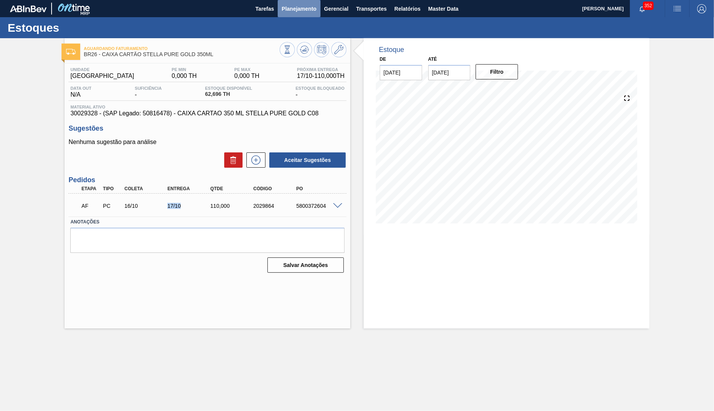
click at [309, 14] on button "Planejamento" at bounding box center [299, 8] width 42 height 17
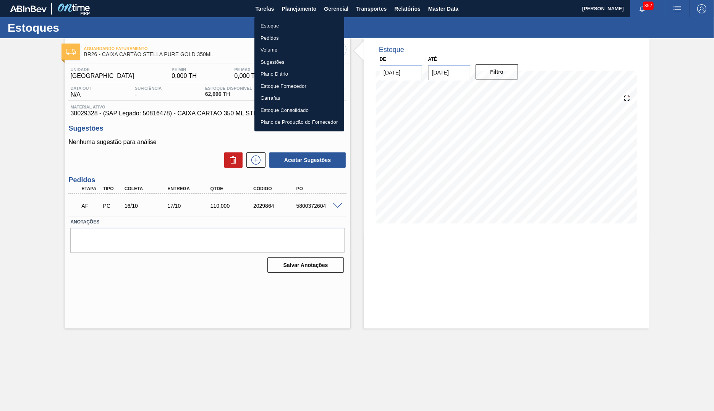
click at [299, 27] on li "Estoque" at bounding box center [299, 26] width 90 height 12
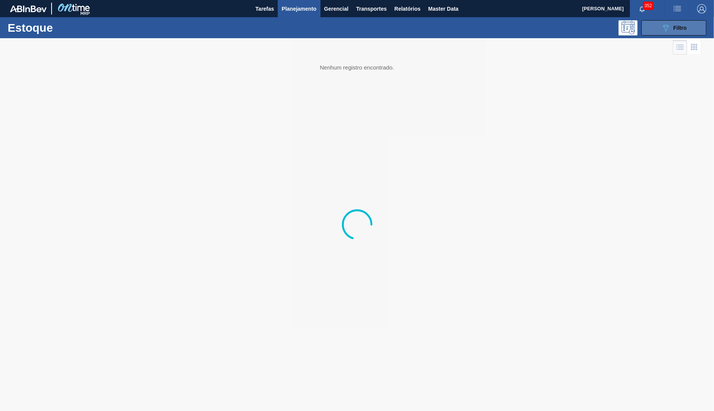
click at [677, 30] on span "Filtro" at bounding box center [679, 28] width 13 height 6
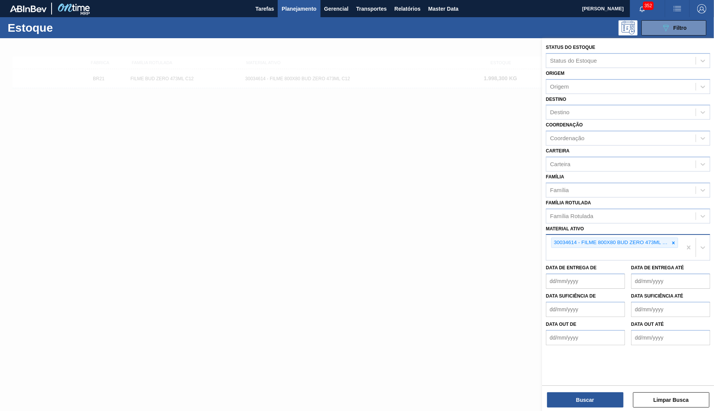
click at [672, 242] on icon at bounding box center [672, 242] width 5 height 5
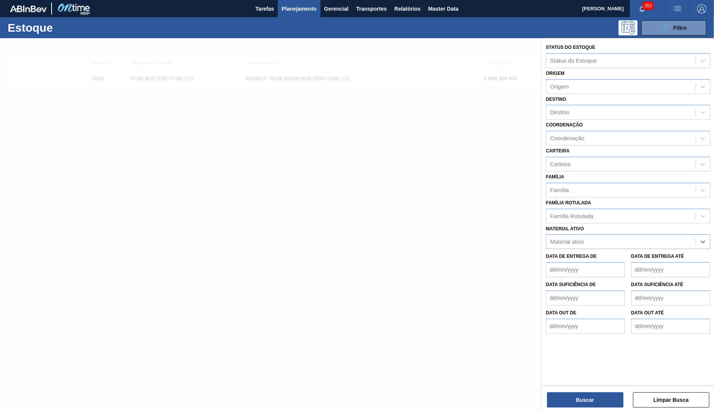
click at [596, 199] on div "Família Rotulada Família Rotulada" at bounding box center [628, 210] width 164 height 26
click at [591, 210] on div "Família Rotulada" at bounding box center [620, 215] width 149 height 11
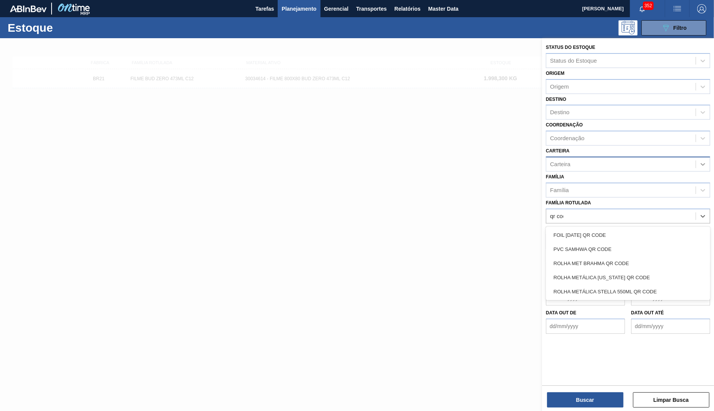
type Rotulada "qr code"
click at [657, 253] on div "PVC SAMHWA QR CODE" at bounding box center [628, 249] width 164 height 14
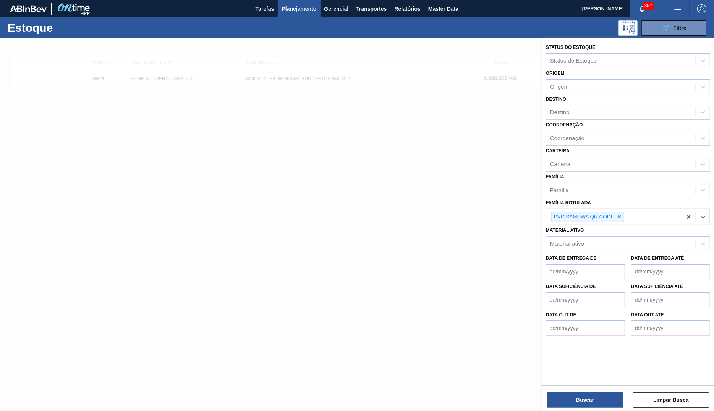
click at [632, 209] on div "PVC SAMHWA QR CODE" at bounding box center [614, 217] width 136 height 16
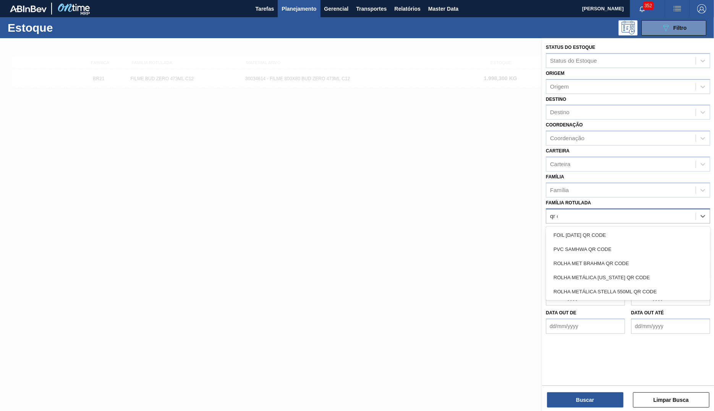
type Rotulada "qr co"
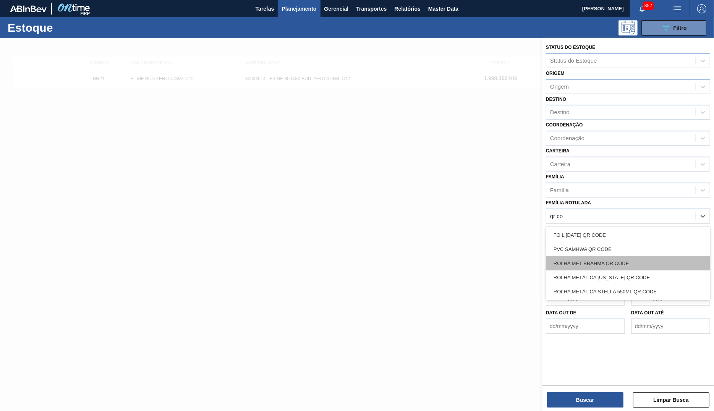
click at [625, 259] on div "ROLHA MET BRAHMA QR CODE" at bounding box center [628, 263] width 164 height 14
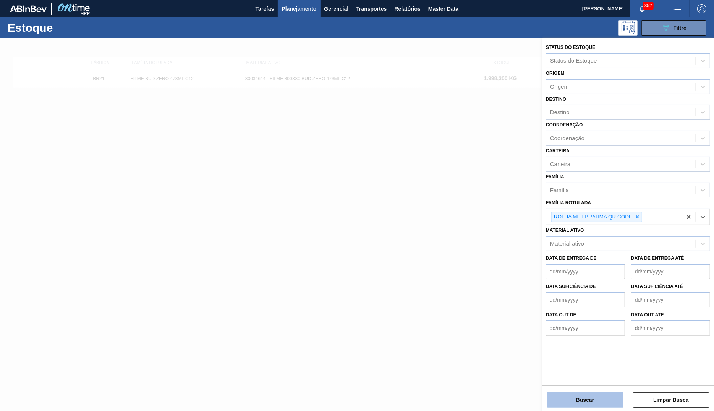
click at [600, 402] on button "Buscar" at bounding box center [585, 399] width 76 height 15
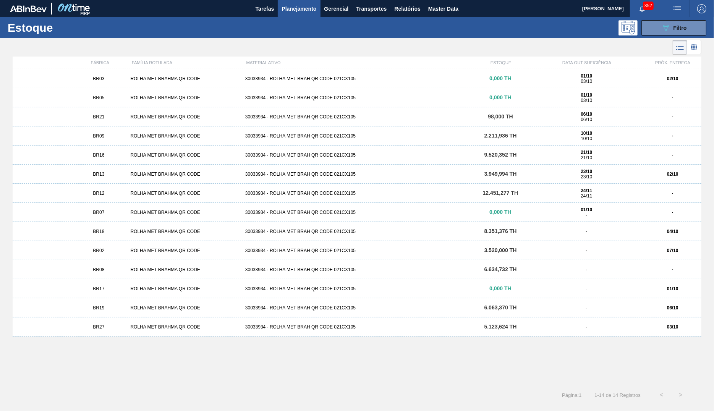
click at [256, 81] on div "30033934 - ROLHA MET BRAH QR CODE 021CX105" at bounding box center [356, 78] width 229 height 5
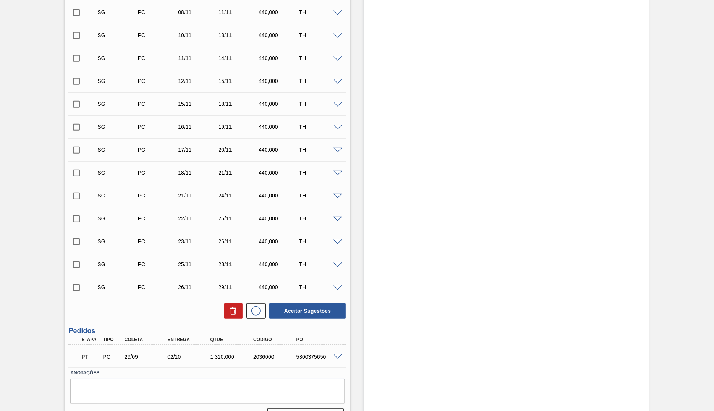
scroll to position [352, 0]
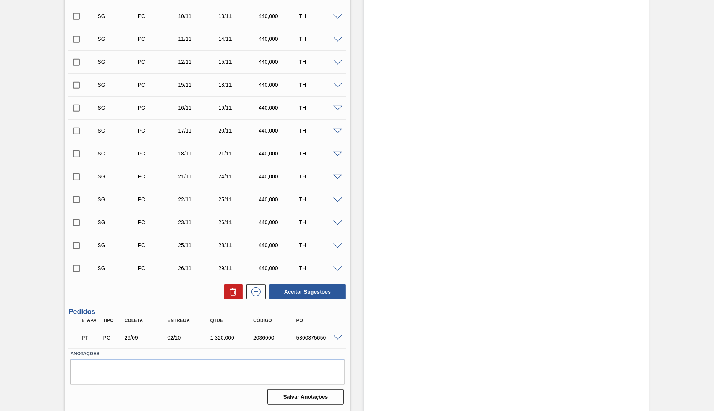
click at [362, 287] on div "Estoque De 01/10/2025 Até 31/10/2025 Filtro 03/10 Projeção de Estoque -679.988 …" at bounding box center [499, 51] width 299 height 719
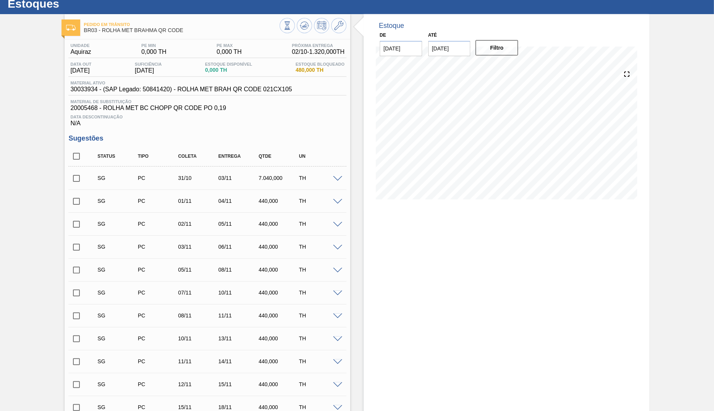
scroll to position [0, 0]
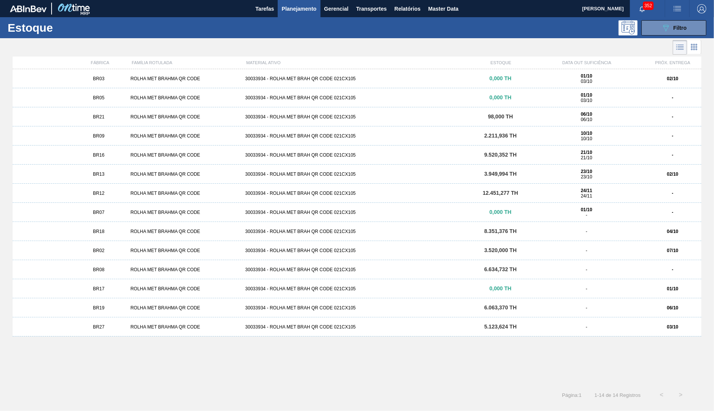
click at [659, 94] on div "BR05 ROLHA MET BRAHMA QR CODE 30033934 - ROLHA MET BRAH QR CODE 021CX105 0,000 …" at bounding box center [357, 97] width 688 height 19
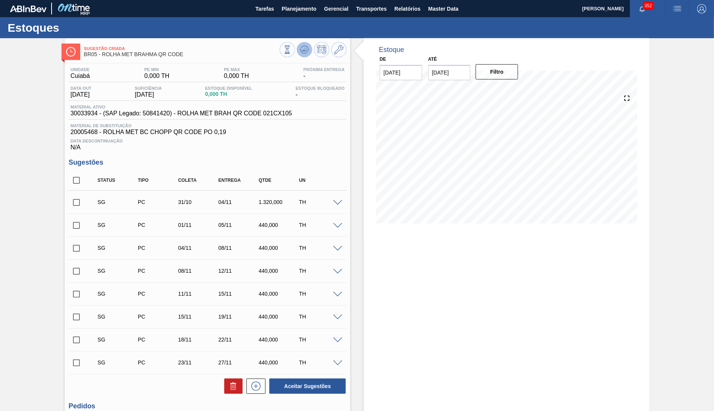
click at [301, 45] on button at bounding box center [304, 49] width 15 height 15
click at [336, 44] on button at bounding box center [338, 49] width 15 height 15
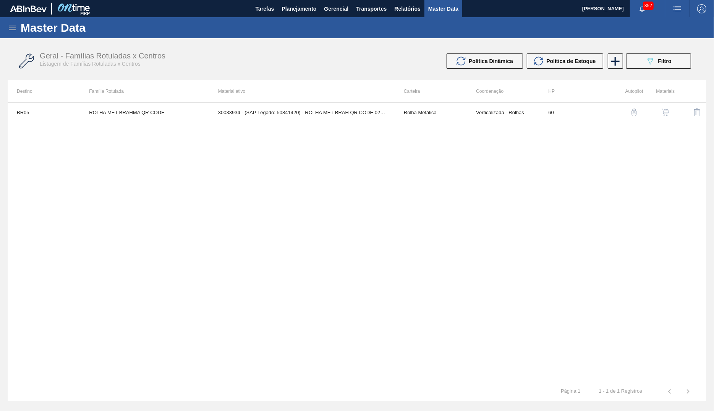
click at [650, 113] on div at bounding box center [661, 112] width 28 height 18
click at [661, 110] on div "button" at bounding box center [664, 112] width 9 height 8
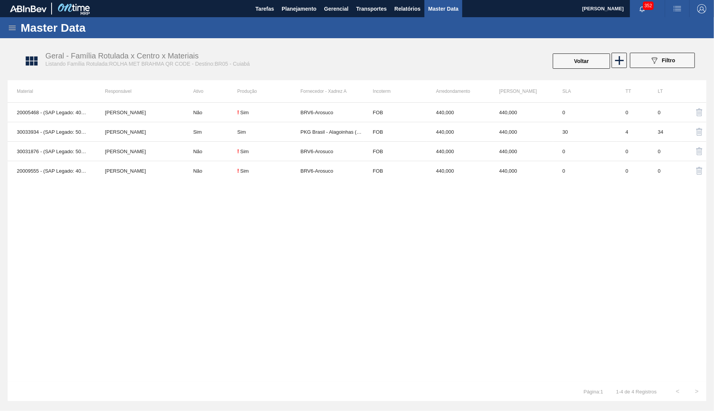
click at [579, 76] on div "Geral - Família Rotulada x Centro x Materiais Listando Família Rotulada:ROLHA M…" at bounding box center [361, 61] width 706 height 38
click at [574, 58] on button "Voltar" at bounding box center [580, 60] width 57 height 15
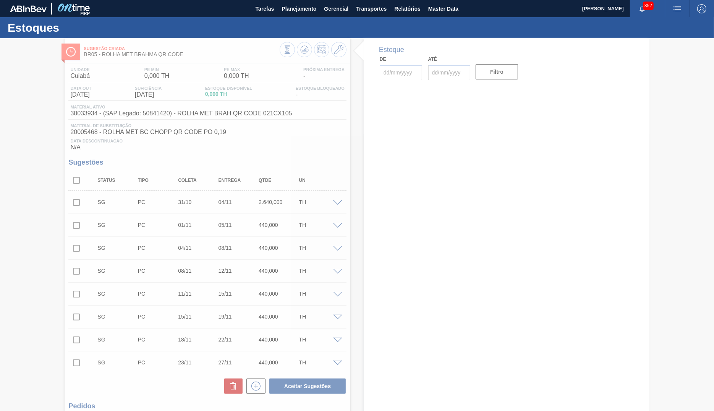
type input "[DATE]"
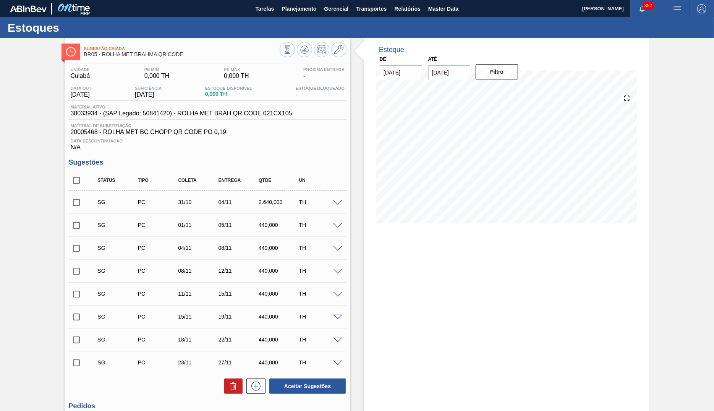
click at [363, 55] on span at bounding box center [368, 51] width 10 height 26
click at [342, 47] on icon at bounding box center [338, 49] width 9 height 9
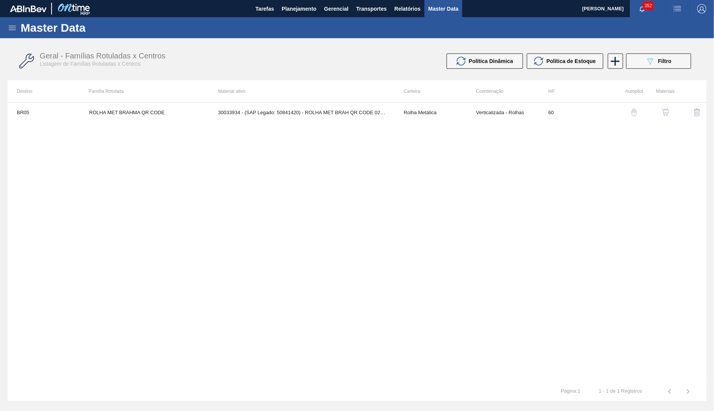
click at [654, 118] on div at bounding box center [661, 112] width 28 height 18
click at [603, 118] on td "60" at bounding box center [575, 112] width 72 height 19
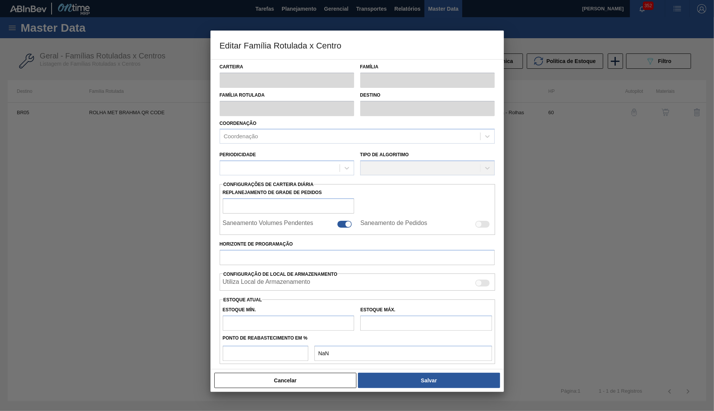
type input "Rolha Metálica"
type input "ROLHA MET BRAHMA QR CODE"
type input "BR05 - Cuiabá"
type input "60"
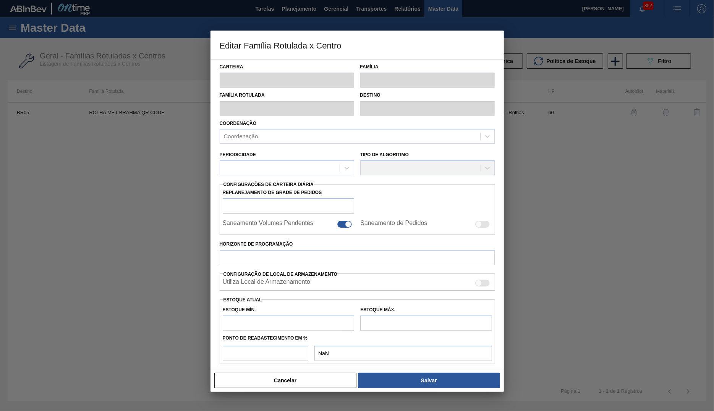
type input "0"
type input "100"
type input "0,000"
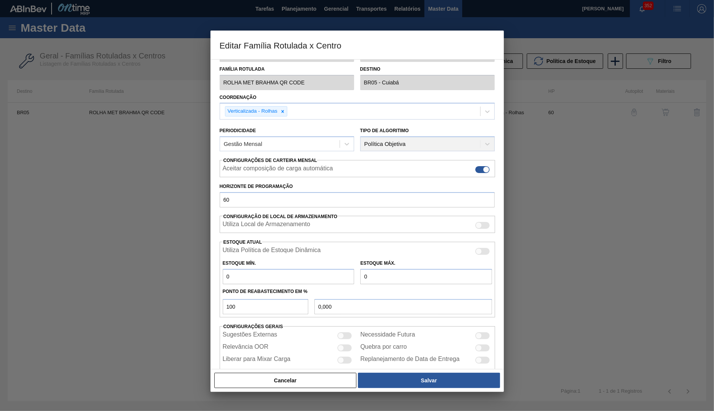
scroll to position [41, 0]
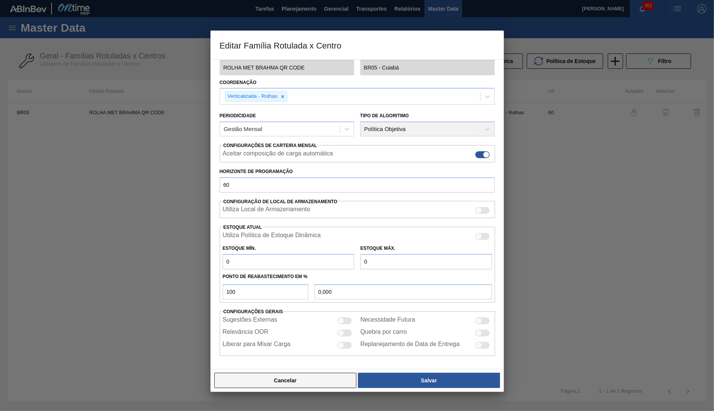
click at [281, 376] on button "Cancelar" at bounding box center [285, 380] width 142 height 15
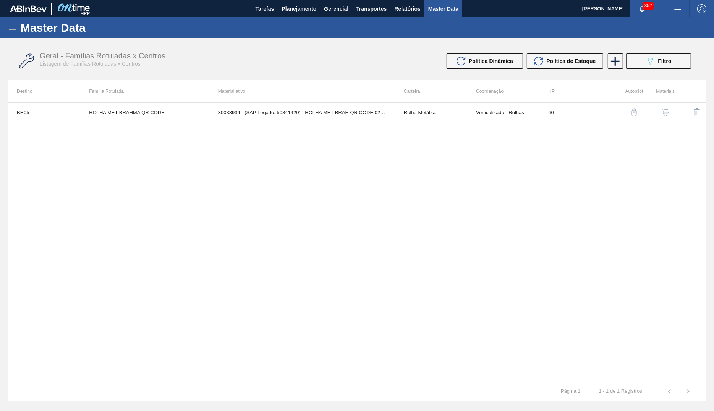
click at [673, 113] on tr "BR05 ROLHA MET BRAHMA QR CODE 30033934 - (SAP Legado: 50841420) - ROLHA MET BRA…" at bounding box center [357, 112] width 698 height 19
click at [665, 111] on img "button" at bounding box center [665, 112] width 8 height 8
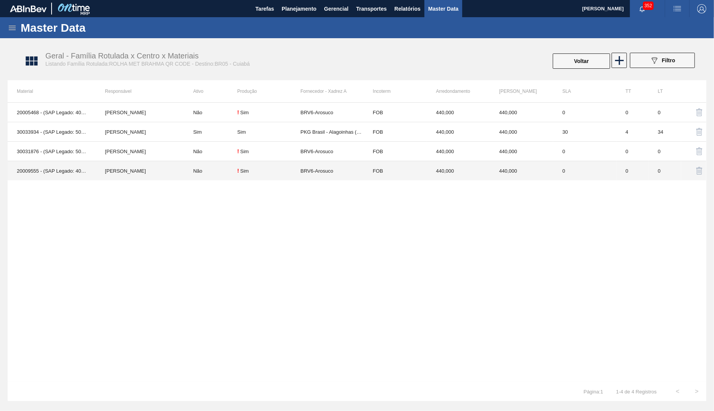
click at [32, 171] on td "20009555 - (SAP Legado: 40015440) - ROLHA MET BC IN LINE INT PO 0,19 CX10MIL" at bounding box center [52, 170] width 88 height 19
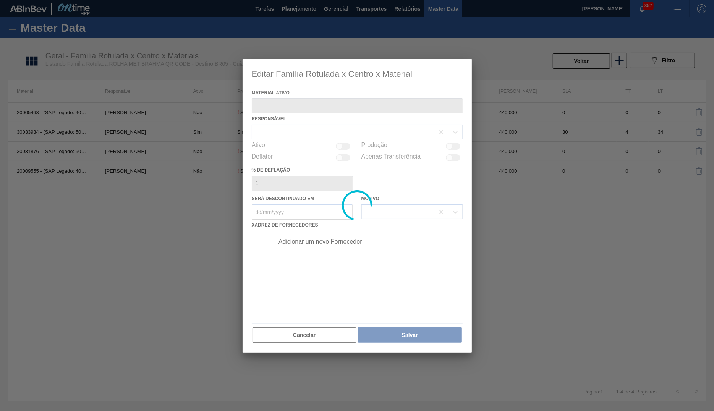
type ativo "20009555 - (SAP Legado: 40015440) - ROLHA MET BC IN LINE INT PO 0,19 CX10MIL"
checkbox input "true"
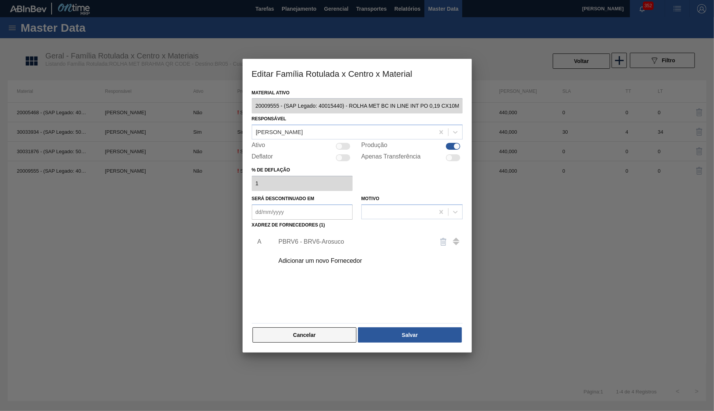
click at [309, 337] on button "Cancelar" at bounding box center [304, 334] width 104 height 15
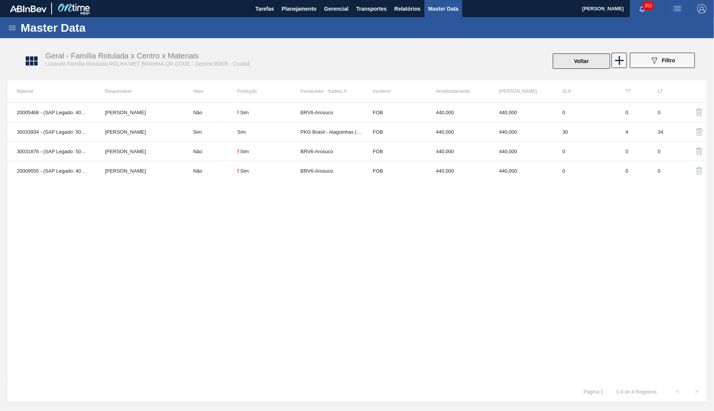
click at [589, 67] on button "Voltar" at bounding box center [580, 60] width 57 height 15
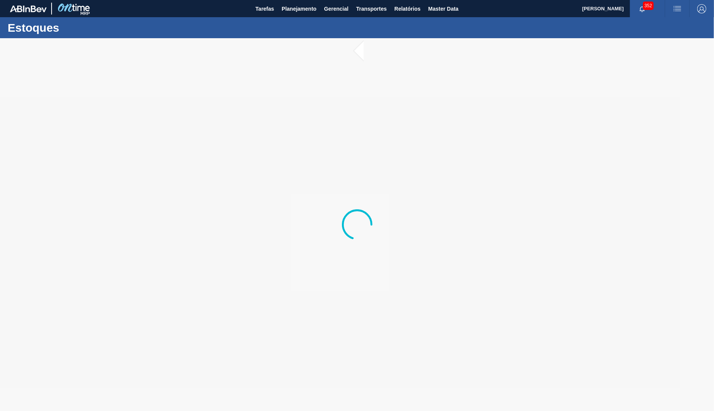
click at [597, 226] on div at bounding box center [357, 224] width 714 height 373
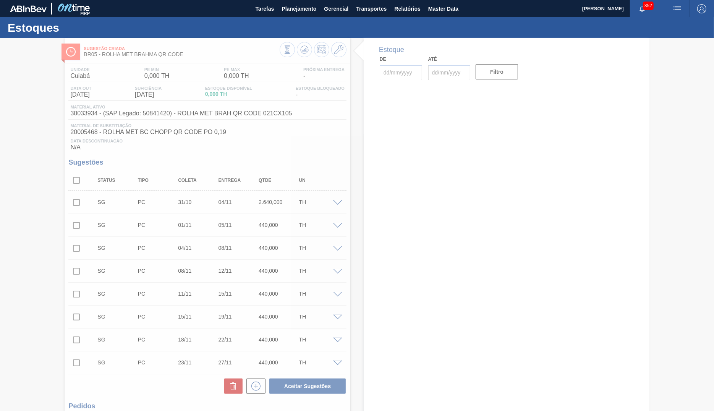
type input "[DATE]"
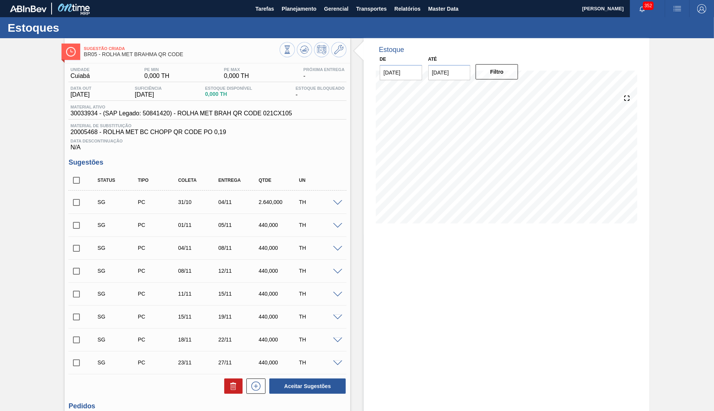
click at [70, 191] on div "Status Tipo Coleta Entrega Qtde UN" at bounding box center [207, 180] width 278 height 20
click at [80, 188] on input "checkbox" at bounding box center [76, 180] width 16 height 16
checkbox input "true"
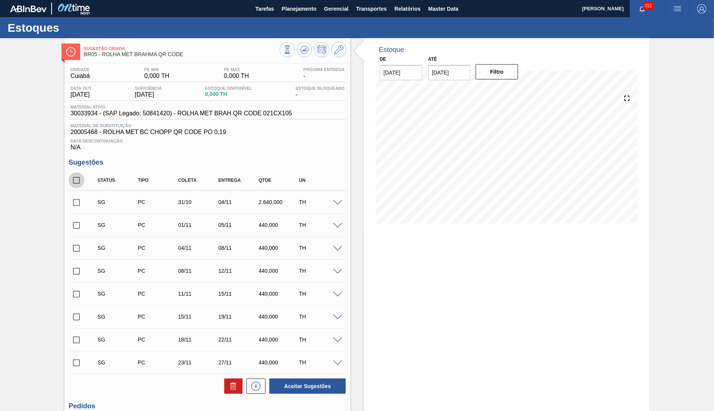
checkbox input "true"
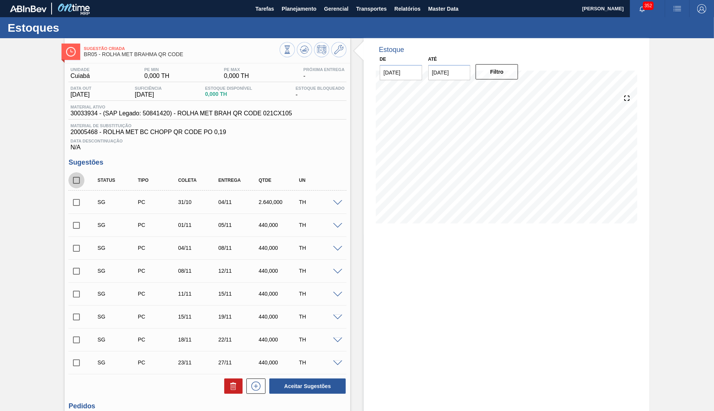
checkbox input "true"
click at [232, 384] on icon at bounding box center [233, 383] width 6 height 1
checkbox input "false"
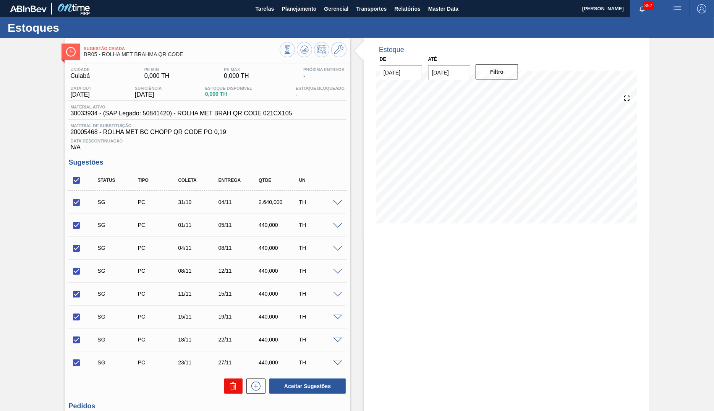
checkbox input "false"
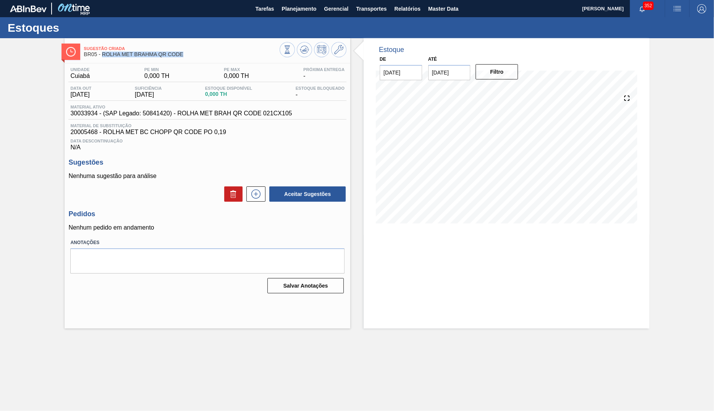
drag, startPoint x: 189, startPoint y: 54, endPoint x: 102, endPoint y: 58, distance: 86.7
click at [102, 57] on span "BR05 - ROLHA MET BRAHMA QR CODE" at bounding box center [182, 55] width 196 height 6
copy span "ROLHA MET BRAHMA QR CODE"
click at [90, 109] on span "Material ativo" at bounding box center [180, 107] width 221 height 5
click at [88, 119] on div "Material ativo 30033934 - (SAP Legado: 50841420) - ROLHA MET BRAH QR CODE 021CX…" at bounding box center [207, 112] width 278 height 15
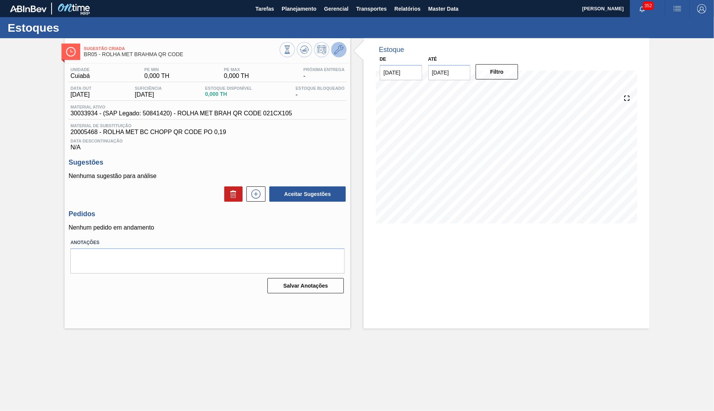
click at [337, 52] on icon at bounding box center [338, 49] width 9 height 9
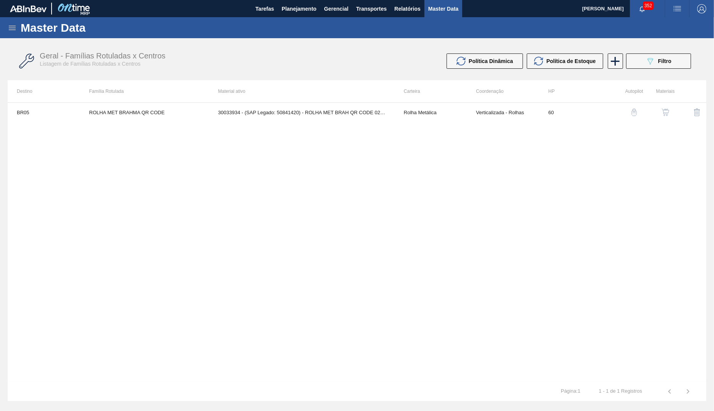
click at [294, 18] on div "Master Data" at bounding box center [357, 27] width 714 height 21
click at [294, 13] on button "Planejamento" at bounding box center [299, 8] width 42 height 17
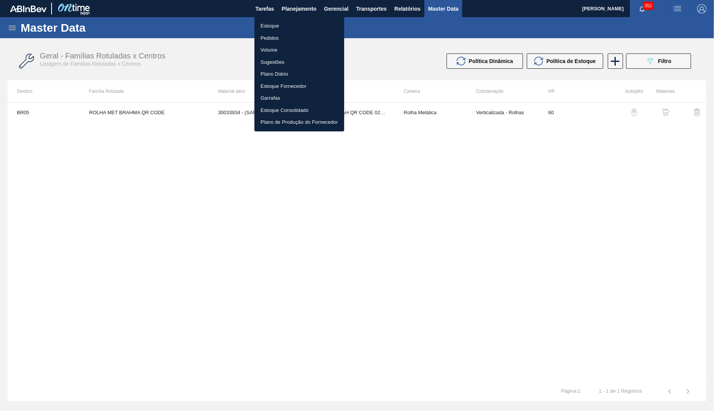
click at [288, 21] on li "Estoque" at bounding box center [299, 26] width 90 height 12
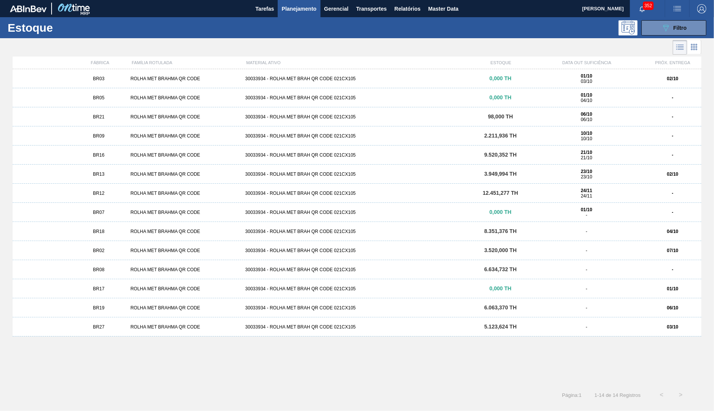
click at [463, 81] on div "30033934 - ROLHA MET BRAH QR CODE 021CX105" at bounding box center [356, 78] width 229 height 5
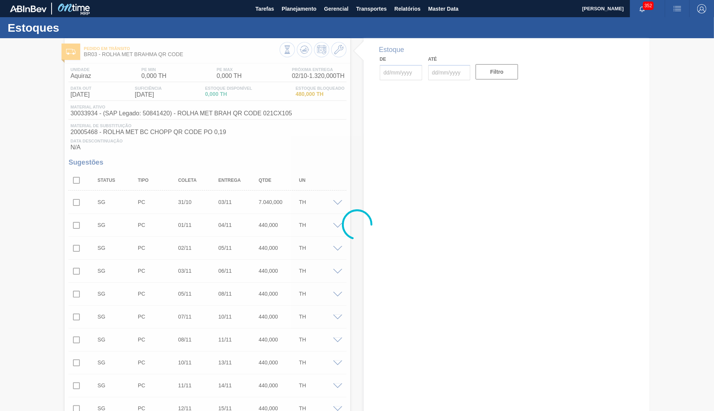
type input "[DATE]"
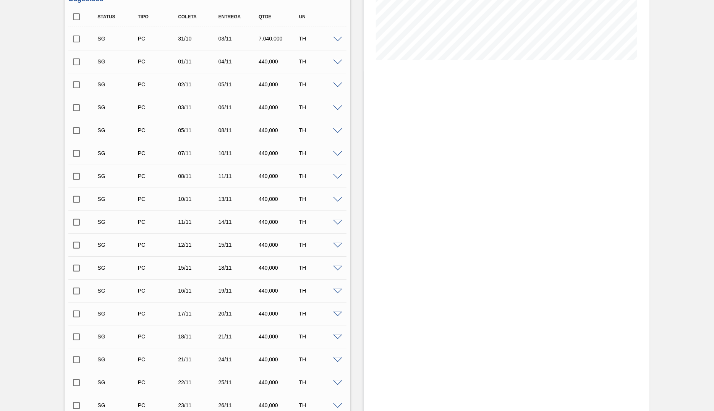
scroll to position [352, 0]
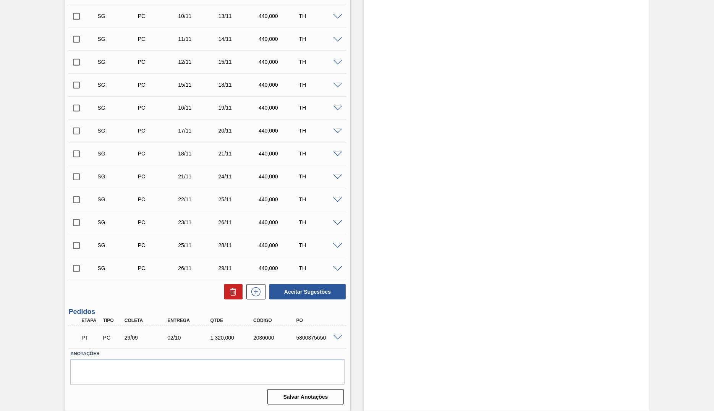
click at [293, 346] on div "PT PC 29/09 02/10 1.320,000 2036000 5800375650 Material 30033934 - ROLHA MET BR…" at bounding box center [207, 336] width 278 height 23
click at [298, 348] on label "Anotações" at bounding box center [207, 353] width 274 height 11
click at [300, 344] on div "PT PC 29/09 02/10 1.320,000 2036000 5800375650" at bounding box center [205, 336] width 258 height 15
copy div "5800375650"
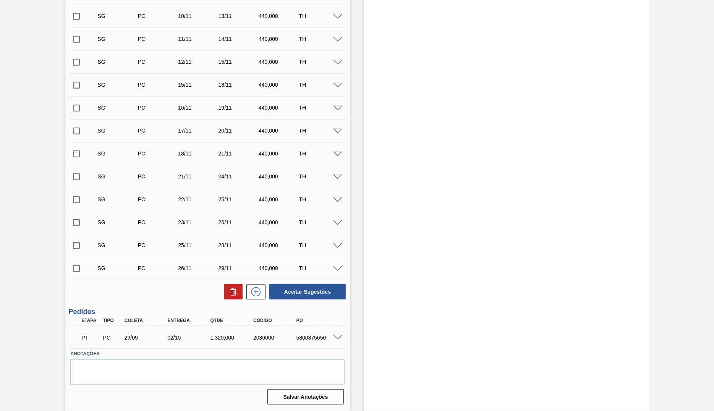
click at [221, 339] on div "1.320,000" at bounding box center [232, 337] width 48 height 6
click at [313, 335] on div "5800375650" at bounding box center [318, 337] width 48 height 6
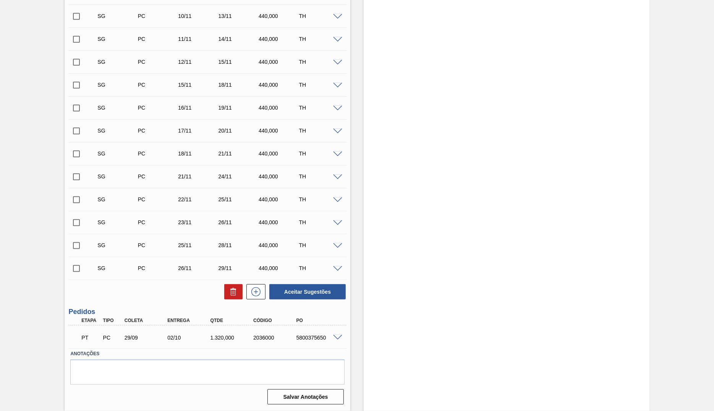
click at [313, 335] on div "5800375650" at bounding box center [318, 337] width 48 height 6
click at [170, 326] on div "PT PC 29/09 02/10 1.320,000 2036000 5800375650 Material 30033934 - ROLHA MET BR…" at bounding box center [207, 336] width 278 height 23
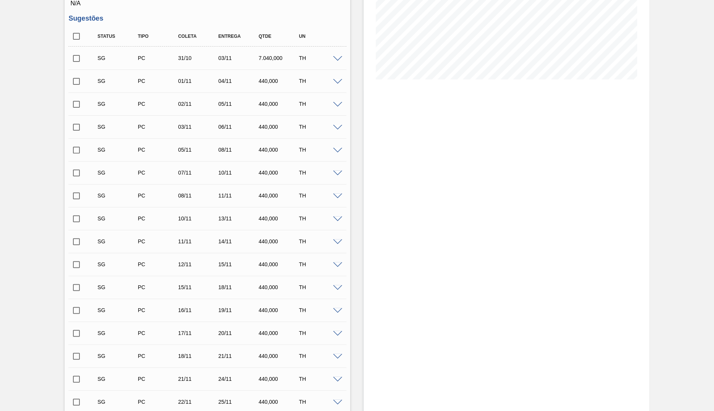
scroll to position [0, 0]
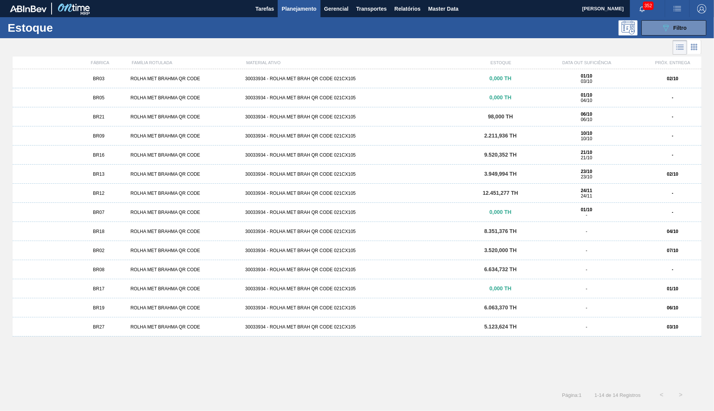
click at [205, 100] on div "ROLHA MET BRAHMA QR CODE" at bounding box center [184, 97] width 115 height 5
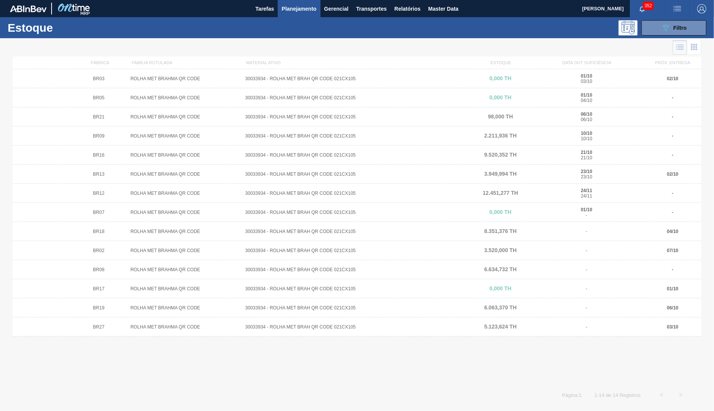
click at [125, 121] on div at bounding box center [357, 224] width 714 height 373
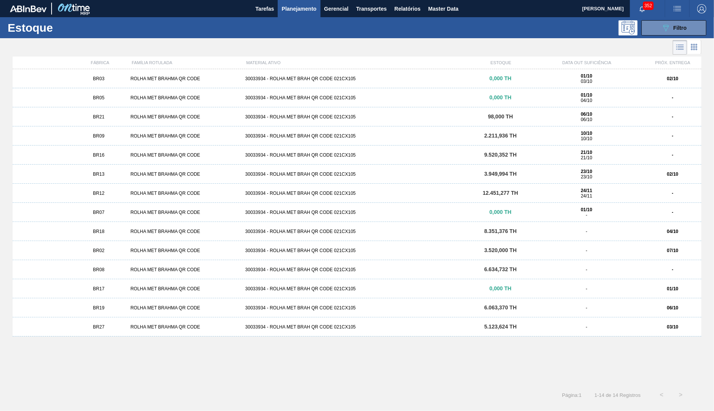
click at [161, 121] on div "BR21 ROLHA MET BRAHMA QR CODE 30033934 - ROLHA MET BRAH QR CODE 021CX105 98,000…" at bounding box center [357, 116] width 688 height 19
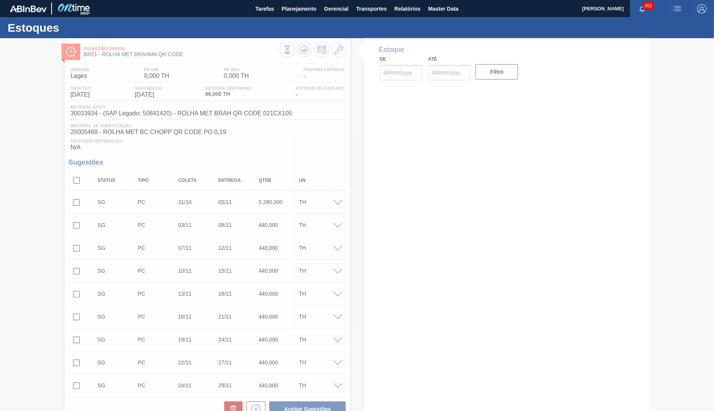
type input "[DATE]"
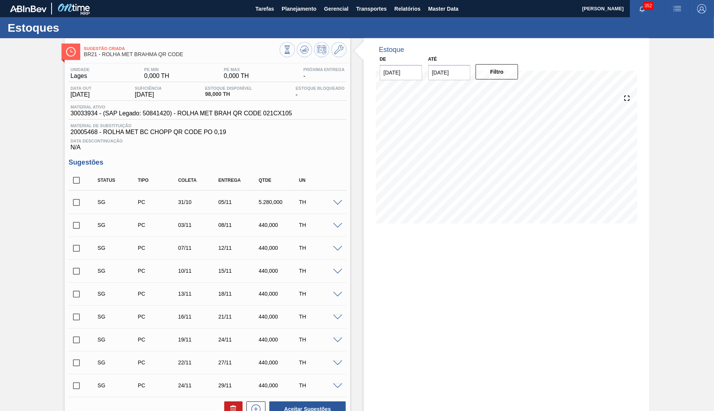
scroll to position [109, 0]
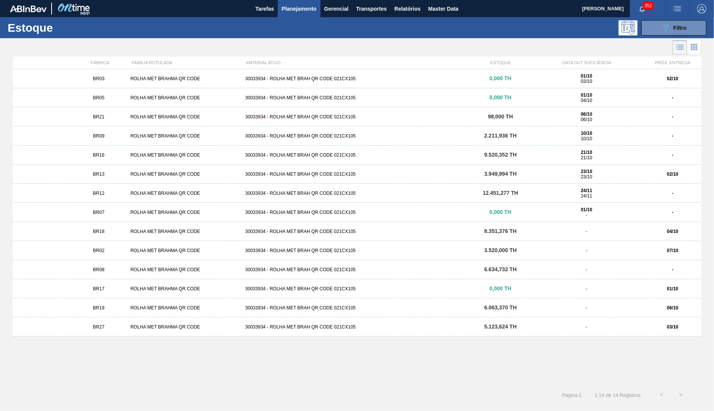
click at [113, 142] on div "BR09 ROLHA MET BRAHMA QR CODE 30033934 - ROLHA MET BRAH QR CODE 021CX105 2.211,…" at bounding box center [357, 135] width 688 height 19
click at [101, 147] on div "BR16 ROLHA MET BRAHMA QR CODE 30033934 - ROLHA MET BRAH QR CODE 021CX105 9.520,…" at bounding box center [357, 154] width 688 height 19
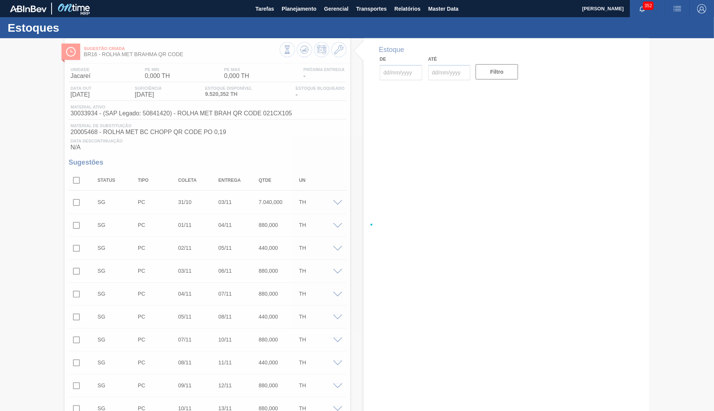
type input "[DATE]"
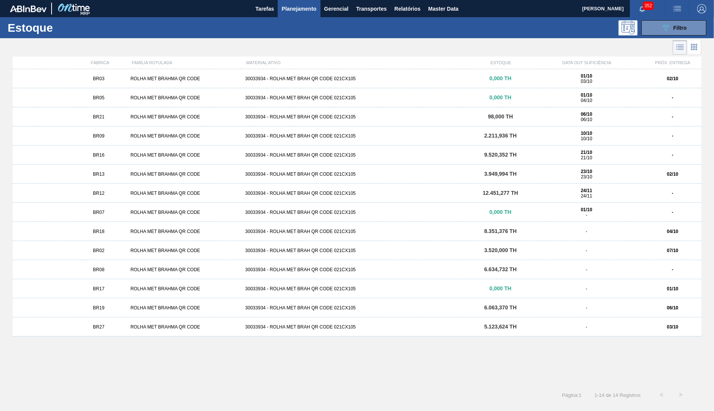
click at [126, 159] on div "BR16 ROLHA MET BRAHMA QR CODE 30033934 - ROLHA MET BRAH QR CODE 021CX105 9.520,…" at bounding box center [357, 154] width 688 height 19
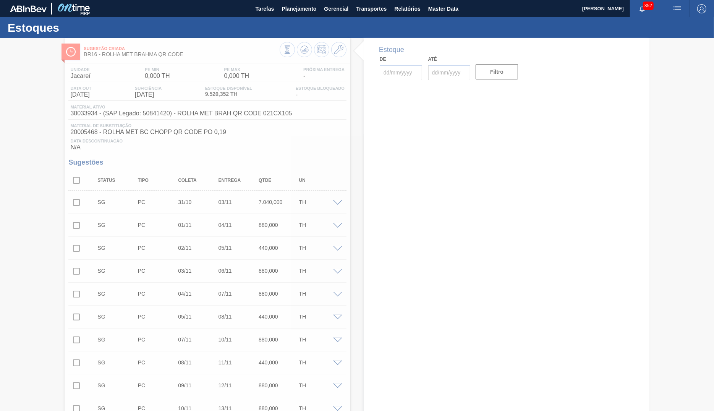
type input "[DATE]"
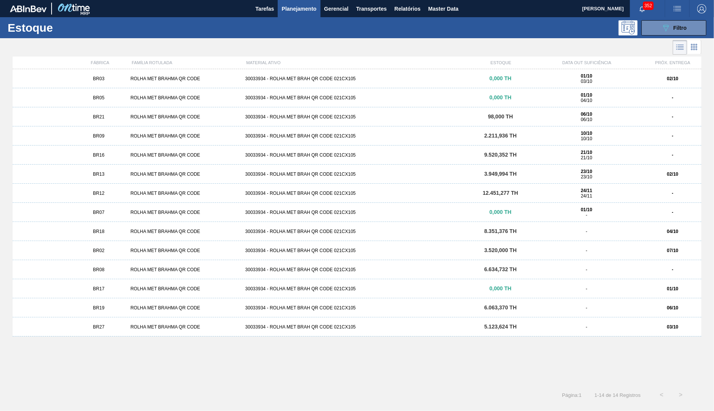
click at [120, 196] on div "BR12" at bounding box center [98, 193] width 57 height 5
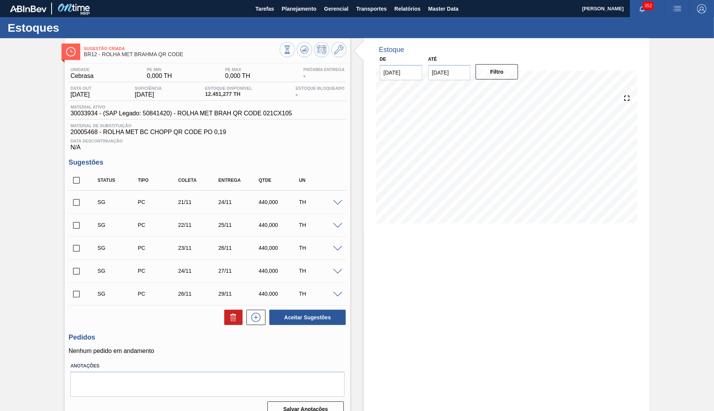
click at [549, 239] on div "Estoque De 01/10/2025 Até 31/10/2025 Filtro 20/10 Projeção de Estoque 9,198.874…" at bounding box center [506, 230] width 286 height 385
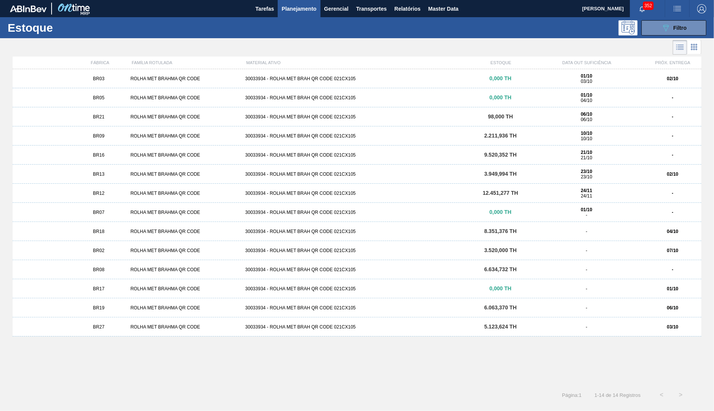
click at [162, 157] on div "ROLHA MET BRAHMA QR CODE" at bounding box center [184, 154] width 115 height 5
click at [128, 178] on div "BR13 ROLHA MET BRAHMA QR CODE 30033934 - ROLHA MET BRAH QR CODE 021CX105 3.949,…" at bounding box center [357, 174] width 688 height 19
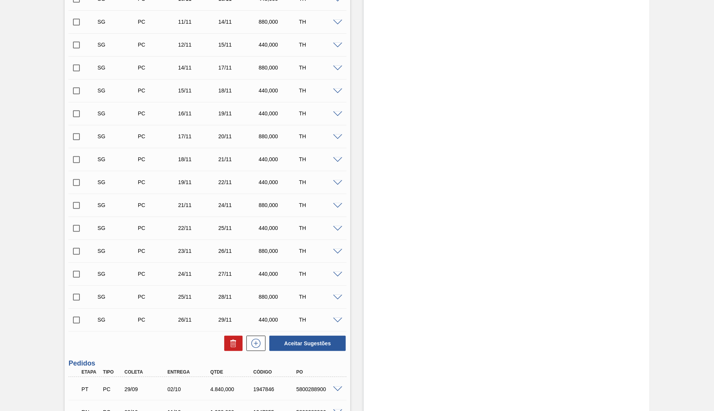
scroll to position [558, 0]
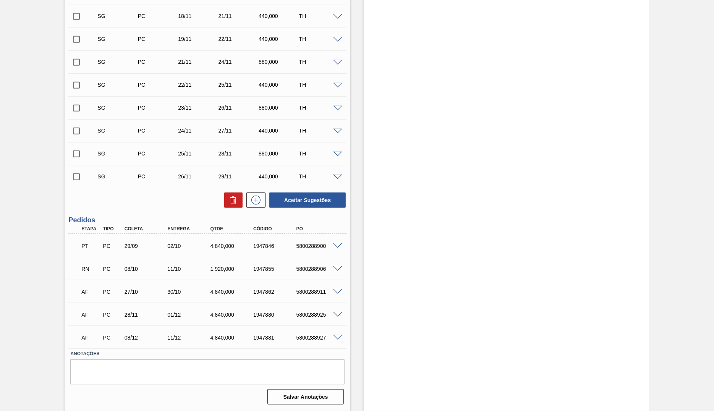
click at [342, 260] on div "RN PC 08/10 11/10 1.920,000 1947855 5800288906" at bounding box center [207, 267] width 278 height 19
click at [333, 271] on div "5800288906" at bounding box center [318, 269] width 48 height 6
click at [338, 267] on span at bounding box center [337, 269] width 9 height 6
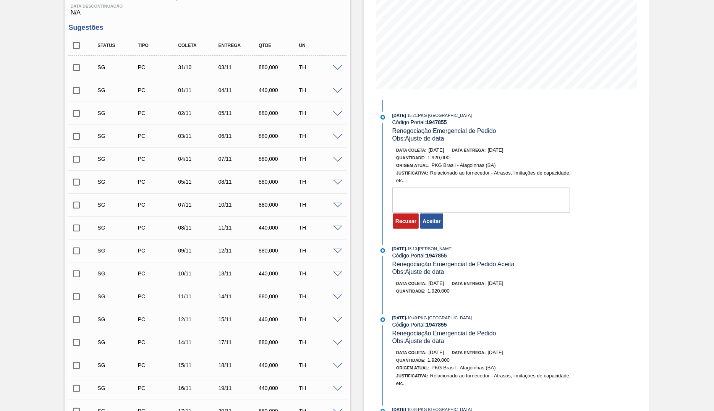
scroll to position [108, 0]
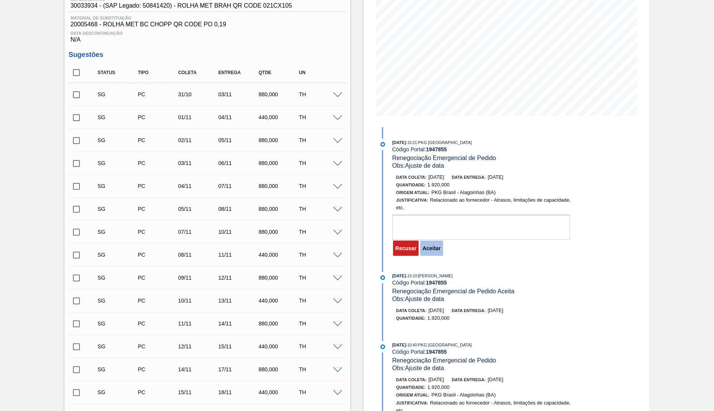
click at [439, 256] on button "Aceitar" at bounding box center [431, 248] width 23 height 15
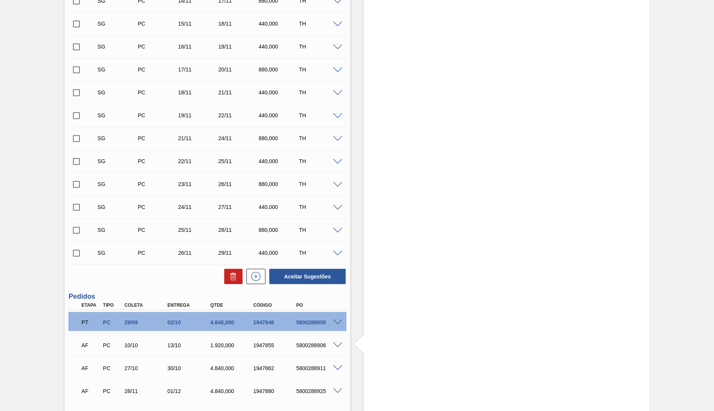
scroll to position [558, 0]
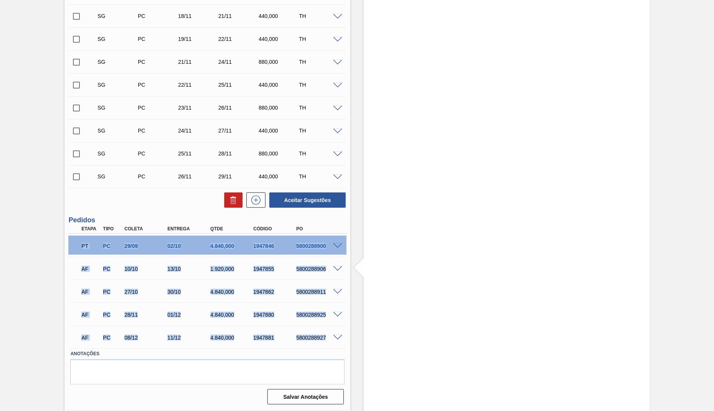
drag, startPoint x: 79, startPoint y: 245, endPoint x: 333, endPoint y: 335, distance: 269.6
click at [333, 335] on div "PT PC 29/09 02/10 4.840,000 1947846 5800288900 Material 30033934 - ROLHA MET BR…" at bounding box center [207, 291] width 278 height 115
copy div "PT PC 29/09 02/10 4.840,000 1947846 5800288900 Material 30033934 - ROLHA MET BR…"
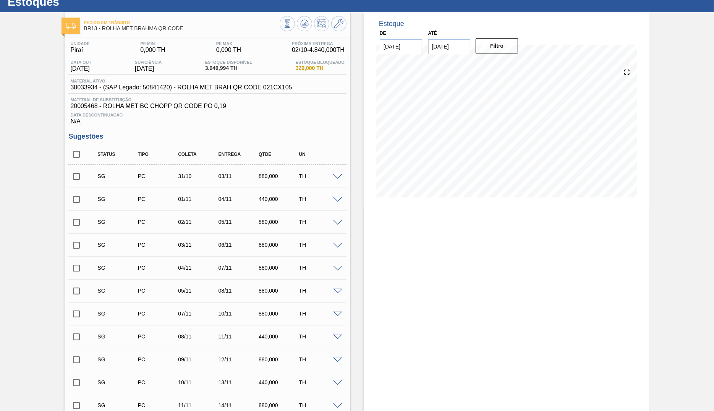
scroll to position [0, 0]
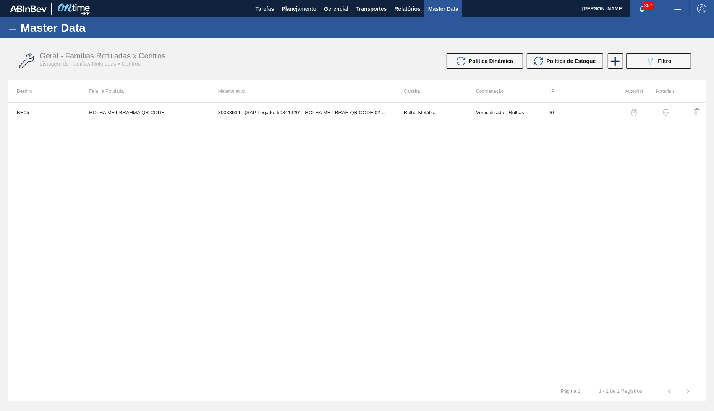
click at [39, 194] on div "BR05 ROLHA MET BRAHMA QR CODE 30033934 - (SAP Legado: 50841420) - ROLHA MET BRA…" at bounding box center [357, 241] width 698 height 279
click at [286, 8] on span "Planejamento" at bounding box center [298, 8] width 35 height 9
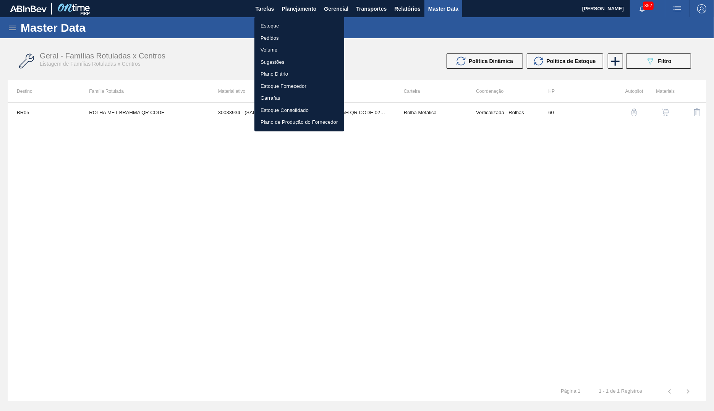
click at [276, 30] on li "Estoque" at bounding box center [299, 26] width 90 height 12
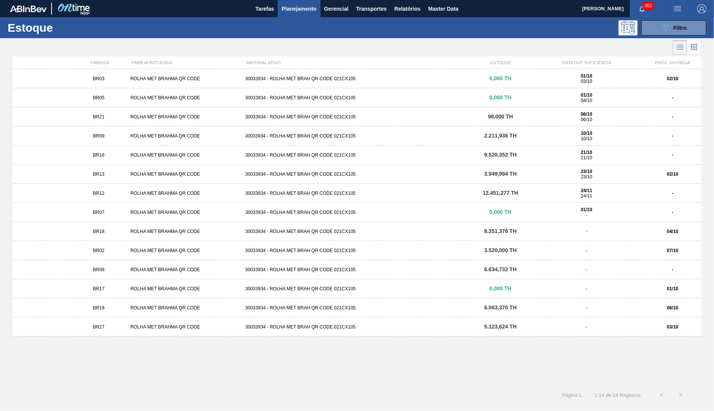
click at [677, 231] on strong "04/10" at bounding box center [672, 231] width 11 height 5
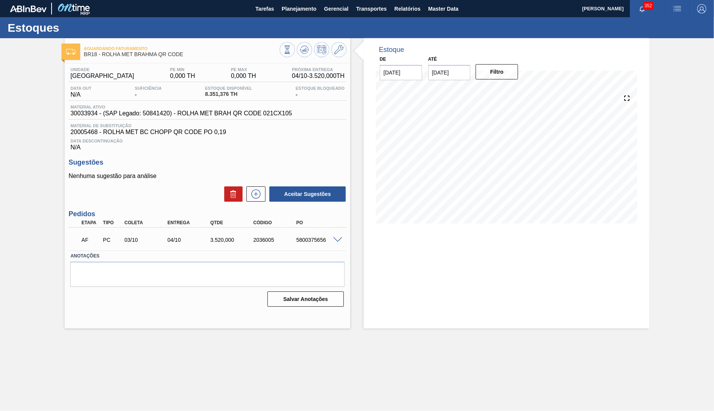
click at [177, 243] on div "04/10" at bounding box center [189, 240] width 48 height 6
click at [300, 247] on div "AF PC 03/10 04/10 3.520,000 2036005 5800375656" at bounding box center [205, 238] width 258 height 15
click at [234, 243] on div "3.520,000" at bounding box center [232, 240] width 48 height 6
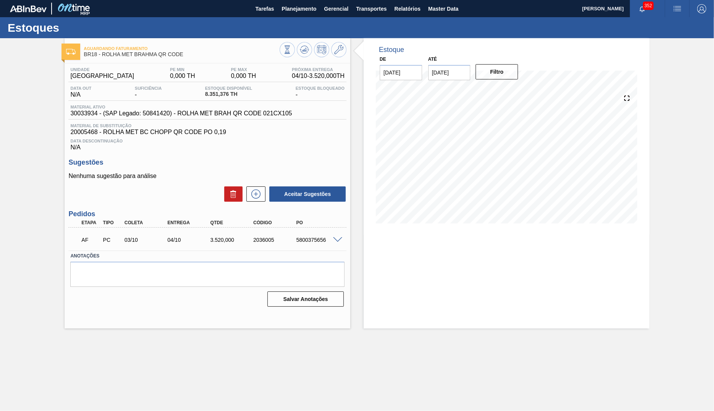
click at [234, 243] on div "3.520,000" at bounding box center [232, 240] width 48 height 6
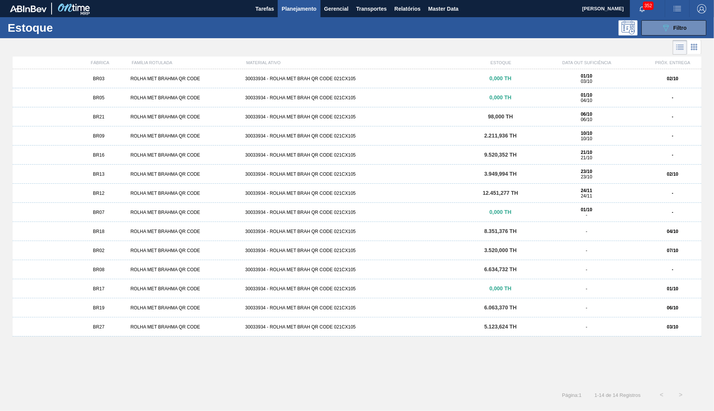
click at [578, 249] on div "-" at bounding box center [586, 250] width 115 height 5
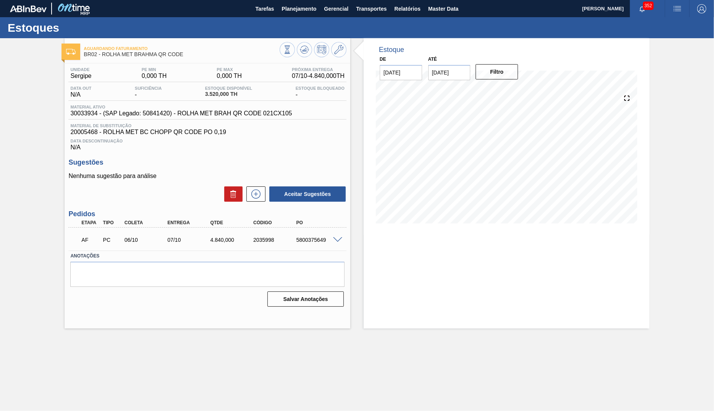
click at [179, 243] on div "07/10" at bounding box center [189, 240] width 48 height 6
click at [179, 247] on div "AF PC 06/10 07/10 4.840,000 2035998 5800375649" at bounding box center [205, 238] width 258 height 15
click at [308, 247] on div "AF PC 06/10 07/10 4.840,000 2035998 5800375649" at bounding box center [205, 238] width 258 height 15
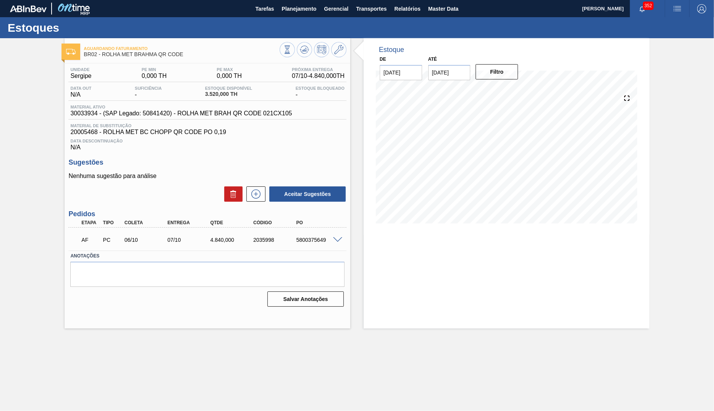
click at [308, 247] on div "AF PC 06/10 07/10 4.840,000 2035998 5800375649" at bounding box center [205, 238] width 258 height 15
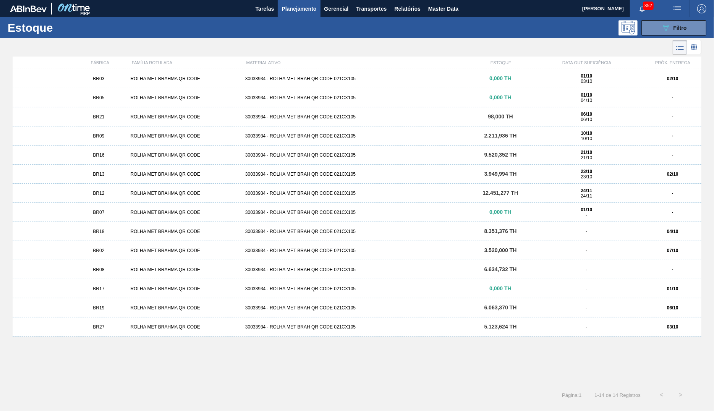
click at [137, 293] on div "BR17 ROLHA MET BRAHMA QR CODE 30033934 - ROLHA MET BRAH QR CODE 021CX105 0,000 …" at bounding box center [357, 288] width 688 height 19
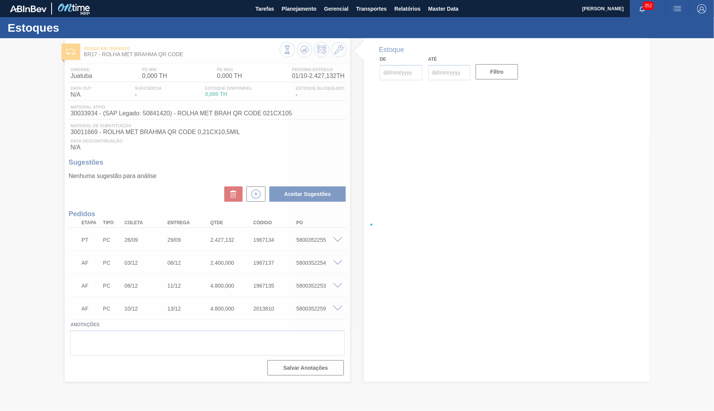
type input "[DATE]"
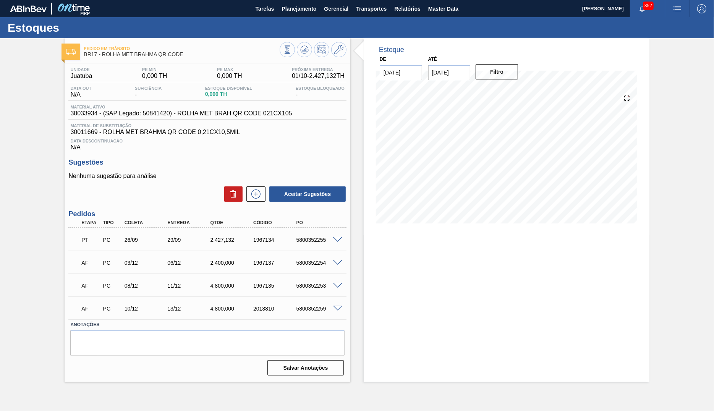
click at [215, 266] on div "2.400,000" at bounding box center [232, 263] width 48 height 6
click at [216, 243] on div "2.427,132" at bounding box center [232, 240] width 48 height 6
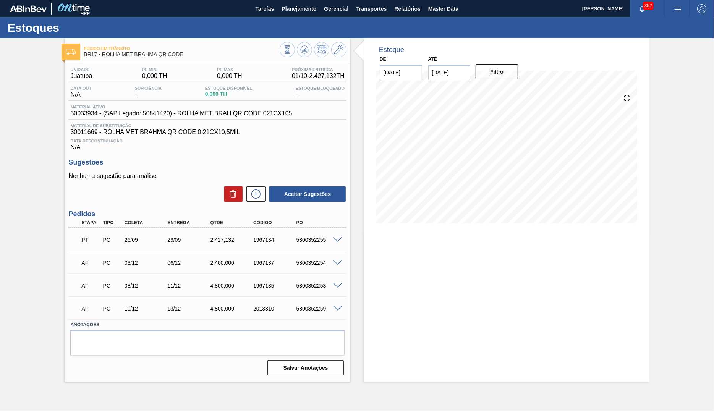
click at [216, 243] on div "2.427,132" at bounding box center [232, 240] width 48 height 6
click at [231, 270] on div "AF PC 03/12 06/12 2.400,000 1967137 5800352254" at bounding box center [205, 261] width 258 height 15
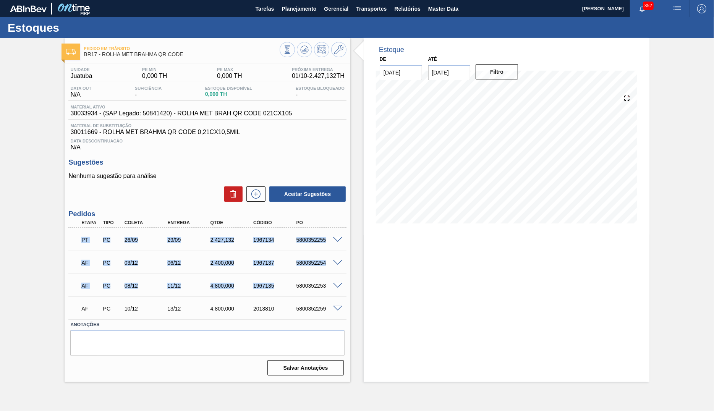
drag, startPoint x: 73, startPoint y: 236, endPoint x: 297, endPoint y: 308, distance: 235.2
click at [293, 305] on div "PT PC 26/09 29/09 2.427,132 1967134 5800352255 Material 30033934 - ROLHA MET BR…" at bounding box center [207, 274] width 278 height 92
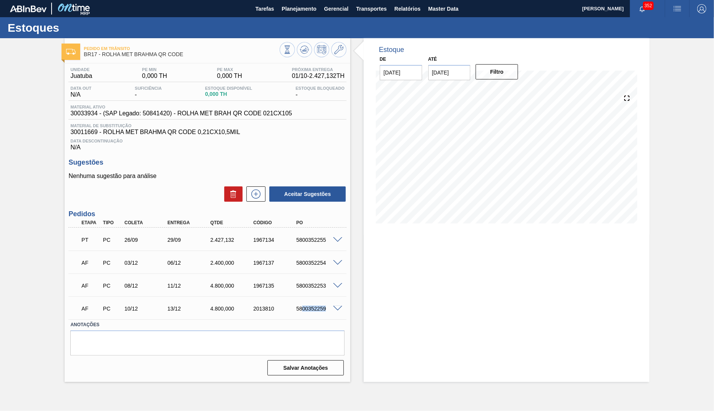
drag, startPoint x: 307, startPoint y: 309, endPoint x: 340, endPoint y: 307, distance: 32.9
click at [340, 307] on div "AF PC 10/12 13/12 4.800,000 2013810 5800352259" at bounding box center [207, 307] width 278 height 19
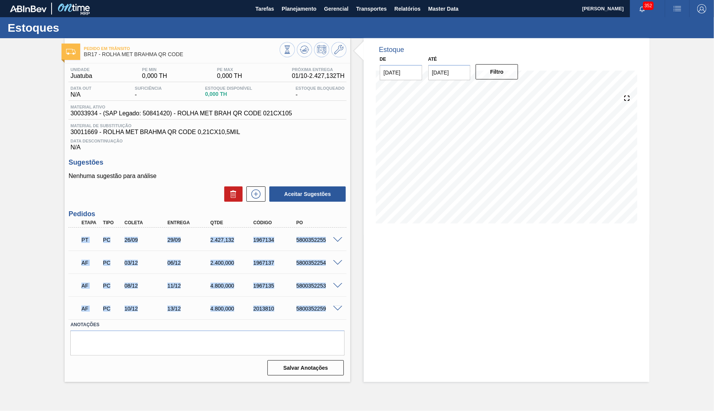
drag, startPoint x: 74, startPoint y: 244, endPoint x: 341, endPoint y: 313, distance: 275.6
click at [341, 313] on div "PT PC 26/09 29/09 2.427,132 1967134 5800352255 Material 30033934 - ROLHA MET BR…" at bounding box center [207, 274] width 278 height 92
copy div "PT PC 26/09 29/09 2.427,132 1967134 5800352255 Material 30033934 - ROLHA MET BR…"
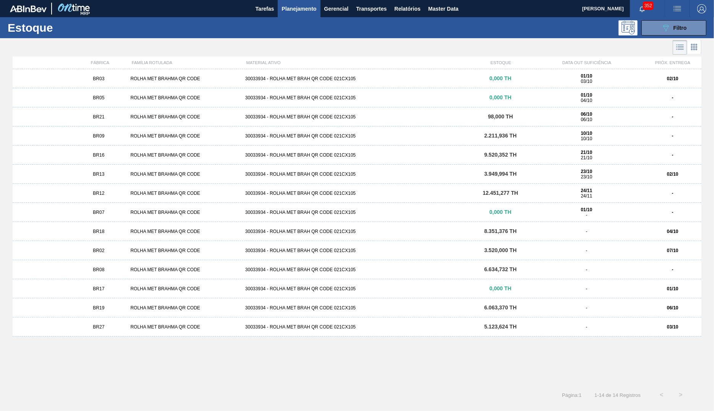
click at [131, 301] on div "BR19 ROLHA MET BRAHMA QR CODE 30033934 - ROLHA MET BRAH QR CODE 021CX105 6.063,…" at bounding box center [357, 307] width 688 height 19
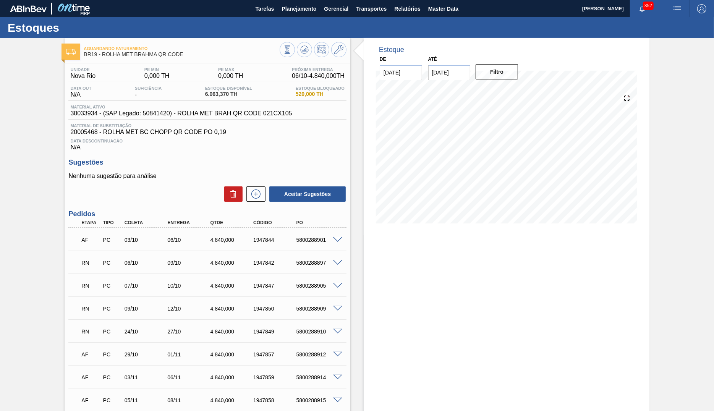
scroll to position [205, 0]
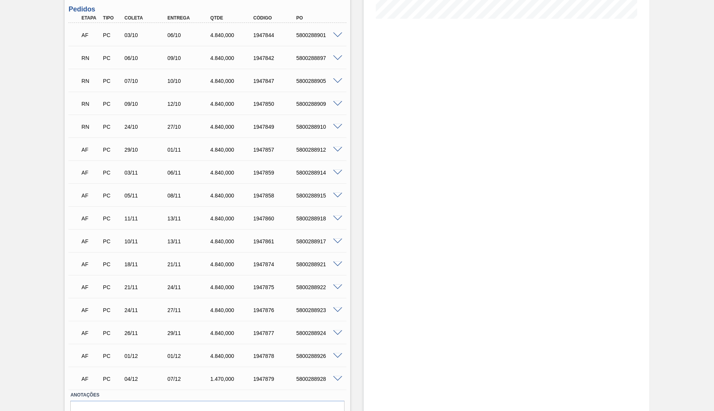
click at [332, 58] on div "RN PC 06/10 09/10 4.840,000 1947842 5800288897" at bounding box center [205, 57] width 258 height 15
click at [333, 57] on div "RN PC 06/10 09/10 4.840,000 1947842 5800288897" at bounding box center [205, 57] width 258 height 15
click at [341, 61] on span at bounding box center [337, 58] width 9 height 6
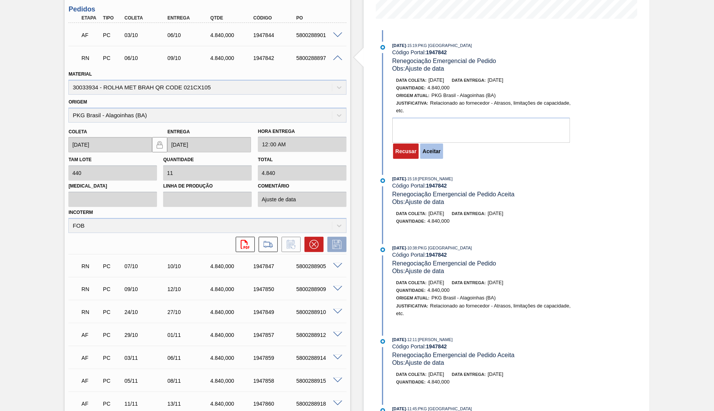
click at [438, 152] on button "Aceitar" at bounding box center [431, 151] width 23 height 15
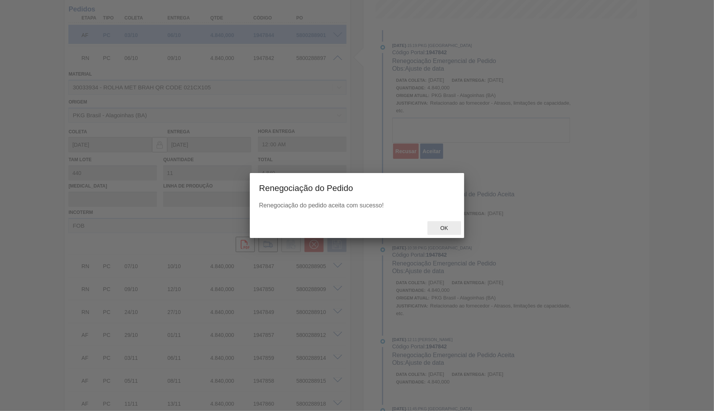
click at [445, 230] on span "Ok" at bounding box center [444, 228] width 20 height 6
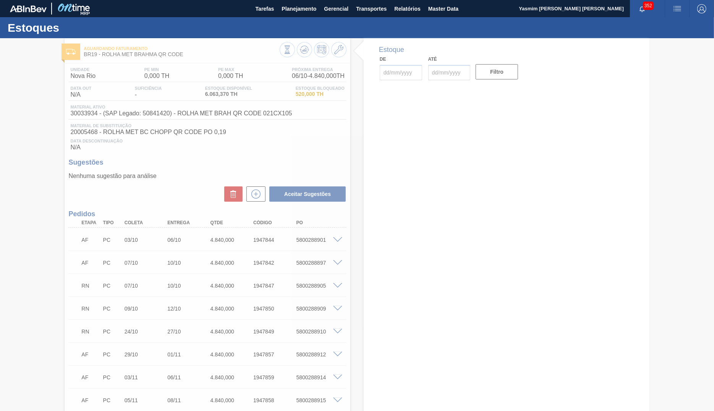
type input "[DATE]"
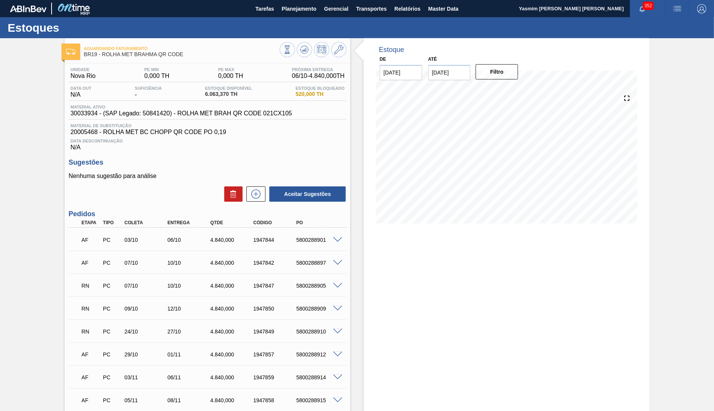
click at [341, 289] on span at bounding box center [337, 286] width 9 height 6
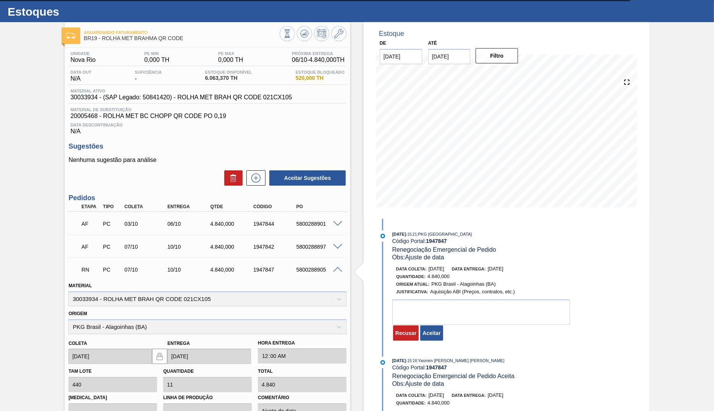
scroll to position [41, 0]
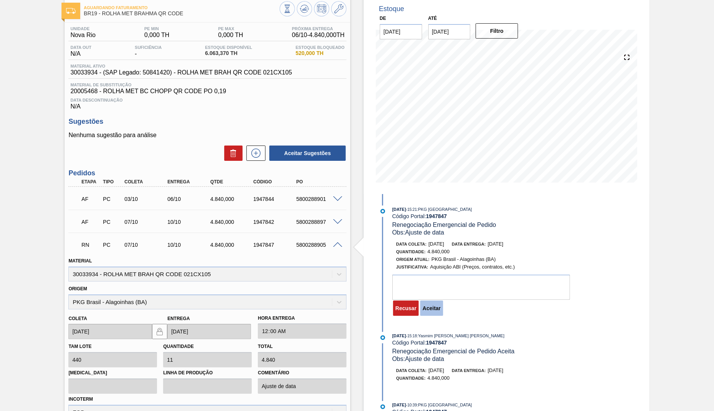
click at [431, 314] on button "Aceitar" at bounding box center [431, 307] width 23 height 15
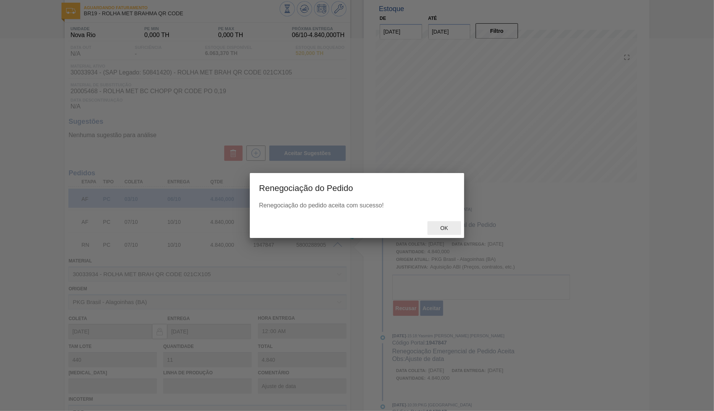
click at [436, 231] on span "Ok" at bounding box center [444, 228] width 20 height 6
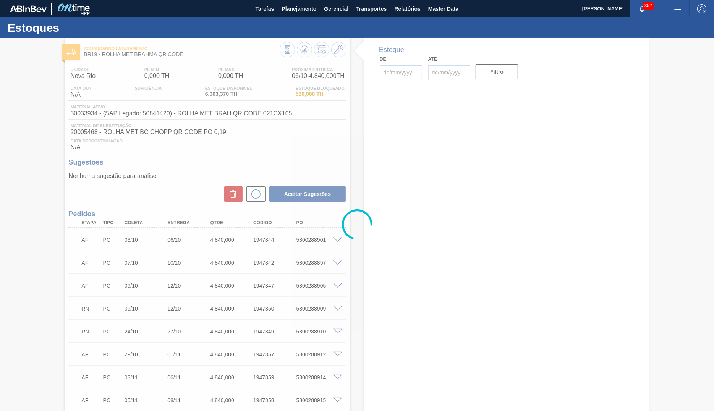
type input "[DATE]"
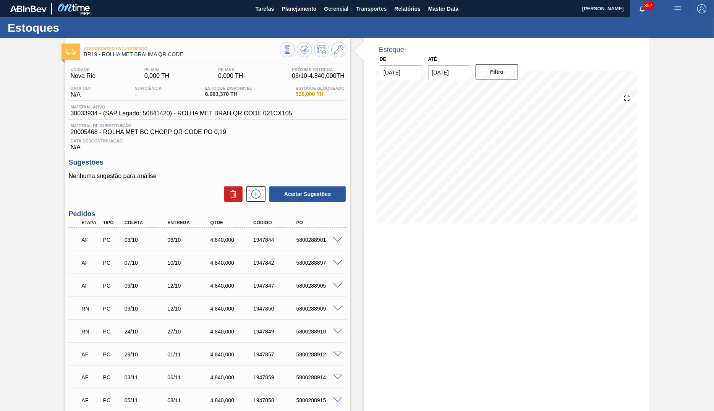
click at [331, 311] on div at bounding box center [338, 308] width 15 height 6
click at [339, 312] on span at bounding box center [337, 309] width 9 height 6
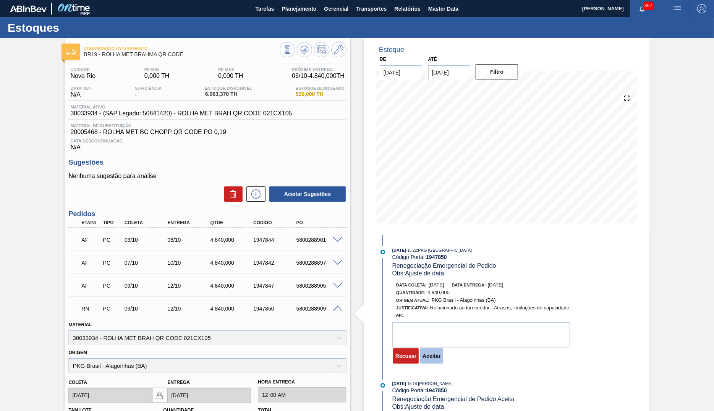
click at [439, 362] on button "Aceitar" at bounding box center [431, 355] width 23 height 15
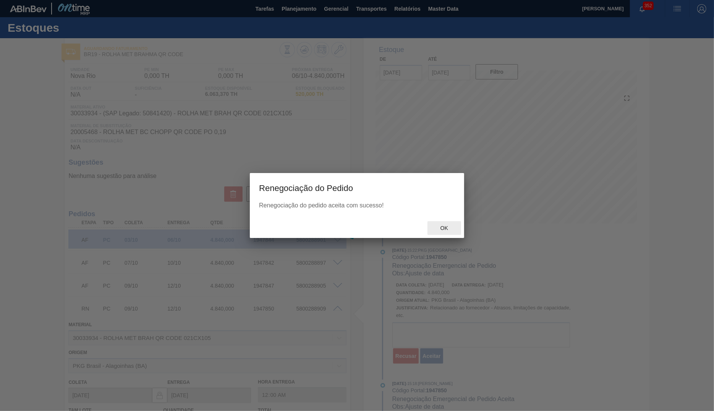
click at [445, 222] on div "Ok" at bounding box center [444, 228] width 34 height 14
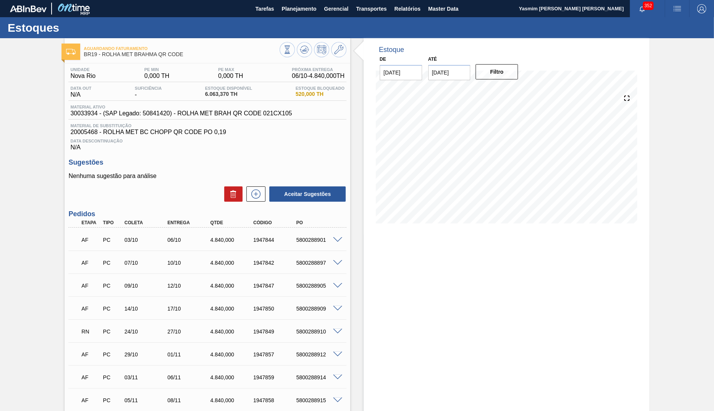
click at [338, 340] on div "RN PC 24/10 27/10 4.840,000 1947849 5800288910" at bounding box center [207, 330] width 278 height 19
click at [341, 334] on div at bounding box center [338, 331] width 15 height 6
click at [340, 334] on span at bounding box center [337, 332] width 9 height 6
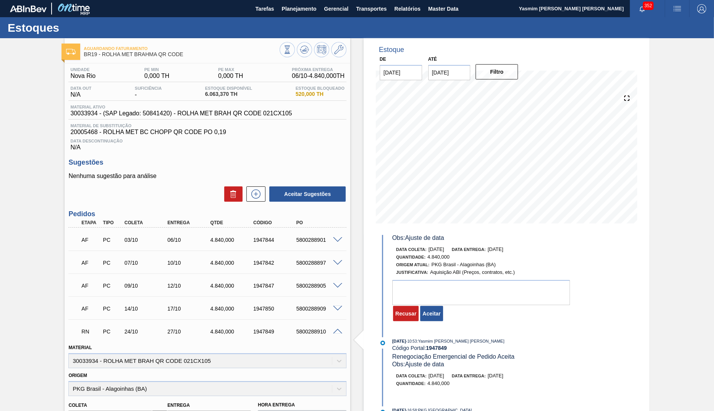
scroll to position [41, 0]
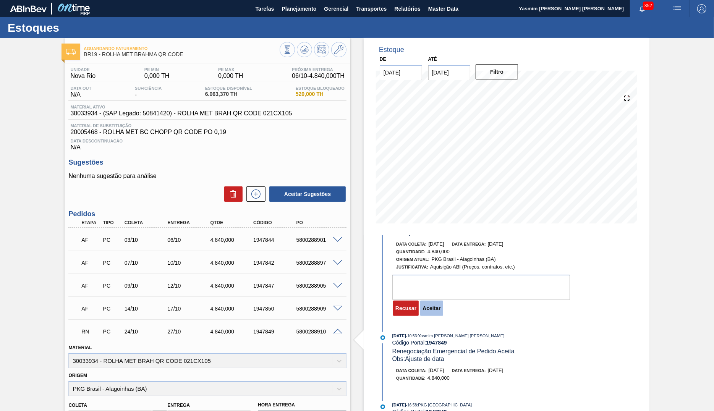
click at [431, 315] on button "Aceitar" at bounding box center [431, 307] width 23 height 15
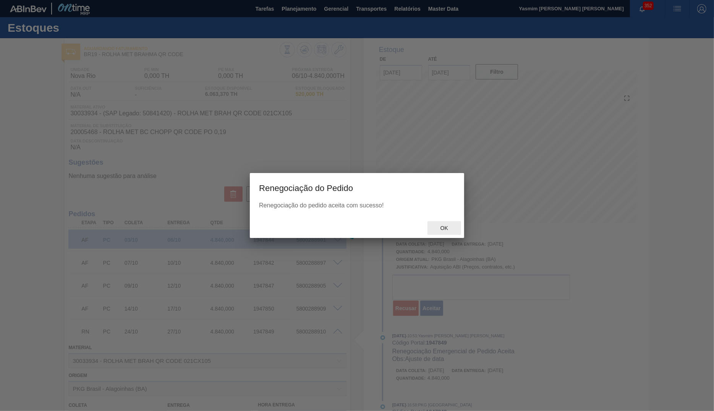
click at [438, 224] on div "Ok" at bounding box center [444, 228] width 34 height 14
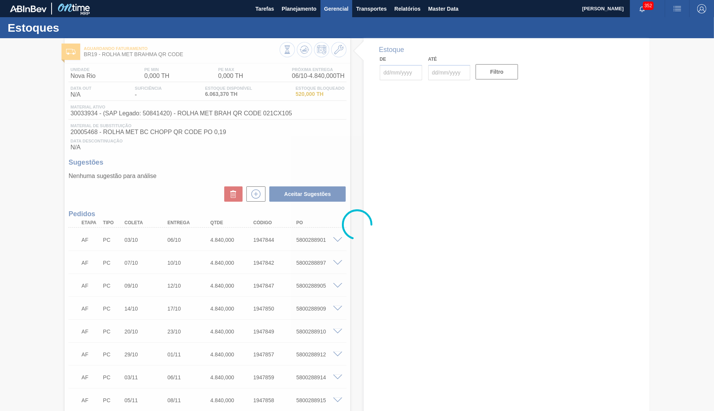
type input "[DATE]"
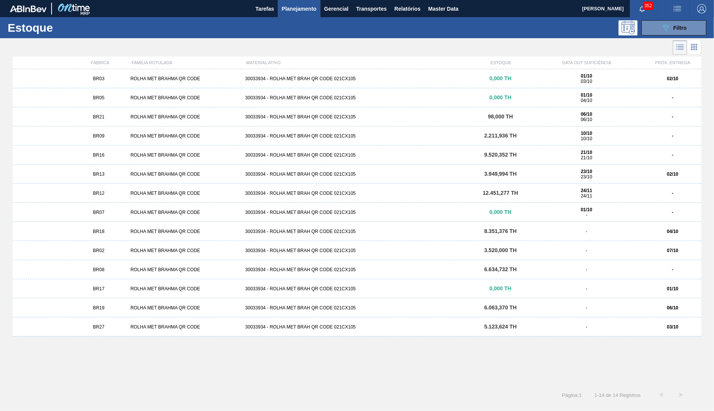
click at [647, 307] on div "06/10" at bounding box center [672, 307] width 57 height 5
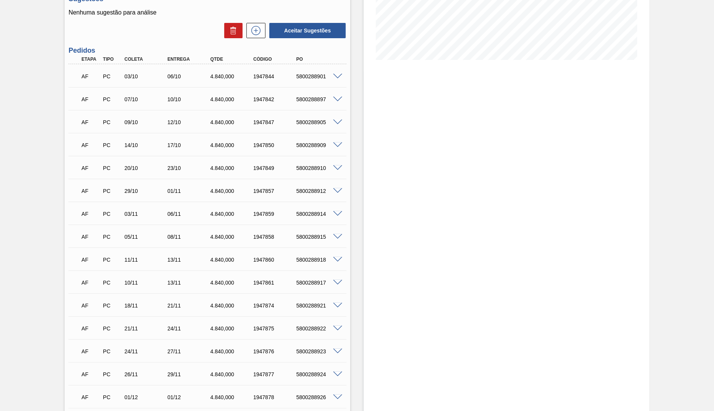
scroll to position [252, 0]
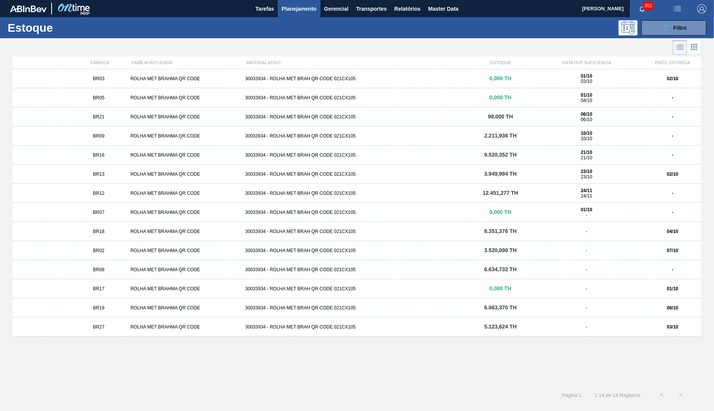
click at [549, 334] on div "BR27 ROLHA MET BRAHMA QR CODE 30033934 - ROLHA MET BRAH QR CODE 021CX105 5.123,…" at bounding box center [357, 326] width 688 height 19
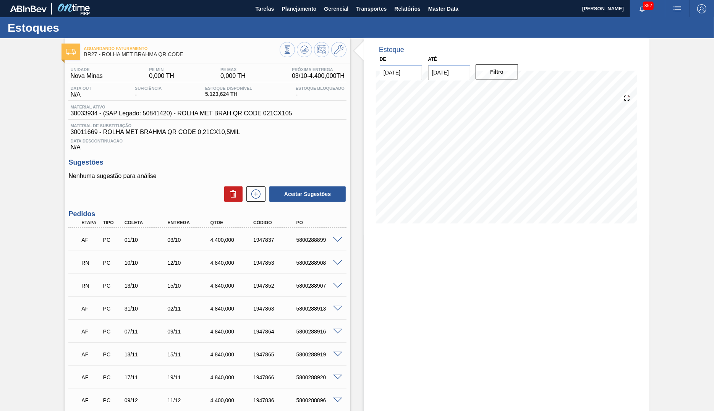
scroll to position [68, 0]
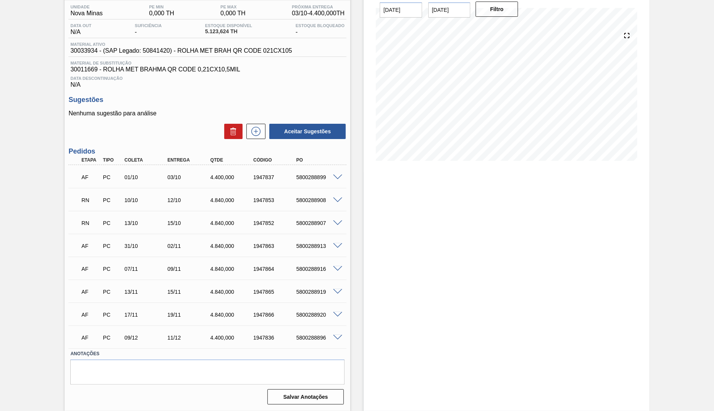
click at [334, 193] on div "RN PC 10/10 12/10 4.840,000 1947853 5800288908" at bounding box center [205, 199] width 258 height 15
click at [338, 204] on div "RN PC 10/10 12/10 4.840,000 1947853 5800288908" at bounding box center [207, 199] width 278 height 19
click at [336, 192] on div "RN PC 10/10 12/10 4.840,000 1947853 5800288908" at bounding box center [207, 199] width 278 height 19
click at [337, 195] on div "RN PC 10/10 12/10 4.840,000 1947853 5800288908" at bounding box center [207, 199] width 278 height 19
click at [335, 200] on span at bounding box center [337, 200] width 9 height 6
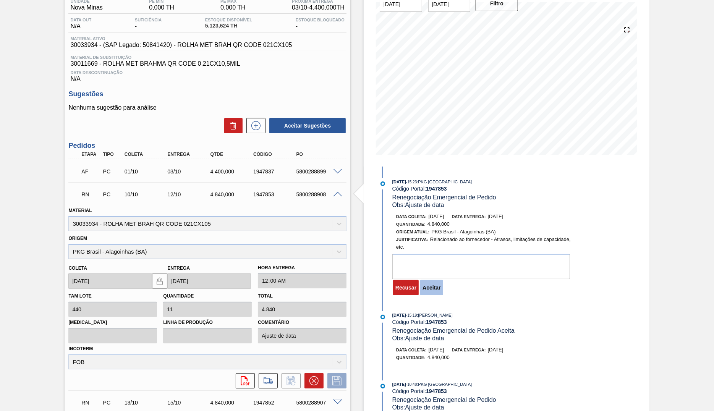
click at [436, 294] on button "Aceitar" at bounding box center [431, 287] width 23 height 15
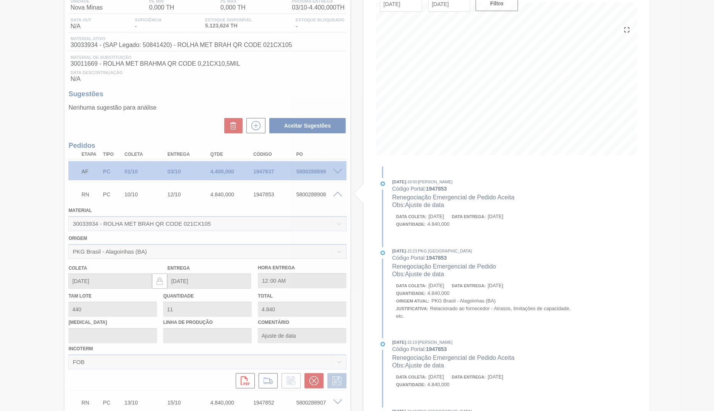
type input "[DATE]"
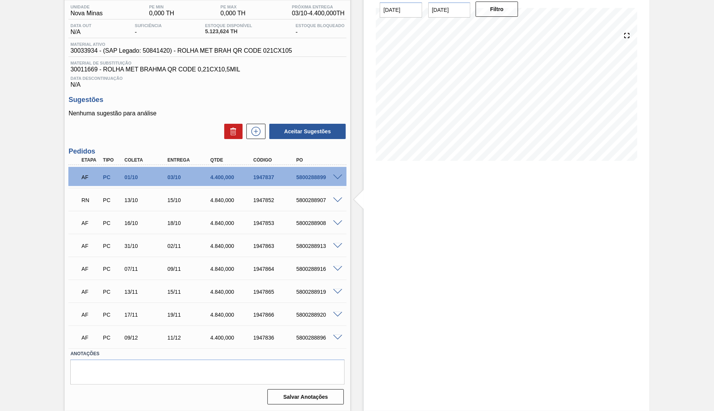
click at [340, 201] on span at bounding box center [337, 200] width 9 height 6
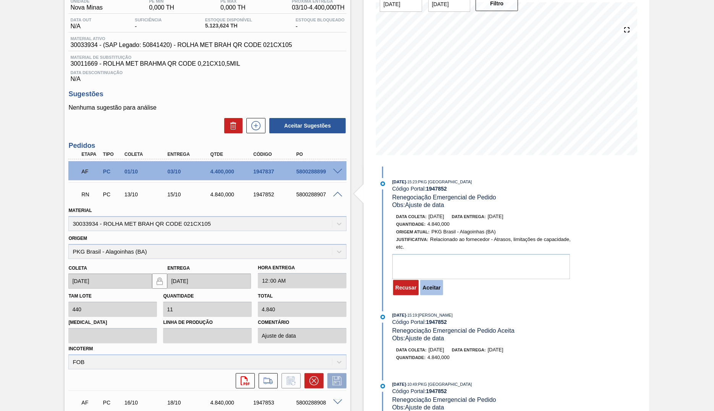
click at [442, 288] on div "Recusar Aceitar" at bounding box center [419, 287] width 55 height 17
click at [434, 290] on button "Aceitar" at bounding box center [431, 287] width 23 height 15
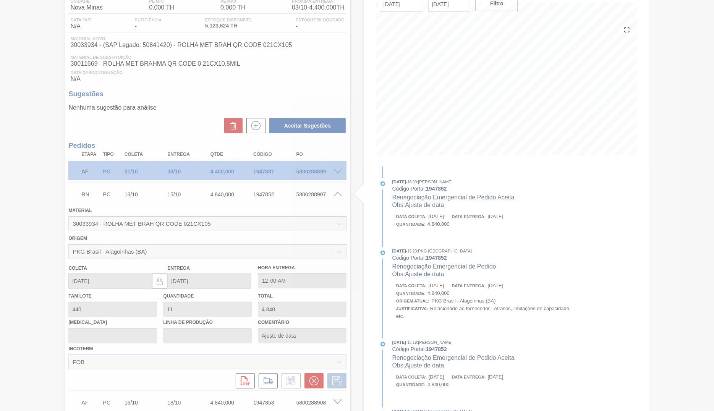
type input "[DATE]"
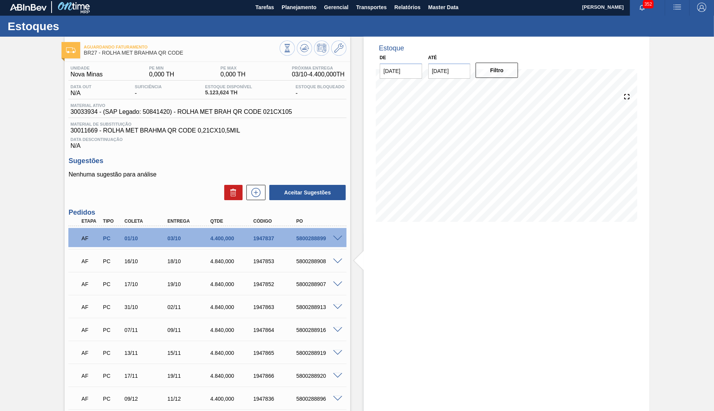
scroll to position [0, 0]
